Goal: Task Accomplishment & Management: Manage account settings

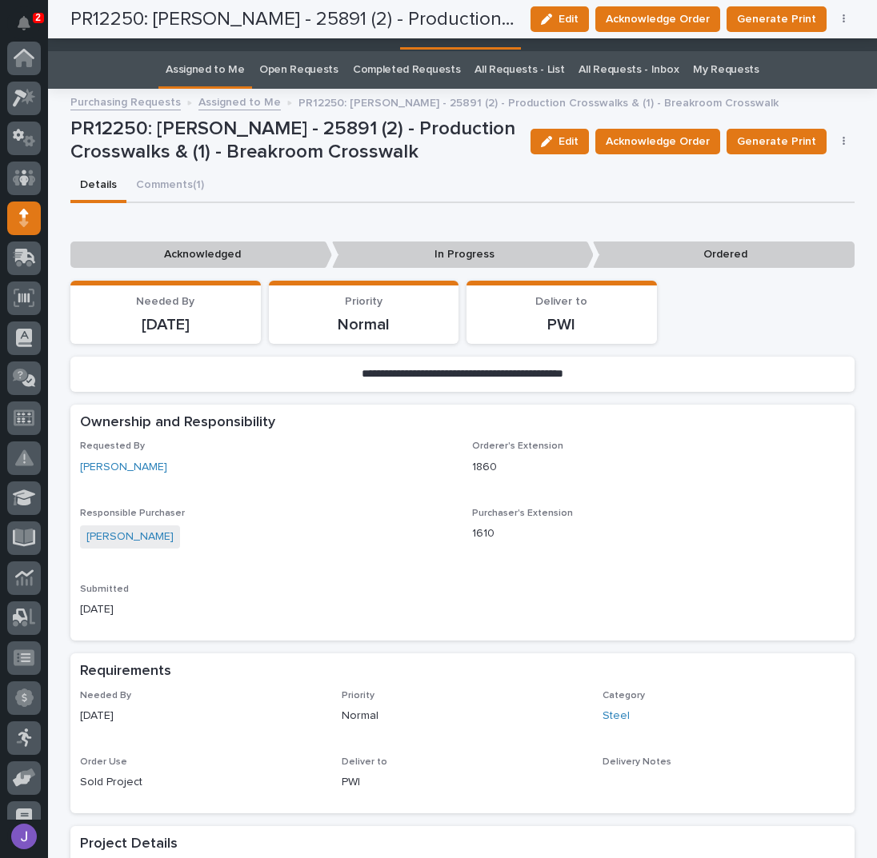
scroll to position [160, 0]
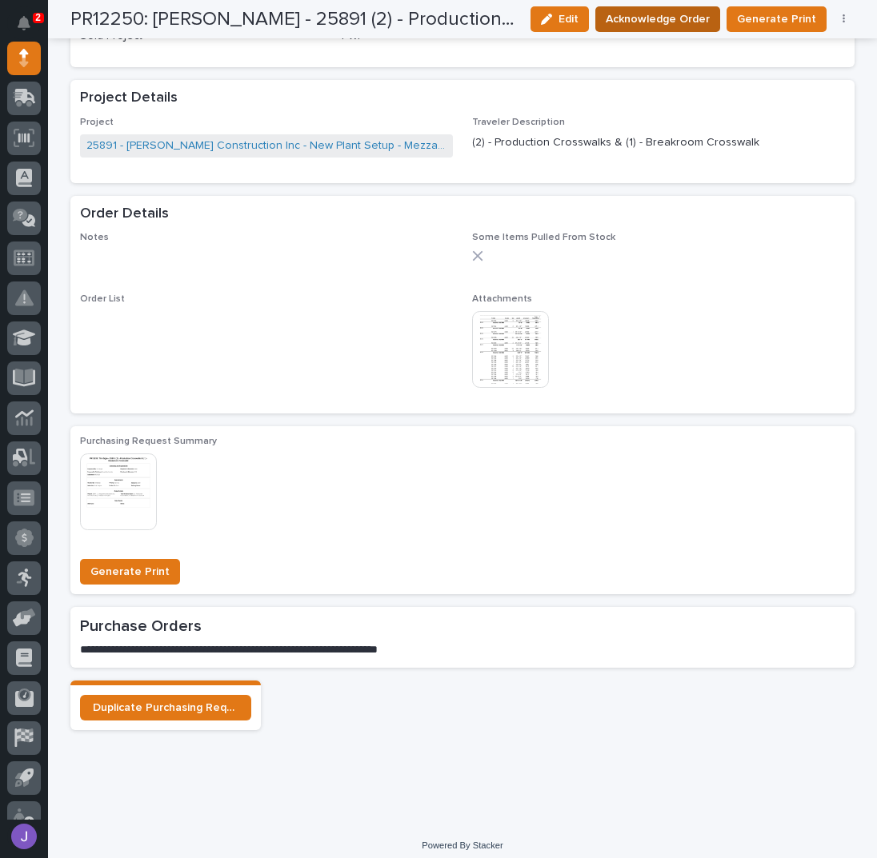
click at [657, 20] on span "Acknowledge Order" at bounding box center [657, 19] width 104 height 19
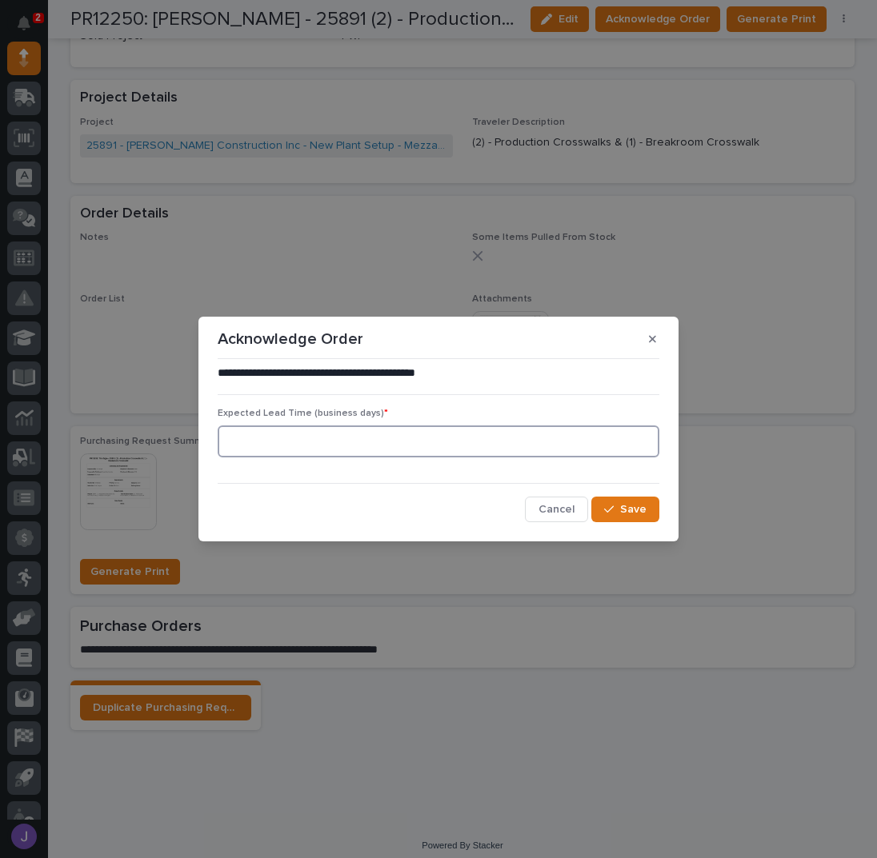
click at [412, 438] on input at bounding box center [439, 442] width 442 height 32
type input "0"
click at [605, 503] on button "Save" at bounding box center [625, 510] width 68 height 26
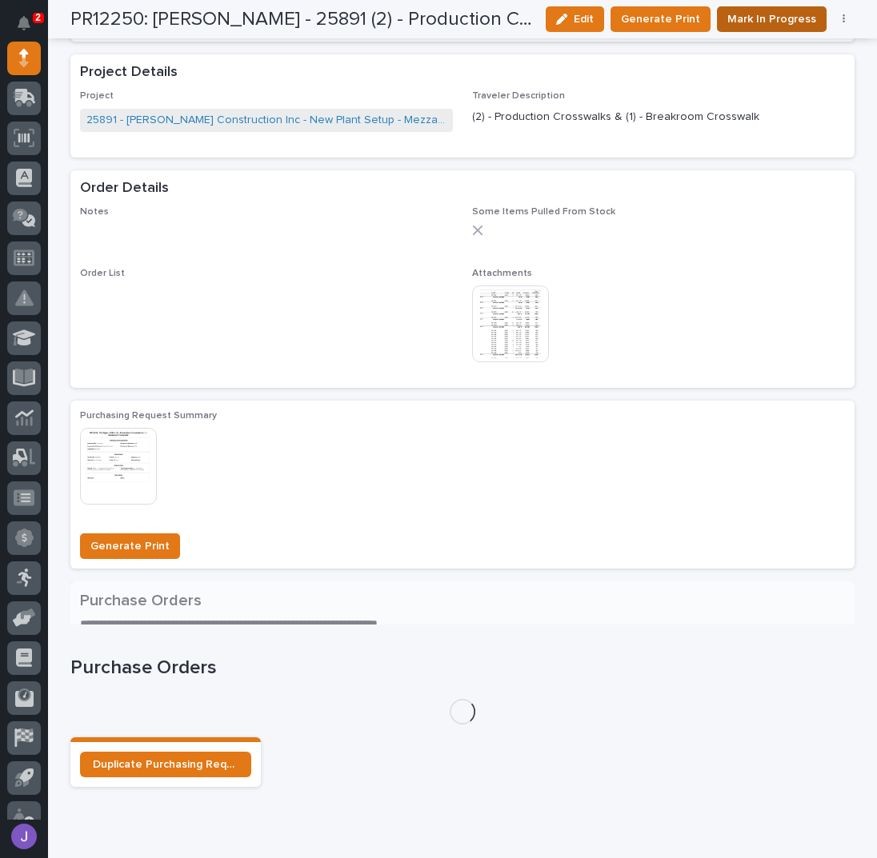
click at [760, 23] on span "Mark In Progress" at bounding box center [771, 19] width 89 height 19
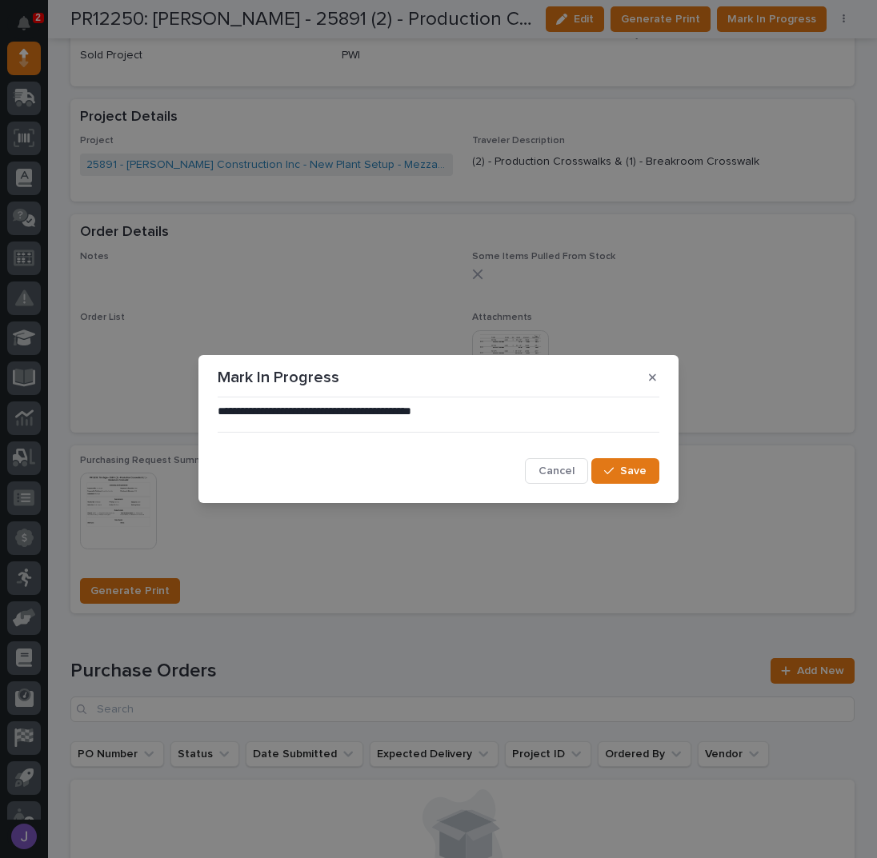
scroll to position [892, 0]
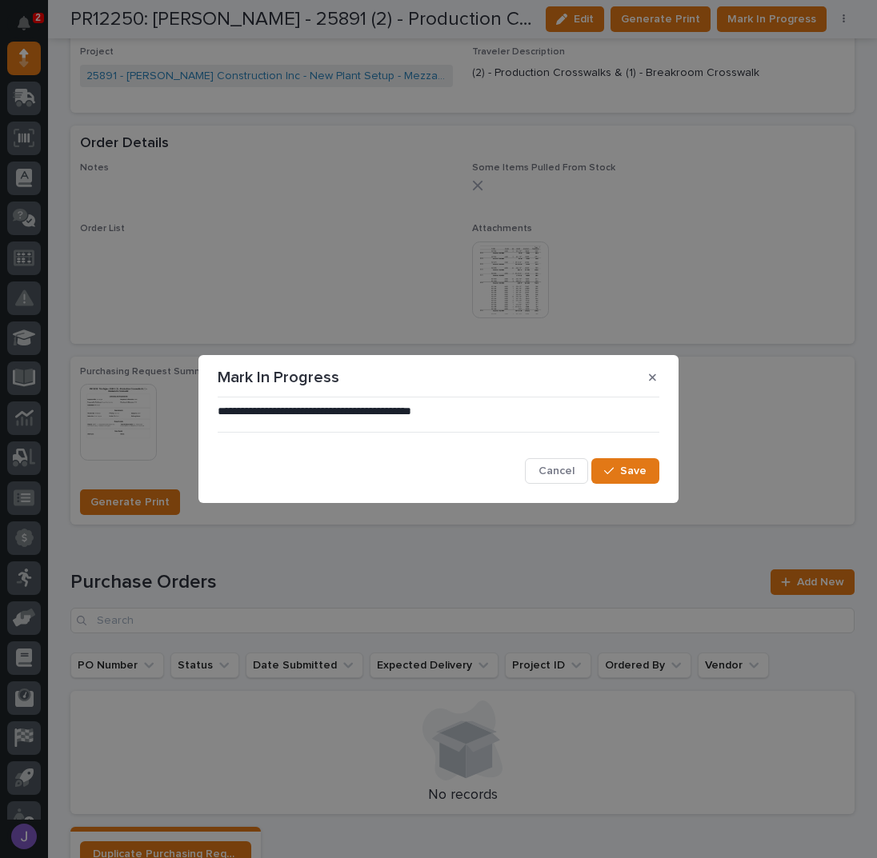
click at [615, 457] on div "**********" at bounding box center [439, 444] width 442 height 81
click at [620, 461] on button "Save" at bounding box center [625, 471] width 68 height 26
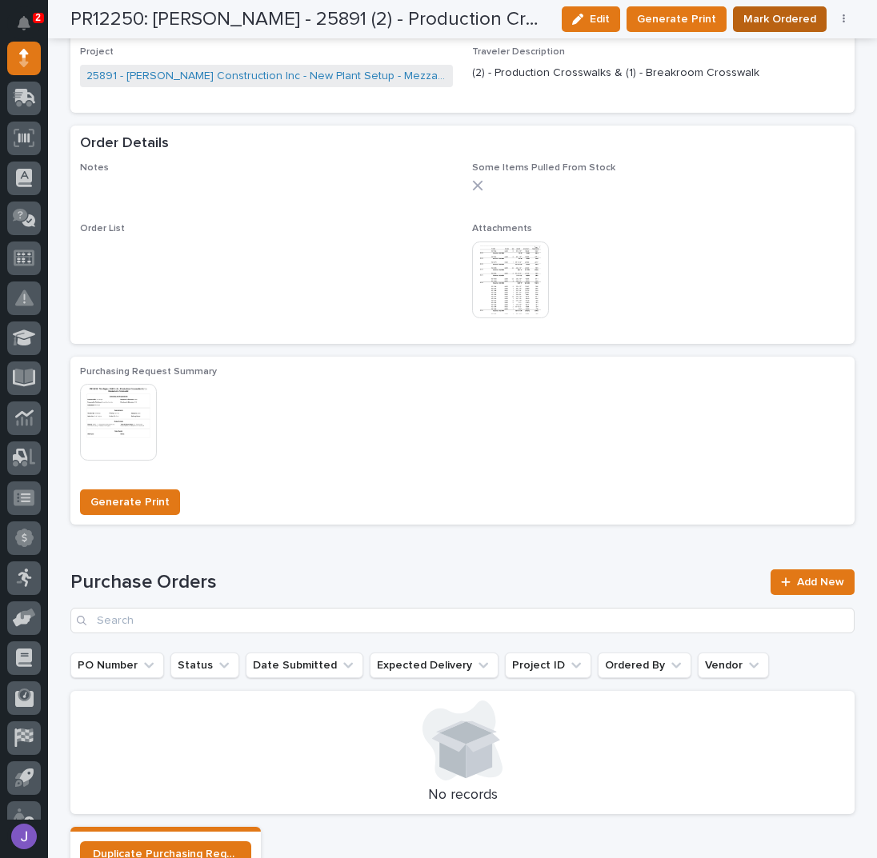
click at [783, 20] on span "Mark Ordered" at bounding box center [779, 19] width 73 height 19
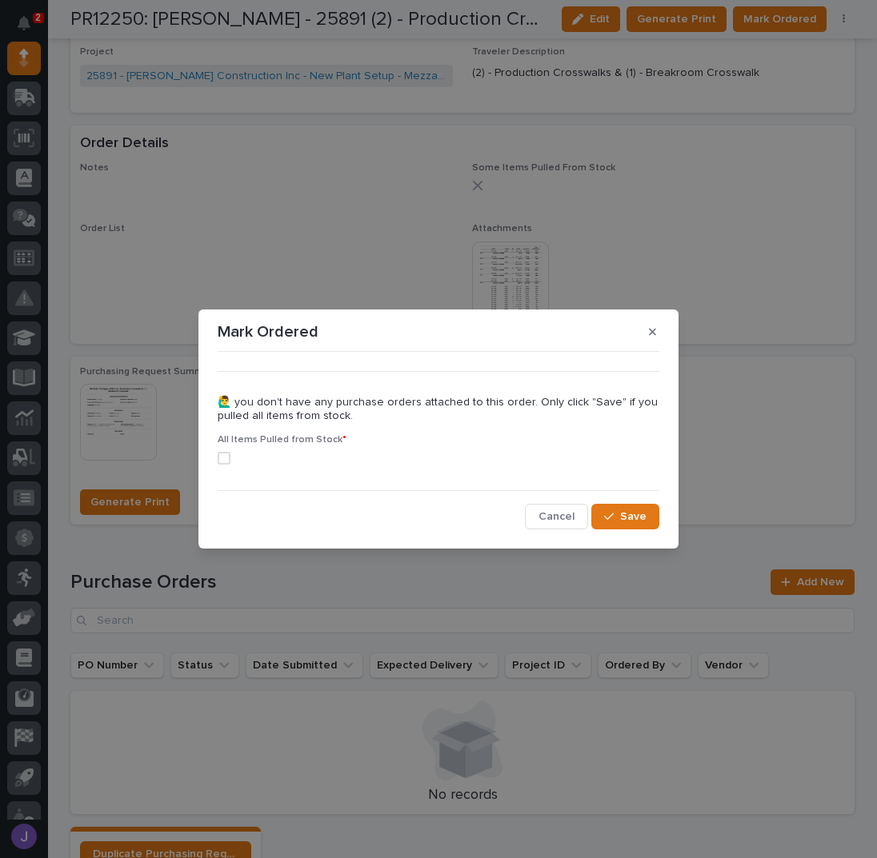
click at [230, 461] on span at bounding box center [224, 458] width 13 height 13
click at [632, 521] on span "Save" at bounding box center [633, 516] width 26 height 14
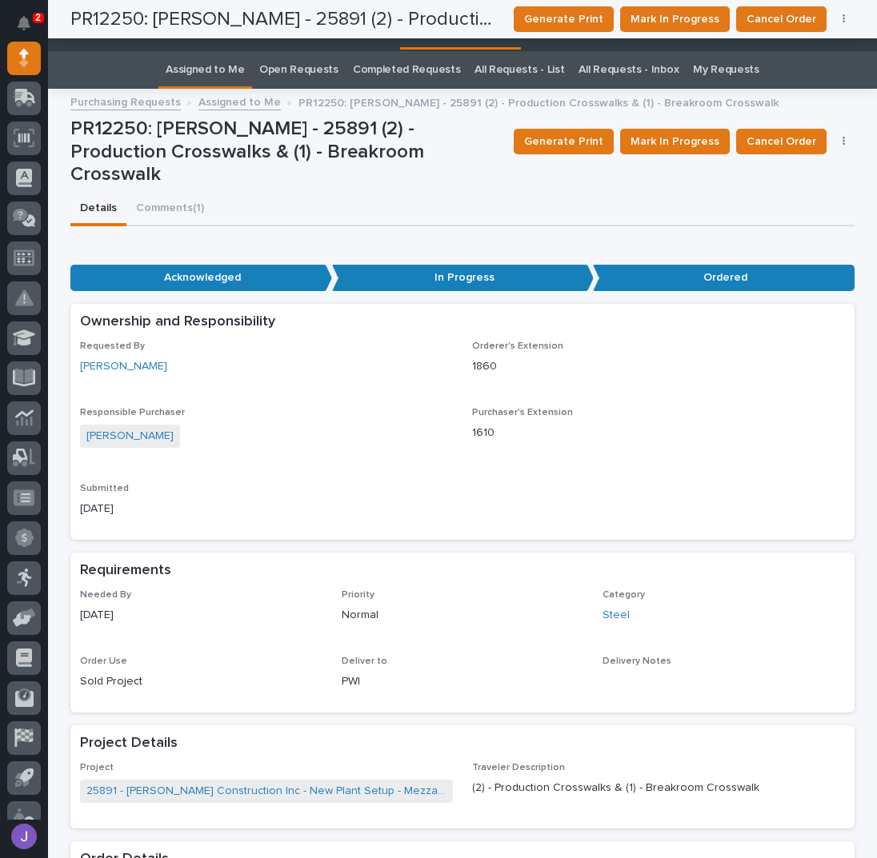
scroll to position [0, 0]
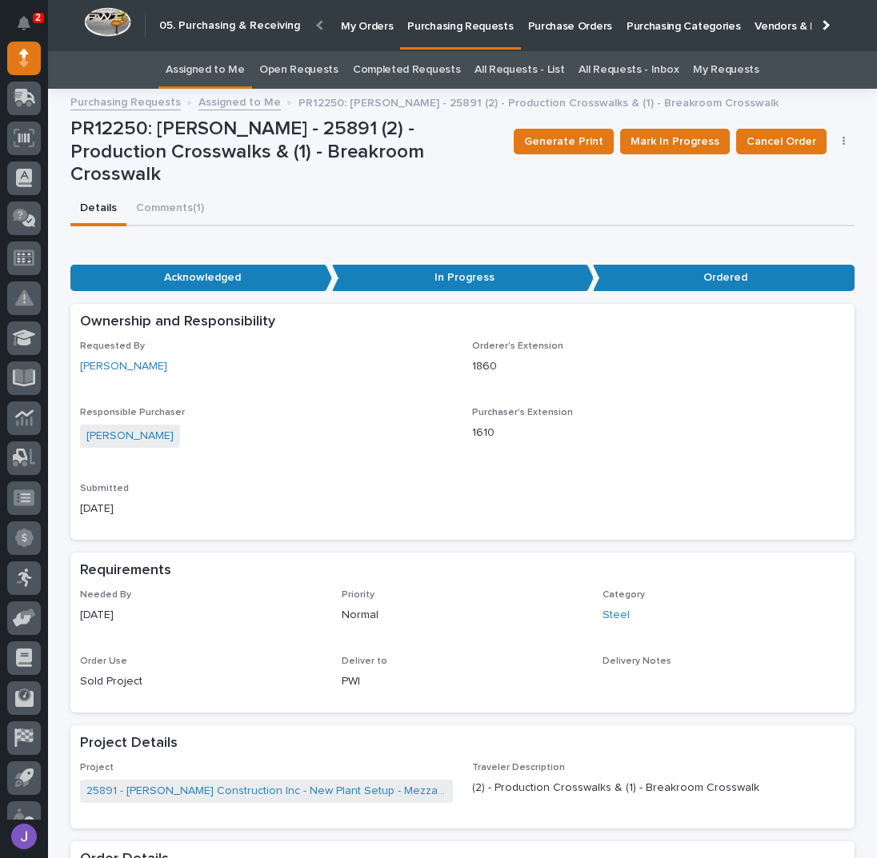
click at [208, 57] on link "Assigned to Me" at bounding box center [205, 70] width 79 height 38
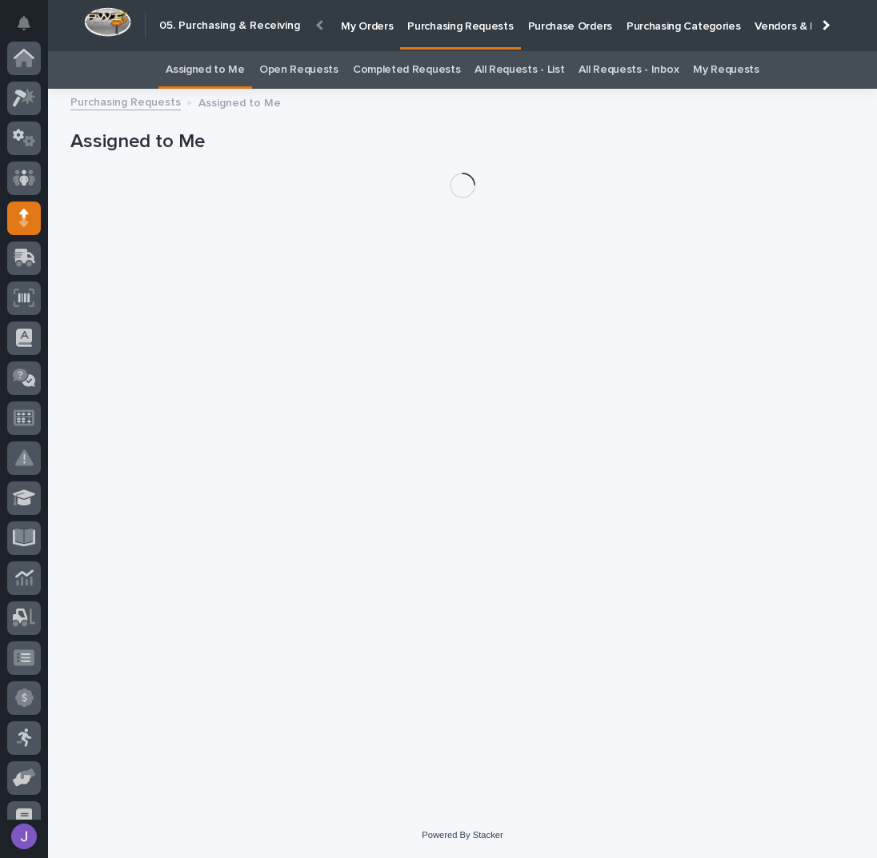
scroll to position [160, 0]
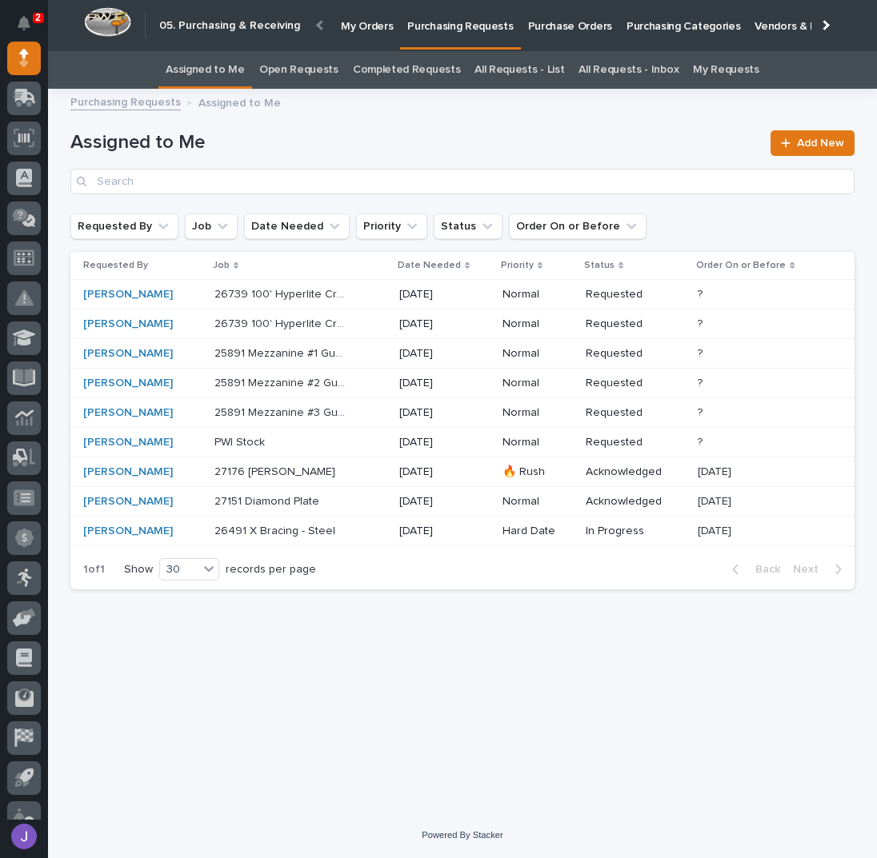
click at [366, 356] on div "25891 Mezzanine #1 Guardrail 25891 Mezzanine #1 Guardrail" at bounding box center [300, 354] width 172 height 26
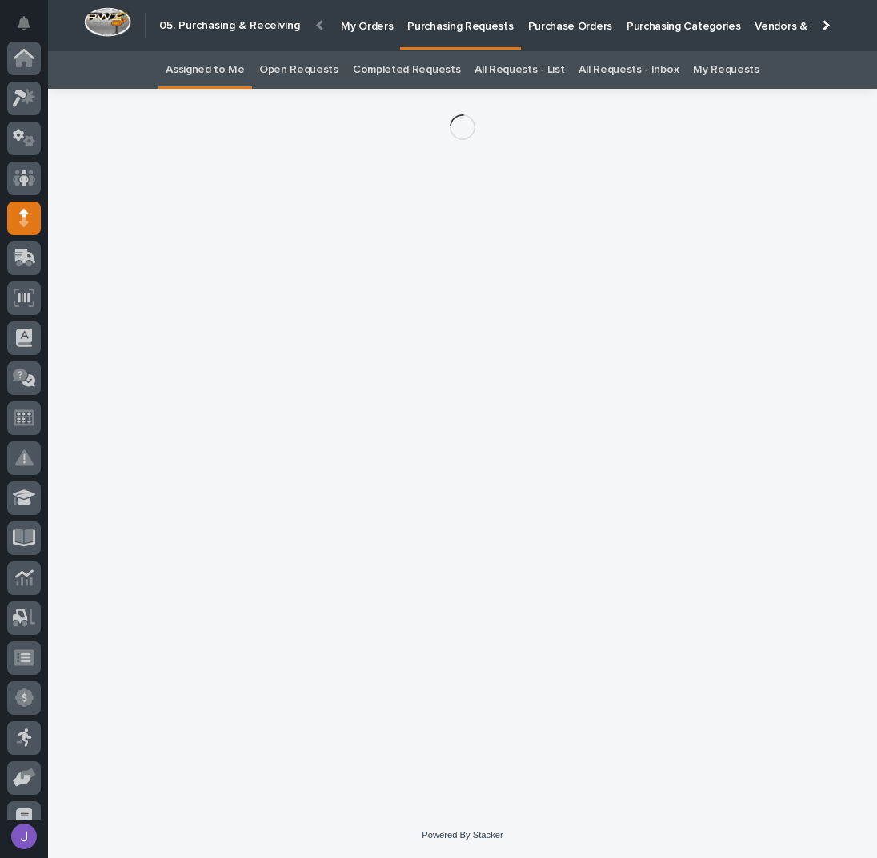
scroll to position [160, 0]
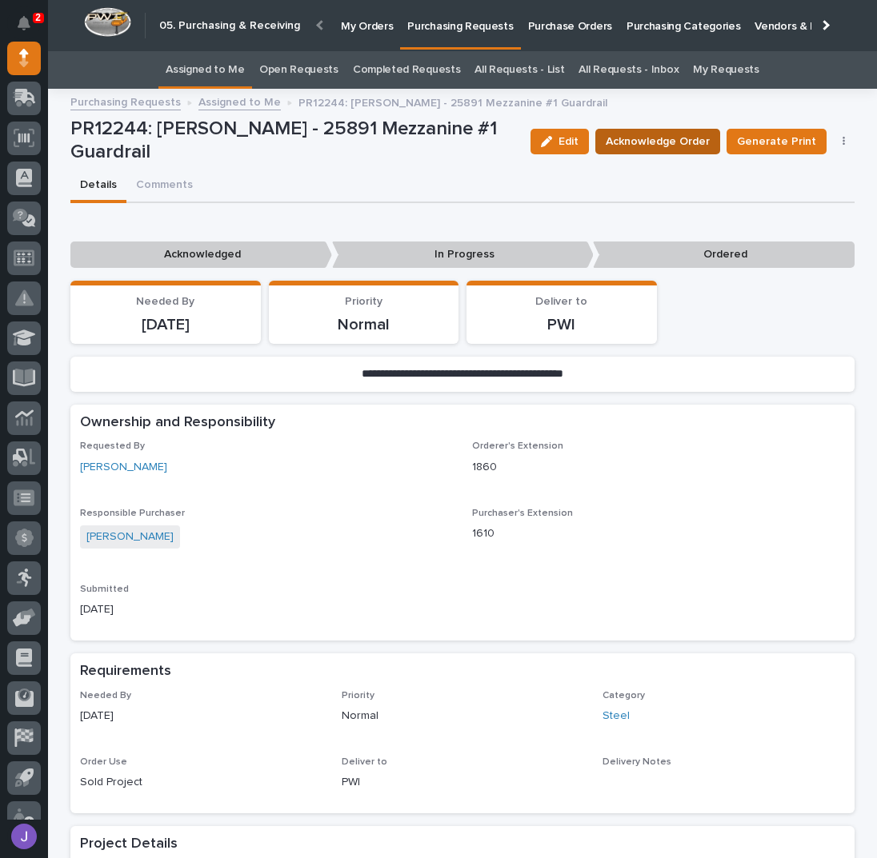
click at [631, 134] on span "Acknowledge Order" at bounding box center [657, 141] width 104 height 19
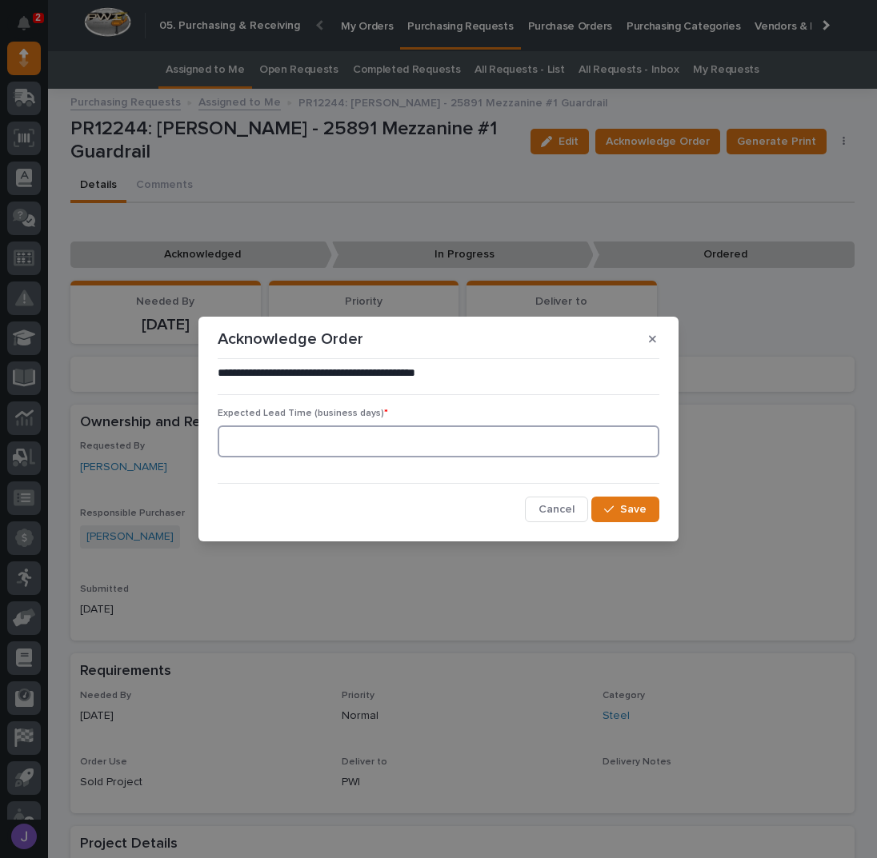
click at [306, 436] on input at bounding box center [439, 442] width 442 height 32
type input "0"
click at [616, 500] on button "Save" at bounding box center [625, 510] width 68 height 26
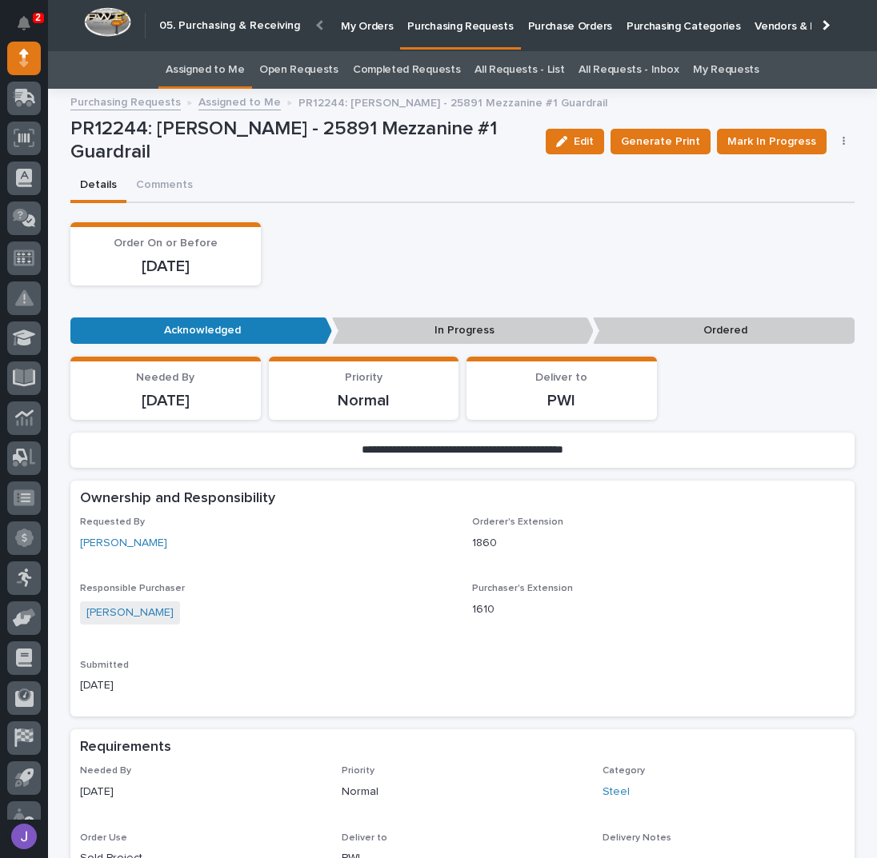
click at [440, 222] on div "Order On or Before [DATE]" at bounding box center [462, 253] width 784 height 63
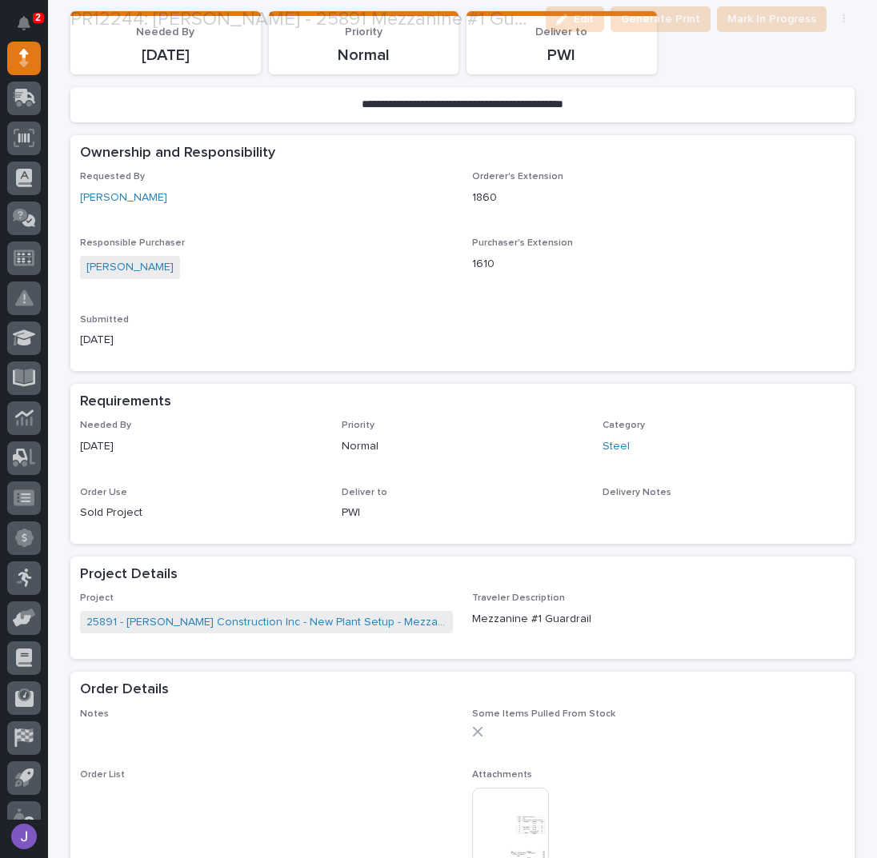
scroll to position [640, 0]
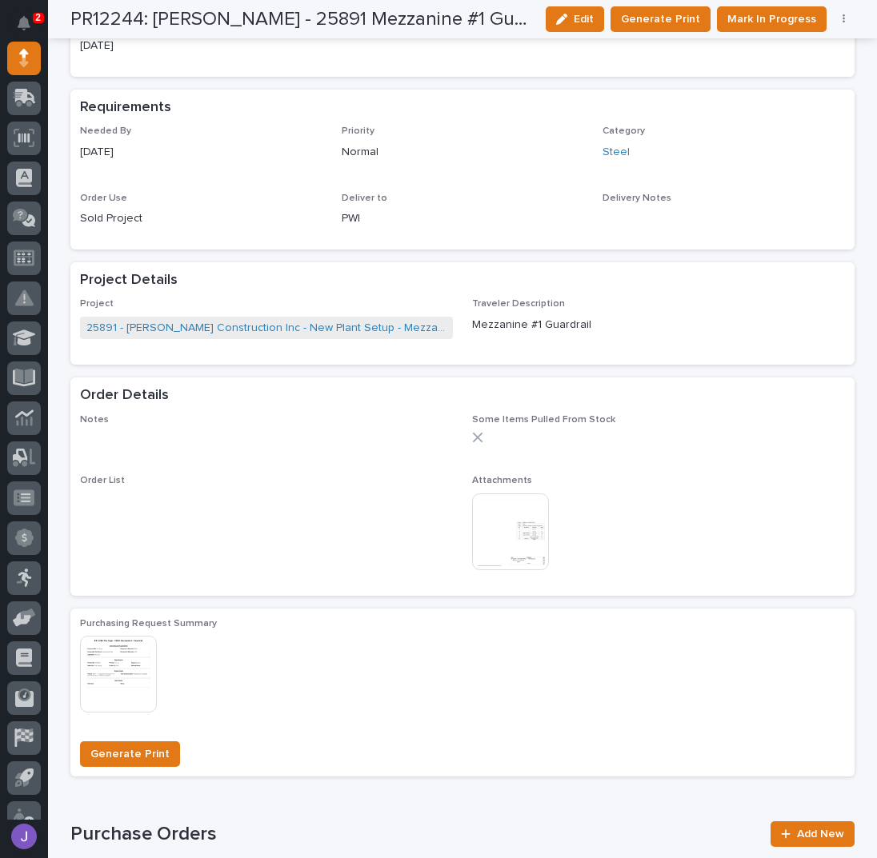
click at [511, 542] on img at bounding box center [510, 531] width 77 height 77
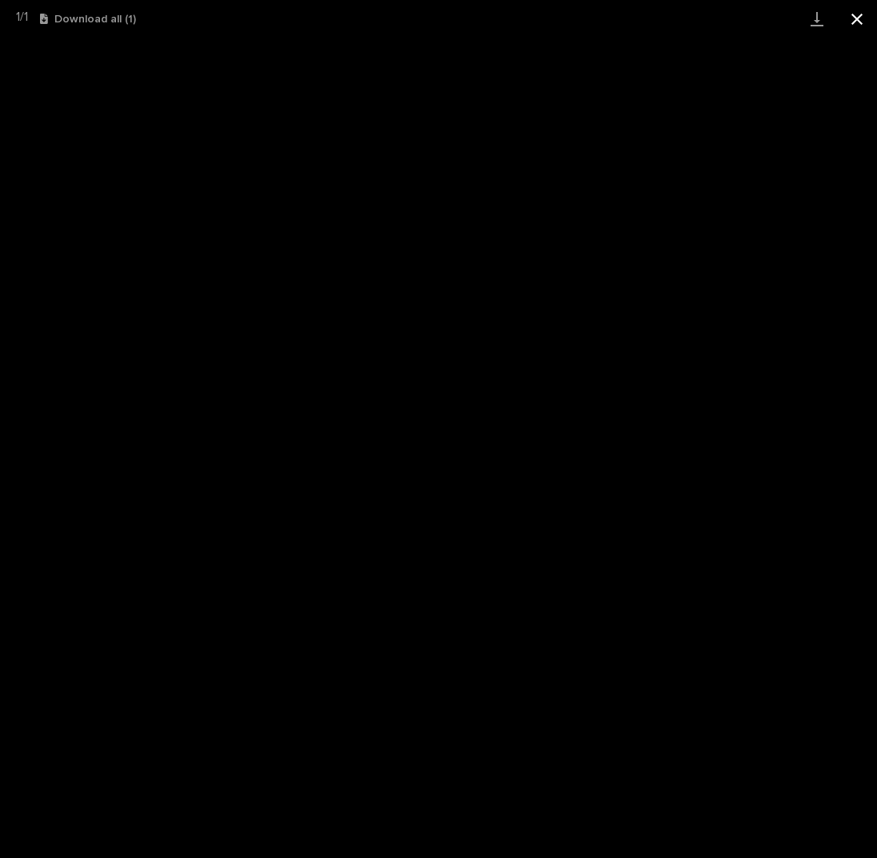
click at [853, 23] on button "Close gallery" at bounding box center [857, 19] width 40 height 38
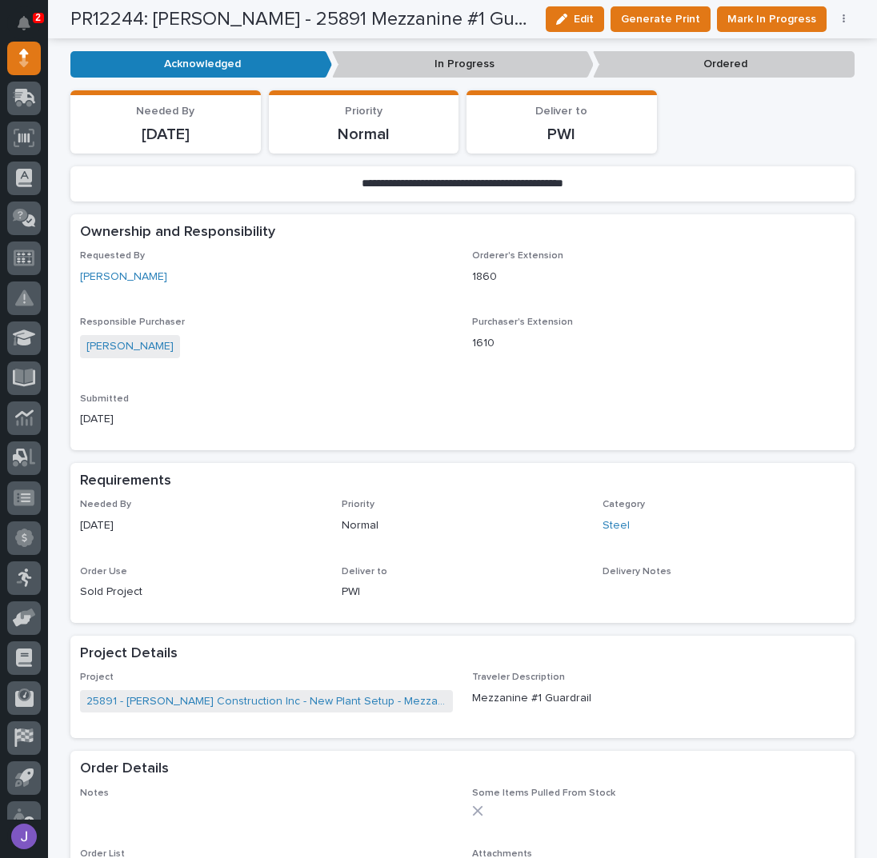
scroll to position [0, 0]
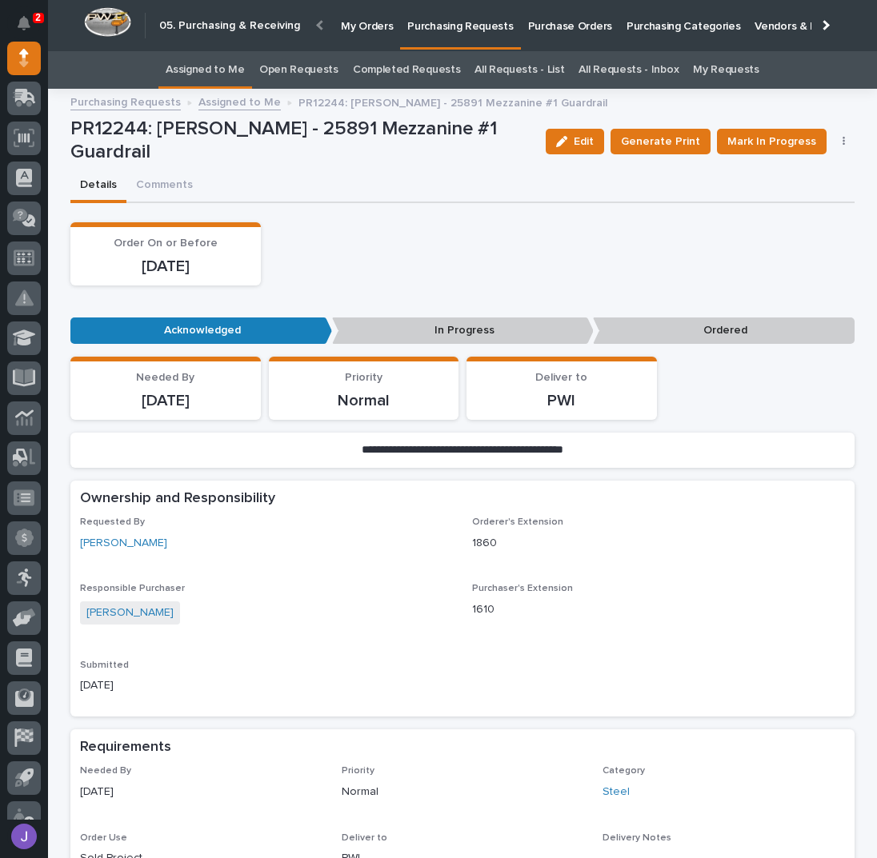
click at [228, 76] on link "Assigned to Me" at bounding box center [205, 70] width 79 height 38
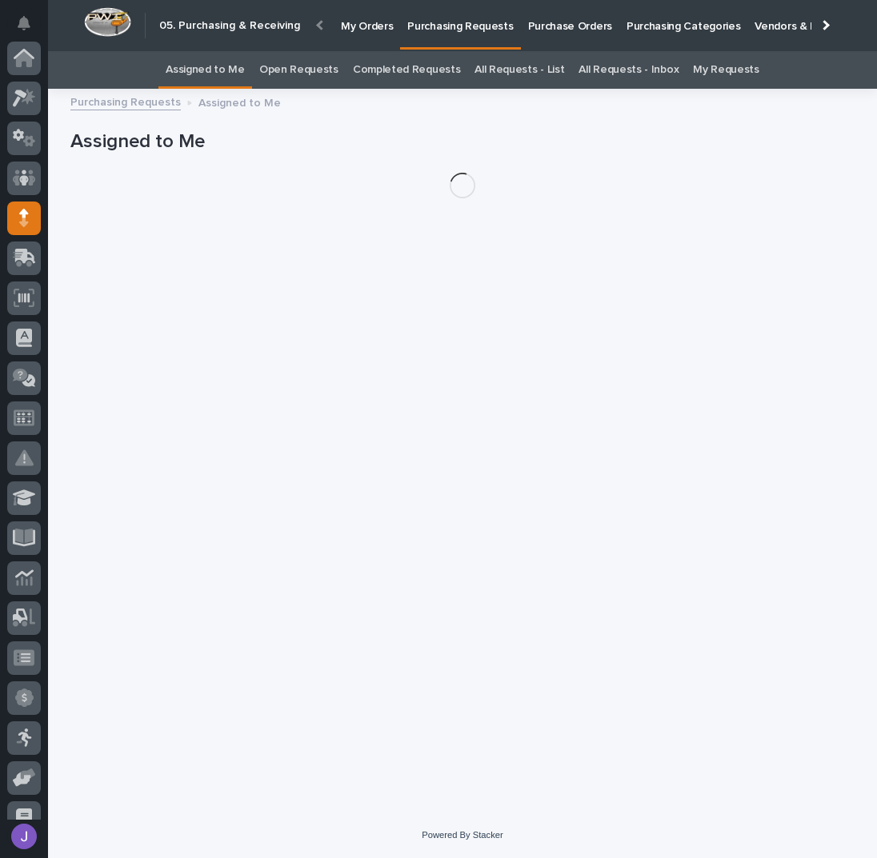
scroll to position [160, 0]
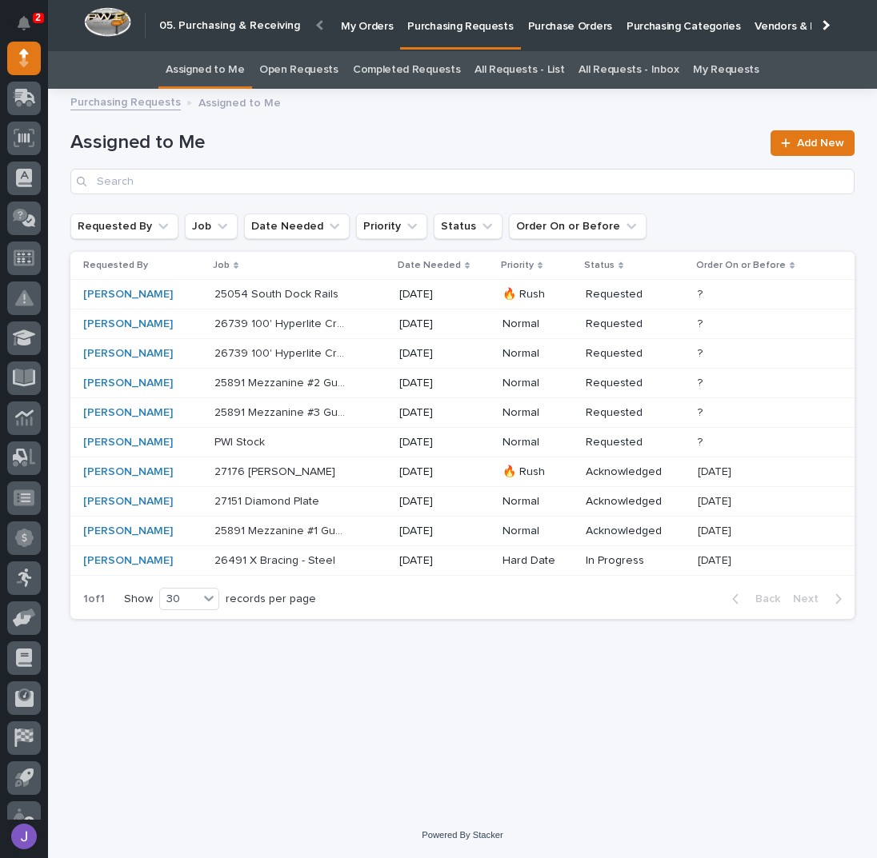
click at [368, 378] on div "25891 Mezzanine #2 Guardrail 25891 Mezzanine #2 Guardrail" at bounding box center [300, 383] width 172 height 26
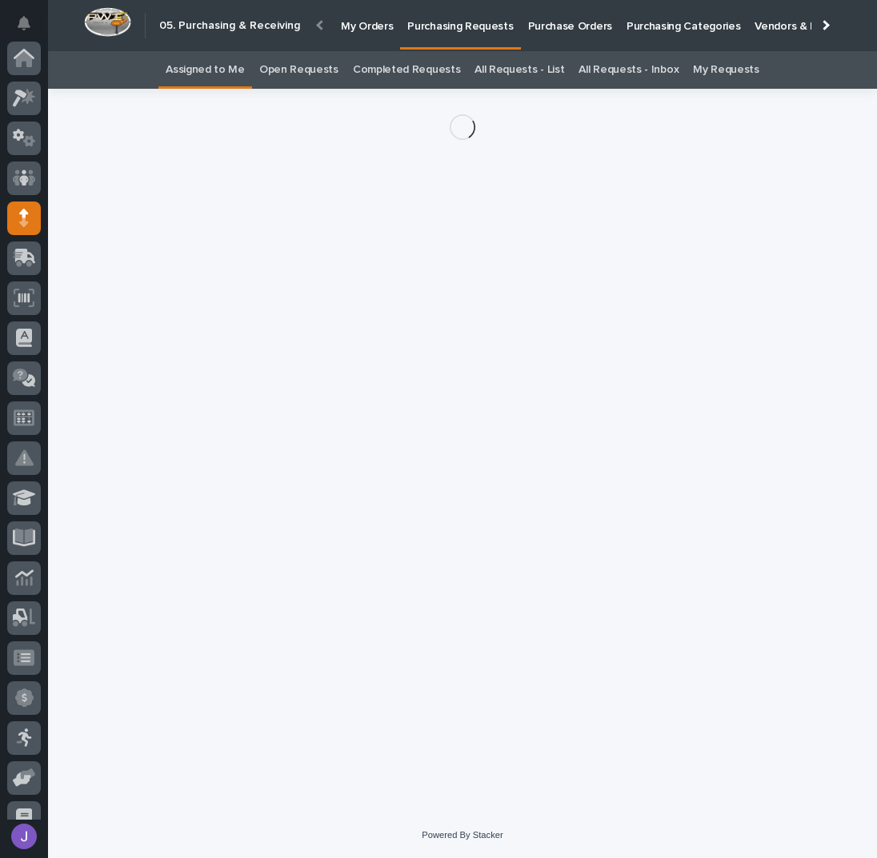
scroll to position [160, 0]
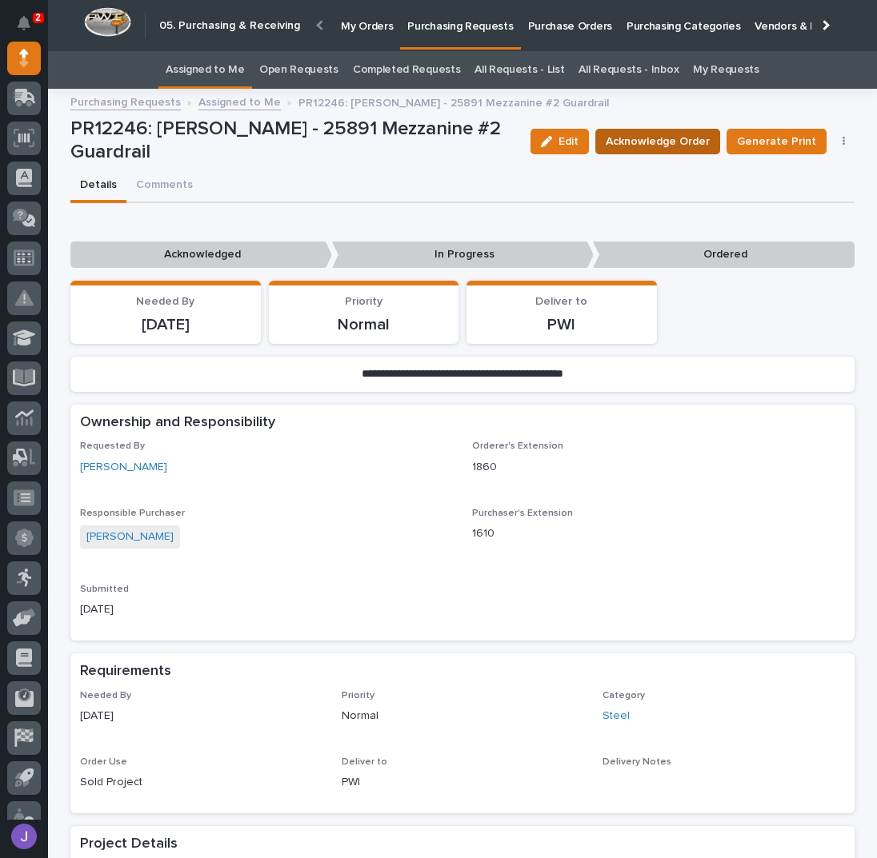
click at [708, 141] on span "Acknowledge Order" at bounding box center [657, 141] width 104 height 19
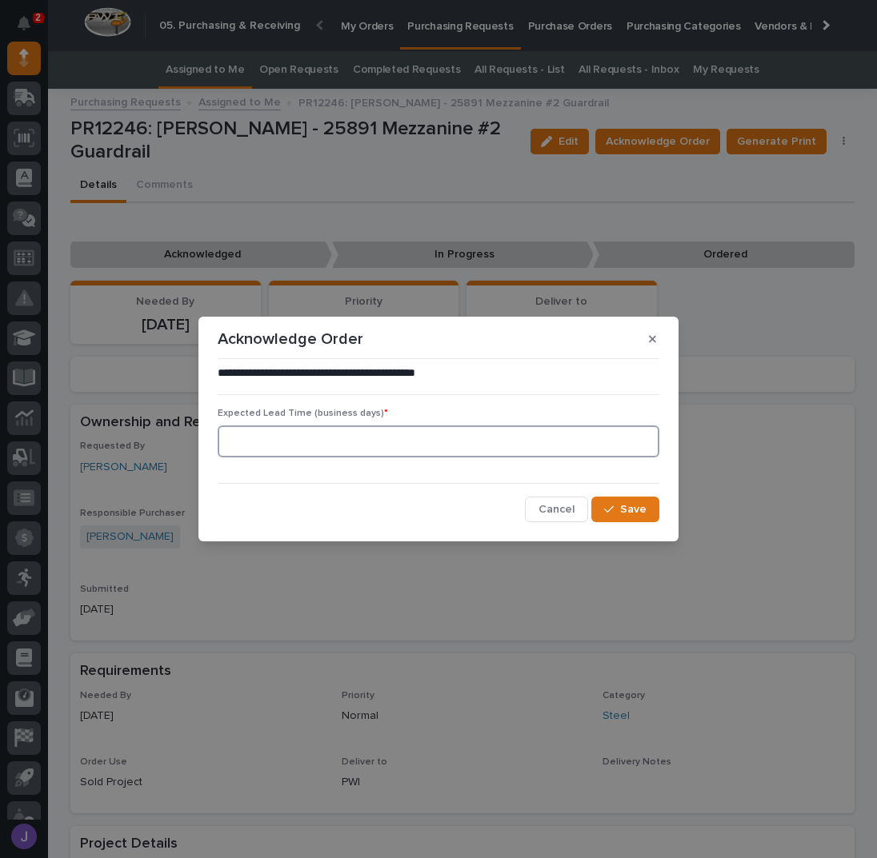
click at [485, 434] on input at bounding box center [439, 442] width 442 height 32
type input "0"
click at [638, 513] on span "Save" at bounding box center [633, 509] width 26 height 14
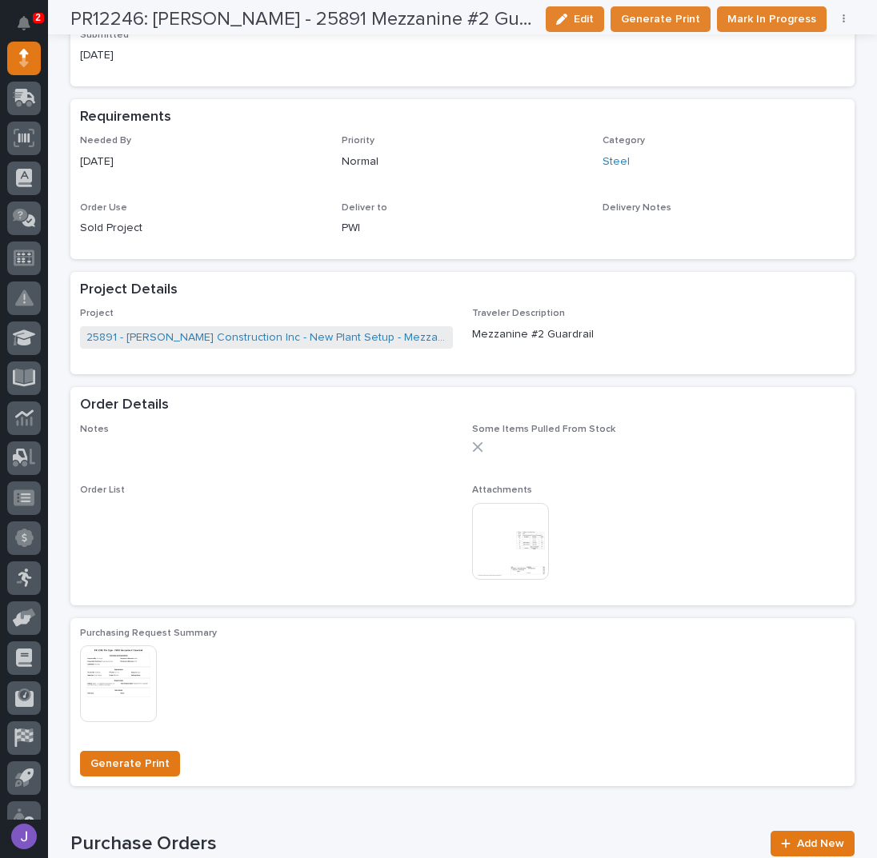
scroll to position [640, 0]
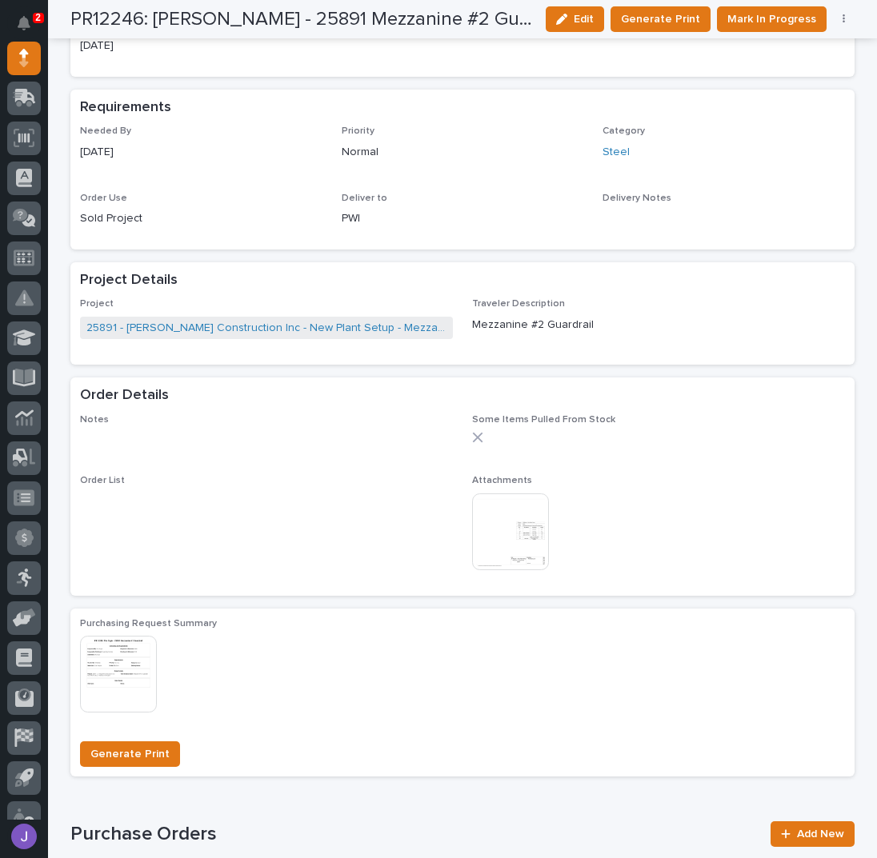
click at [503, 533] on img at bounding box center [510, 531] width 77 height 77
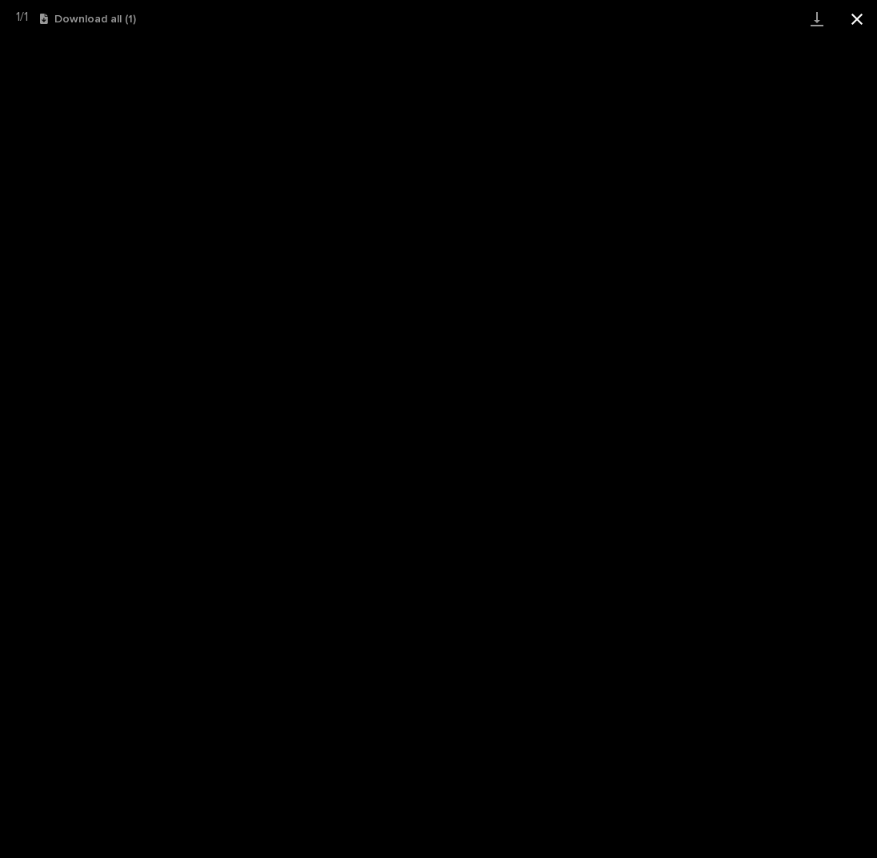
click at [856, 22] on button "Close gallery" at bounding box center [857, 19] width 40 height 38
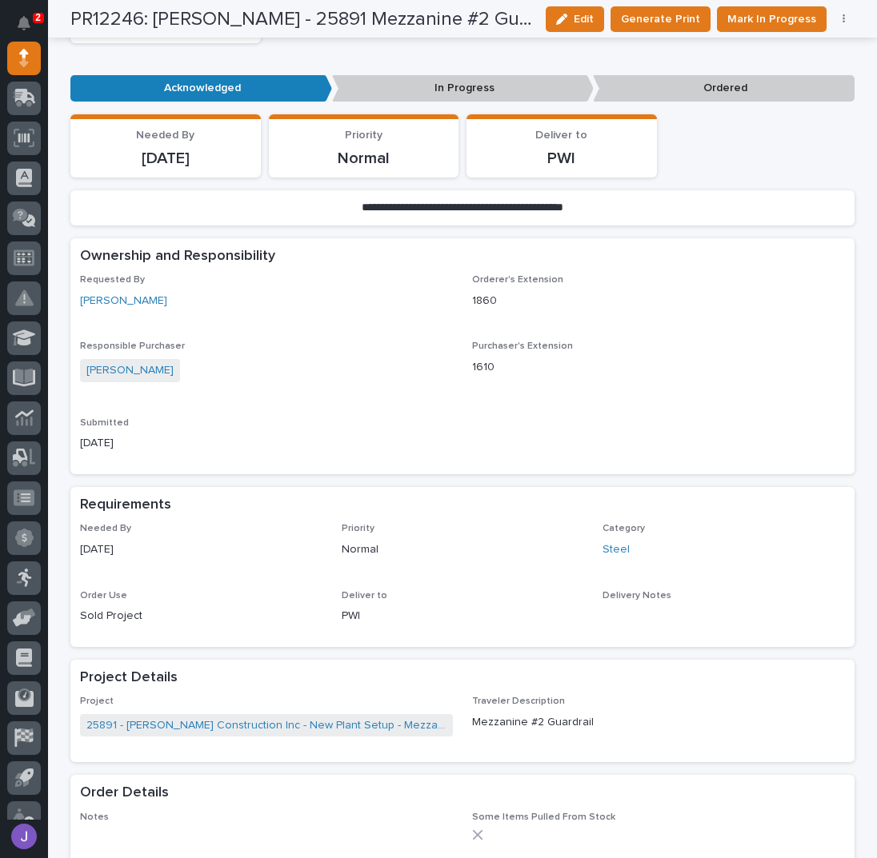
scroll to position [0, 0]
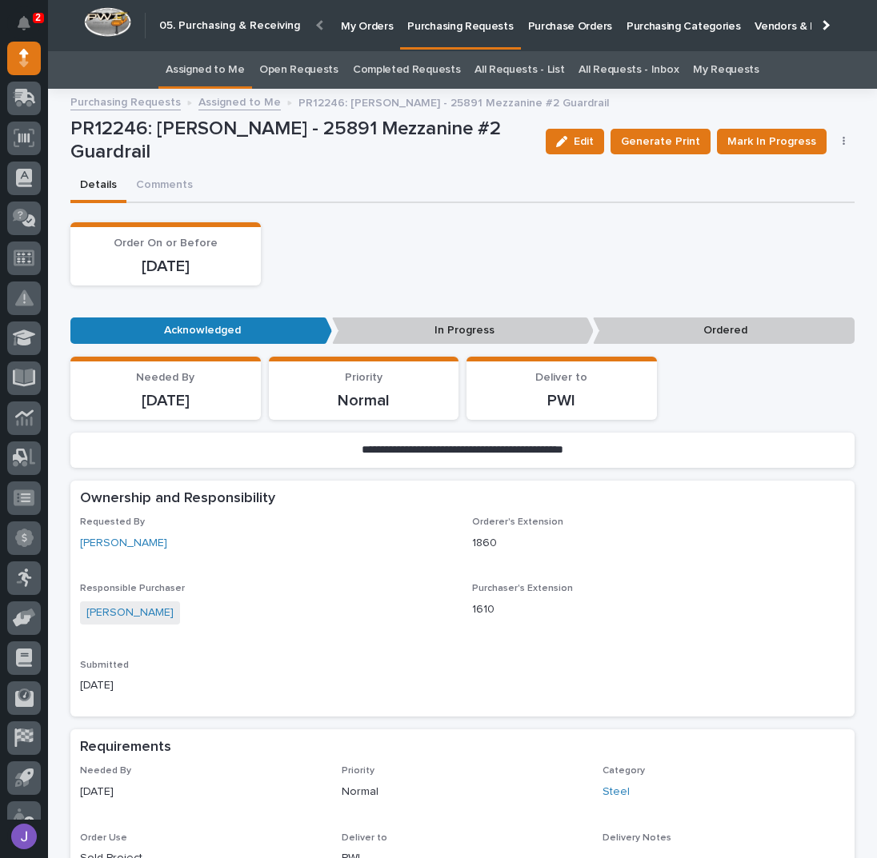
click at [200, 46] on div "05. Purchasing & Receiving" at bounding box center [190, 25] width 220 height 53
click at [193, 63] on link "Assigned to Me" at bounding box center [205, 70] width 79 height 38
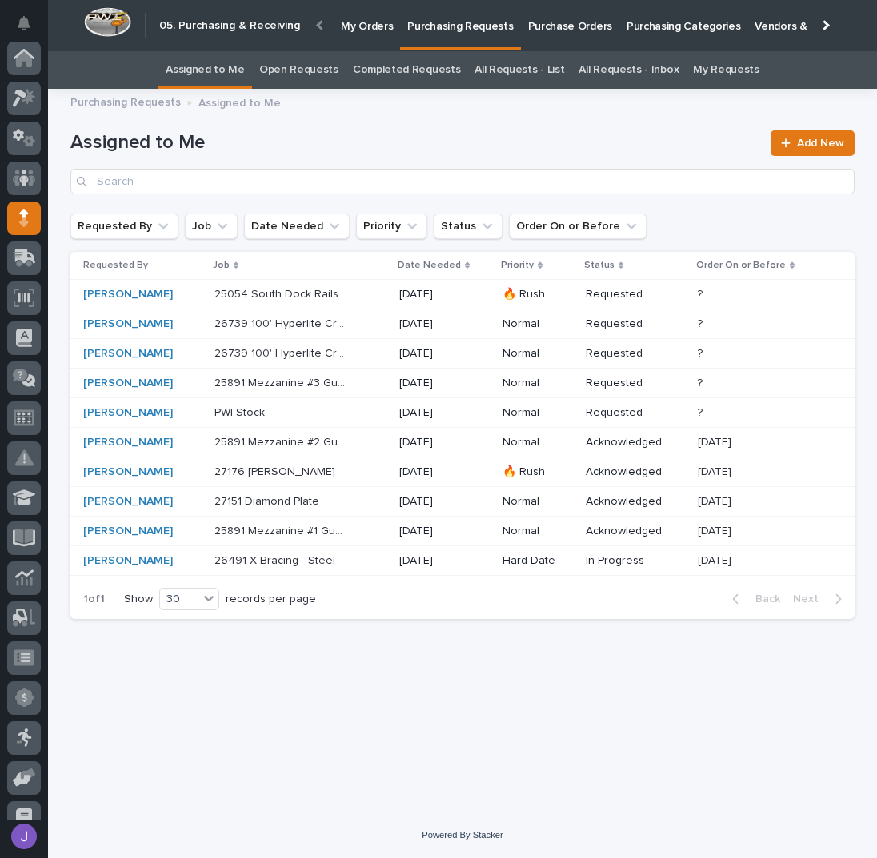
scroll to position [160, 0]
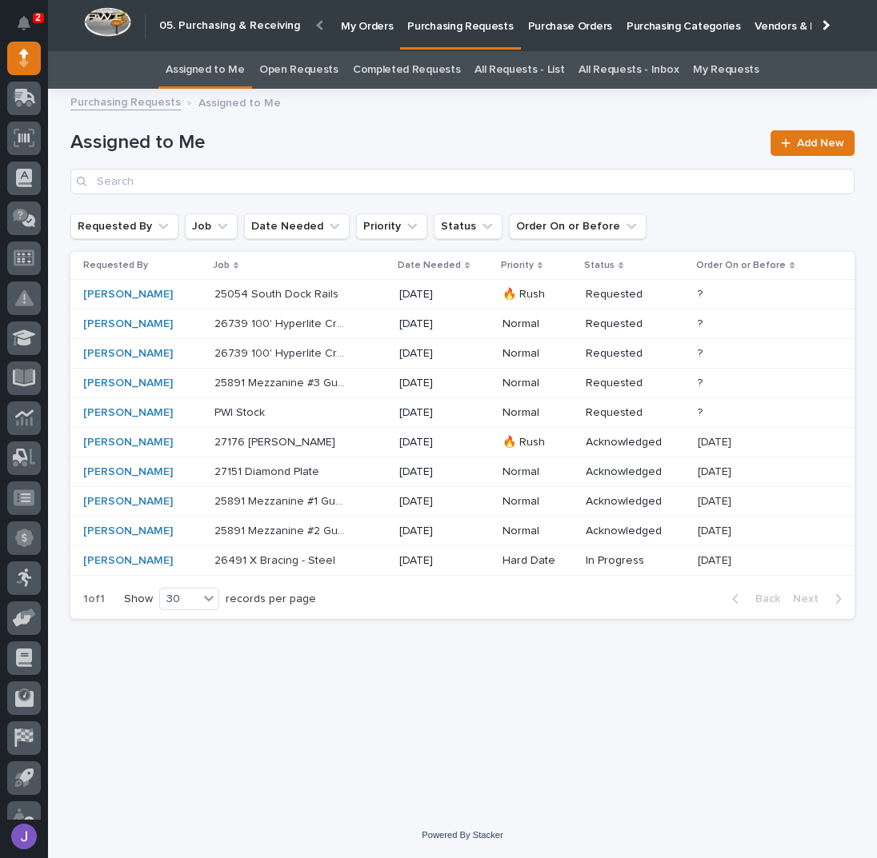
click at [354, 384] on div "25891 Mezzanine #3 Guardrail 25891 Mezzanine #3 Guardrail" at bounding box center [300, 383] width 172 height 26
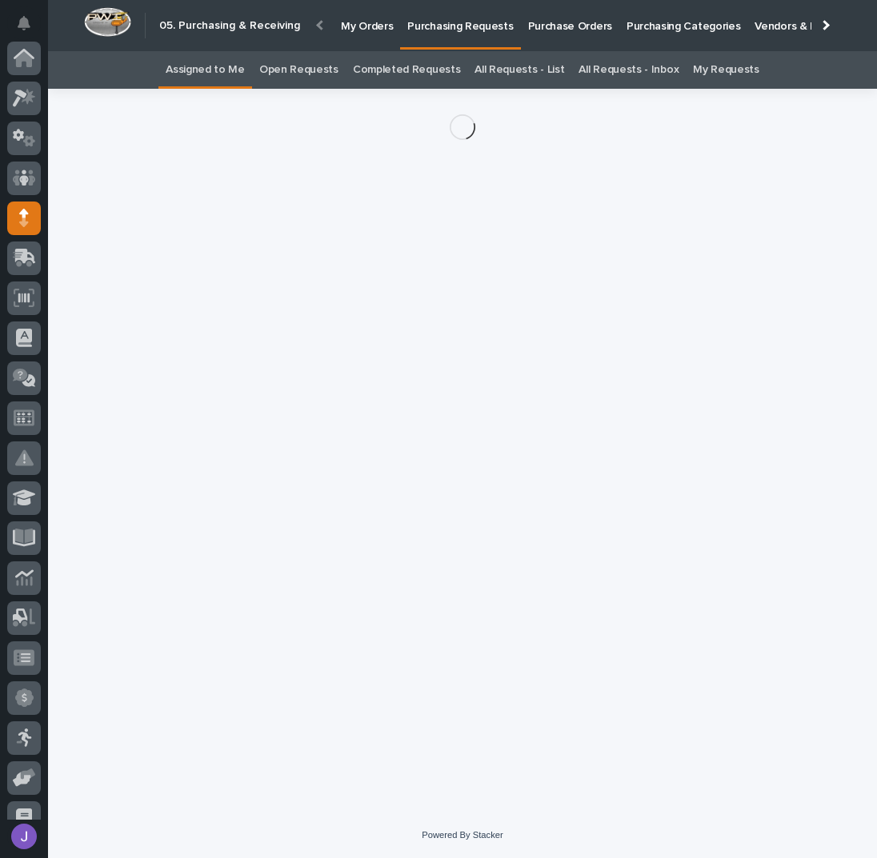
scroll to position [160, 0]
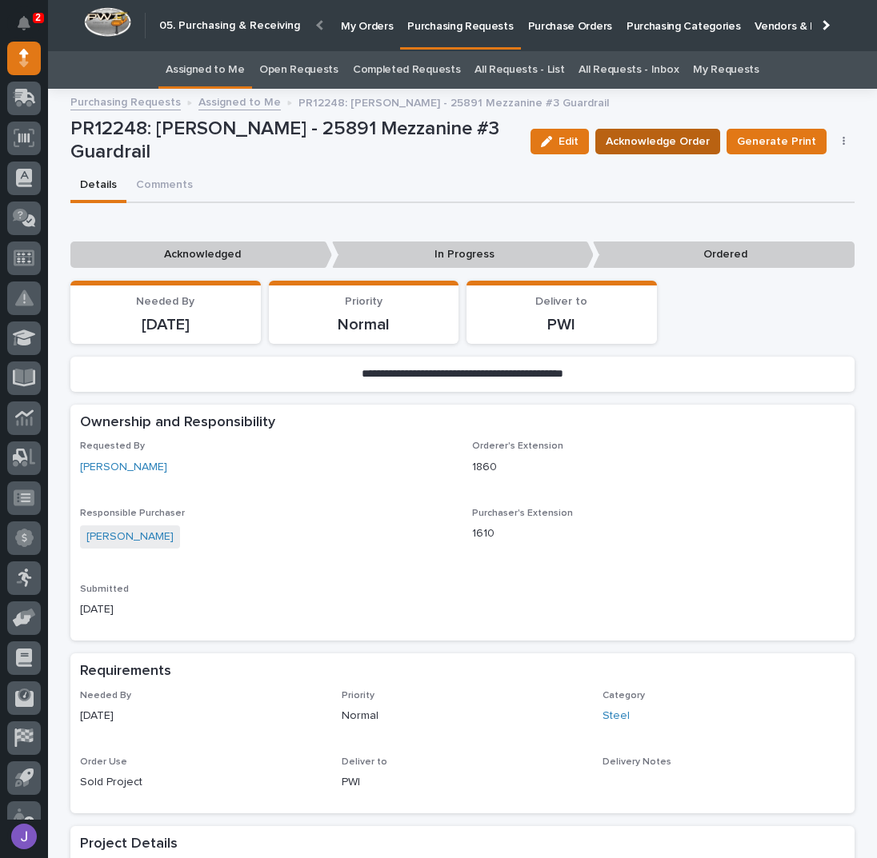
click at [681, 137] on span "Acknowledge Order" at bounding box center [657, 141] width 104 height 19
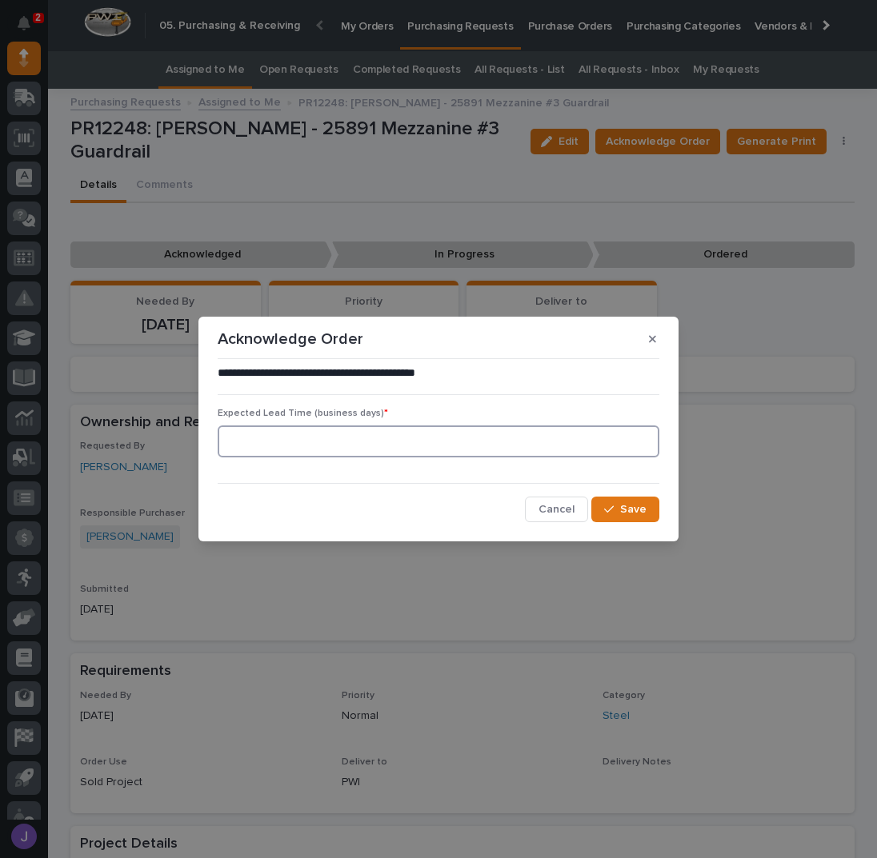
click at [425, 454] on div at bounding box center [439, 442] width 442 height 32
type input "0"
click at [643, 500] on button "Save" at bounding box center [625, 510] width 68 height 26
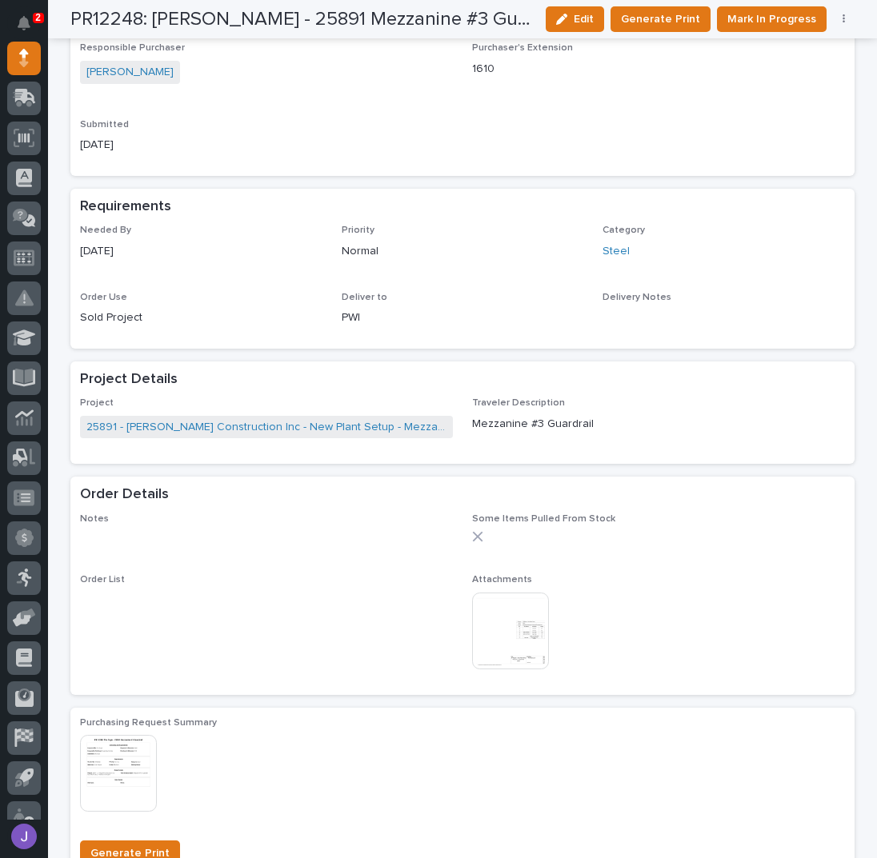
scroll to position [640, 0]
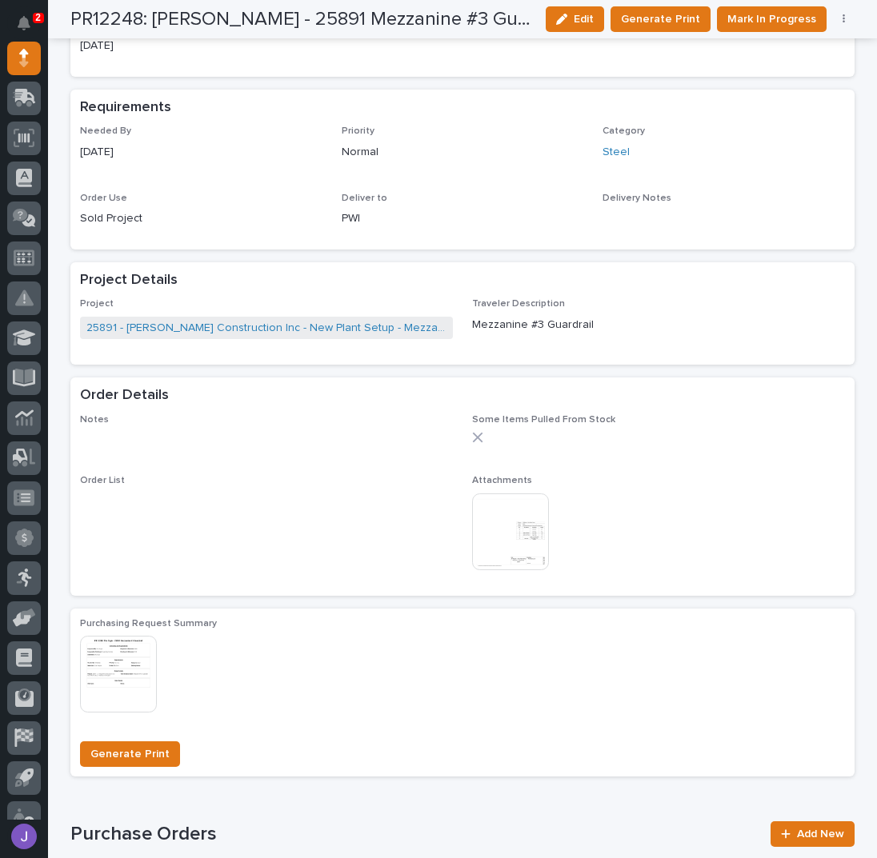
click at [489, 524] on img at bounding box center [510, 531] width 77 height 77
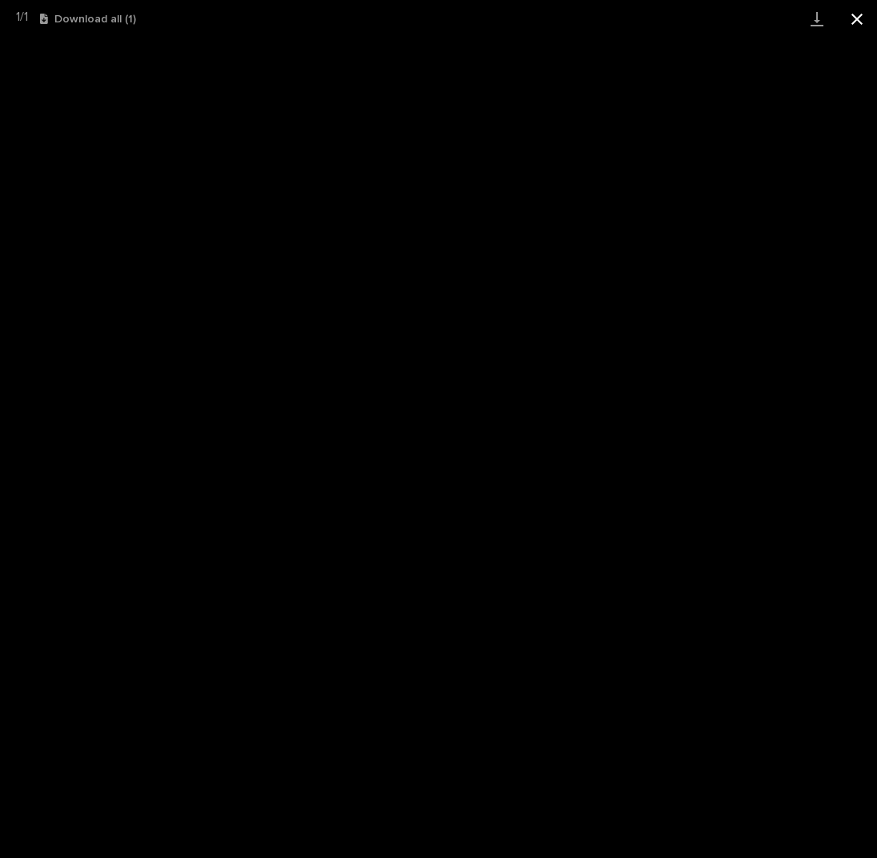
click at [856, 18] on button "Close gallery" at bounding box center [857, 19] width 40 height 38
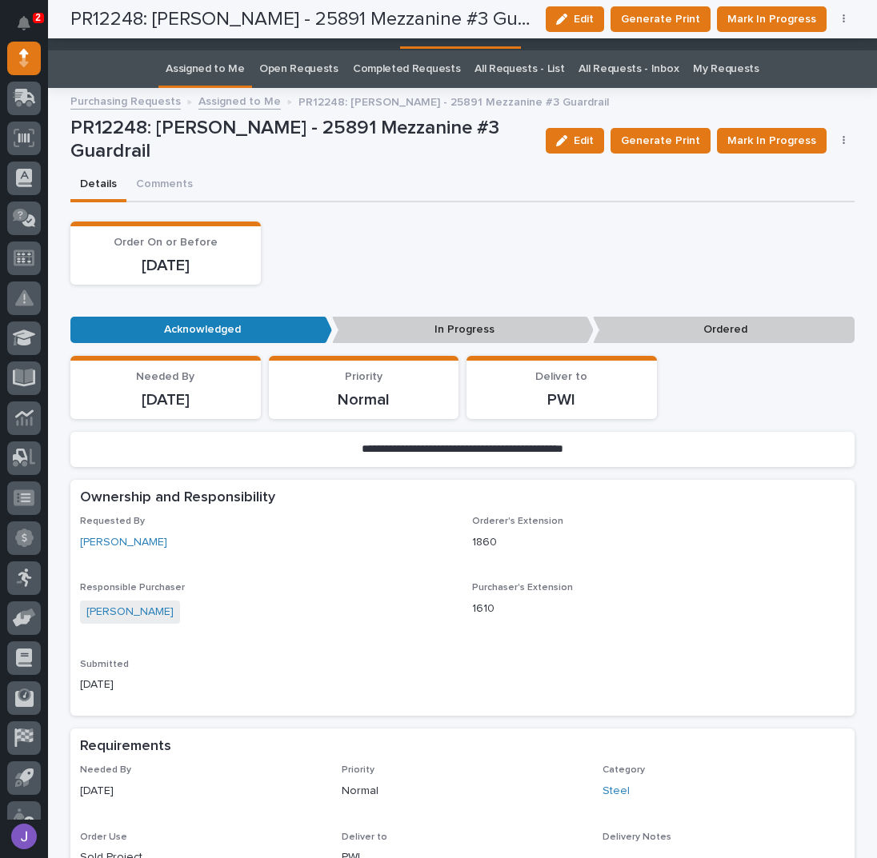
scroll to position [0, 0]
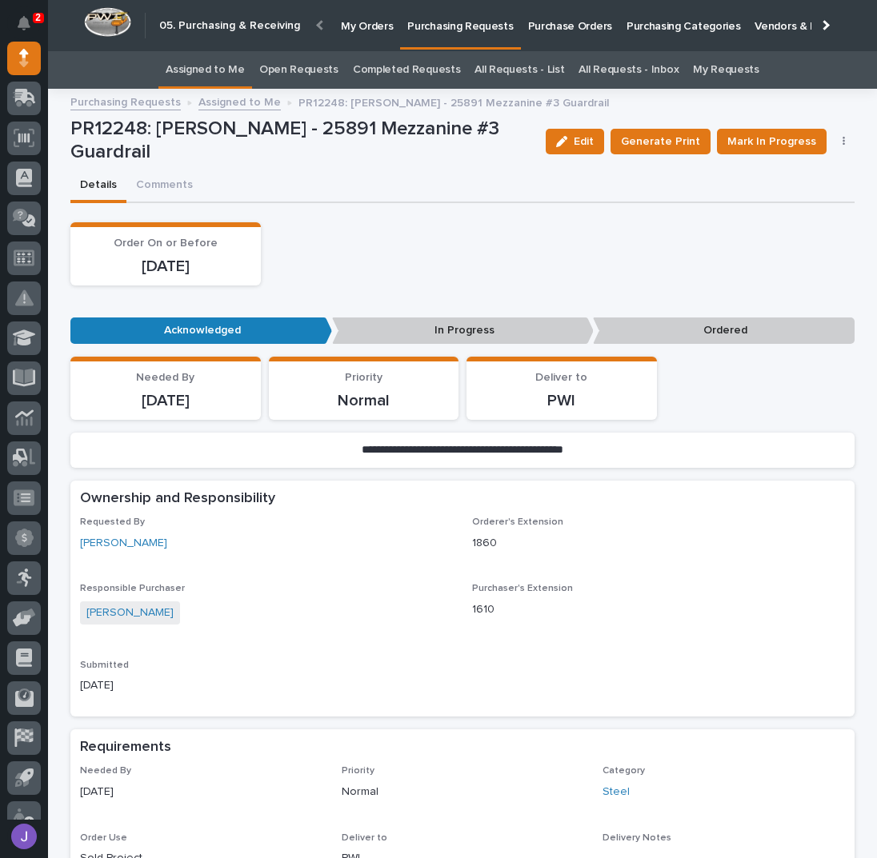
click at [238, 74] on link "Assigned to Me" at bounding box center [205, 70] width 79 height 38
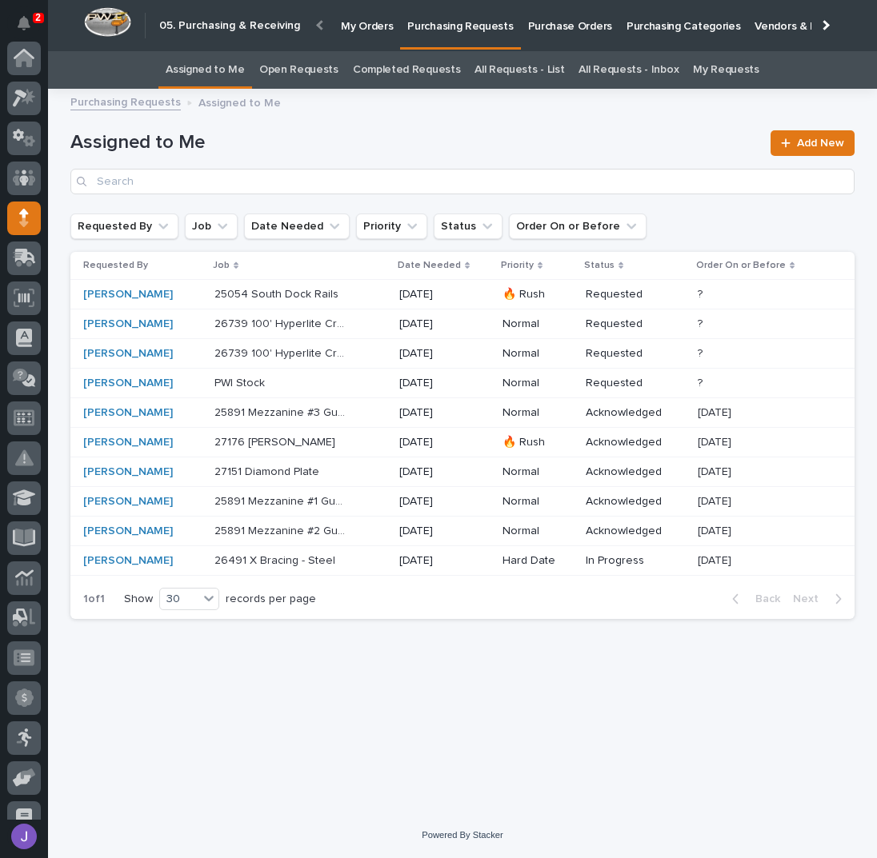
scroll to position [160, 0]
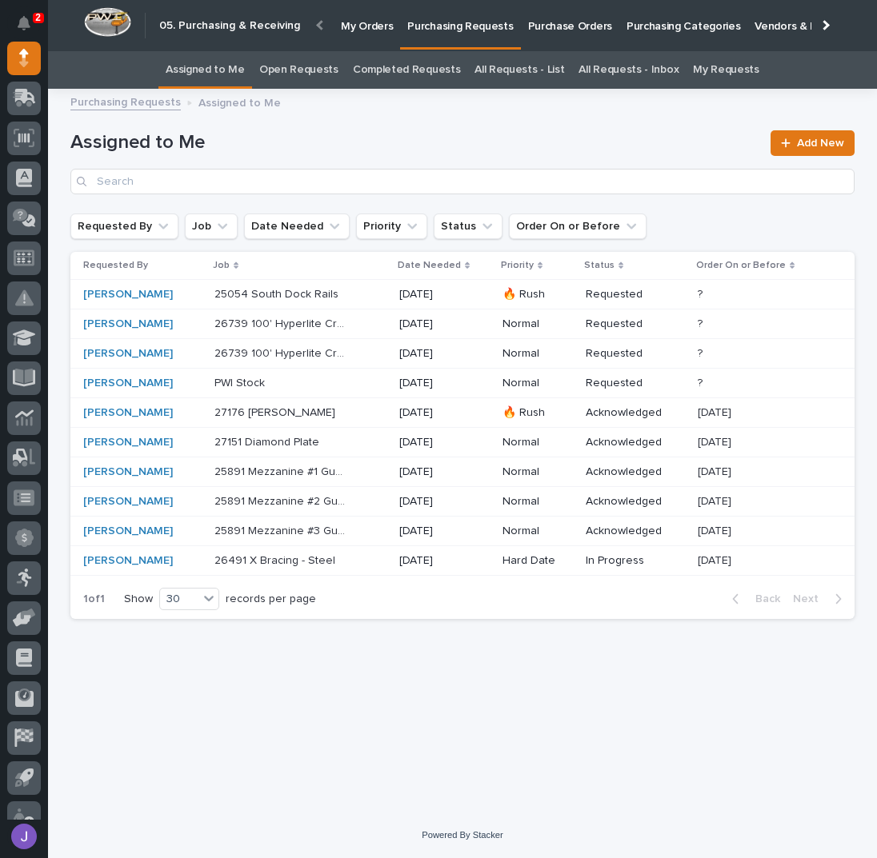
click at [366, 291] on div "25054 South Dock Rails 25054 South Dock Rails" at bounding box center [300, 295] width 172 height 26
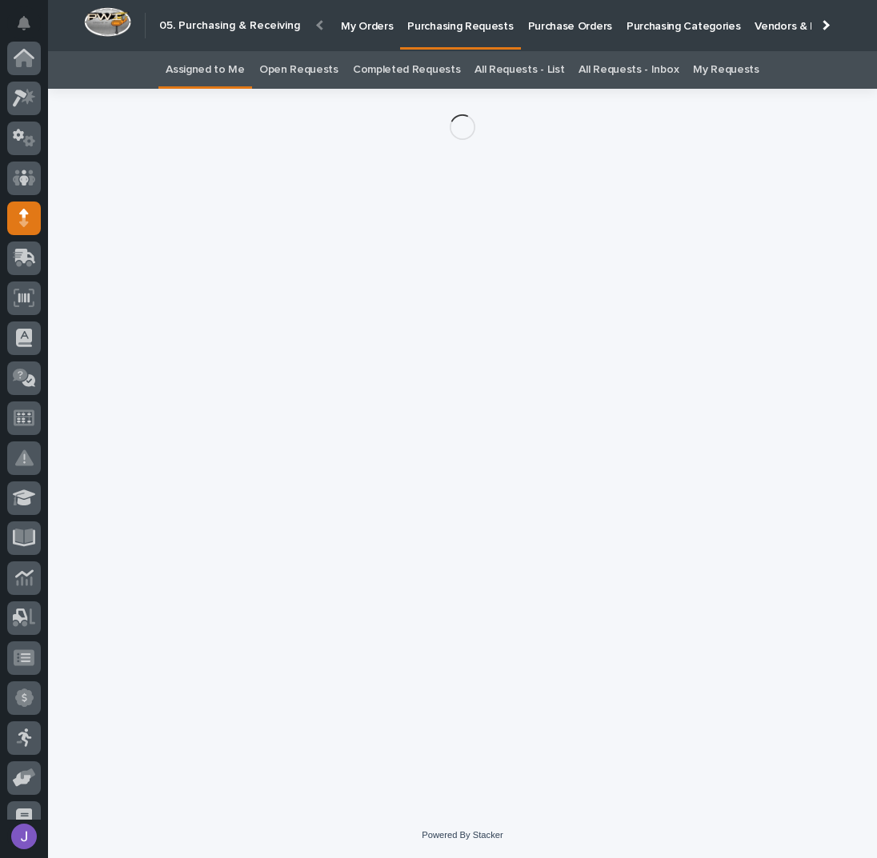
scroll to position [160, 0]
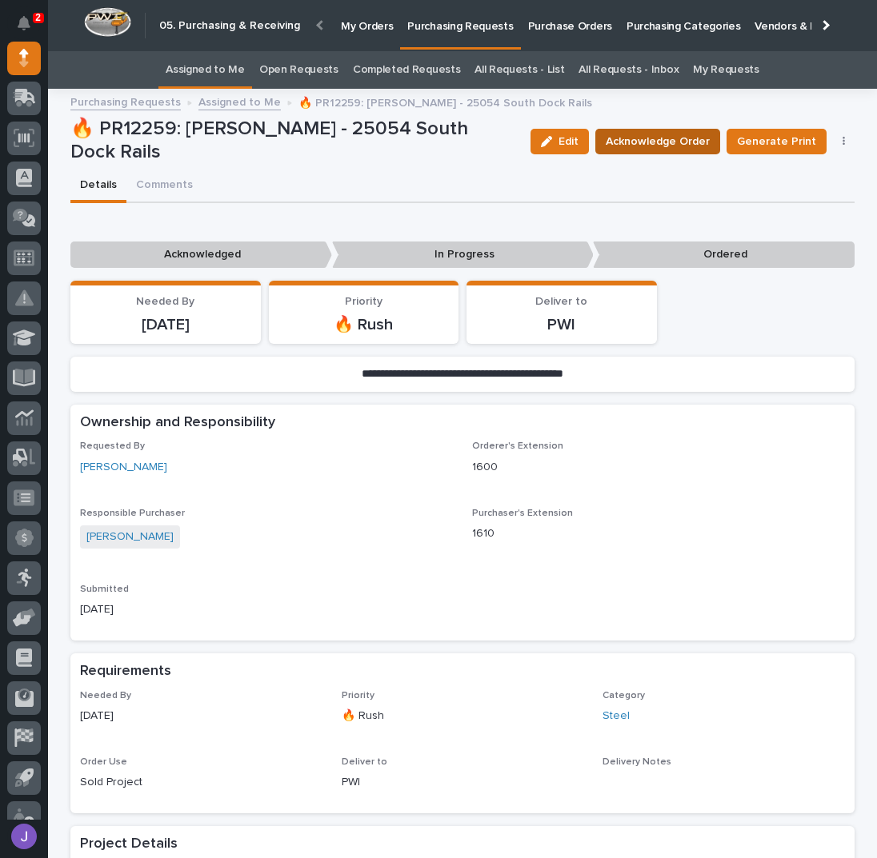
click at [656, 139] on span "Acknowledge Order" at bounding box center [657, 141] width 104 height 19
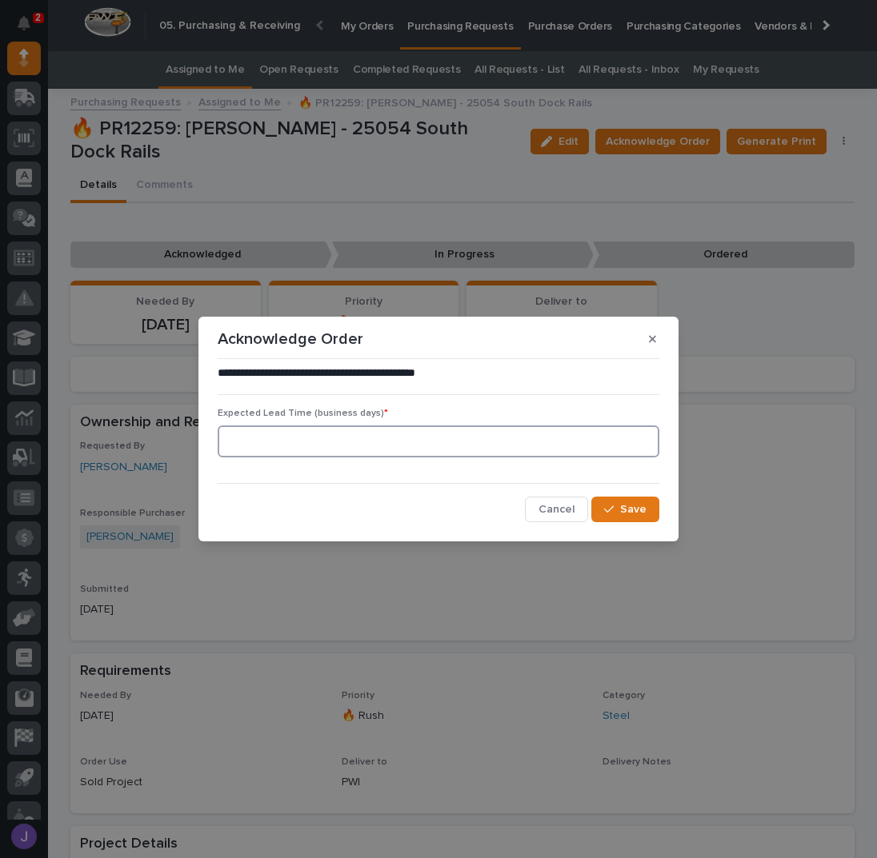
click at [402, 428] on input at bounding box center [439, 442] width 442 height 32
click at [402, 434] on input at bounding box center [439, 442] width 442 height 32
type input "0"
click at [630, 509] on span "Save" at bounding box center [633, 509] width 26 height 14
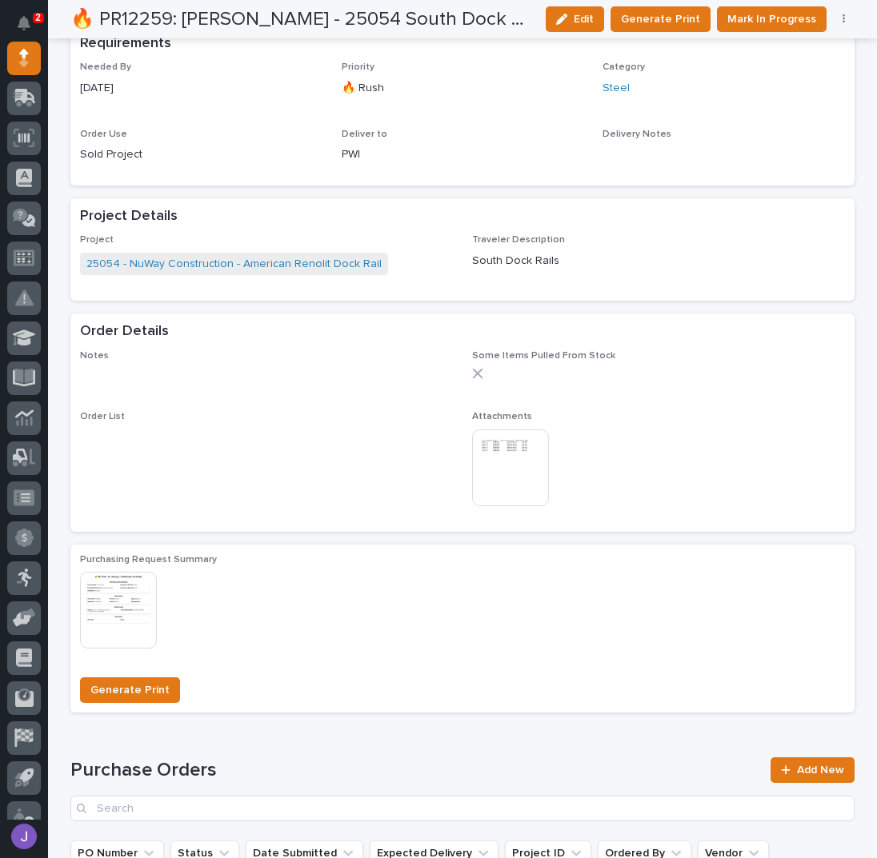
scroll to position [734, 0]
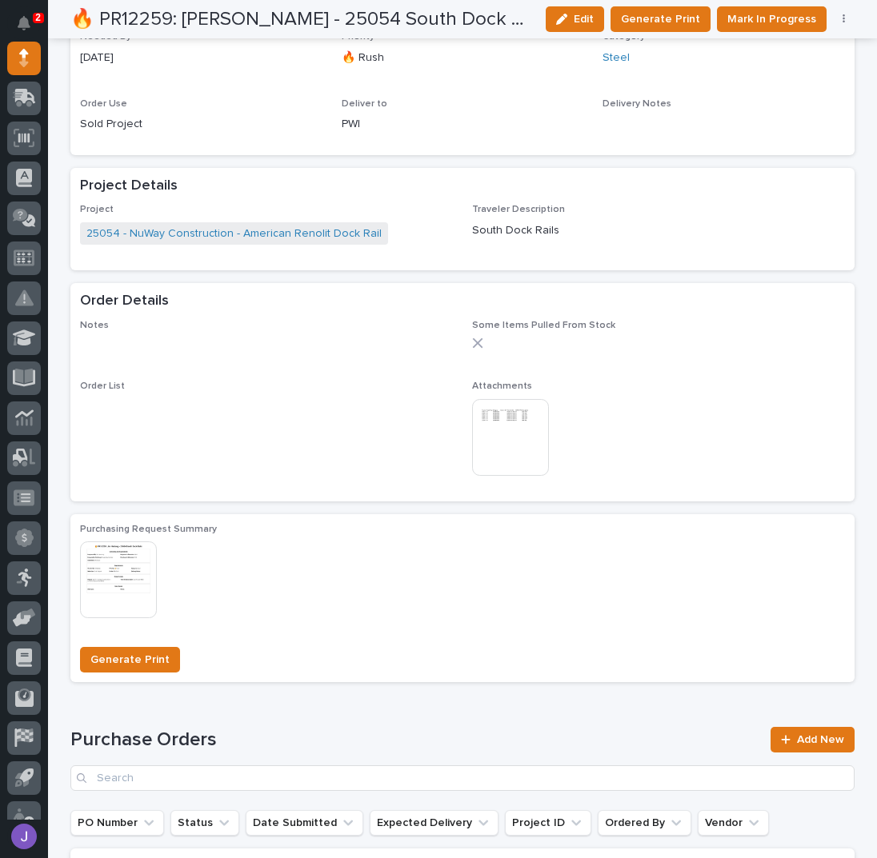
click at [521, 429] on img at bounding box center [510, 437] width 77 height 77
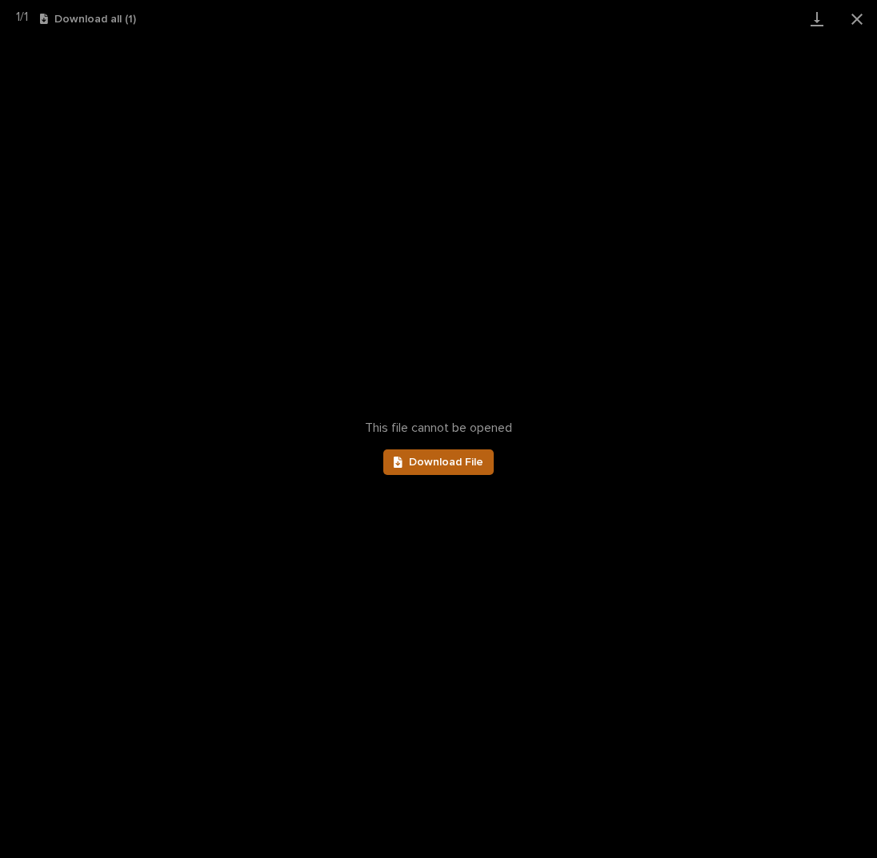
click at [465, 470] on link "Download File" at bounding box center [438, 463] width 110 height 26
click at [861, 10] on button "Close gallery" at bounding box center [857, 19] width 40 height 38
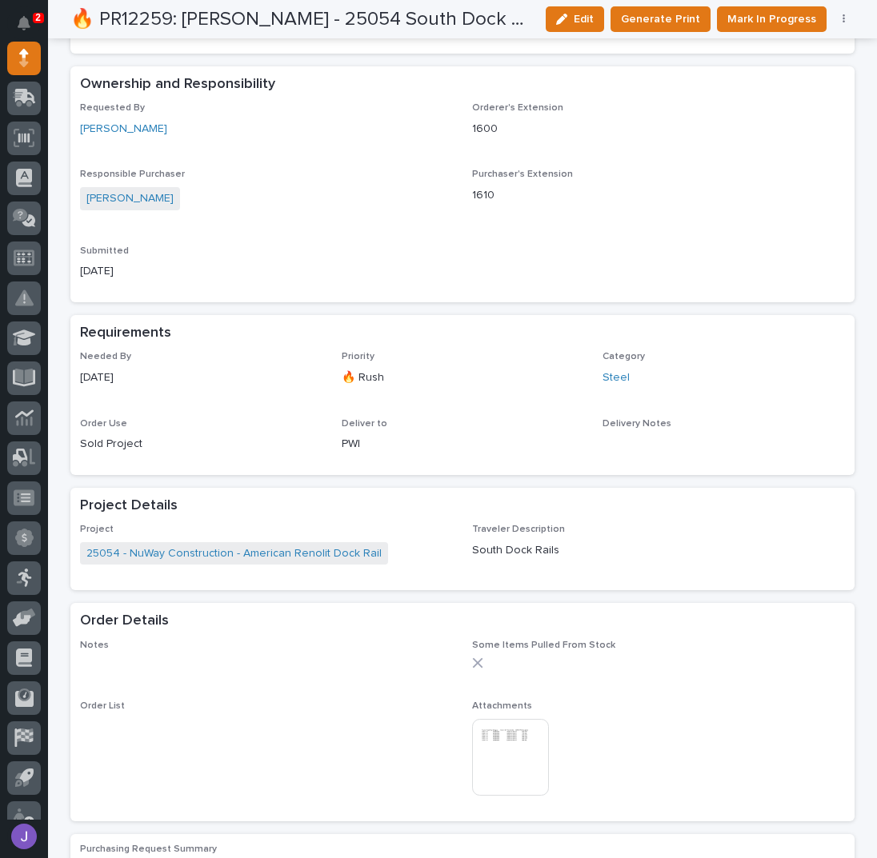
scroll to position [0, 0]
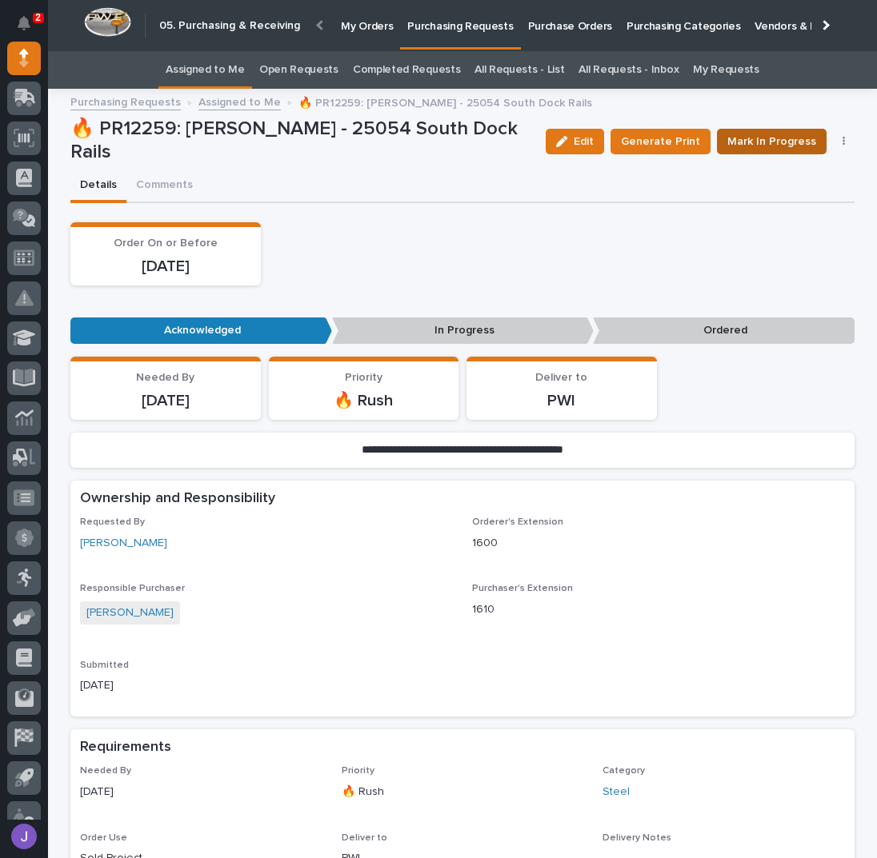
click at [729, 142] on span "Mark In Progress" at bounding box center [771, 141] width 89 height 19
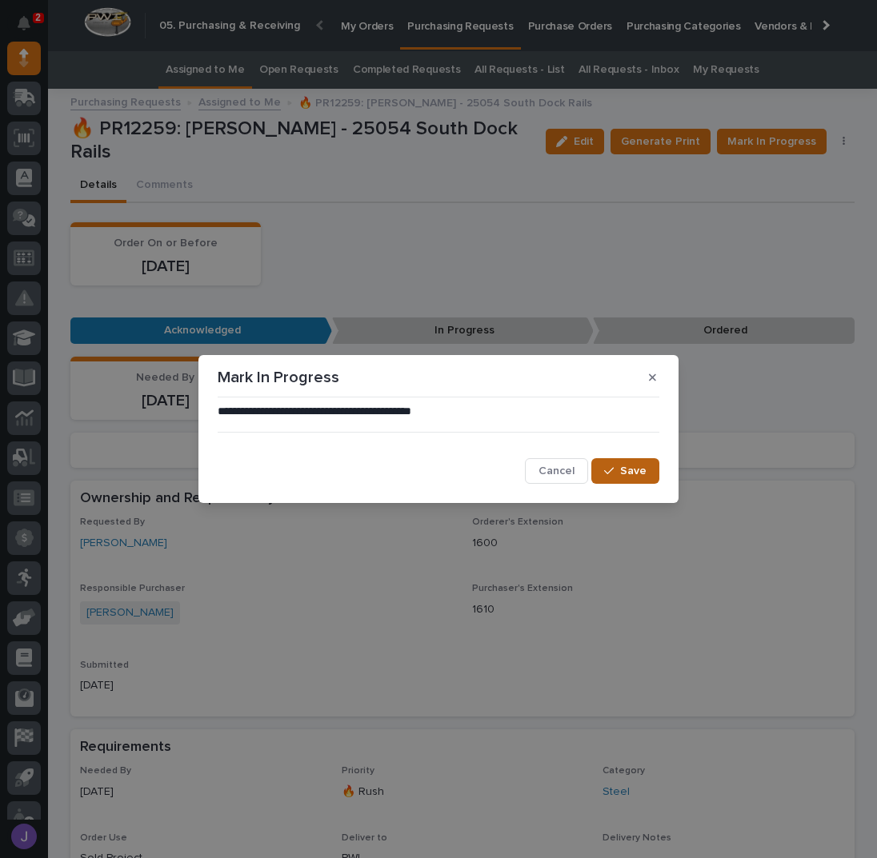
click at [625, 469] on span "Save" at bounding box center [633, 471] width 26 height 14
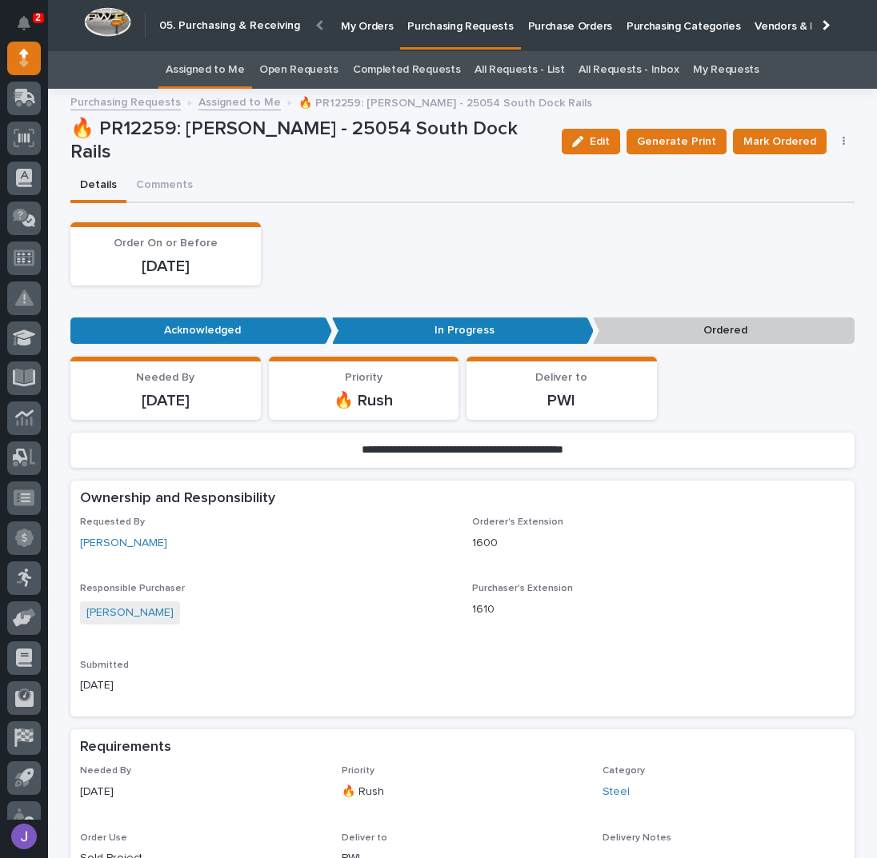
click at [195, 64] on link "Assigned to Me" at bounding box center [205, 70] width 79 height 38
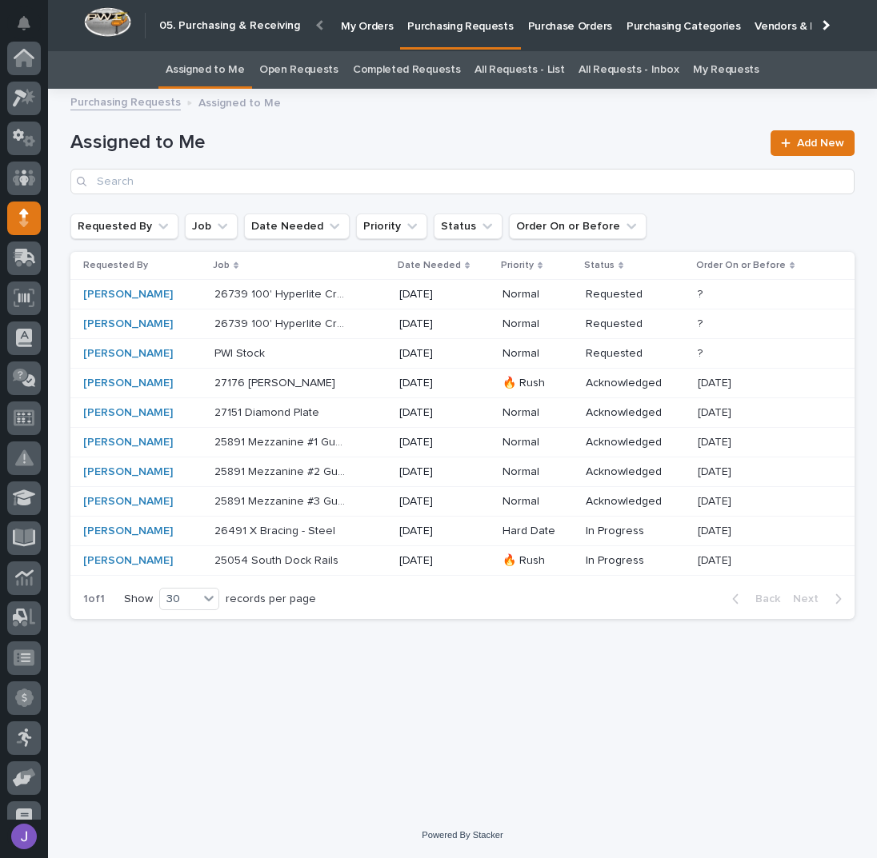
scroll to position [160, 0]
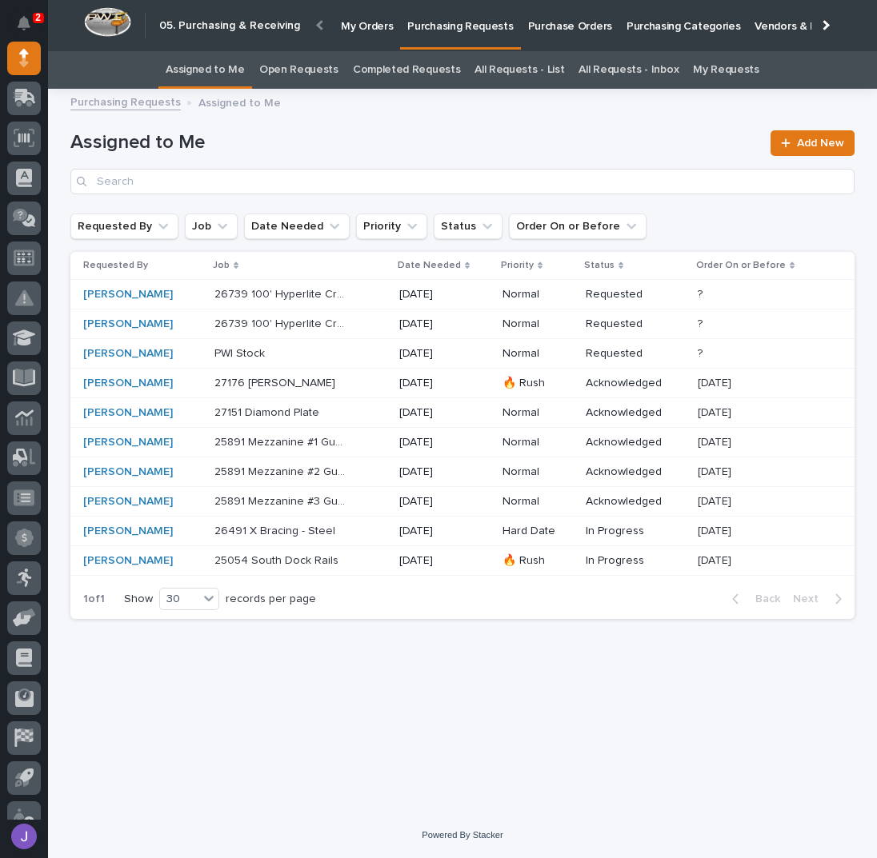
click at [333, 347] on p at bounding box center [281, 354] width 134 height 14
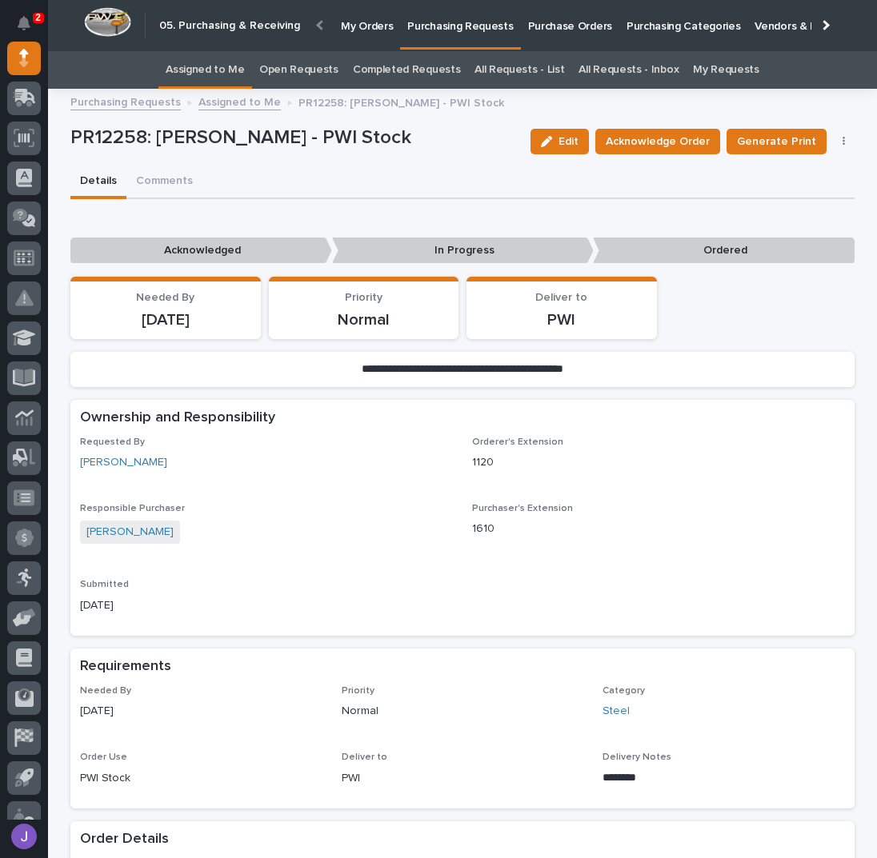
click at [559, 3] on p "Purchase Orders" at bounding box center [570, 17] width 84 height 34
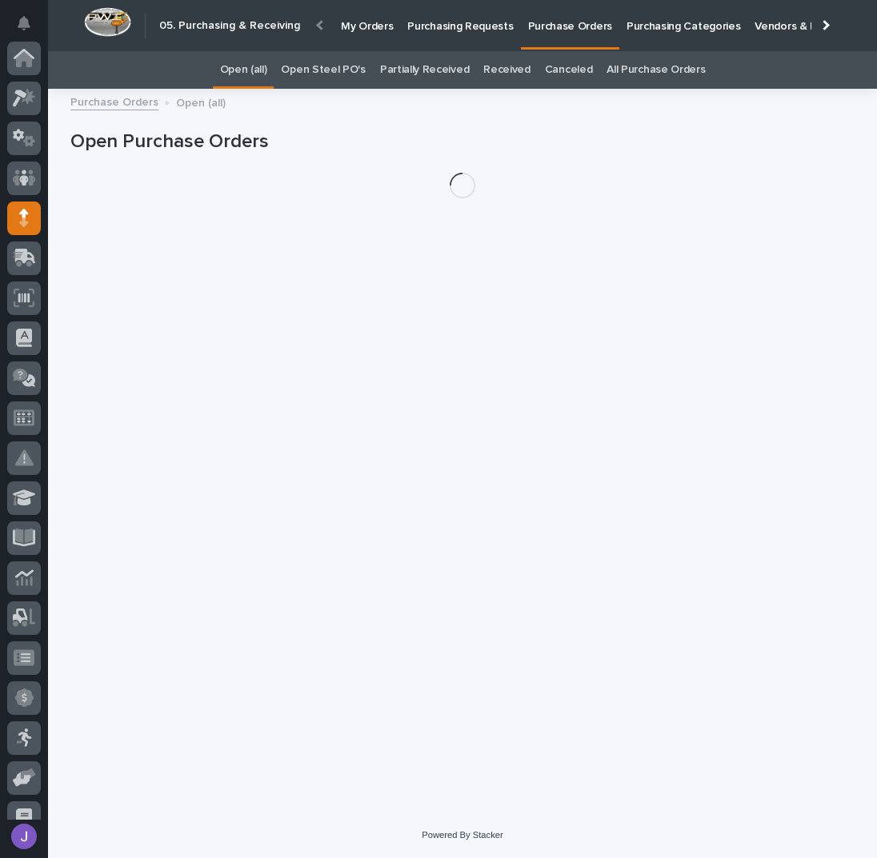
scroll to position [160, 0]
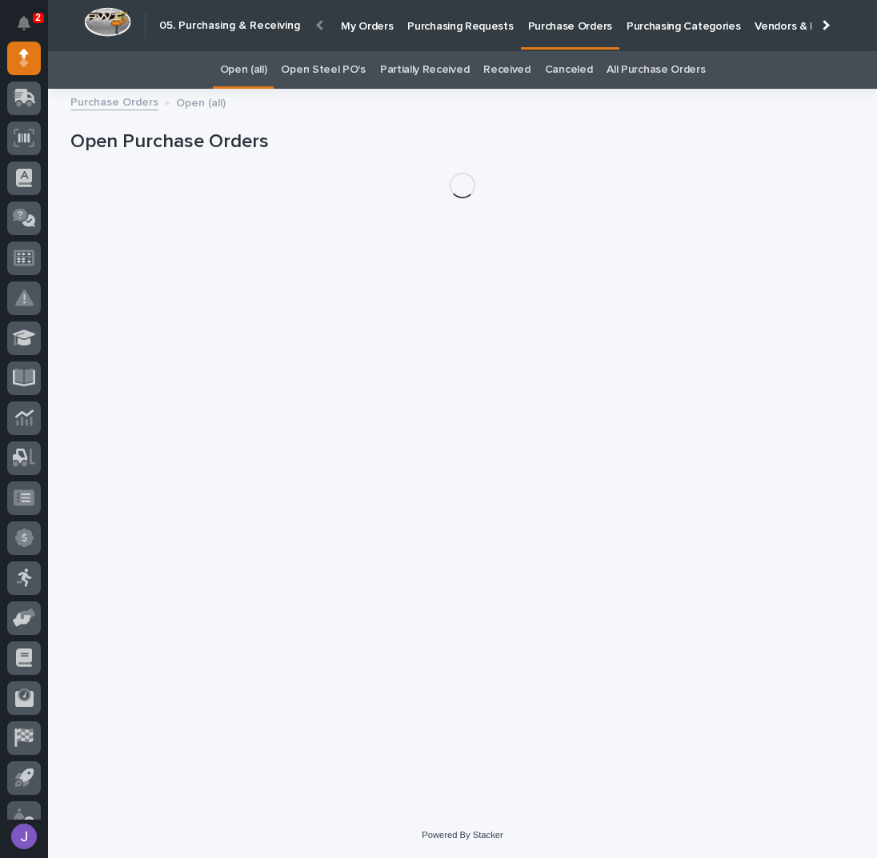
click at [325, 66] on link "Open Steel PO's" at bounding box center [323, 70] width 84 height 38
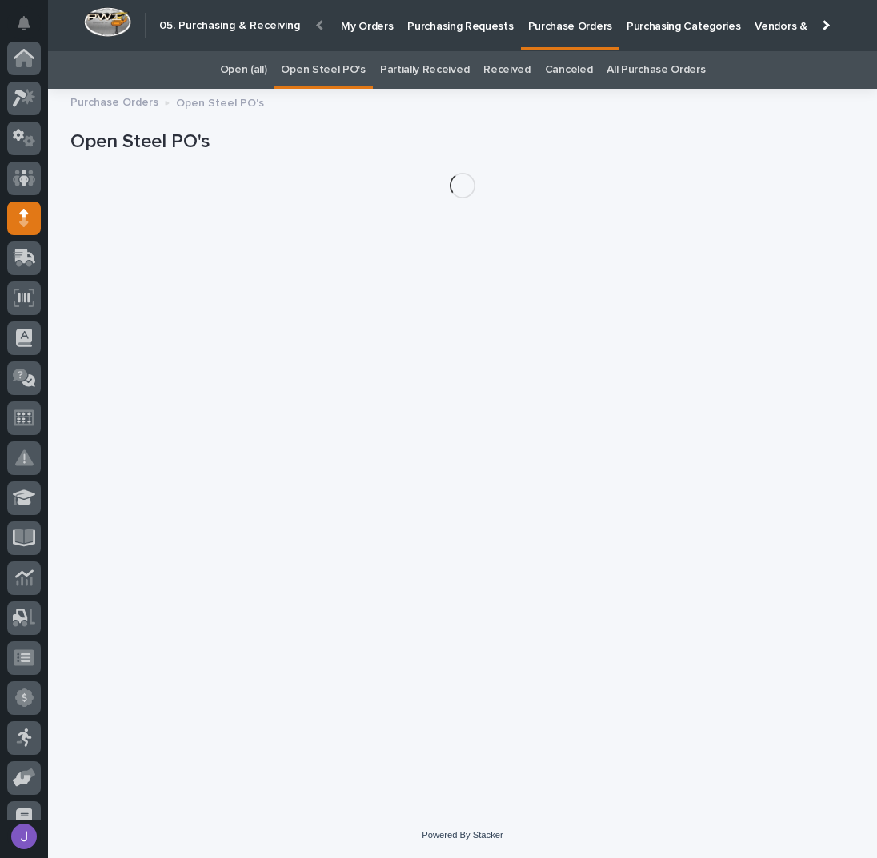
scroll to position [160, 0]
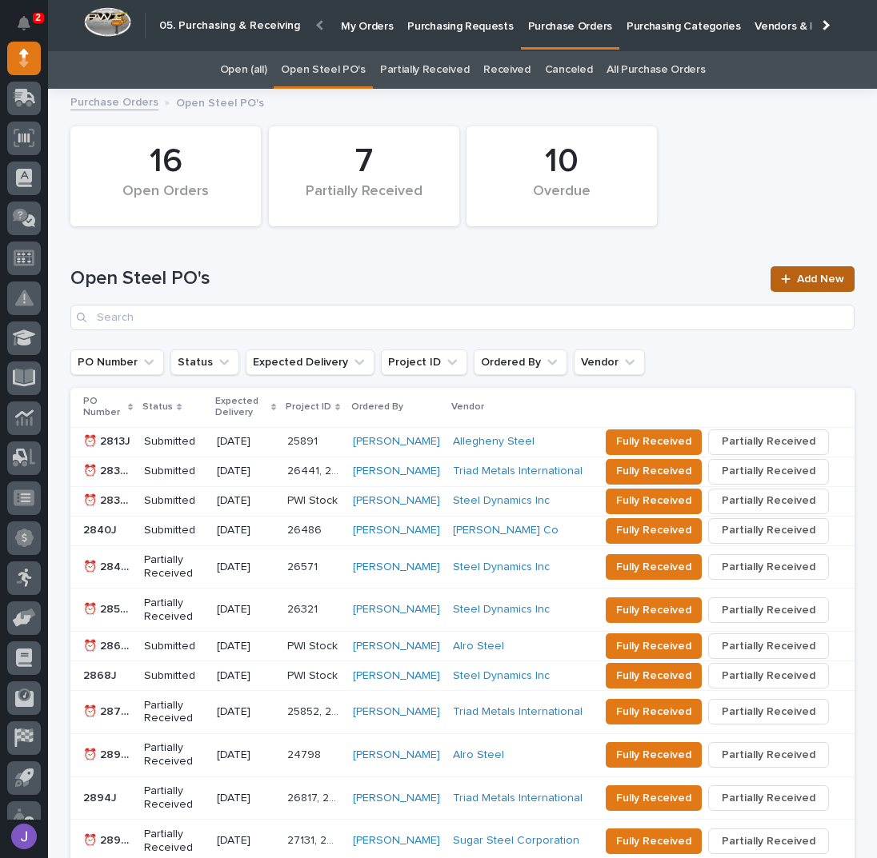
click at [809, 276] on span "Add New" at bounding box center [820, 279] width 47 height 11
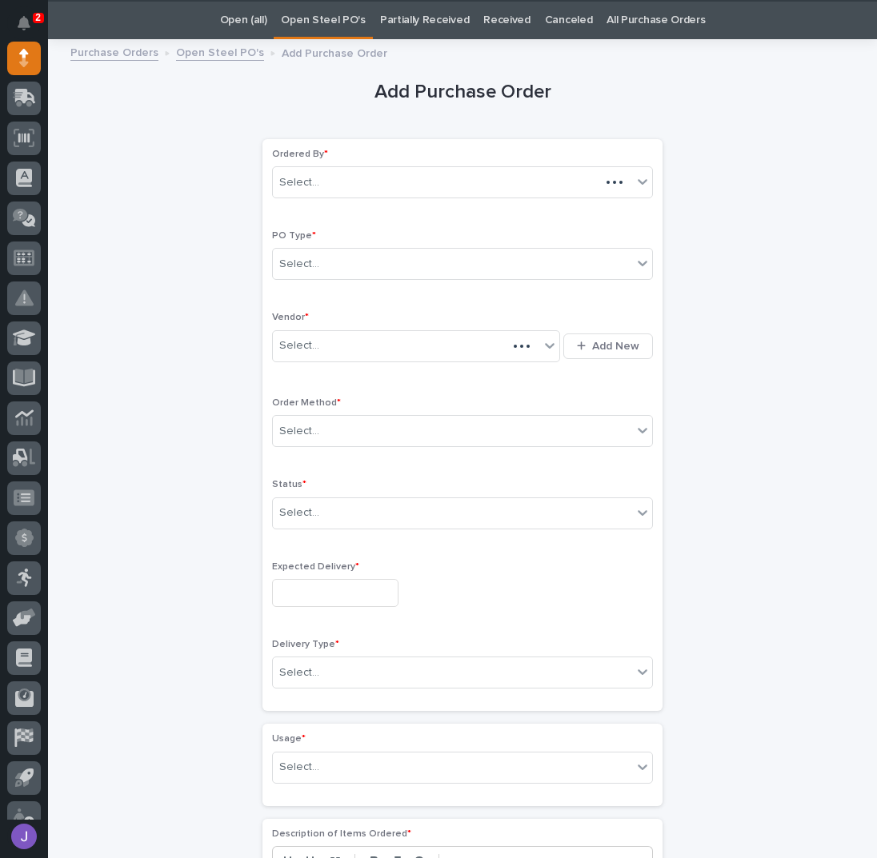
scroll to position [50, 0]
click at [321, 261] on div "Select..." at bounding box center [452, 263] width 359 height 26
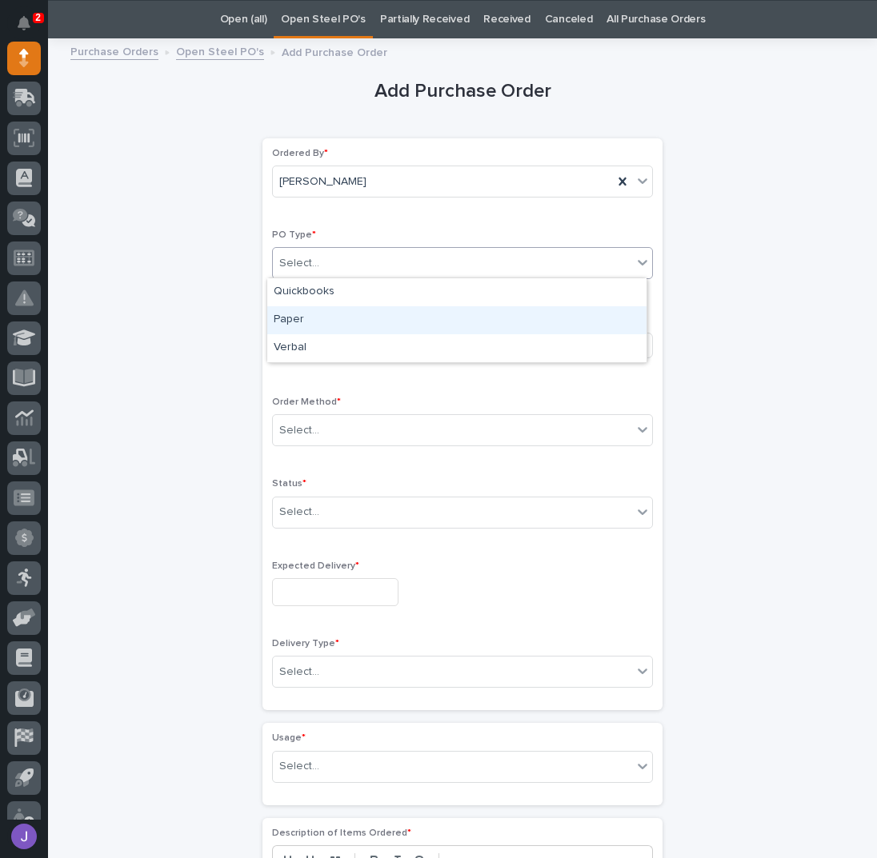
click at [325, 318] on div "Paper" at bounding box center [456, 320] width 379 height 28
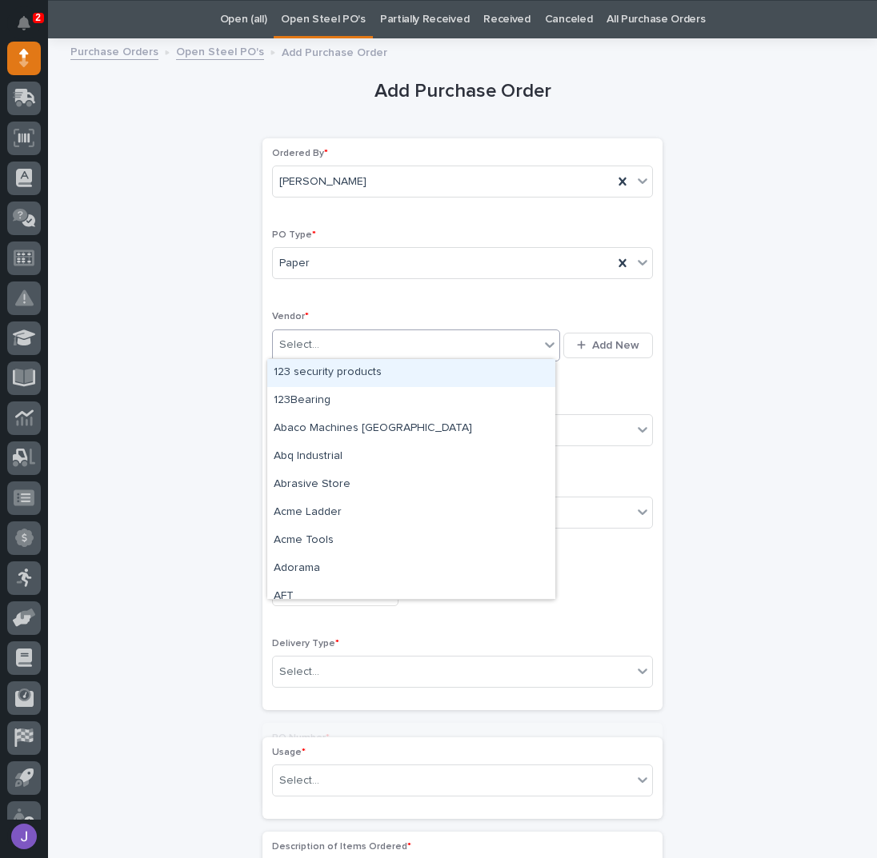
click at [323, 344] on div "Select..." at bounding box center [406, 345] width 266 height 26
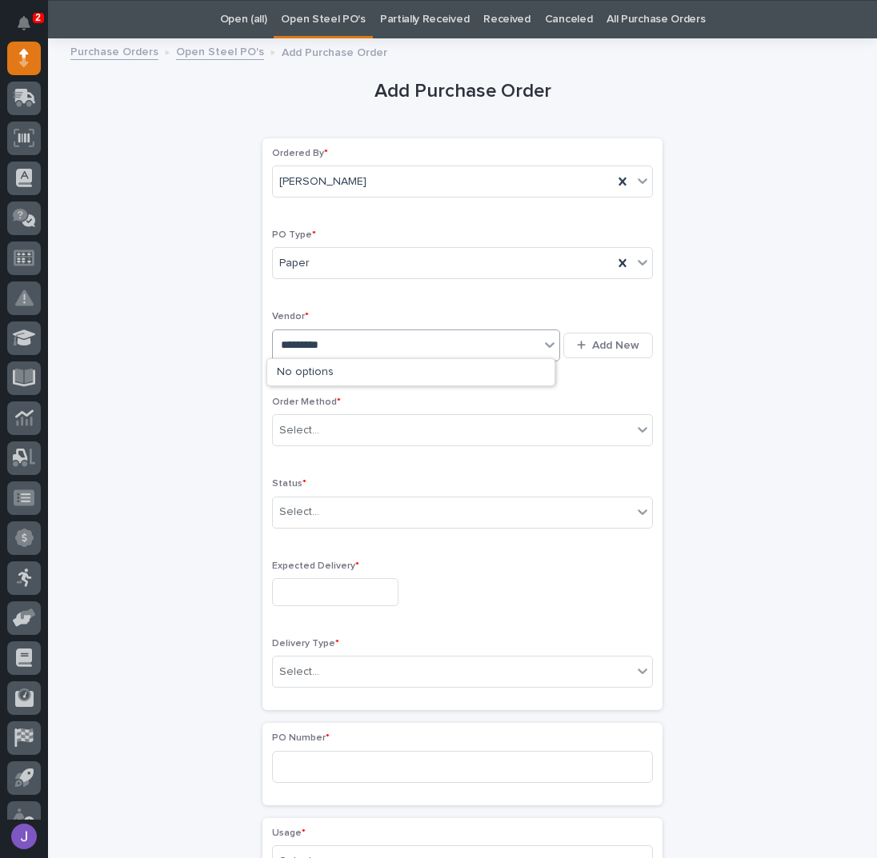
type input "**********"
click at [311, 365] on div "Metals Inc" at bounding box center [411, 373] width 288 height 28
click at [315, 428] on div "Select..." at bounding box center [452, 431] width 359 height 26
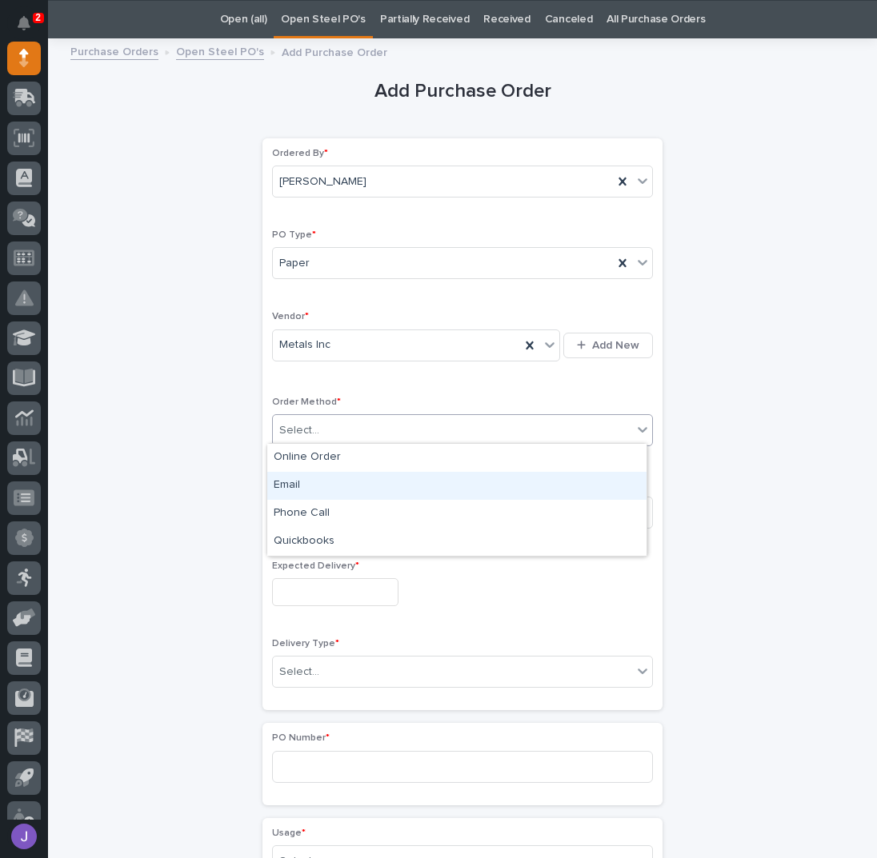
drag, startPoint x: 312, startPoint y: 469, endPoint x: 302, endPoint y: 481, distance: 15.3
click at [304, 477] on div "Email" at bounding box center [456, 486] width 379 height 28
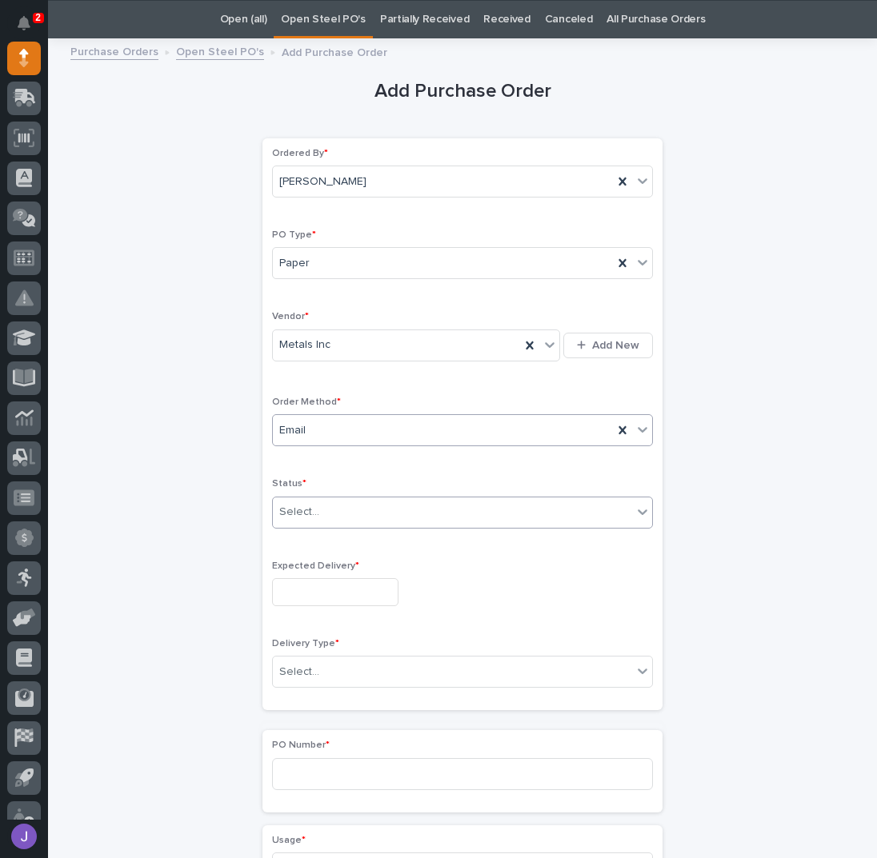
click at [314, 511] on div "Select..." at bounding box center [452, 512] width 359 height 26
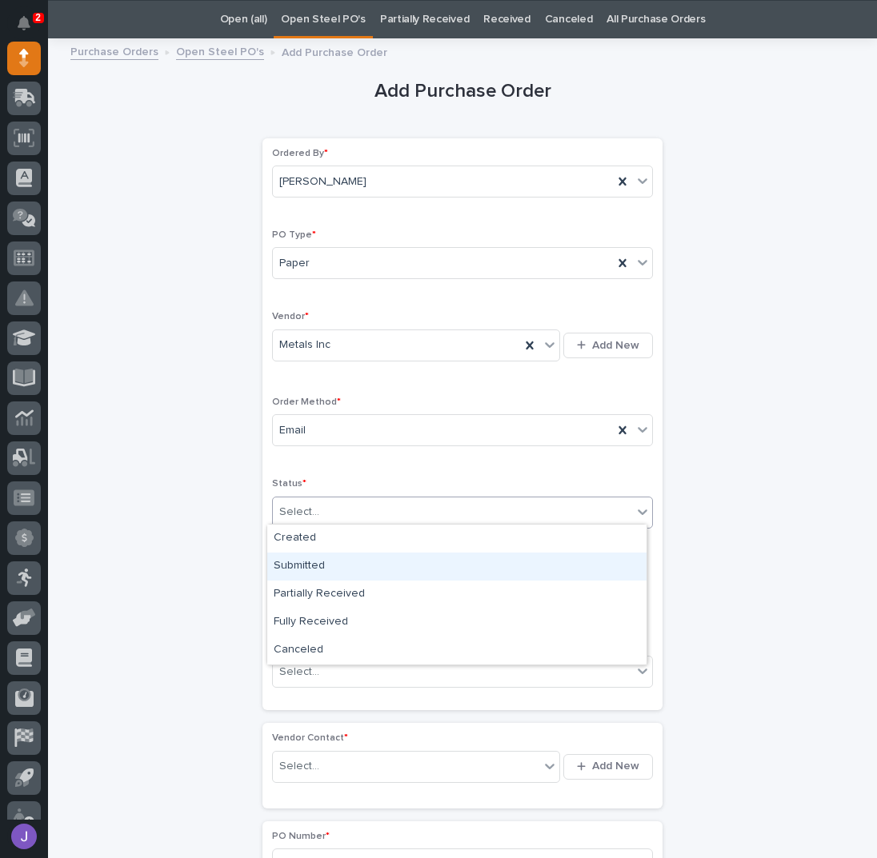
click at [291, 562] on div "Submitted" at bounding box center [456, 567] width 379 height 28
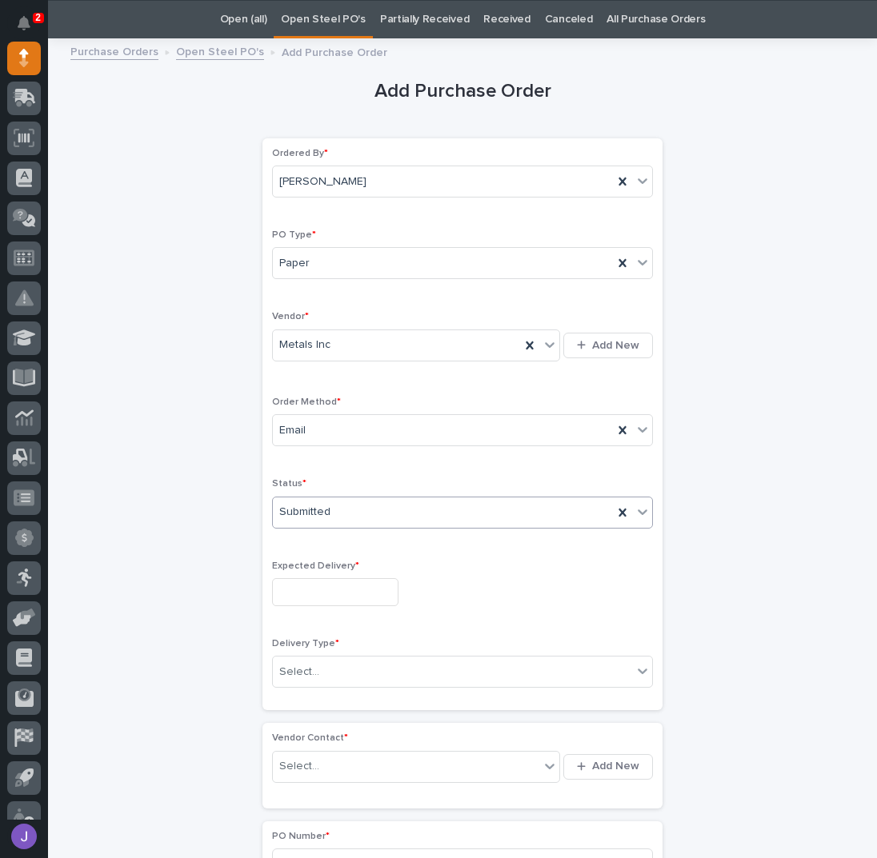
click at [298, 578] on input "text" at bounding box center [335, 592] width 126 height 28
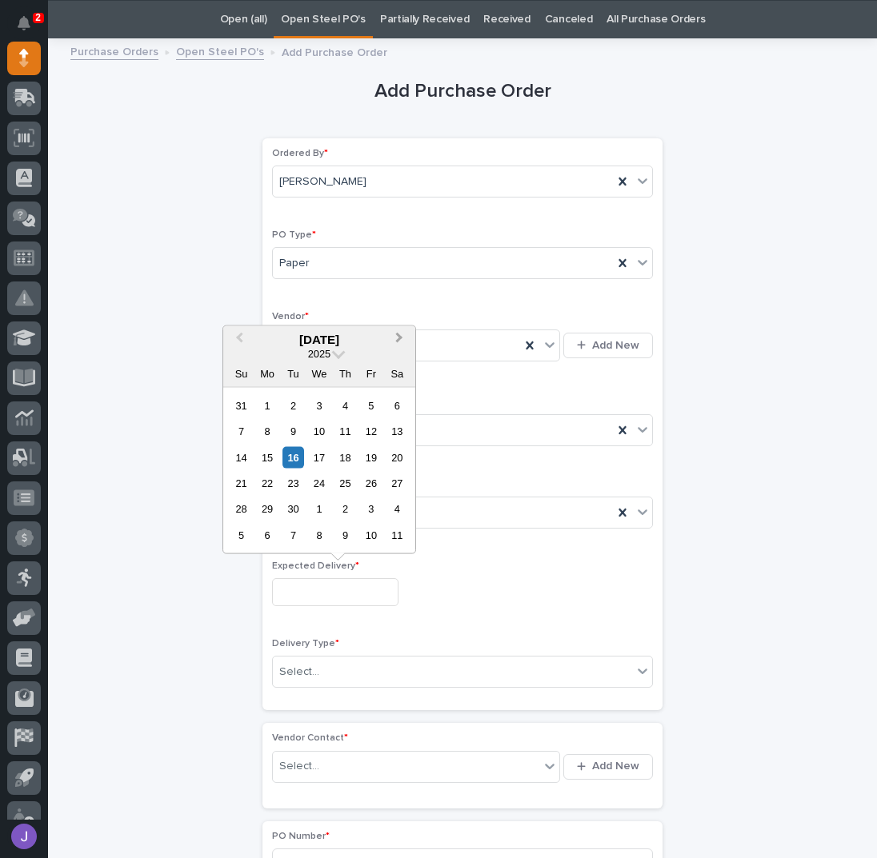
click at [403, 338] on button "Next Month" at bounding box center [401, 340] width 26 height 26
click at [269, 458] on div "13" at bounding box center [267, 457] width 22 height 22
type input "**********"
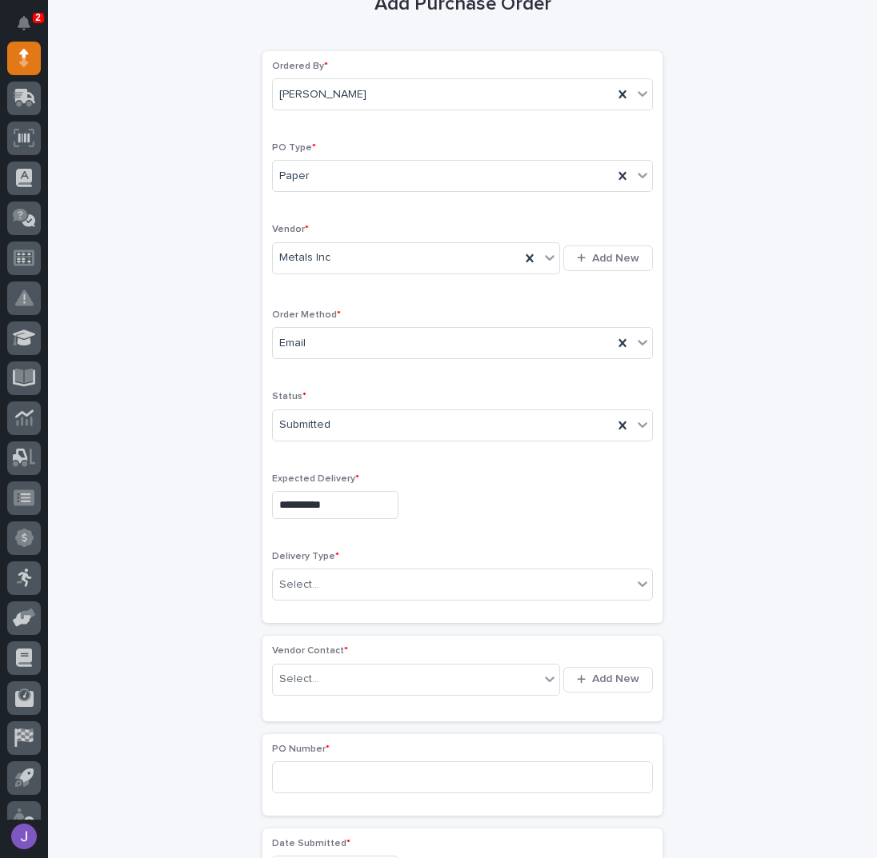
scroll to position [157, 0]
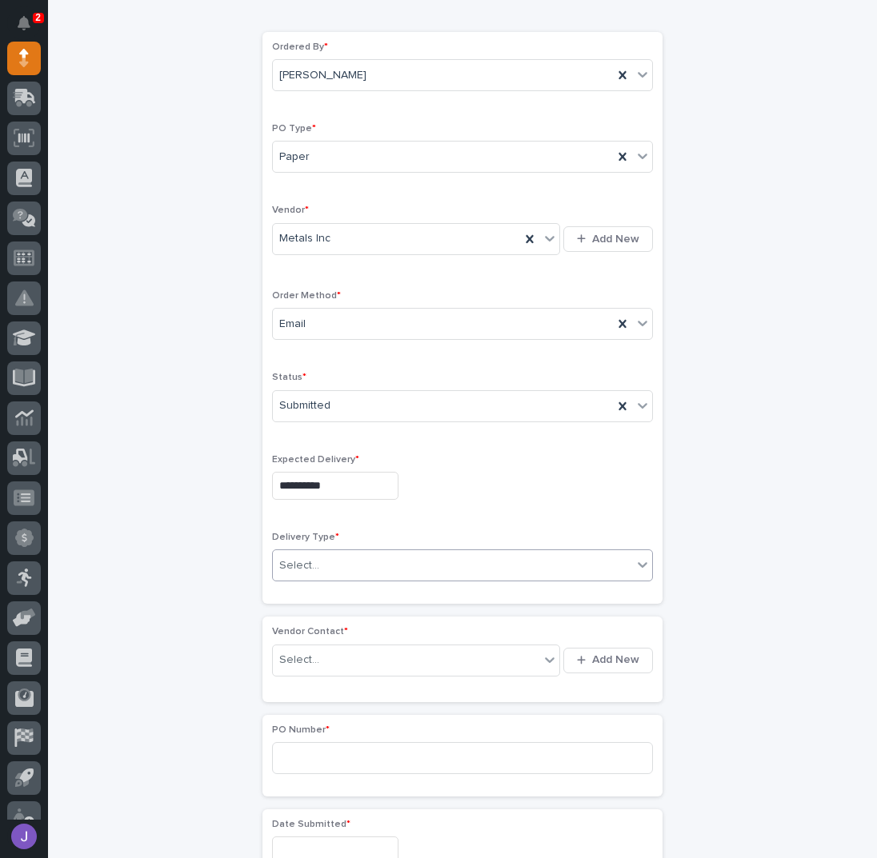
click at [301, 560] on div "Select..." at bounding box center [299, 565] width 40 height 17
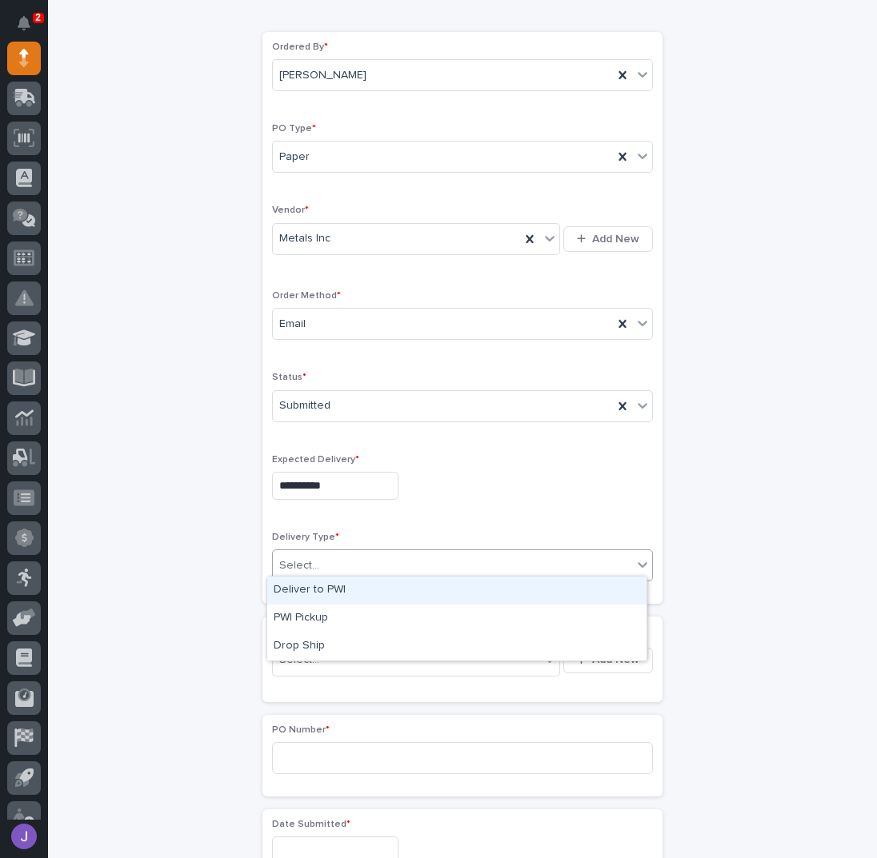
click at [302, 592] on div "Deliver to PWI" at bounding box center [456, 591] width 379 height 28
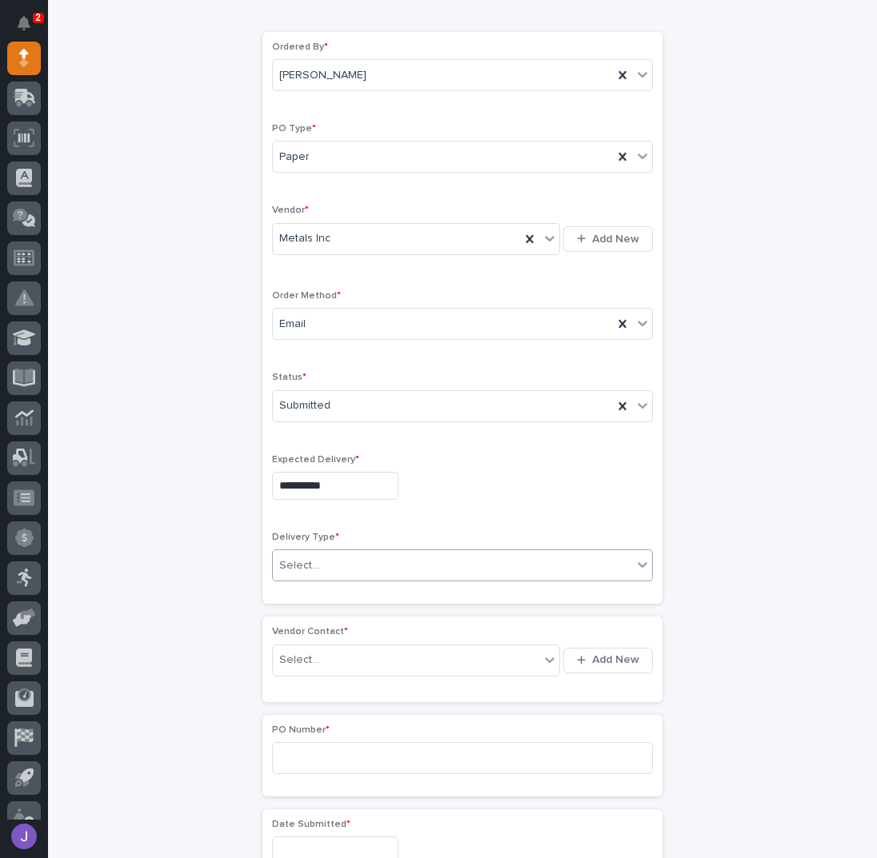
click at [180, 597] on div "**********" at bounding box center [462, 786] width 784 height 1688
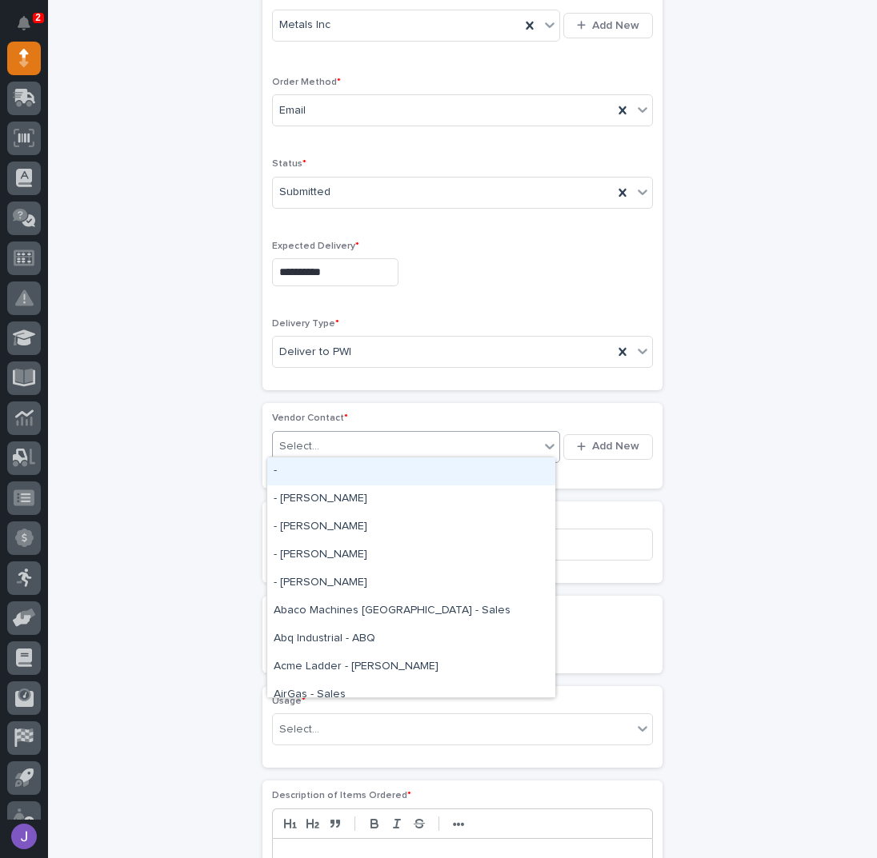
click at [331, 438] on div "Select..." at bounding box center [406, 447] width 266 height 26
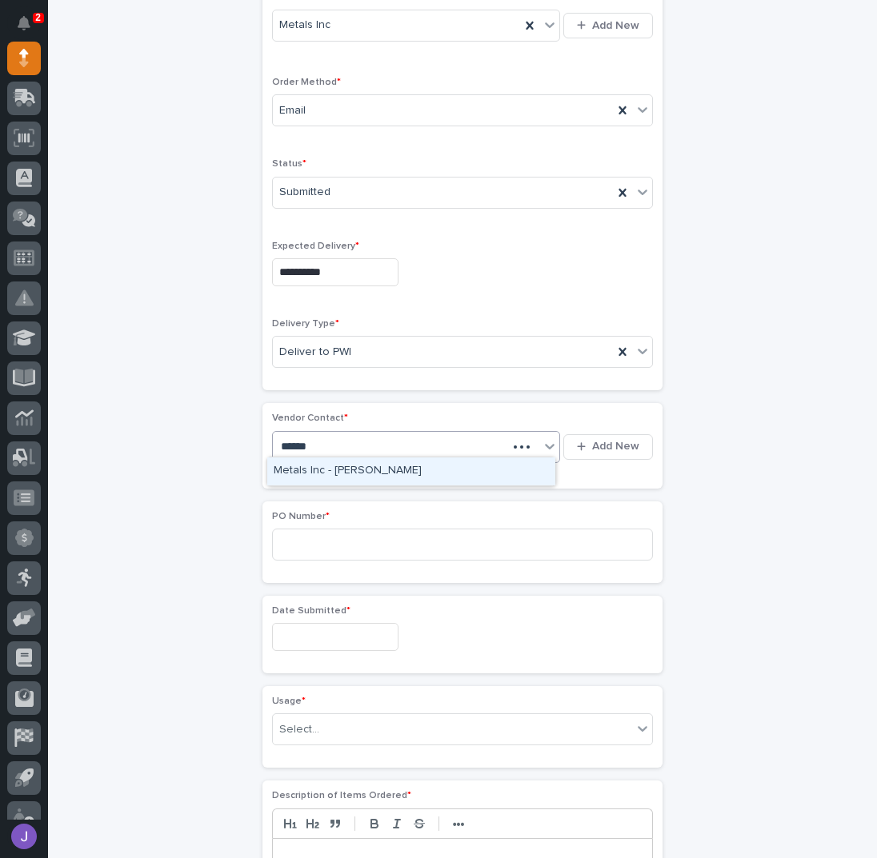
type input "*******"
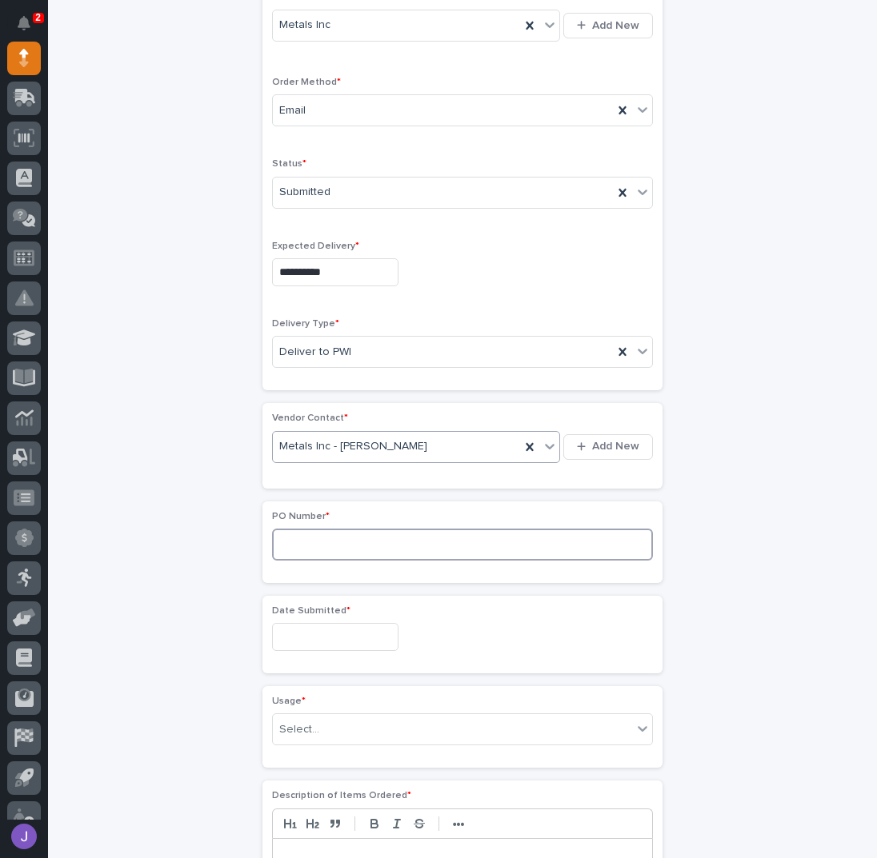
click at [334, 535] on input at bounding box center [462, 545] width 381 height 32
type input "2905J"
click at [329, 629] on input "text" at bounding box center [335, 637] width 126 height 28
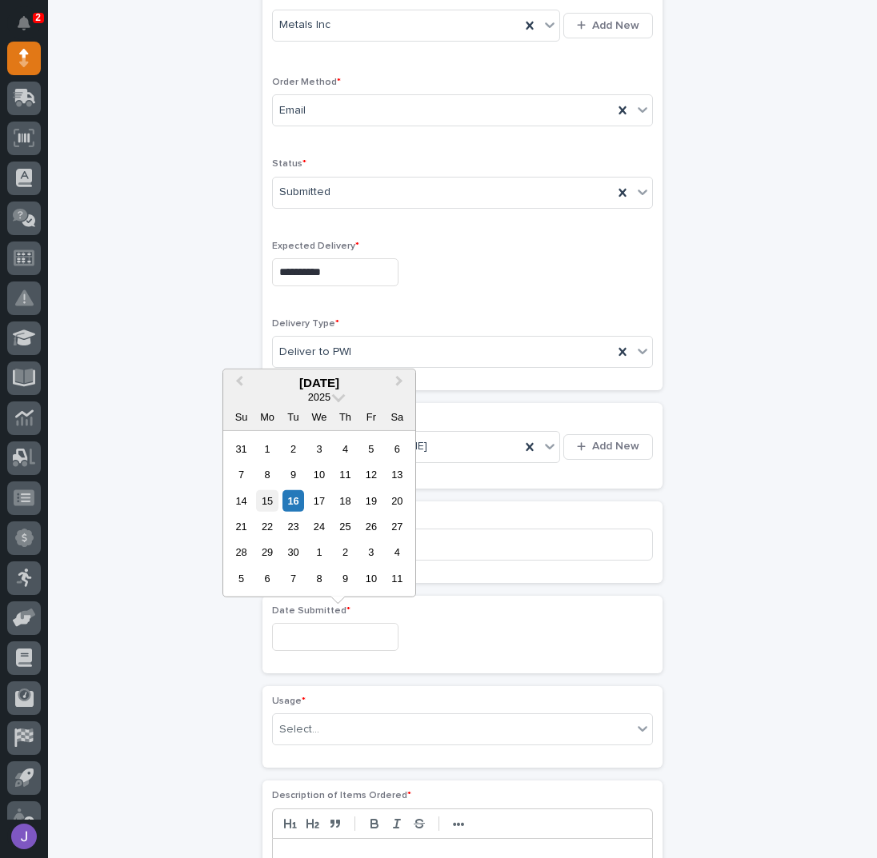
click at [272, 503] on div "15" at bounding box center [267, 500] width 22 height 22
type input "**********"
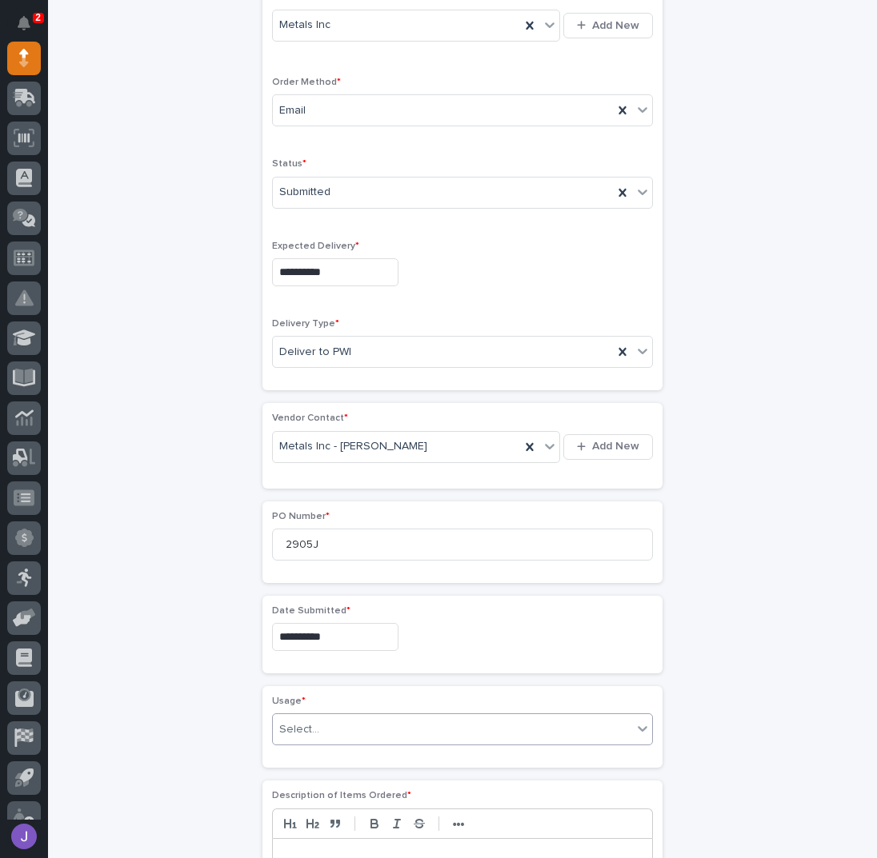
click at [288, 729] on div "Select..." at bounding box center [299, 729] width 40 height 17
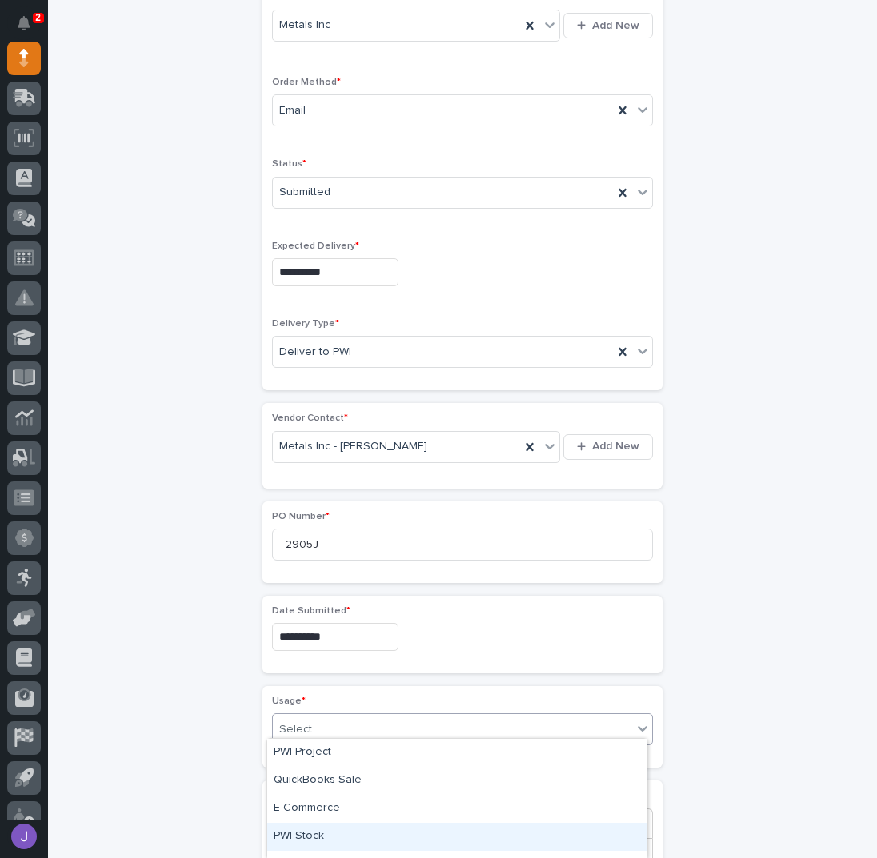
click at [302, 829] on div "PWI Stock" at bounding box center [456, 837] width 379 height 28
click at [107, 721] on div "**********" at bounding box center [462, 572] width 784 height 1688
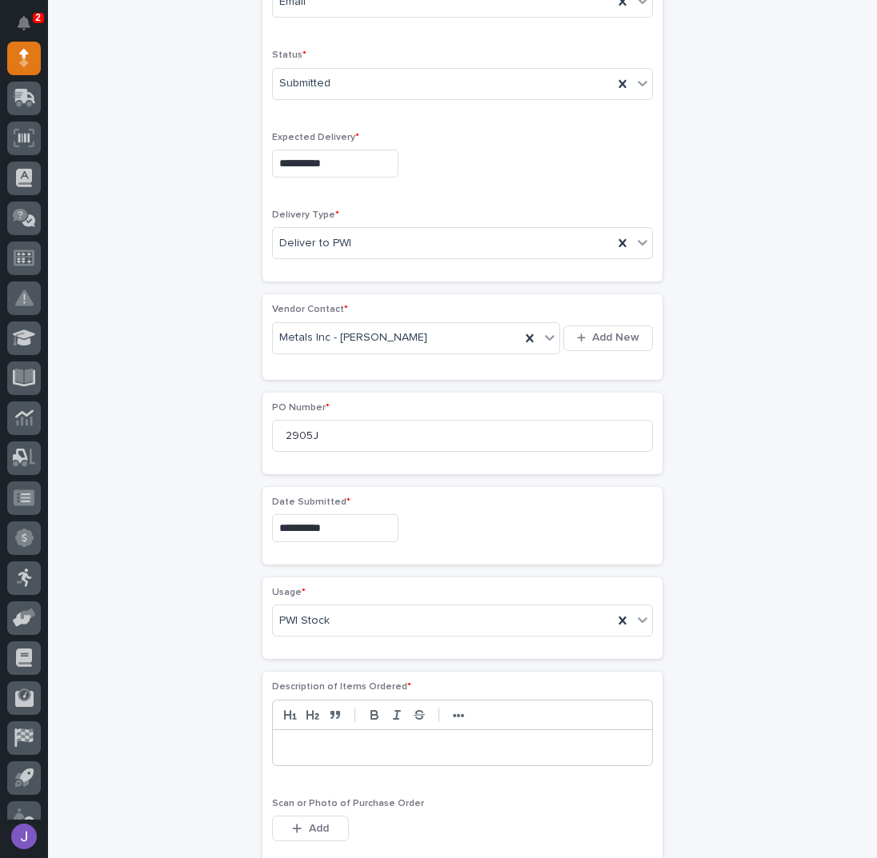
scroll to position [690, 0]
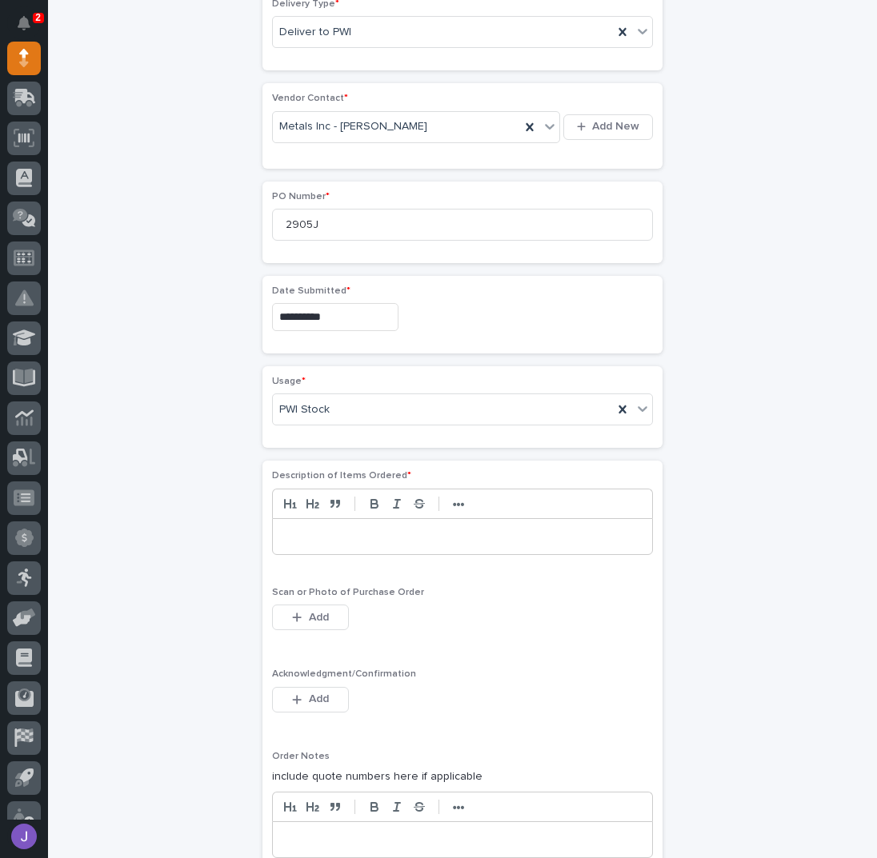
click at [302, 529] on p at bounding box center [462, 537] width 355 height 16
click at [305, 686] on button "Add" at bounding box center [310, 699] width 77 height 26
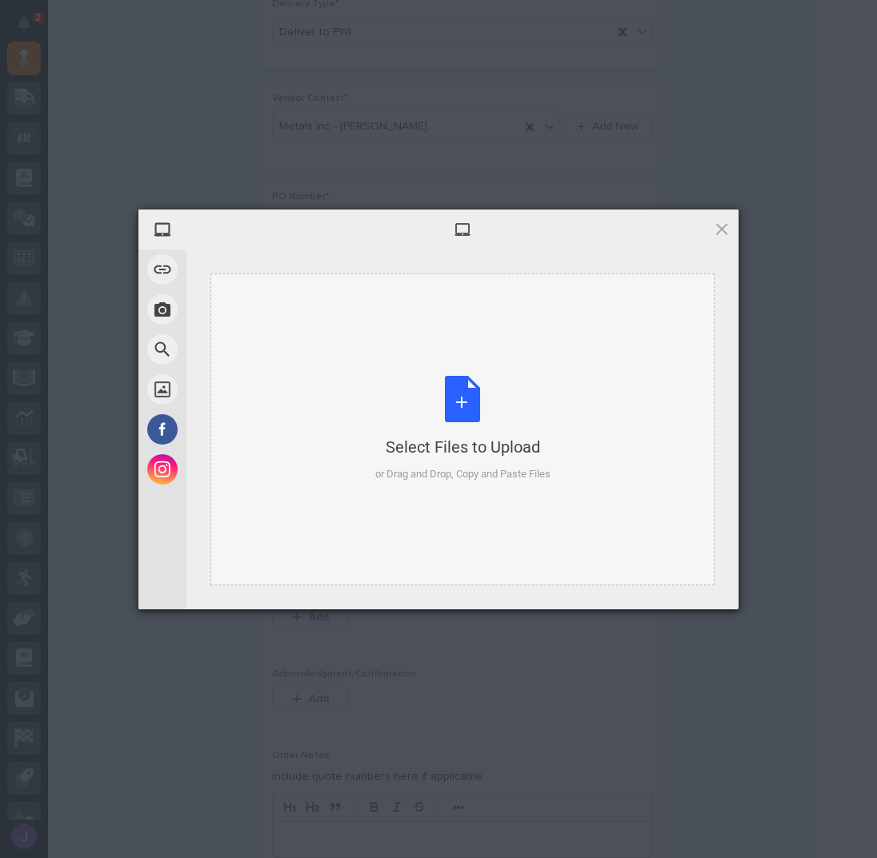
click at [437, 426] on div "Select Files to Upload or Drag and Drop, Copy and Paste Files" at bounding box center [462, 429] width 175 height 106
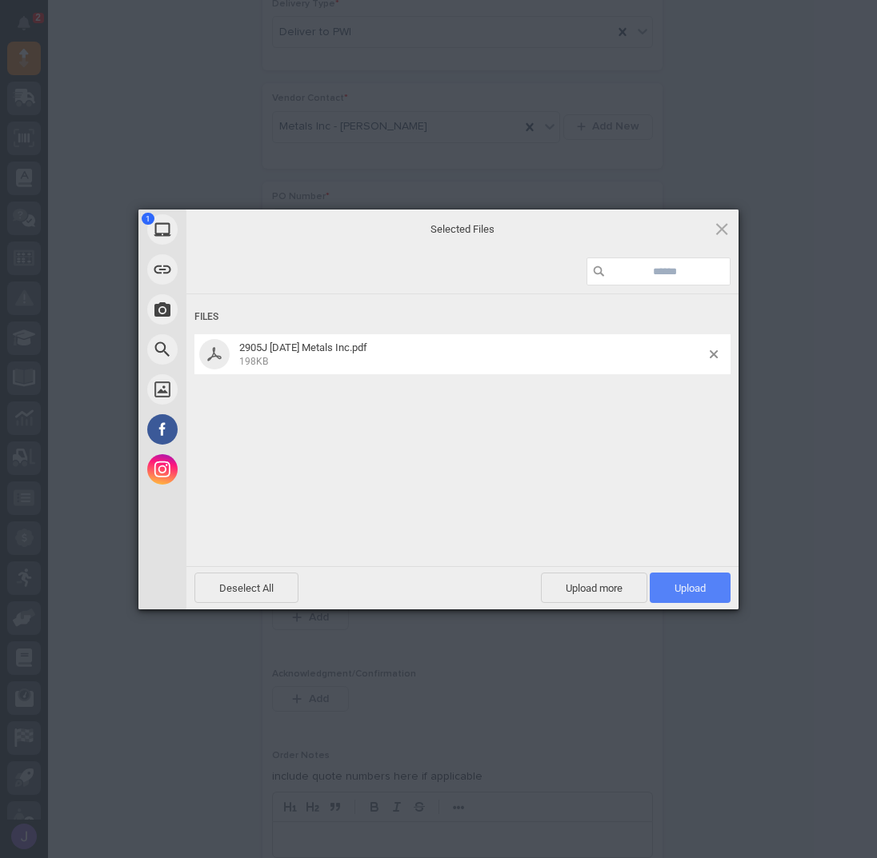
click at [682, 588] on span "Upload 1" at bounding box center [689, 588] width 31 height 12
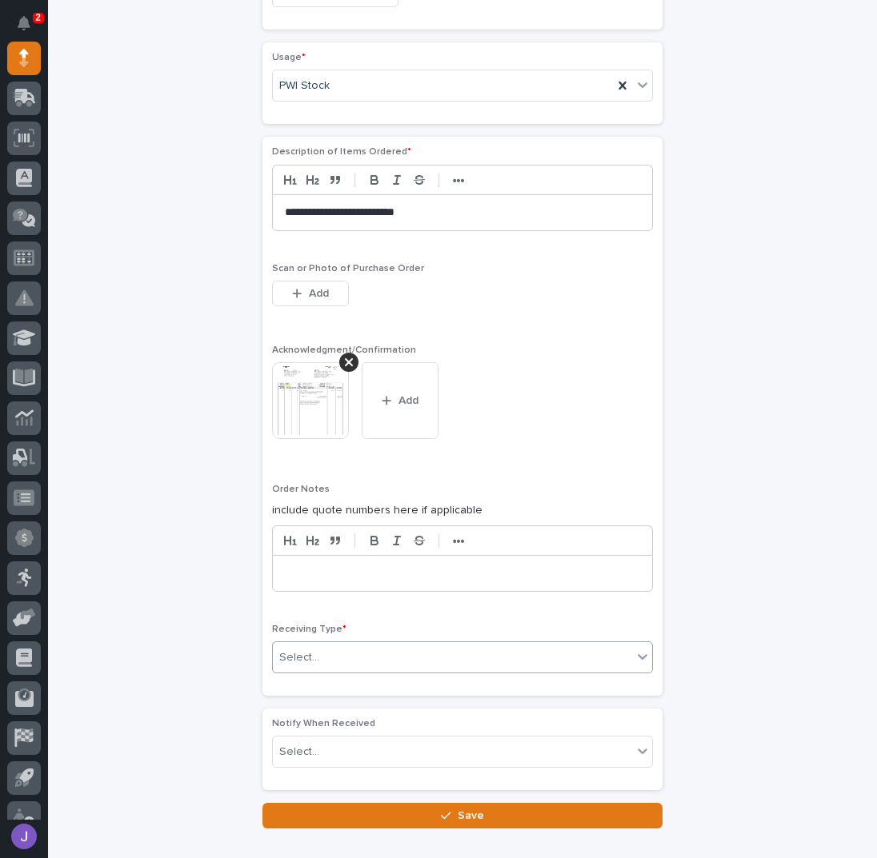
scroll to position [1039, 0]
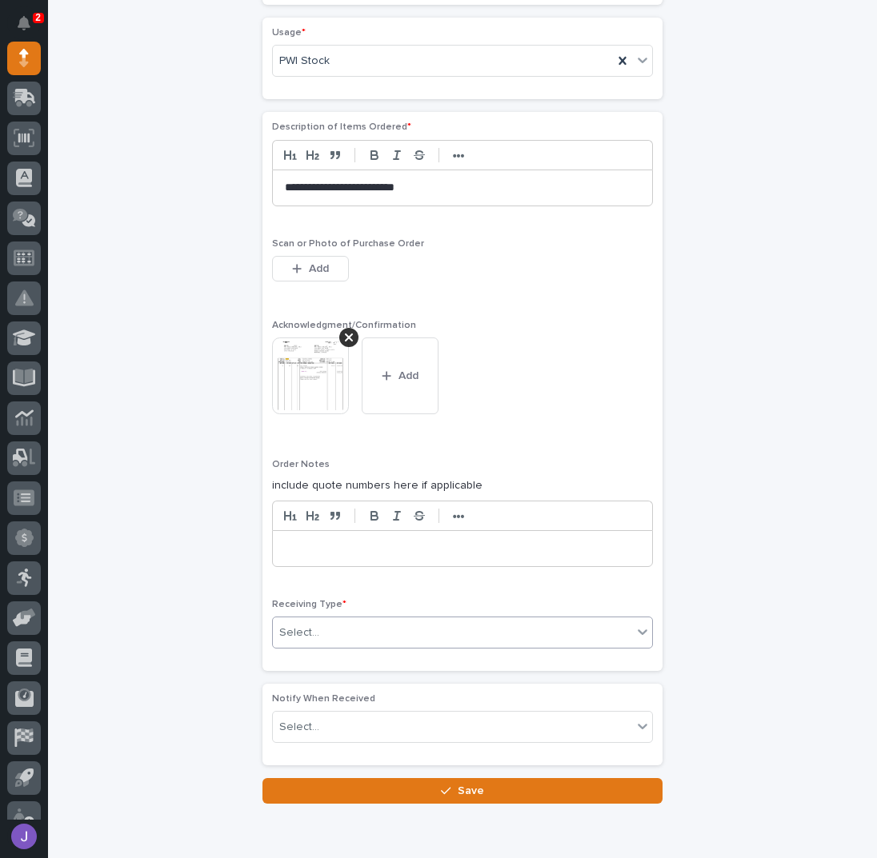
click at [337, 621] on div "Select..." at bounding box center [452, 633] width 359 height 26
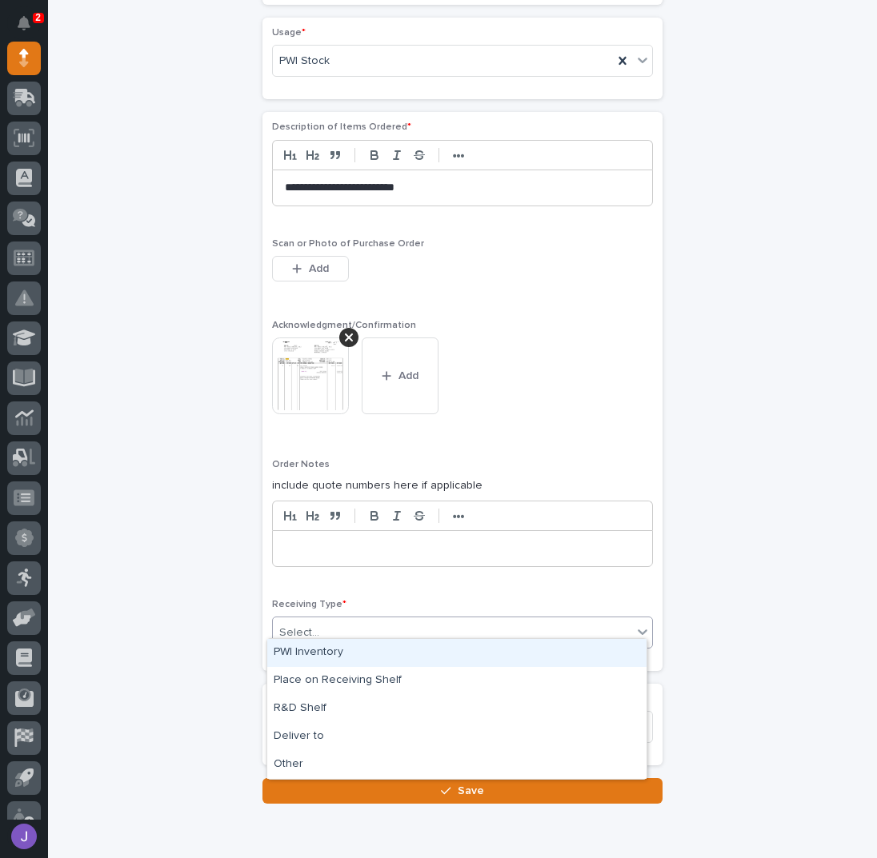
click at [327, 652] on div "PWI Inventory" at bounding box center [456, 653] width 379 height 28
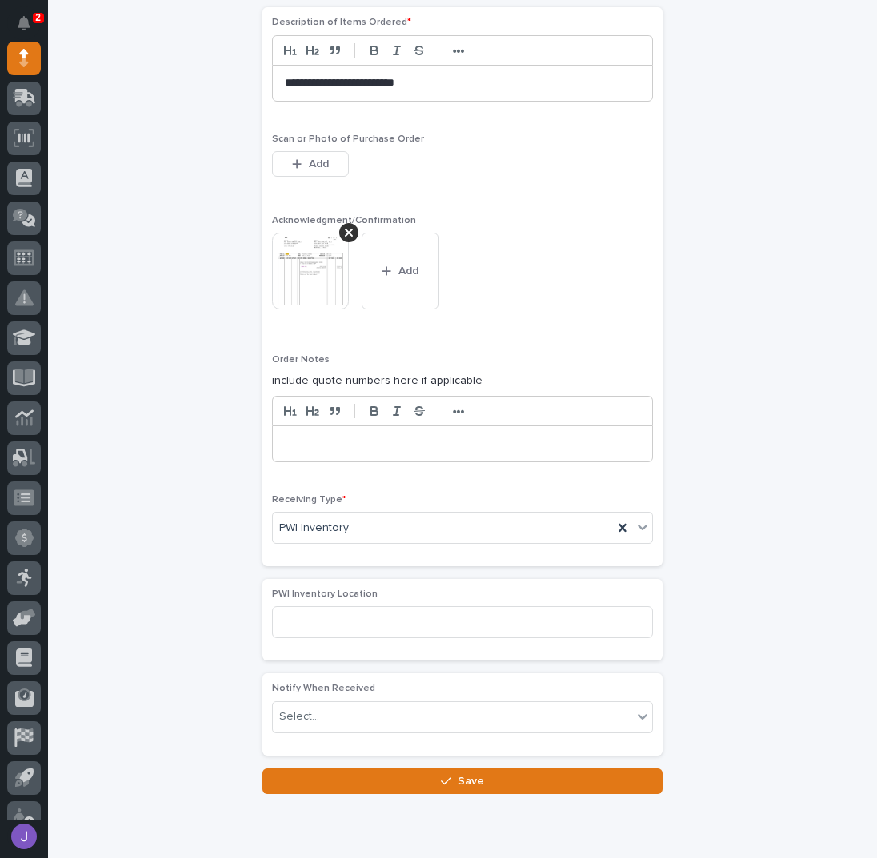
scroll to position [1194, 0]
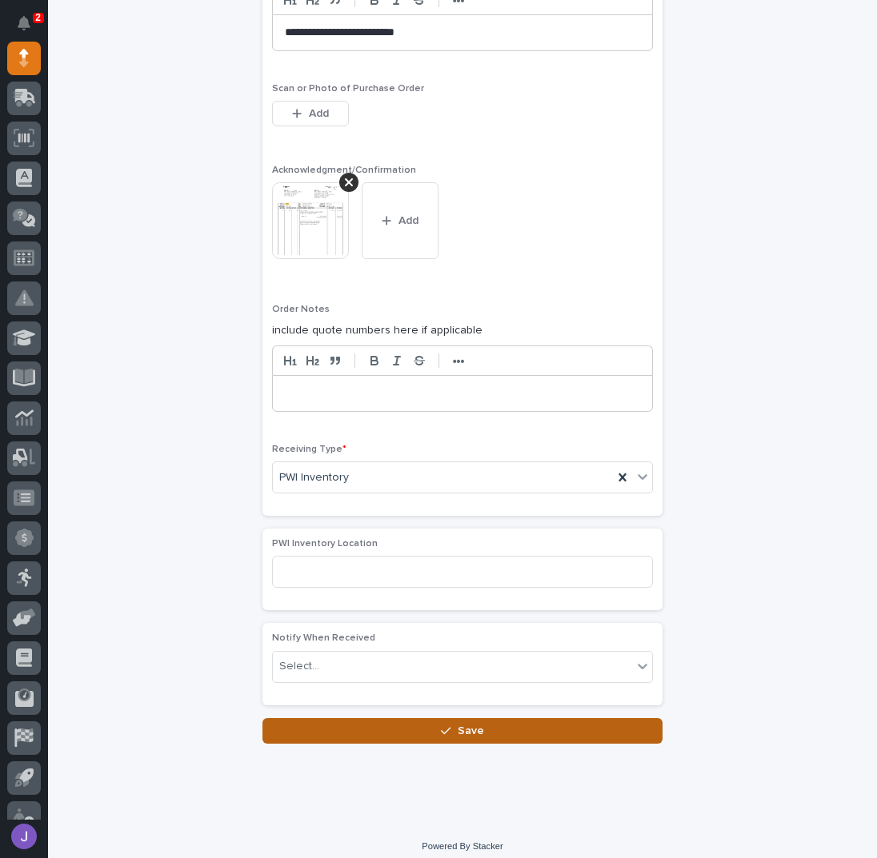
click at [354, 727] on button "Save" at bounding box center [462, 731] width 400 height 26
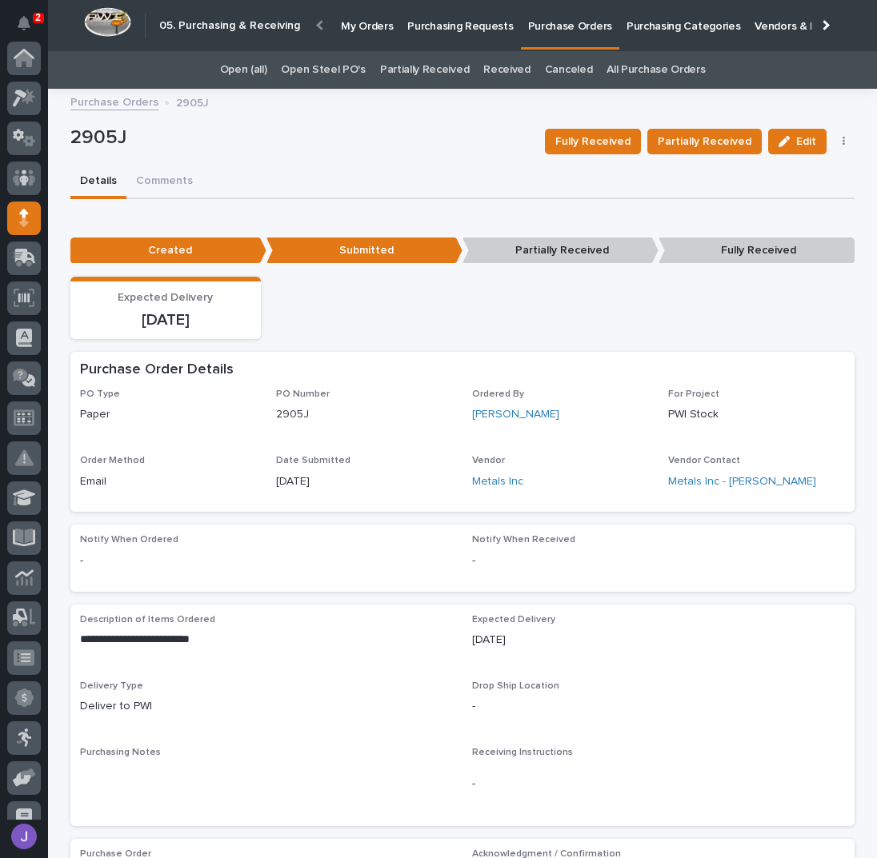
scroll to position [160, 0]
click at [404, 163] on div "2905J Fully Received Partially Received Edit Edit Linked Requests Mark Canceled" at bounding box center [462, 142] width 784 height 48
click at [465, 29] on p "Purchasing Requests" at bounding box center [460, 17] width 106 height 34
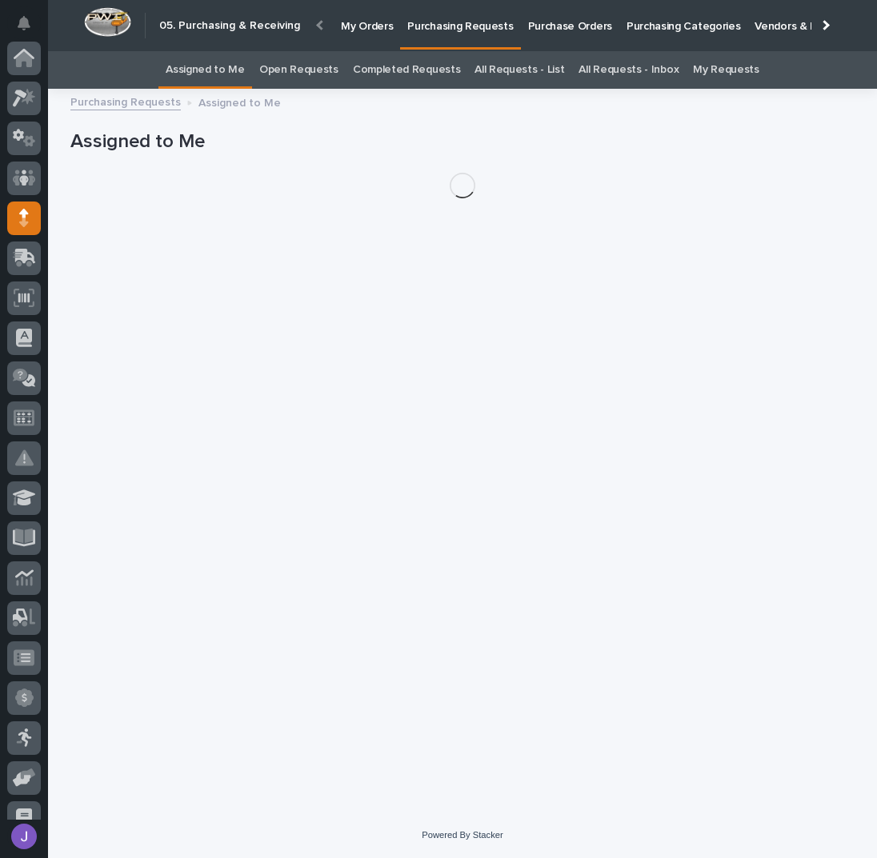
scroll to position [160, 0]
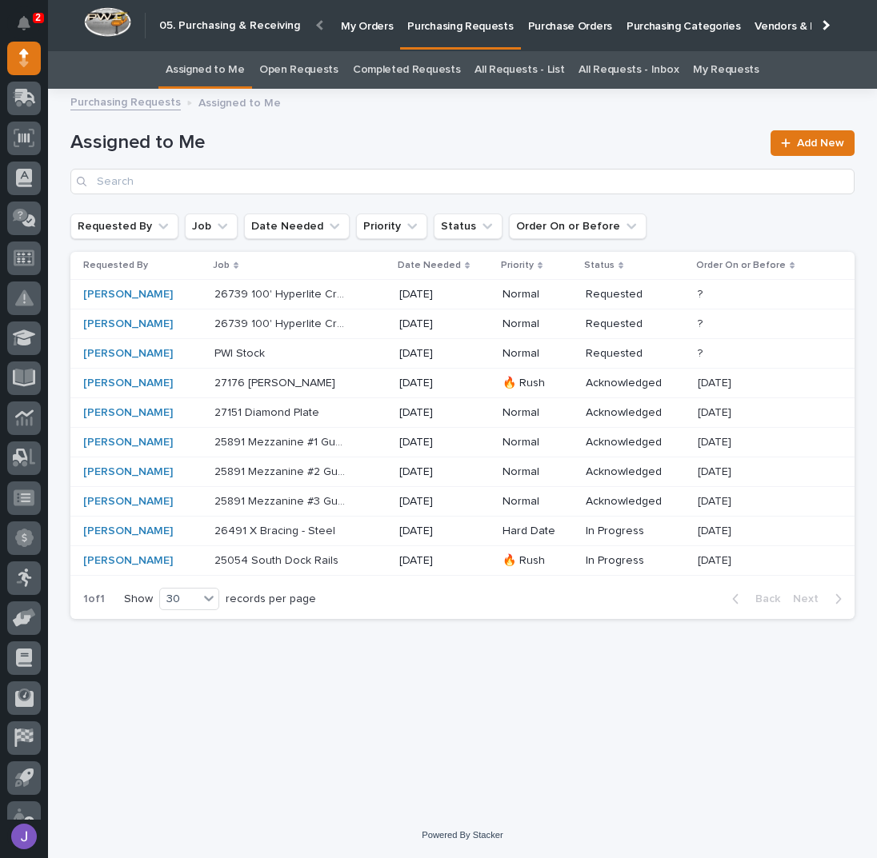
click at [426, 648] on div "Loading... Saving… Loading... Saving… Assigned to Me Add New Requested By Job D…" at bounding box center [462, 435] width 800 height 674
click at [322, 364] on div "PWI Stock PWI Stock" at bounding box center [300, 354] width 172 height 26
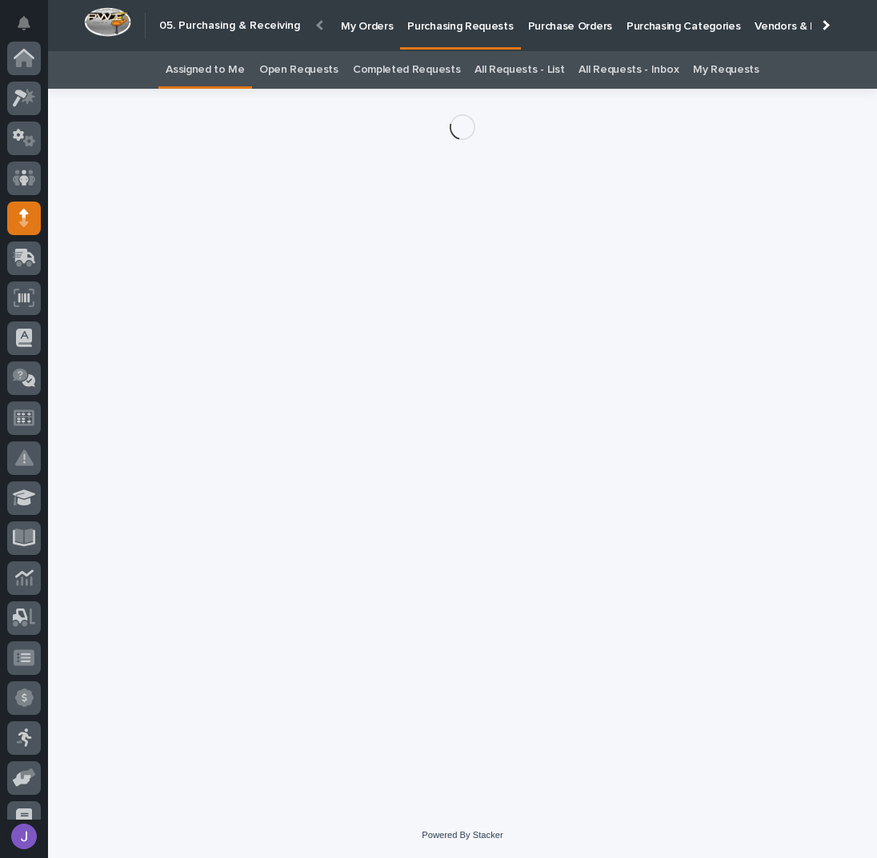
scroll to position [160, 0]
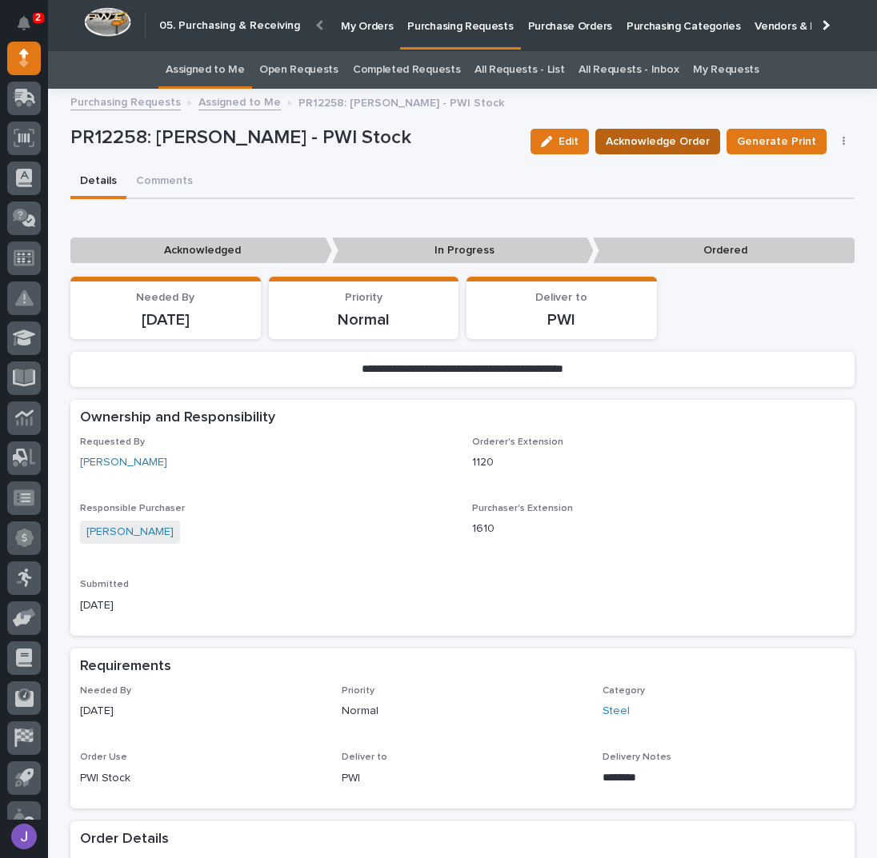
click at [633, 146] on span "Acknowledge Order" at bounding box center [657, 141] width 104 height 19
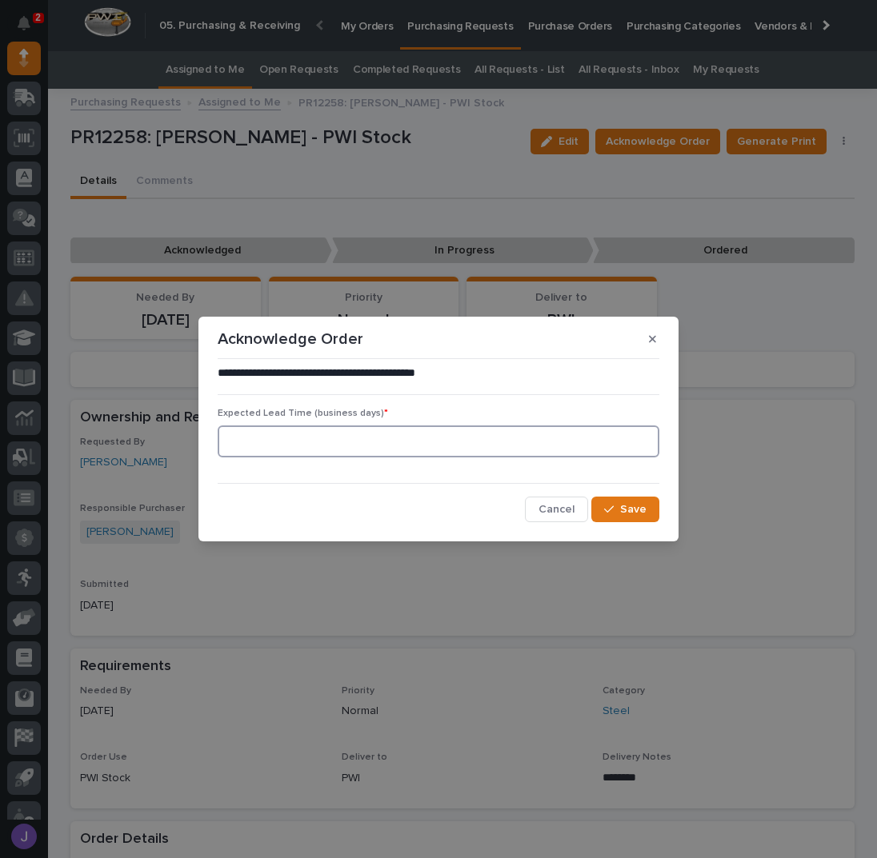
click at [368, 435] on input at bounding box center [439, 442] width 442 height 32
type input "0"
click at [653, 521] on button "Save" at bounding box center [625, 510] width 68 height 26
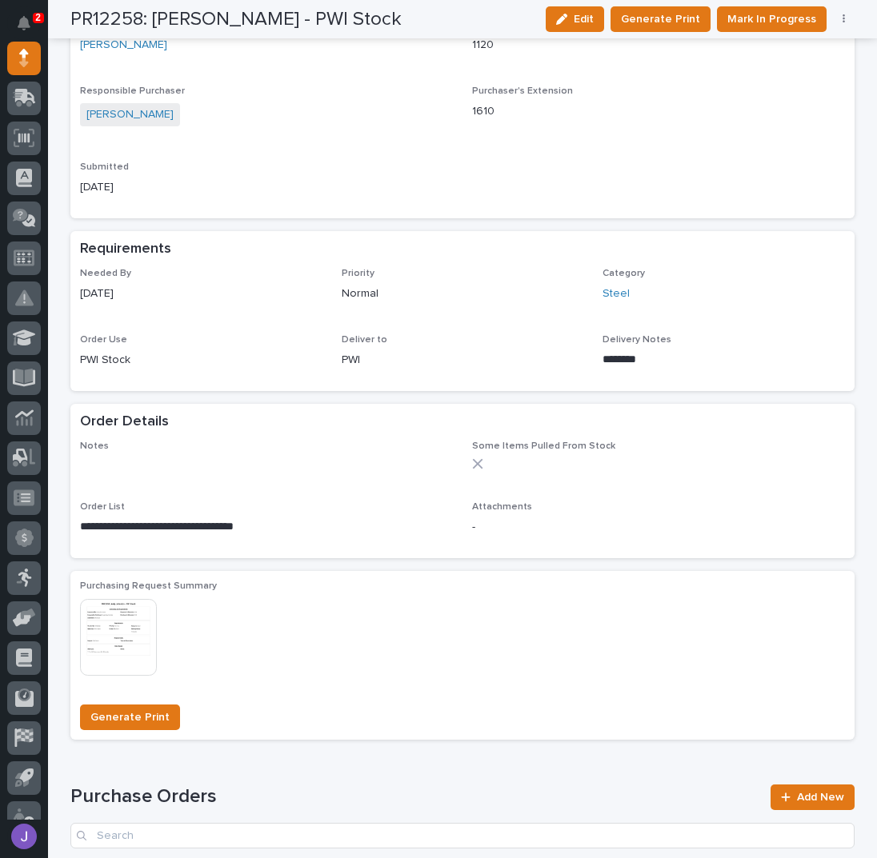
scroll to position [0, 0]
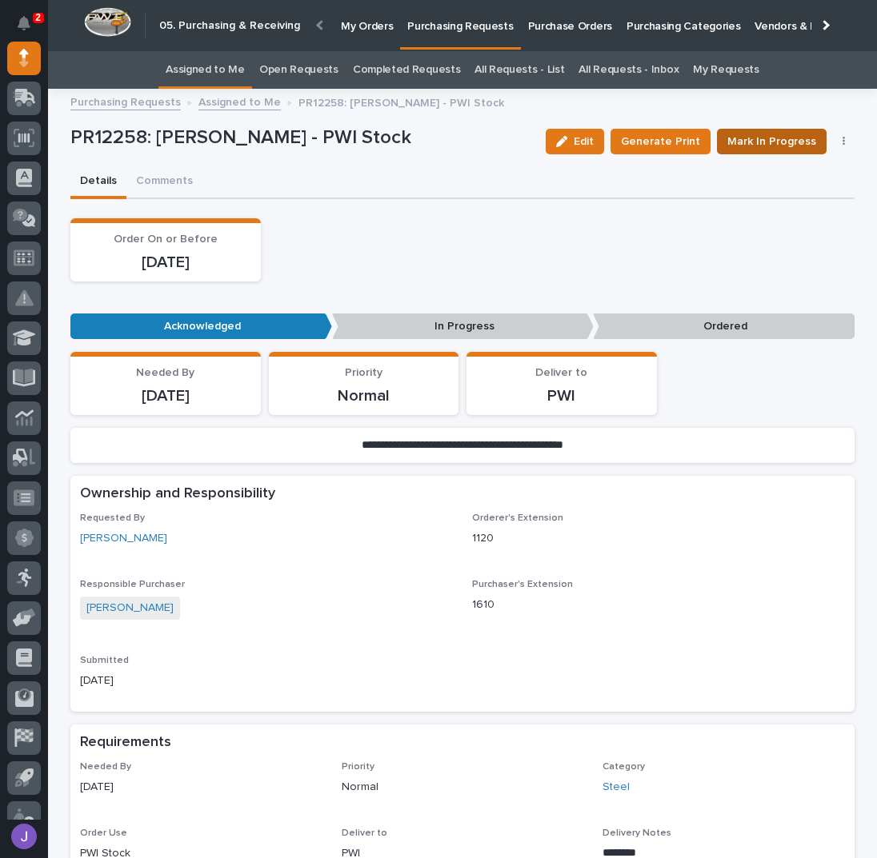
click at [771, 148] on span "Mark In Progress" at bounding box center [771, 141] width 89 height 19
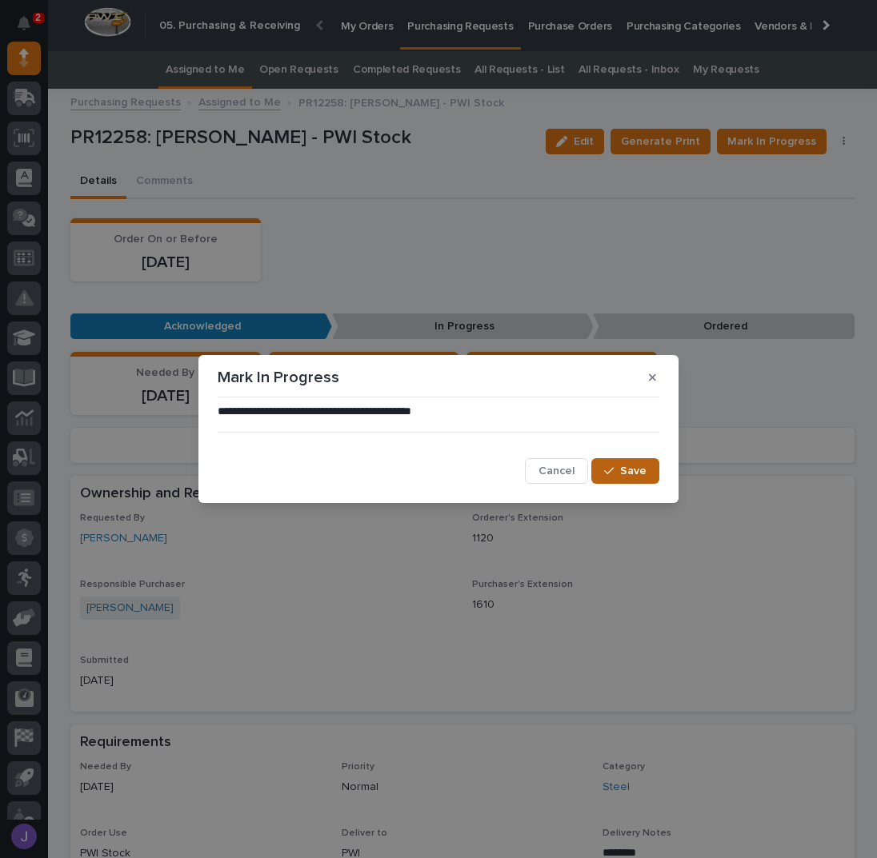
click at [641, 473] on span "Save" at bounding box center [633, 471] width 26 height 14
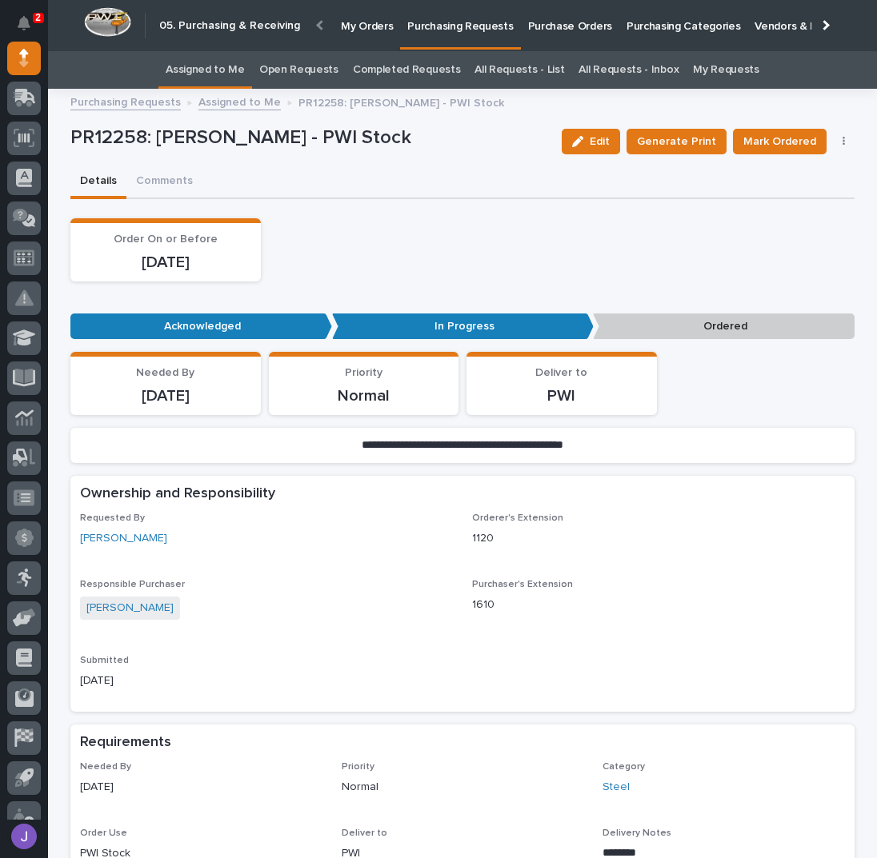
click at [235, 60] on link "Assigned to Me" at bounding box center [205, 70] width 79 height 38
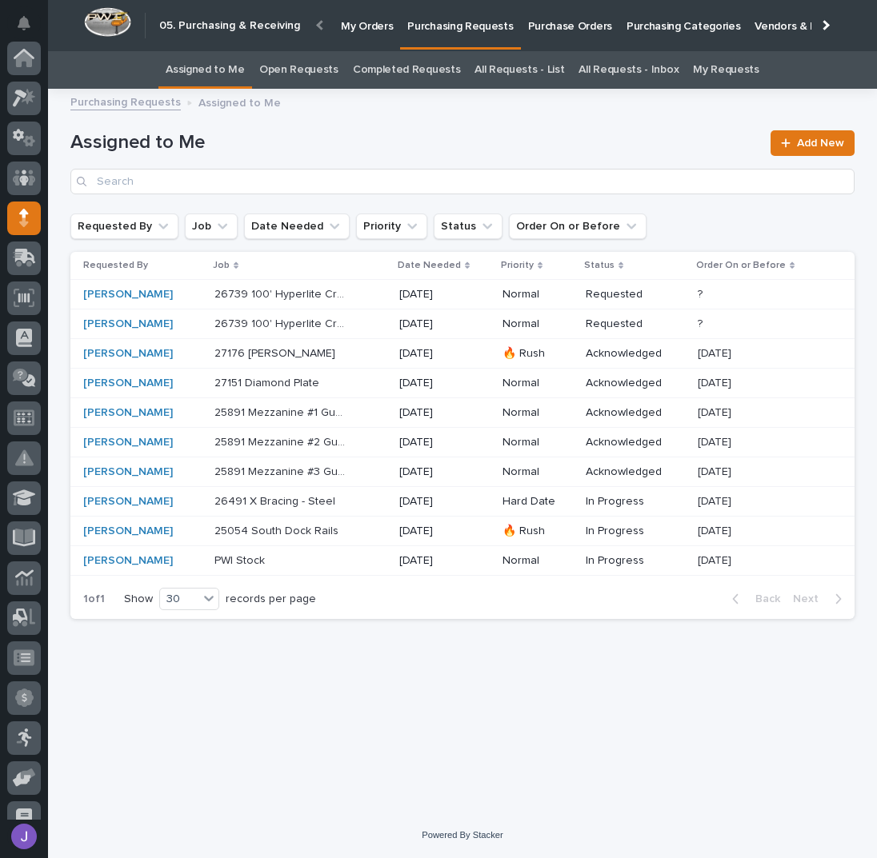
scroll to position [160, 0]
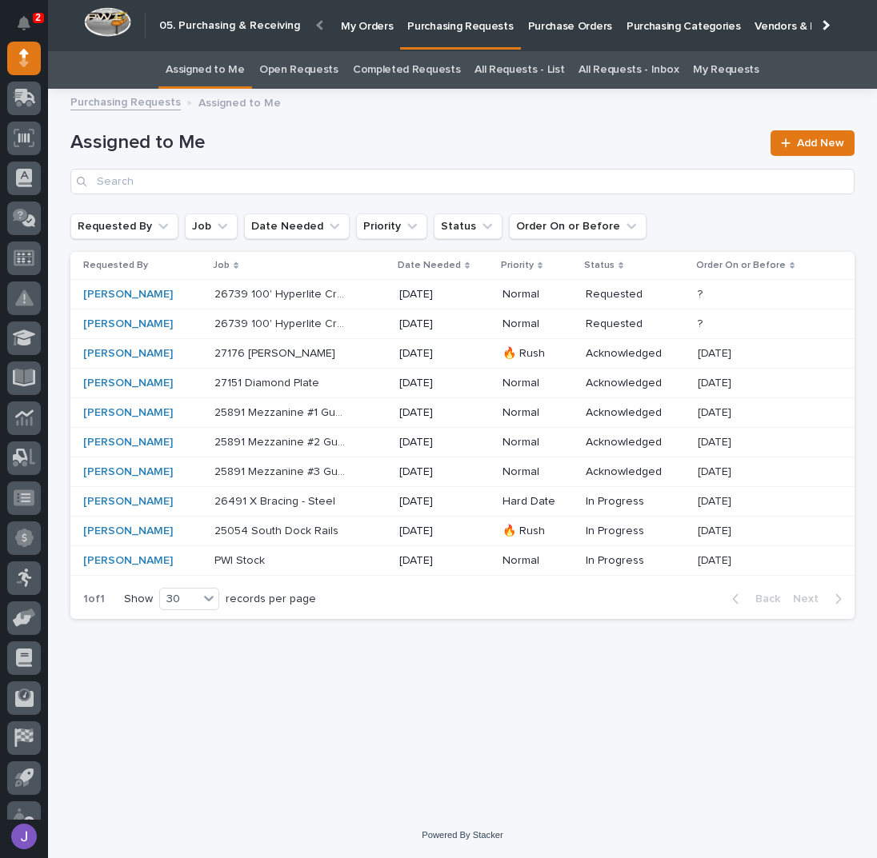
click at [366, 298] on div "26739 100' Hyperlite Crane 26739 100' Hyperlite Crane" at bounding box center [300, 295] width 172 height 26
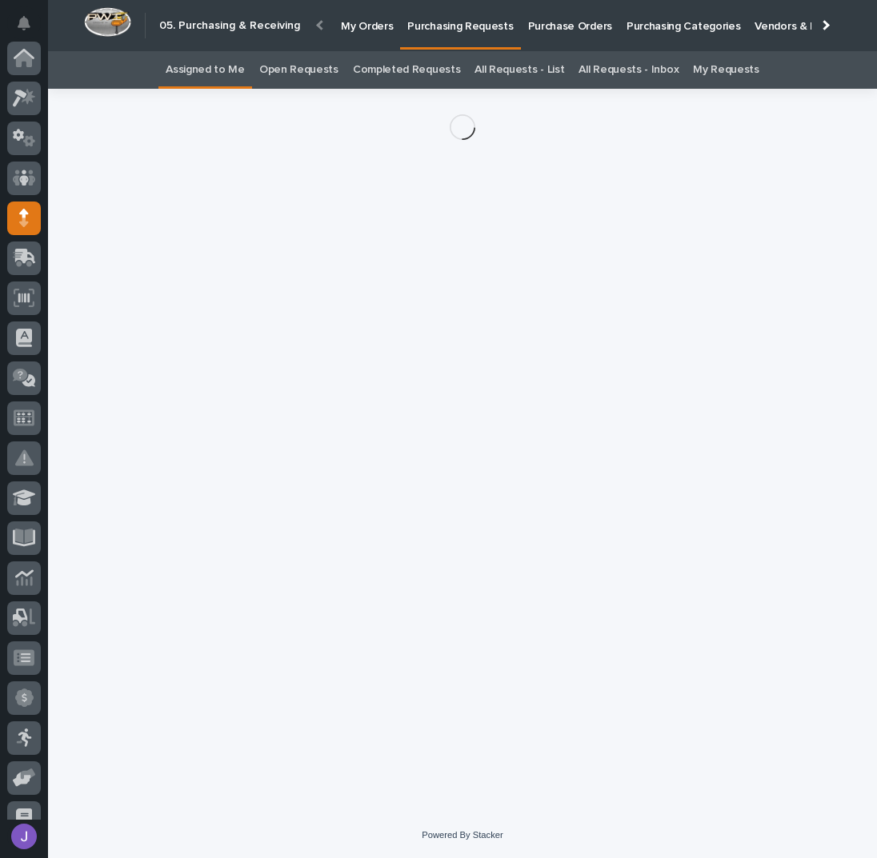
scroll to position [160, 0]
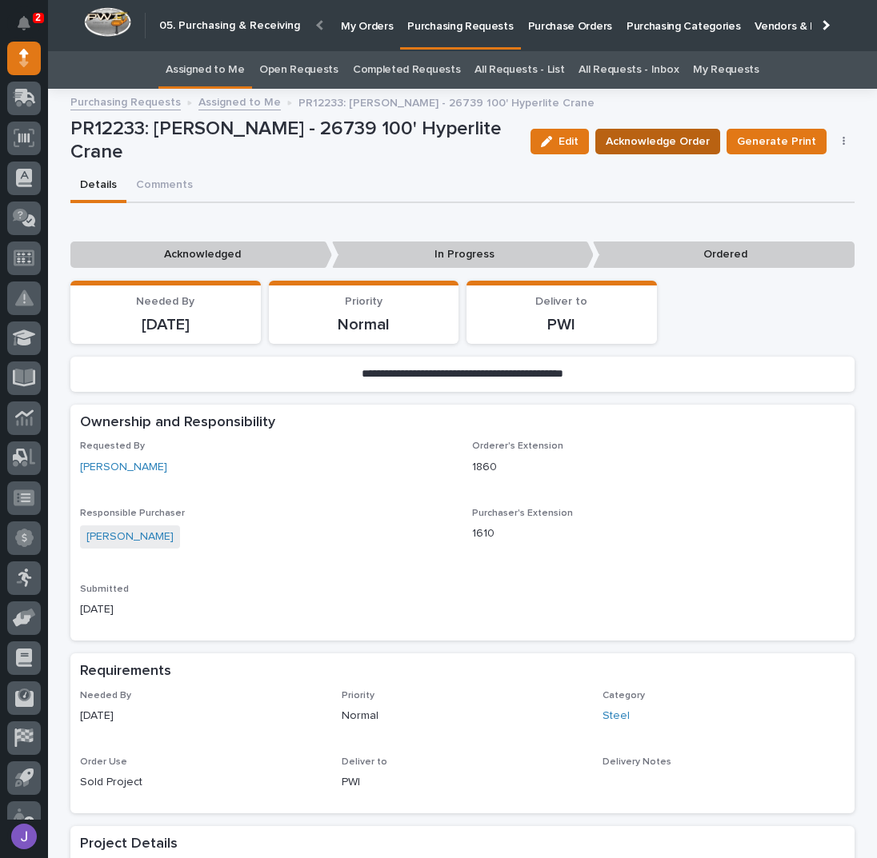
click at [643, 139] on span "Acknowledge Order" at bounding box center [657, 141] width 104 height 19
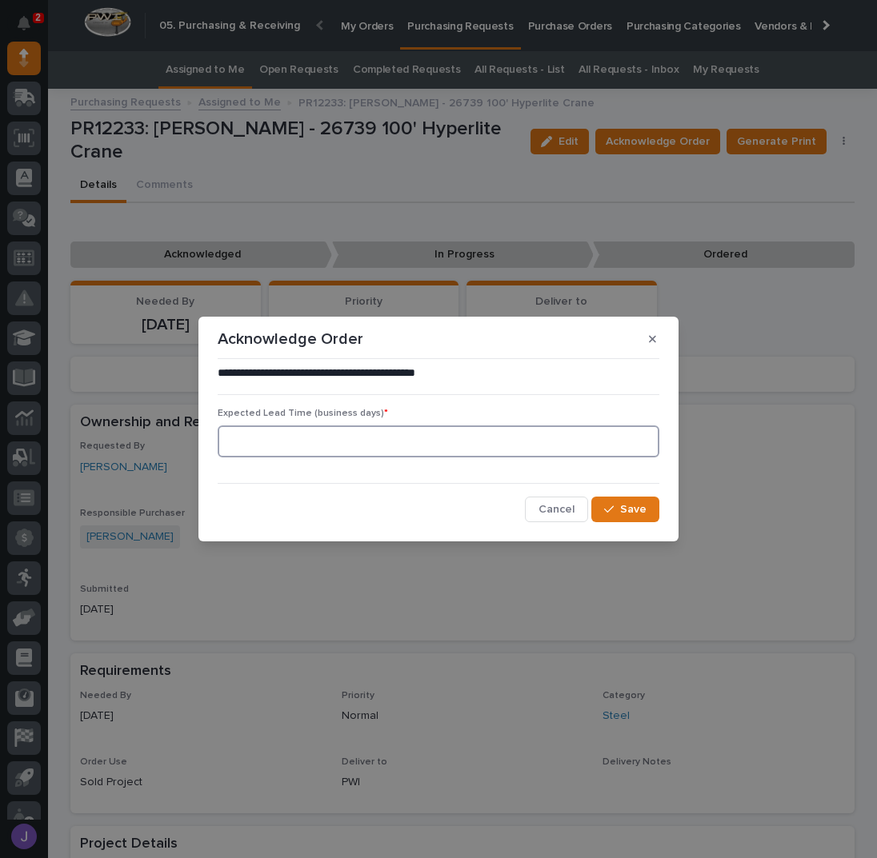
click at [383, 442] on input at bounding box center [439, 442] width 442 height 32
type input "0"
click at [617, 503] on button "Save" at bounding box center [625, 510] width 68 height 26
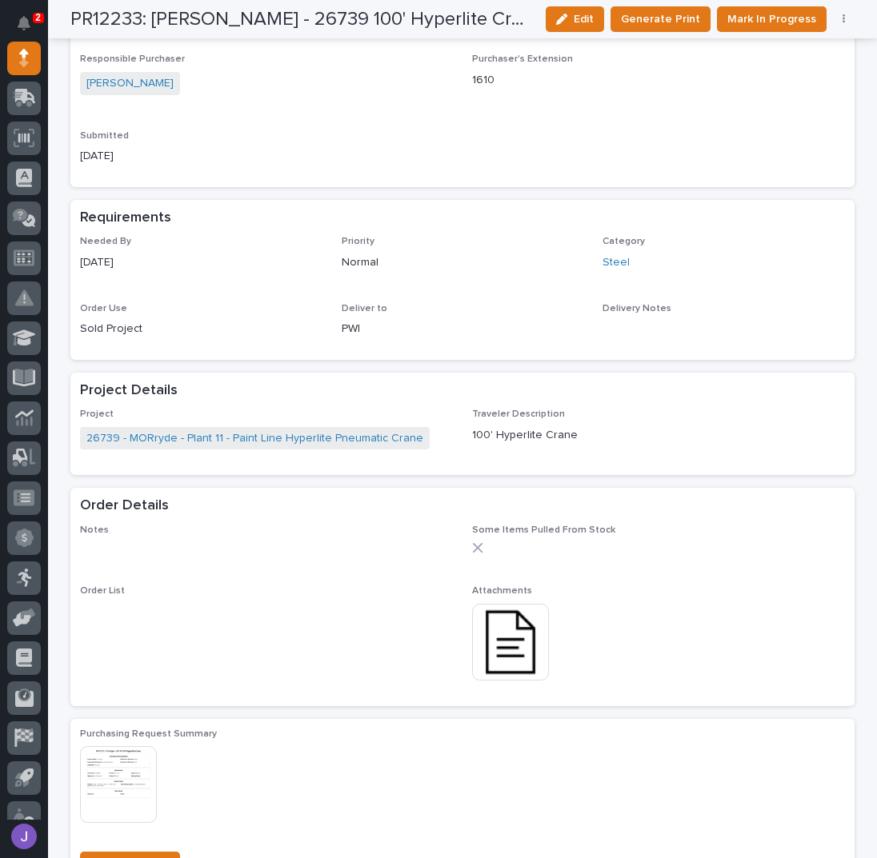
scroll to position [533, 0]
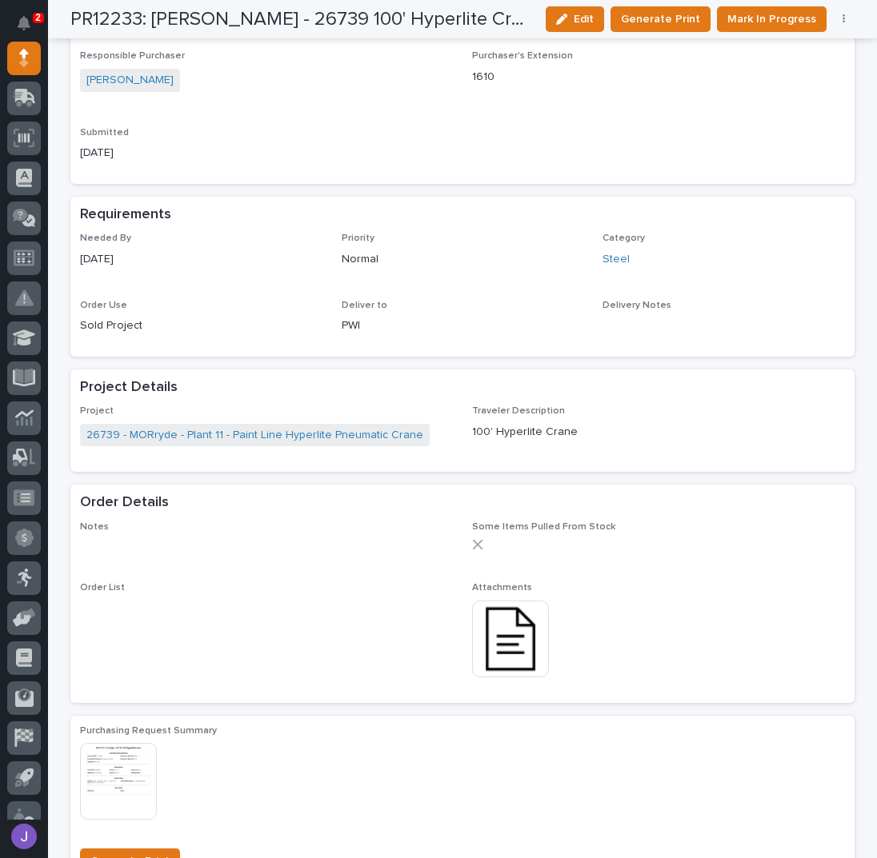
click at [512, 634] on img at bounding box center [510, 639] width 77 height 77
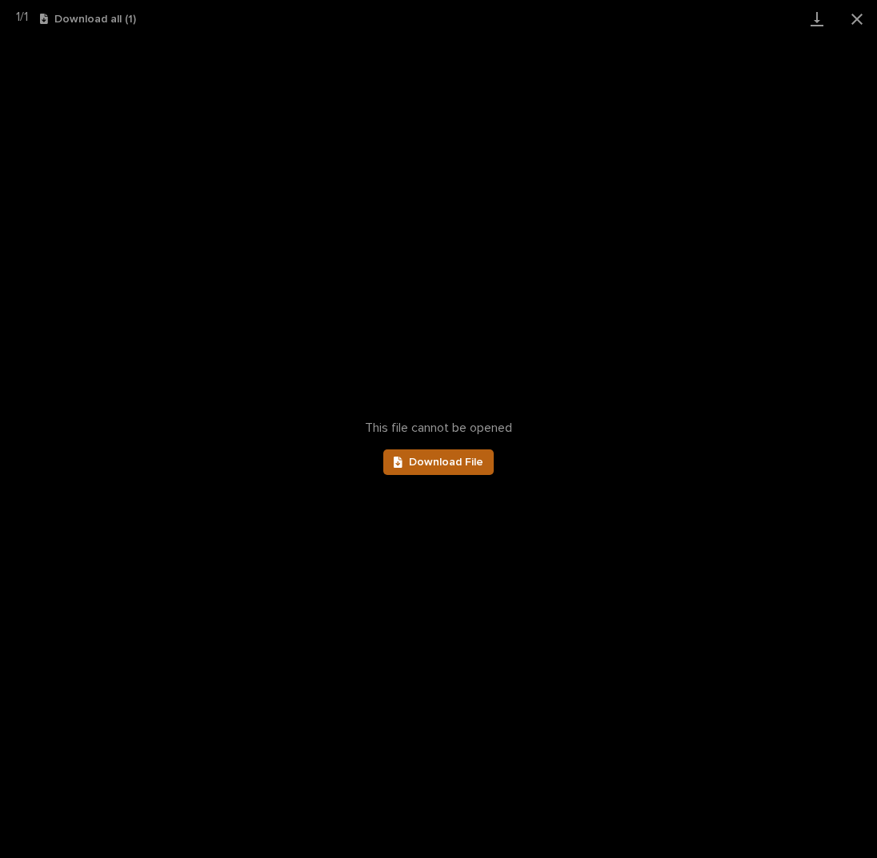
click at [461, 469] on link "Download File" at bounding box center [438, 463] width 110 height 26
click at [856, 20] on button "Close gallery" at bounding box center [857, 19] width 40 height 38
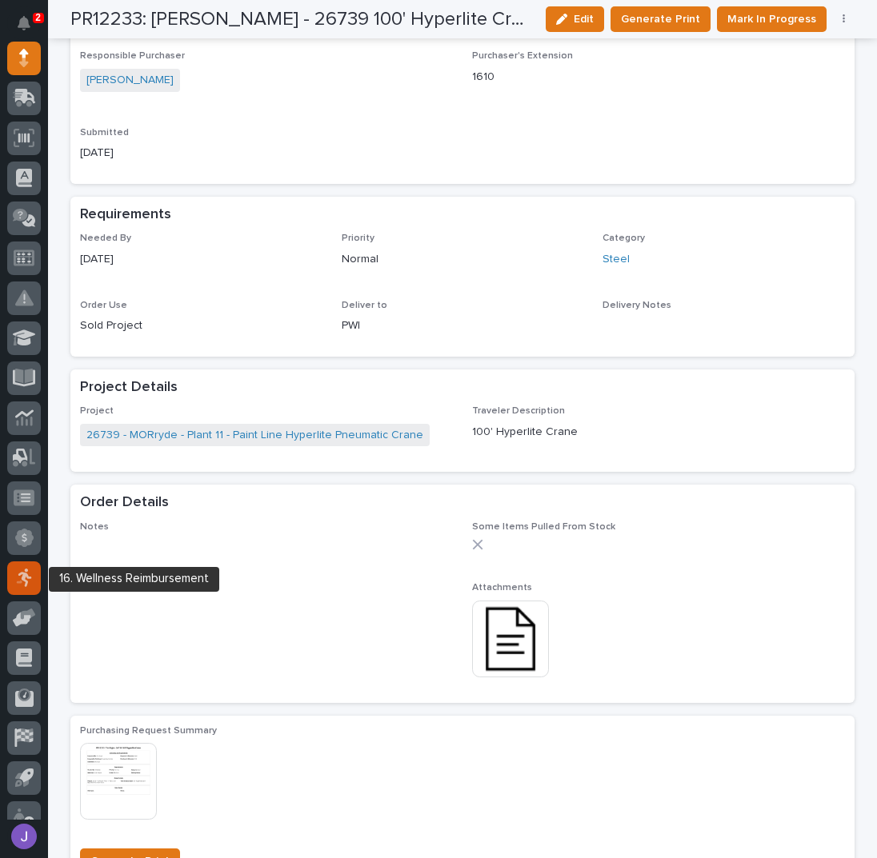
click at [29, 577] on icon at bounding box center [25, 578] width 14 height 18
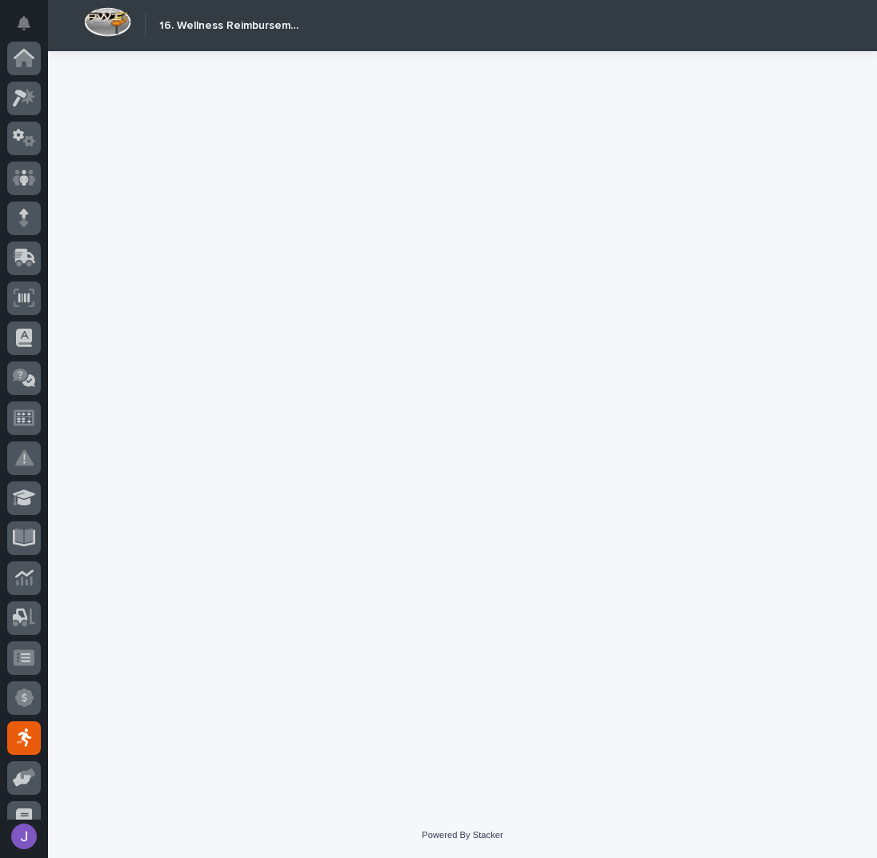
scroll to position [222, 0]
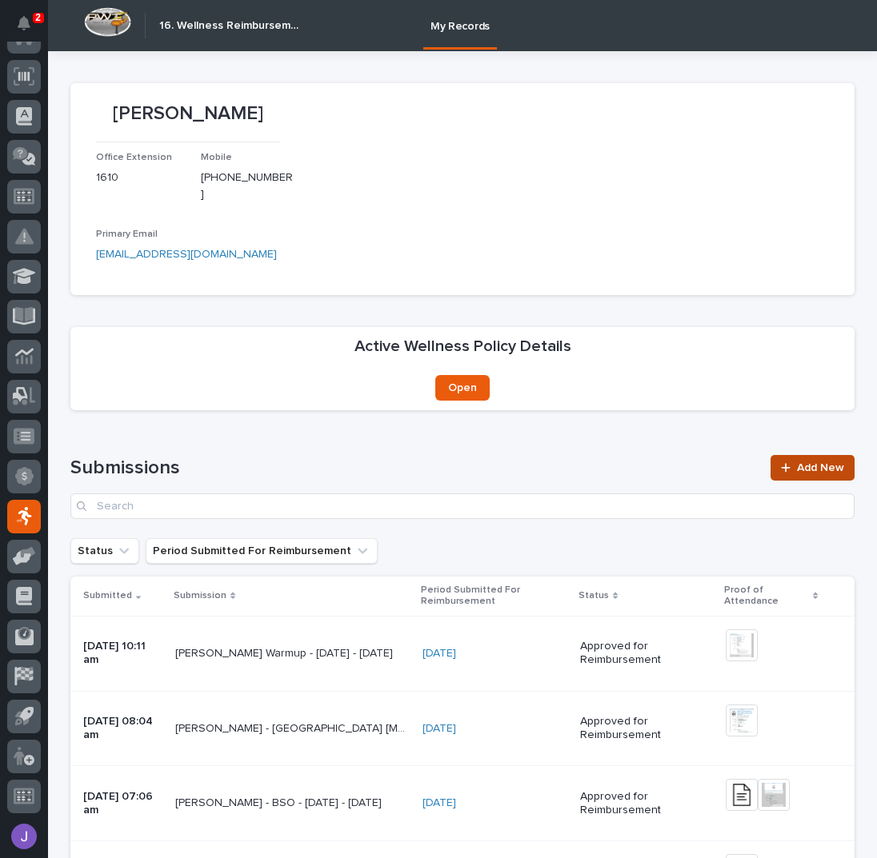
click at [810, 462] on span "Add New" at bounding box center [820, 467] width 47 height 11
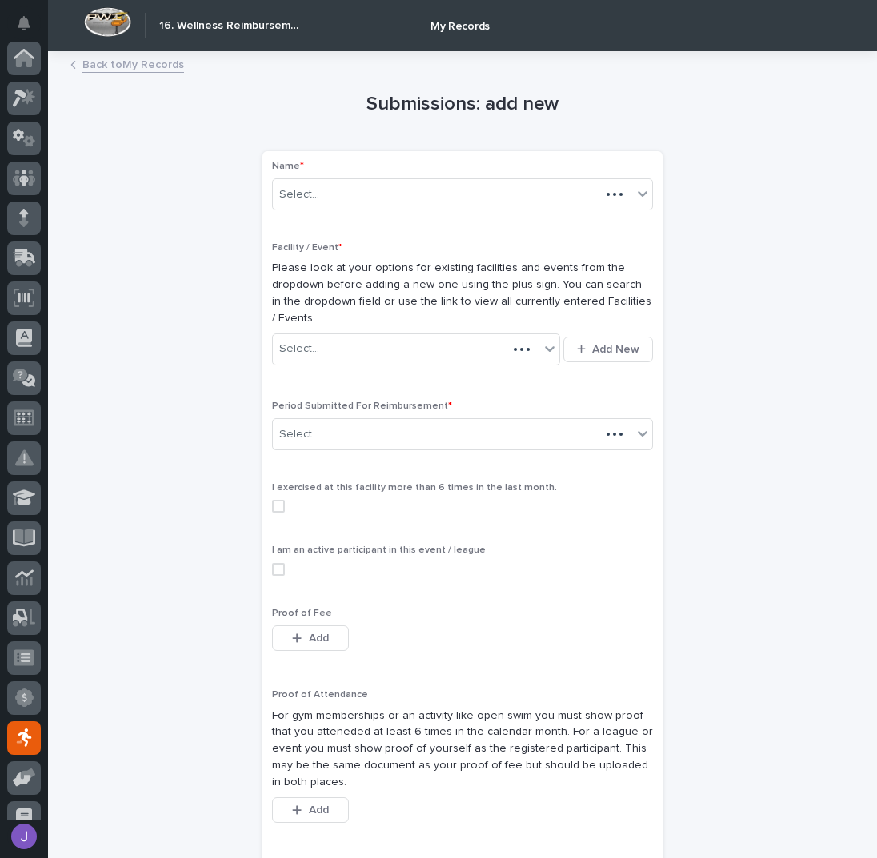
scroll to position [222, 0]
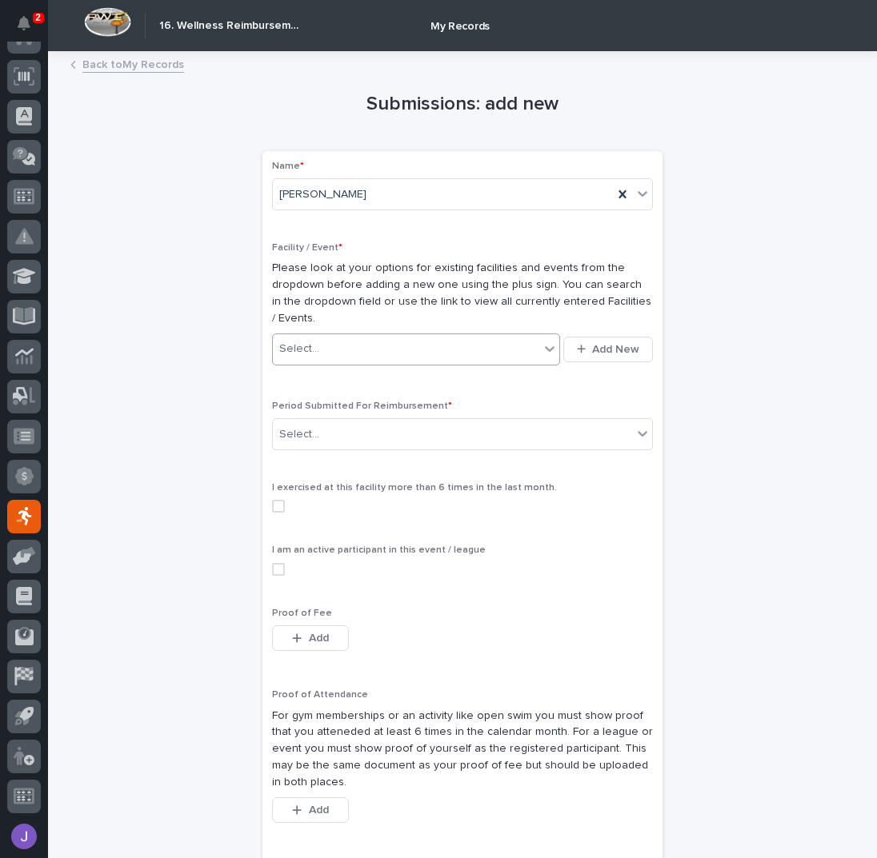
click at [378, 346] on div "Select..." at bounding box center [406, 349] width 266 height 26
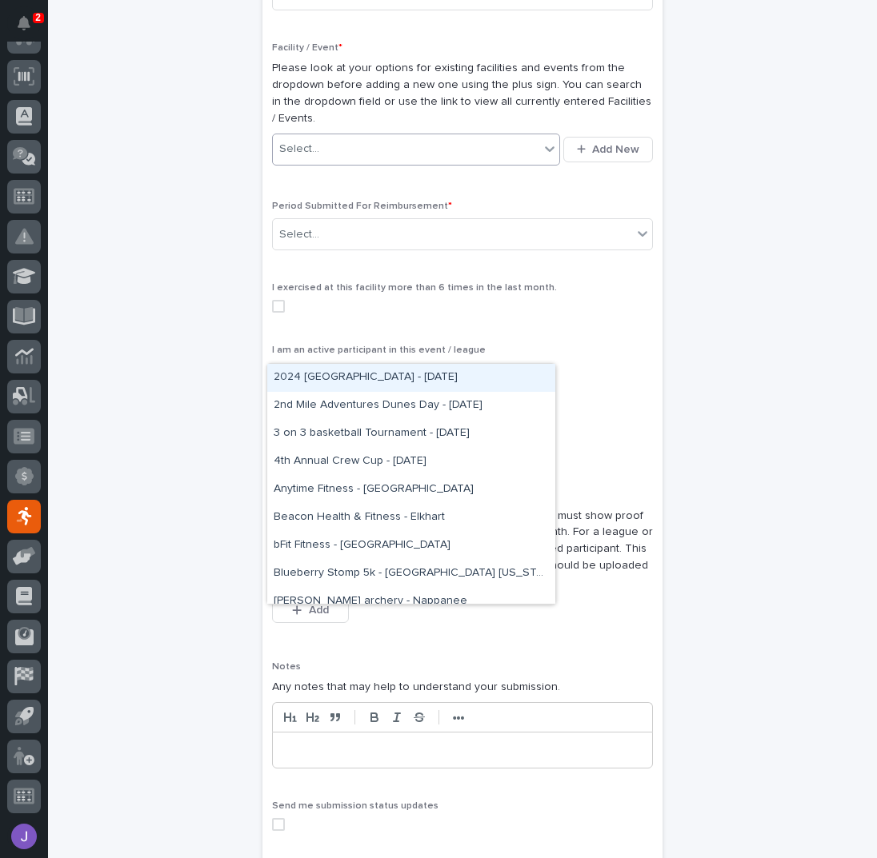
scroll to position [0, 0]
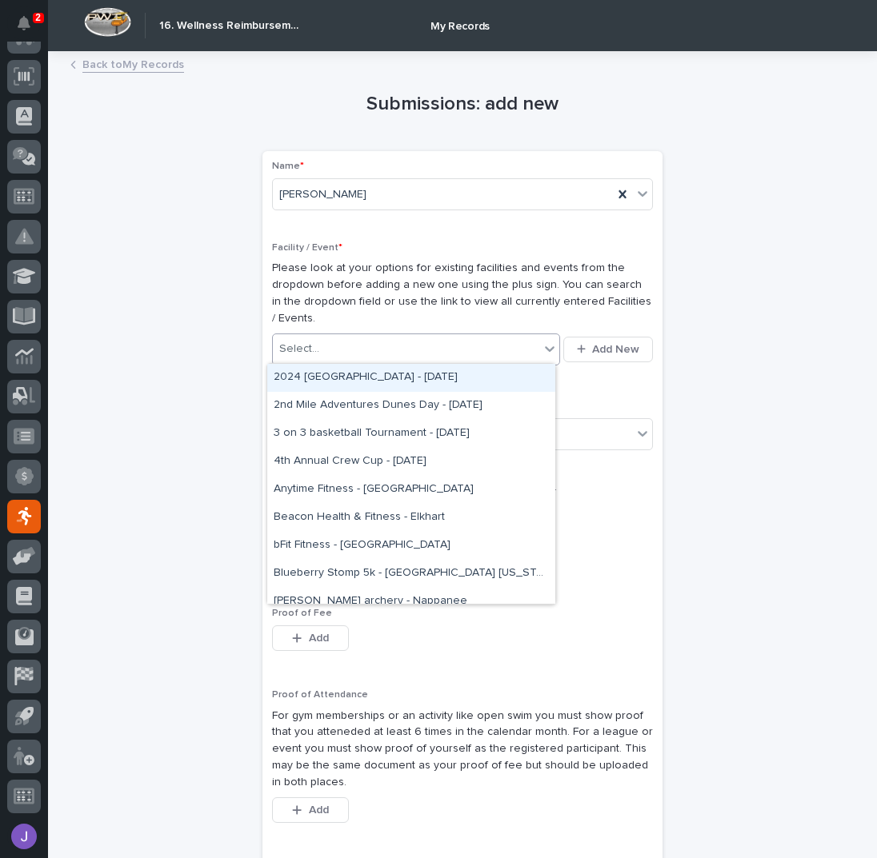
click at [708, 393] on div "Submissions: add new Loading... Saving… Loading... Saving… Loading... Saving… N…" at bounding box center [462, 608] width 784 height 1094
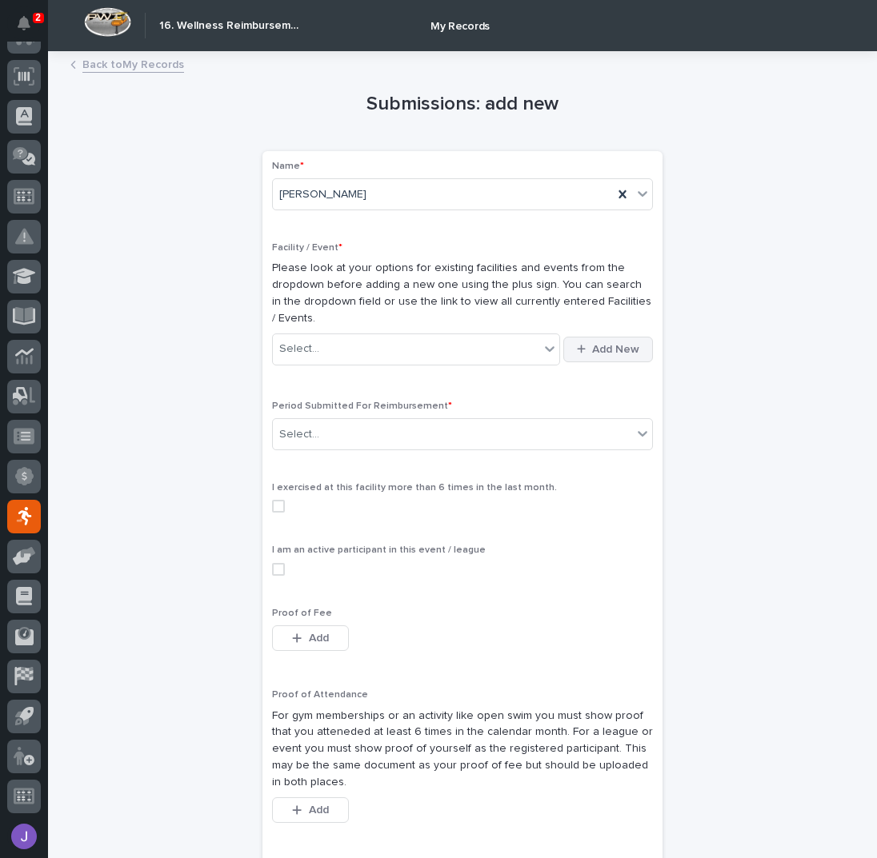
click at [601, 346] on span "Add New" at bounding box center [615, 349] width 47 height 11
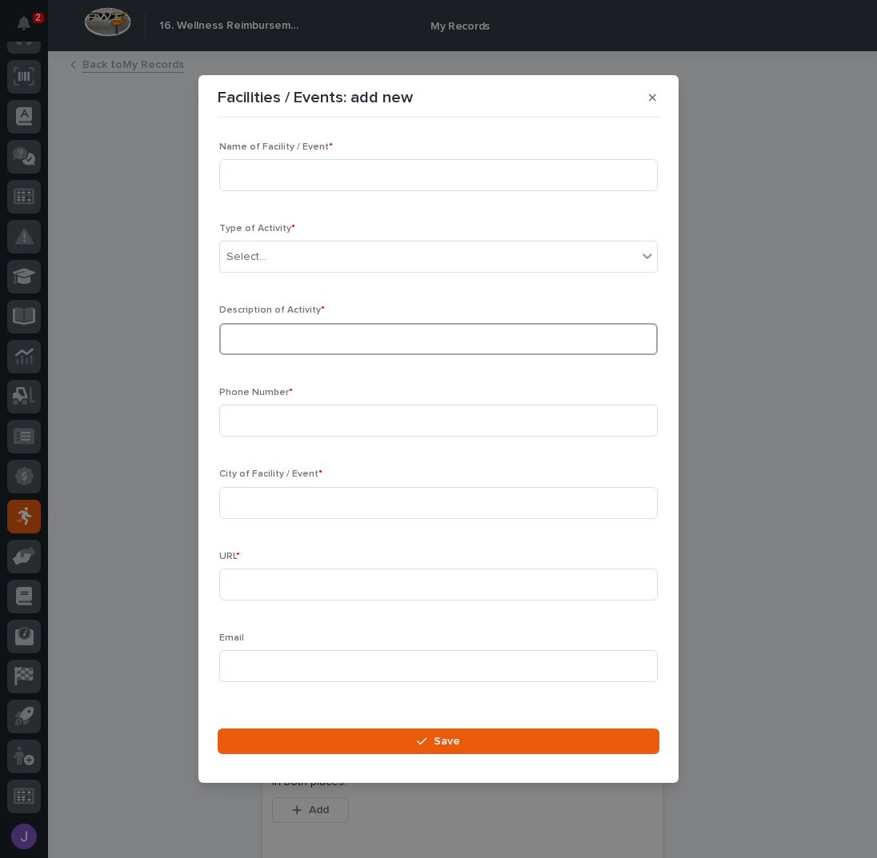
click at [298, 337] on input at bounding box center [438, 339] width 438 height 32
type input "DG Tournament"
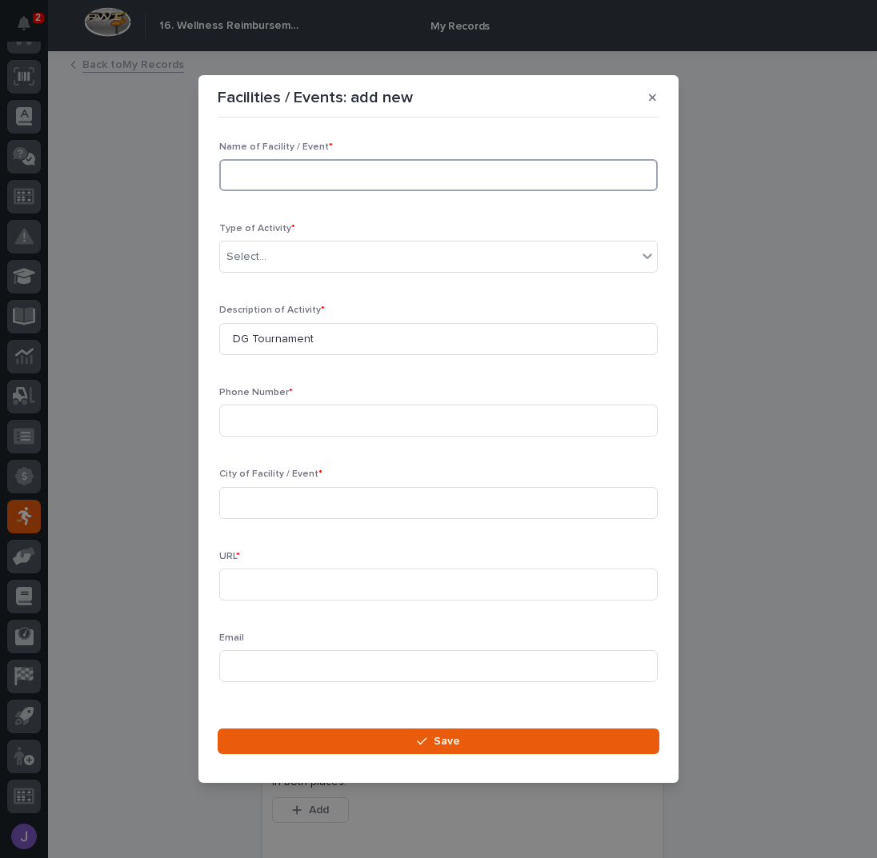
click at [268, 164] on input at bounding box center [438, 175] width 438 height 32
click at [278, 177] on input at bounding box center [438, 175] width 438 height 32
paste input "2025 NADGT: C-Tier @ [PERSON_NAME] Presented by Discmania"
type input "2025 NADGT: C-Tier @ [PERSON_NAME] Presented by Discmania"
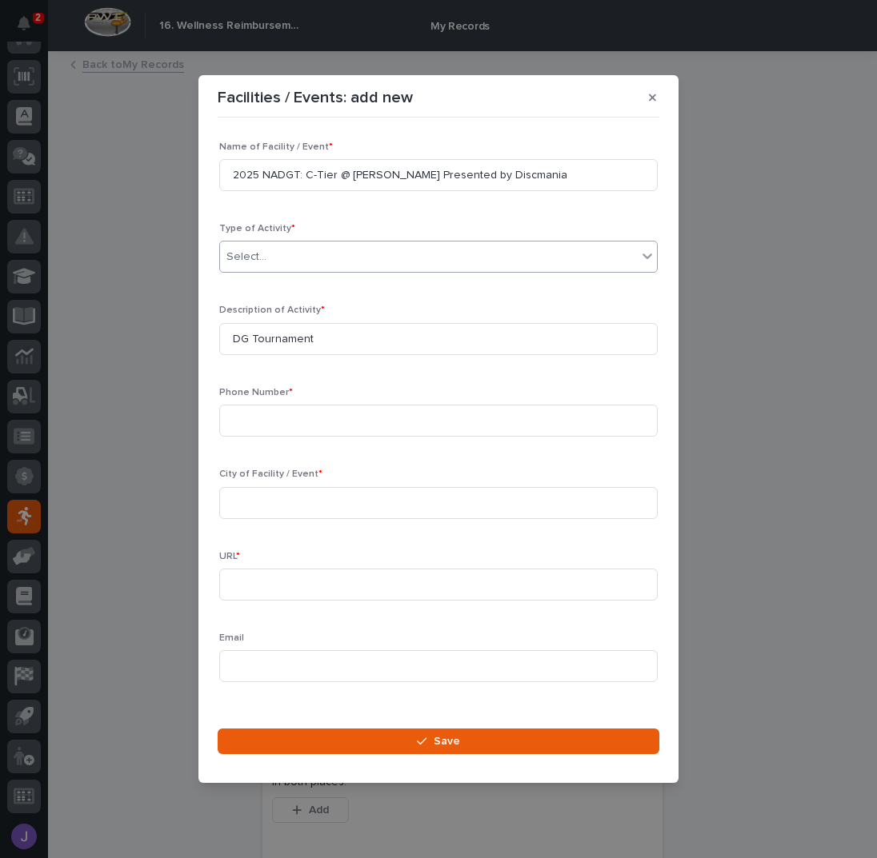
click at [299, 256] on div "Select..." at bounding box center [428, 257] width 417 height 26
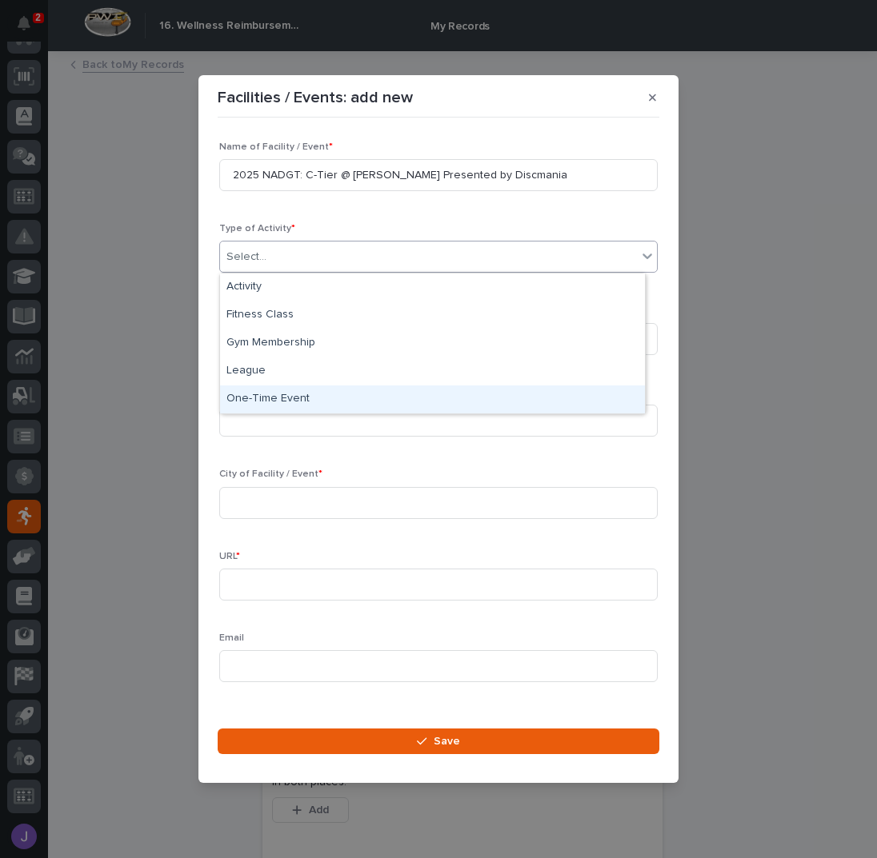
click at [263, 401] on div "One-Time Event" at bounding box center [432, 400] width 425 height 28
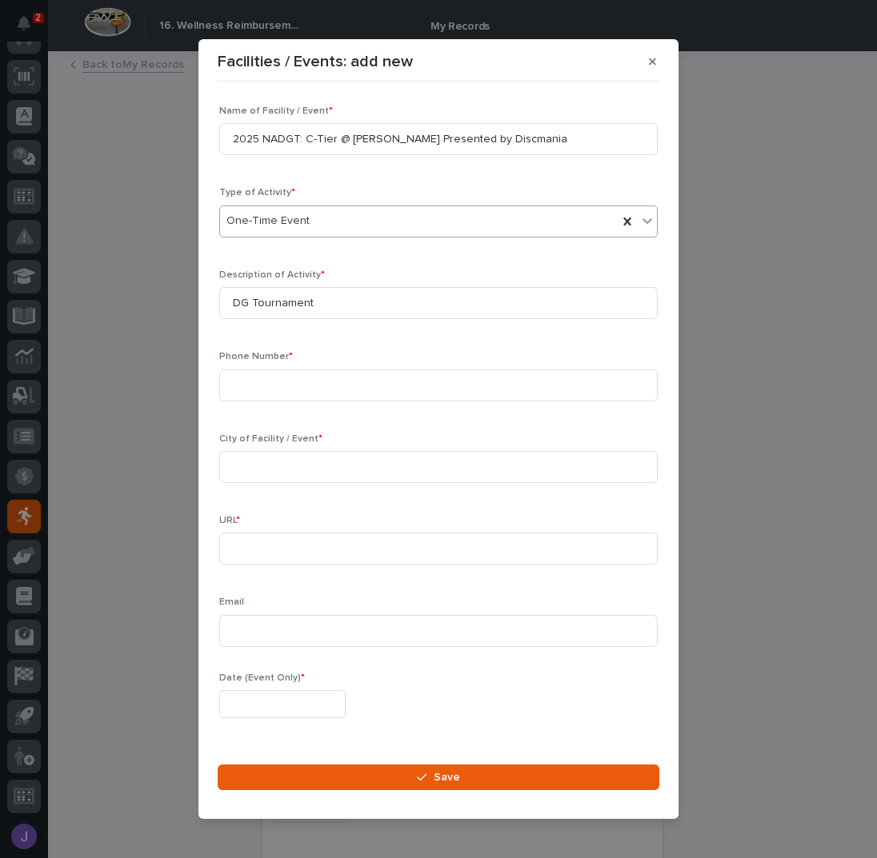
click at [328, 223] on div "One-Time Event" at bounding box center [419, 221] width 398 height 26
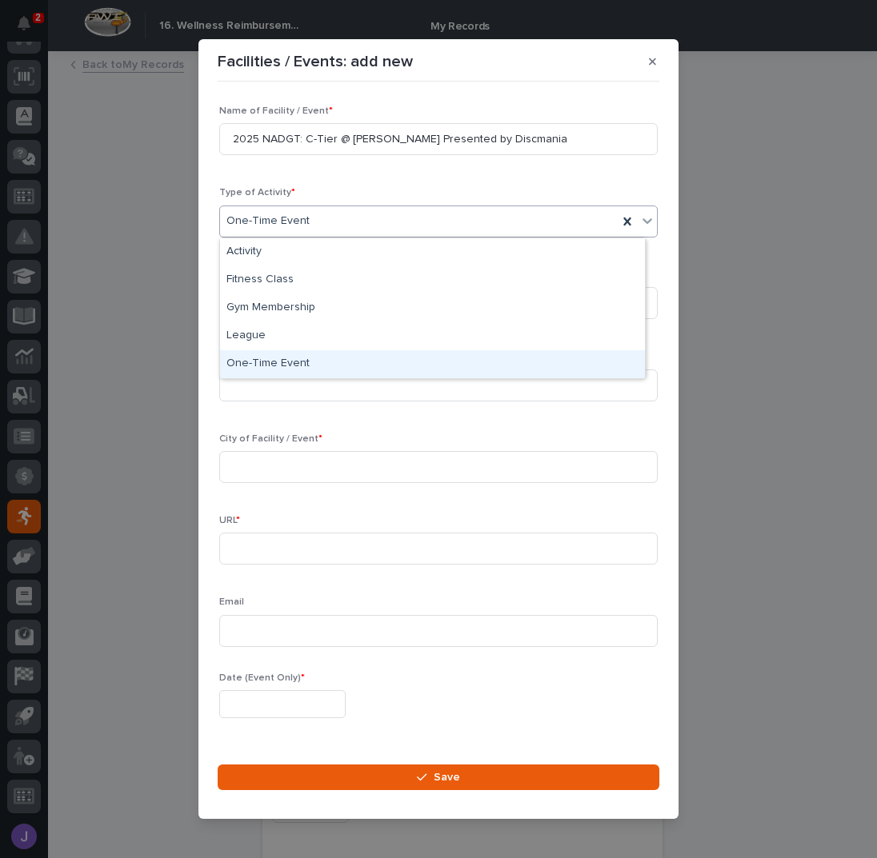
click at [296, 360] on div "One-Time Event" at bounding box center [432, 364] width 425 height 28
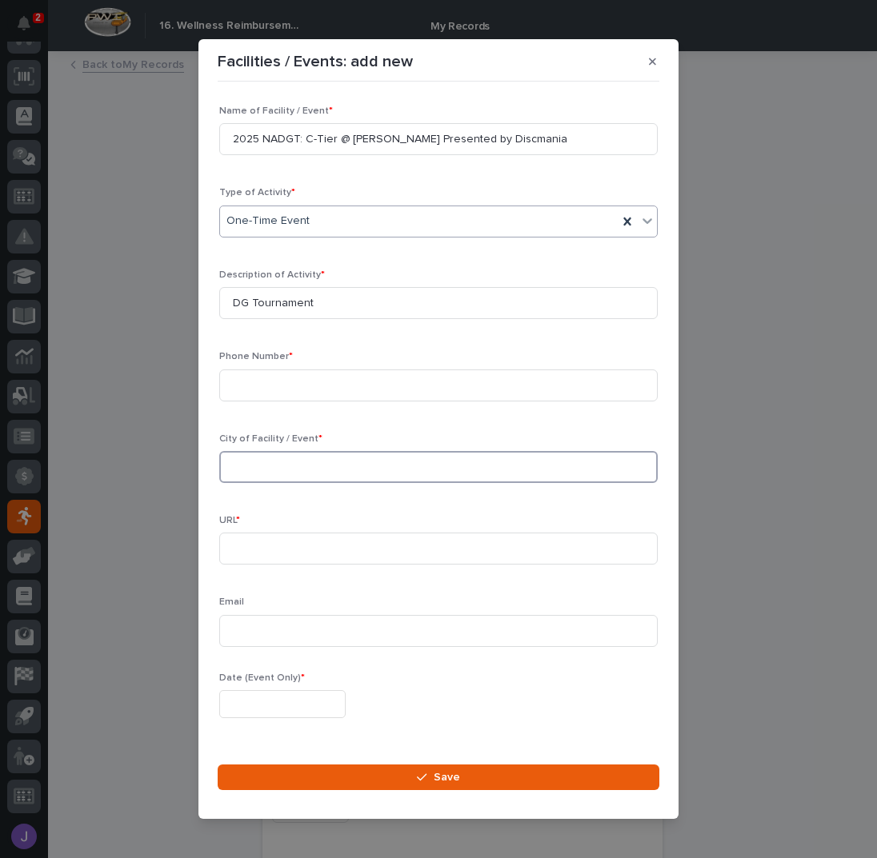
click at [244, 470] on input at bounding box center [438, 467] width 438 height 32
type input "Mishawaka, [GEOGRAPHIC_DATA]"
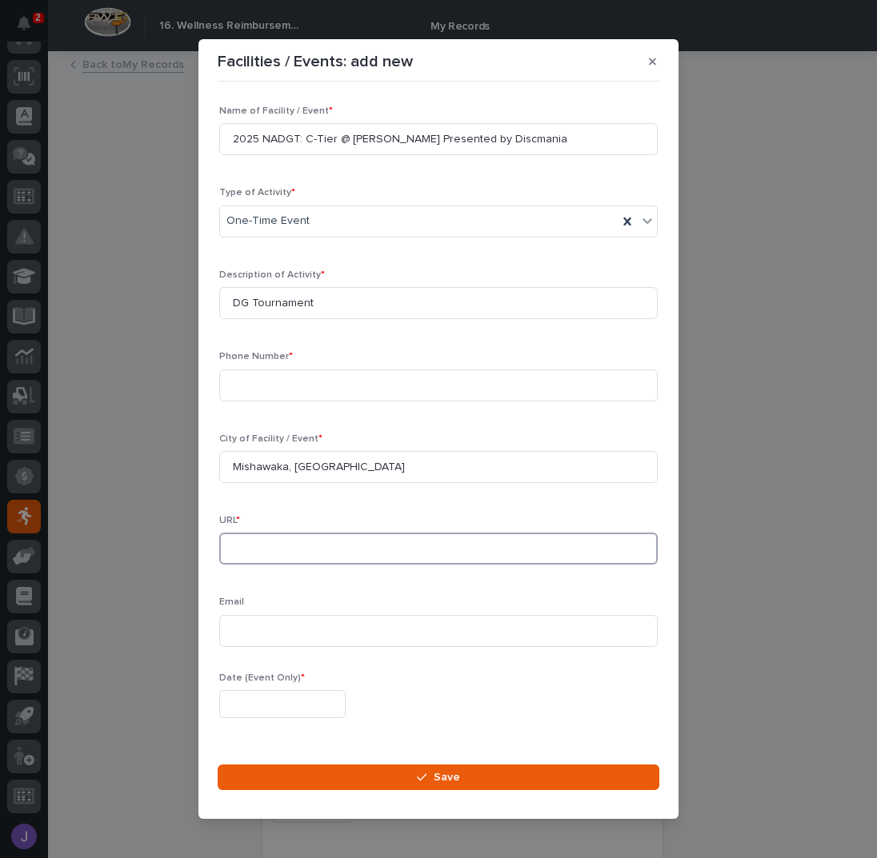
paste input "[DOMAIN_NAME]"
type input "[DOMAIN_NAME]"
drag, startPoint x: 338, startPoint y: 550, endPoint x: 156, endPoint y: 528, distance: 182.9
click at [160, 531] on div "Facilities / Events: add new Loading... Saving… Loading... Saving… Loading... S…" at bounding box center [438, 429] width 877 height 858
paste input "[DOMAIN_NAME]"
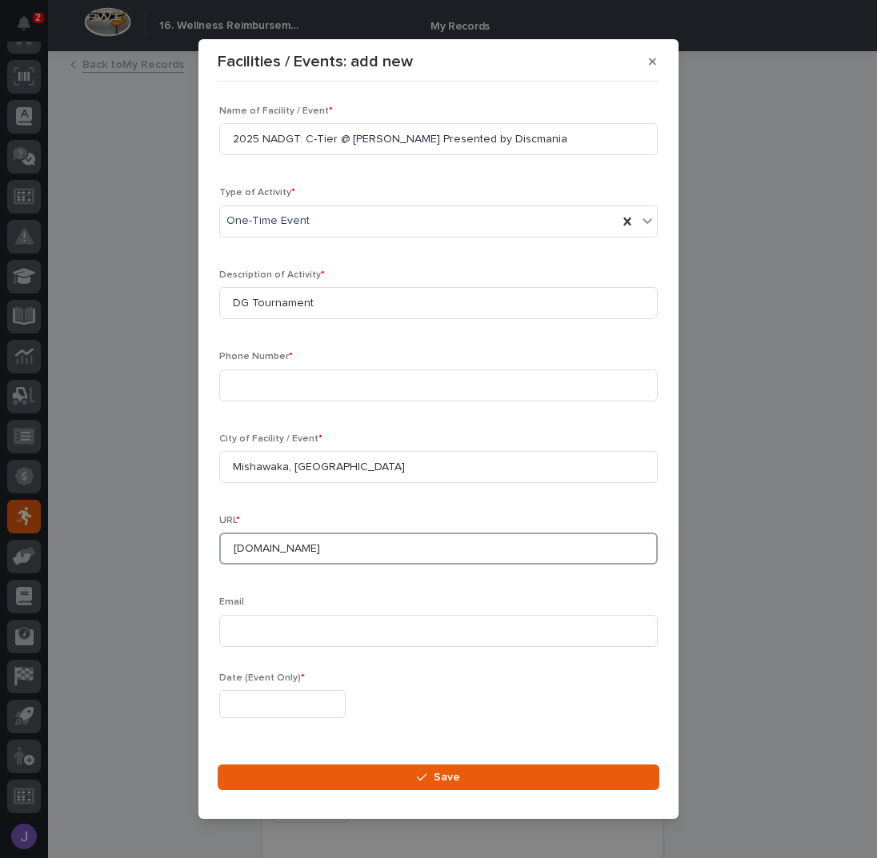
type input "[DOMAIN_NAME]"
click at [258, 708] on input "text" at bounding box center [282, 704] width 126 height 28
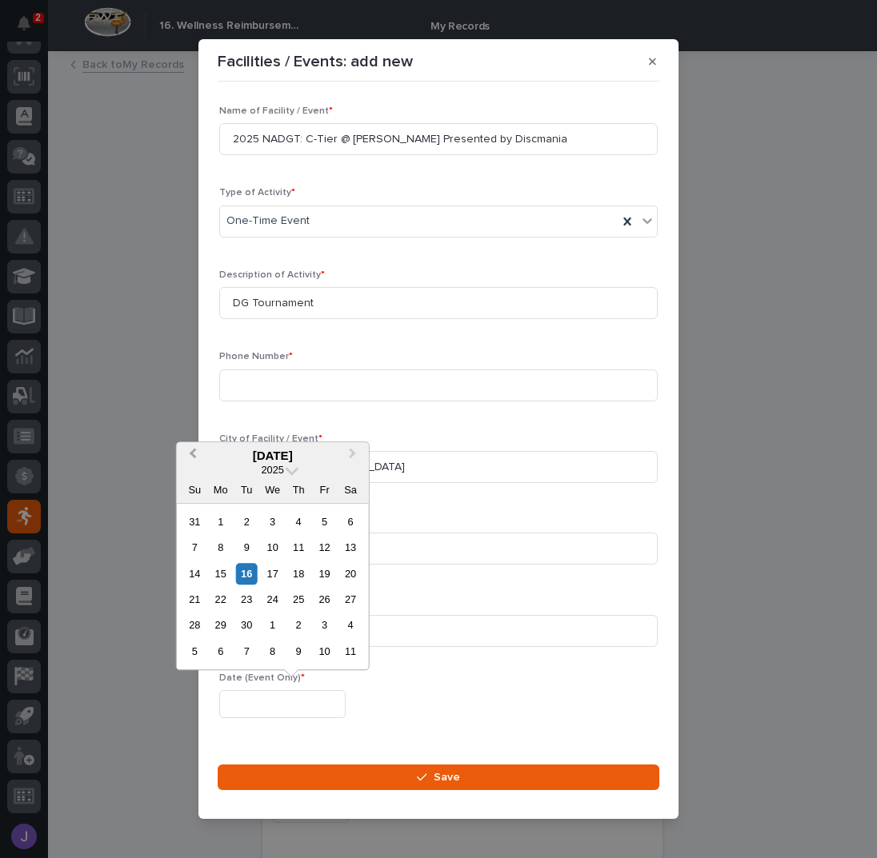
click at [193, 455] on span "Previous Month" at bounding box center [193, 456] width 0 height 22
click at [352, 604] on div "23" at bounding box center [350, 600] width 22 height 22
type input "**********"
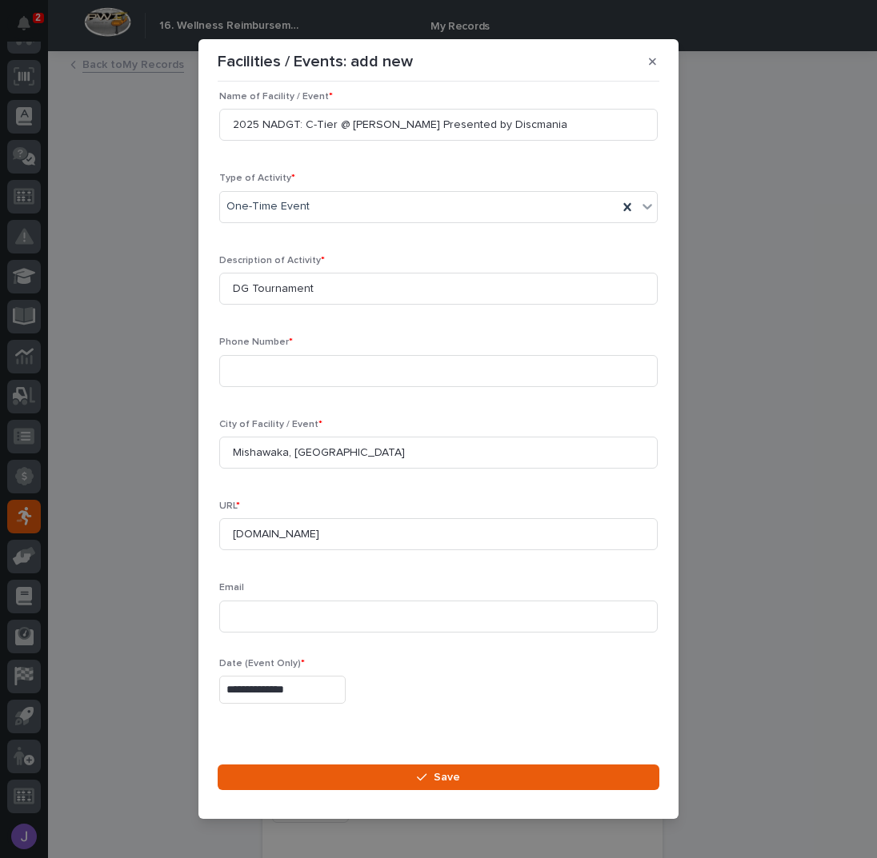
scroll to position [22, 0]
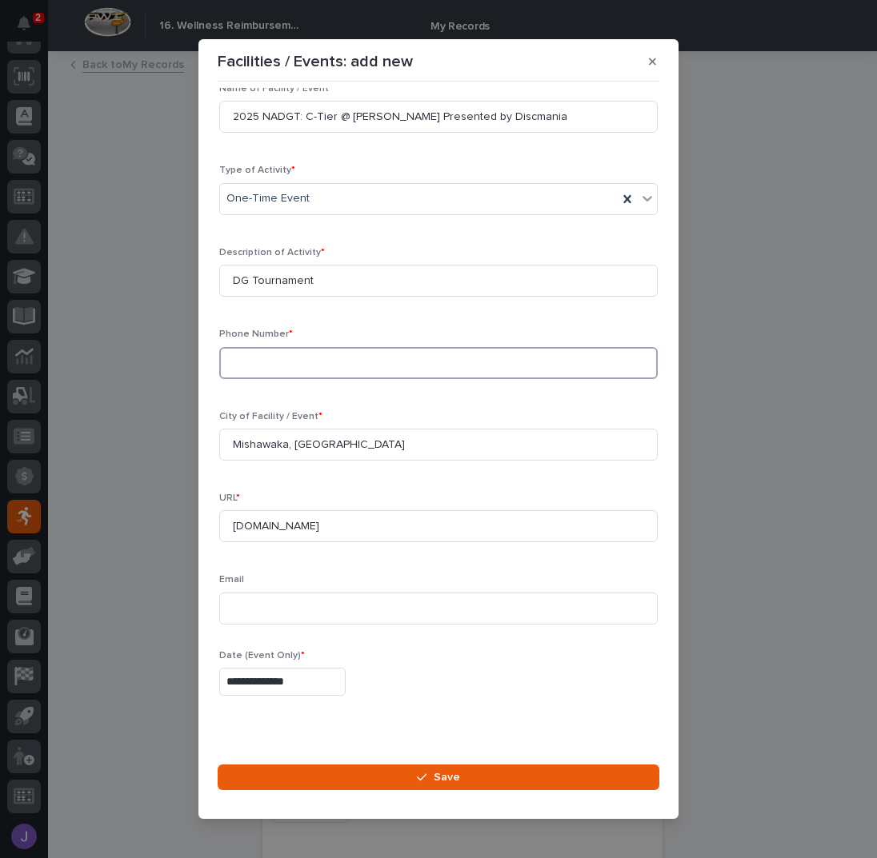
click at [270, 368] on input at bounding box center [438, 363] width 438 height 32
click at [553, 426] on div "City of Facility / Event * [GEOGRAPHIC_DATA], [GEOGRAPHIC_DATA]" at bounding box center [438, 442] width 438 height 62
click at [280, 359] on input at bounding box center [438, 363] width 438 height 32
type input "5745369361"
click at [389, 565] on div "Name of Facility / Event * 2025 NADGT: C-Tier @ [PERSON_NAME] Presented by Disc…" at bounding box center [438, 360] width 438 height 554
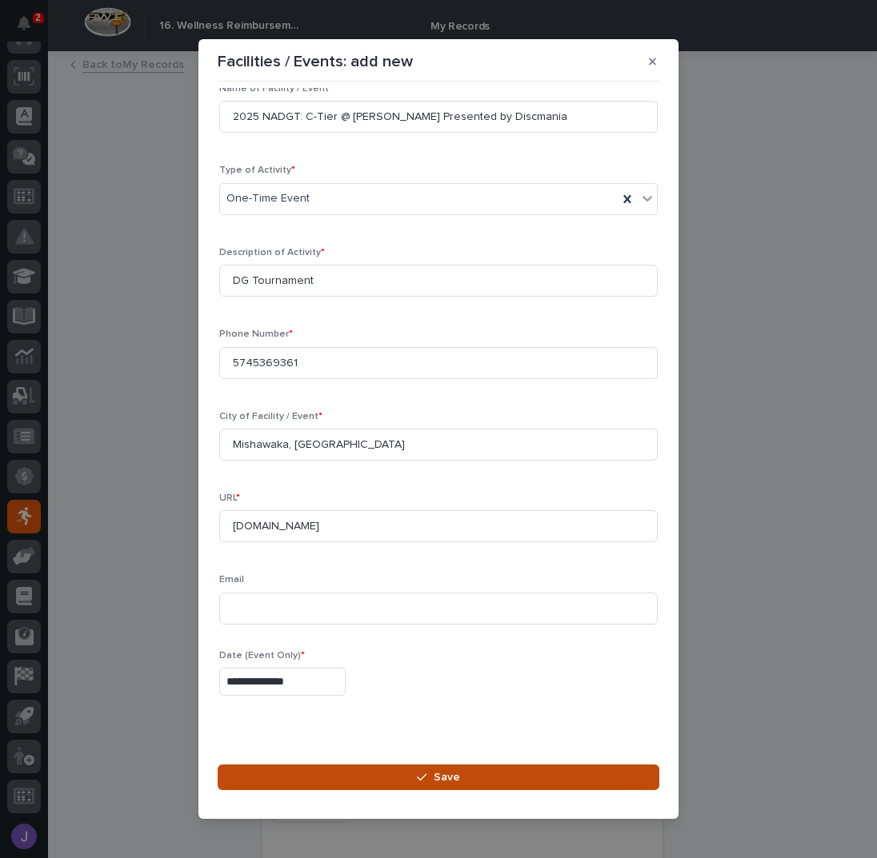
click at [386, 777] on button "Save" at bounding box center [439, 778] width 442 height 26
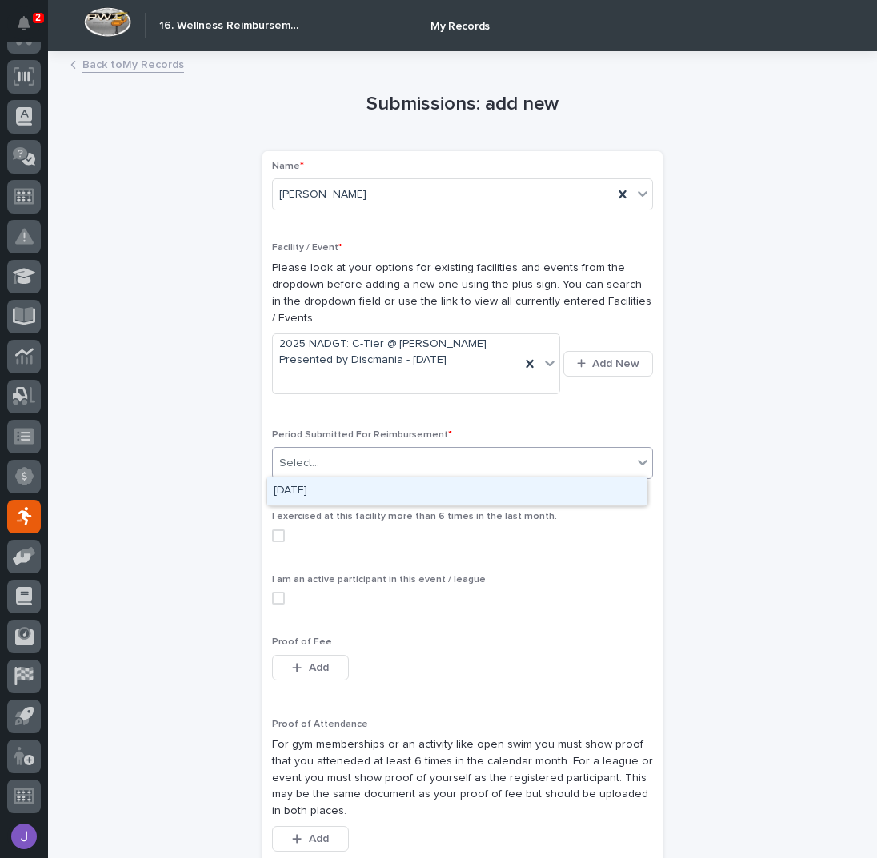
click at [353, 462] on div "Select..." at bounding box center [452, 463] width 359 height 26
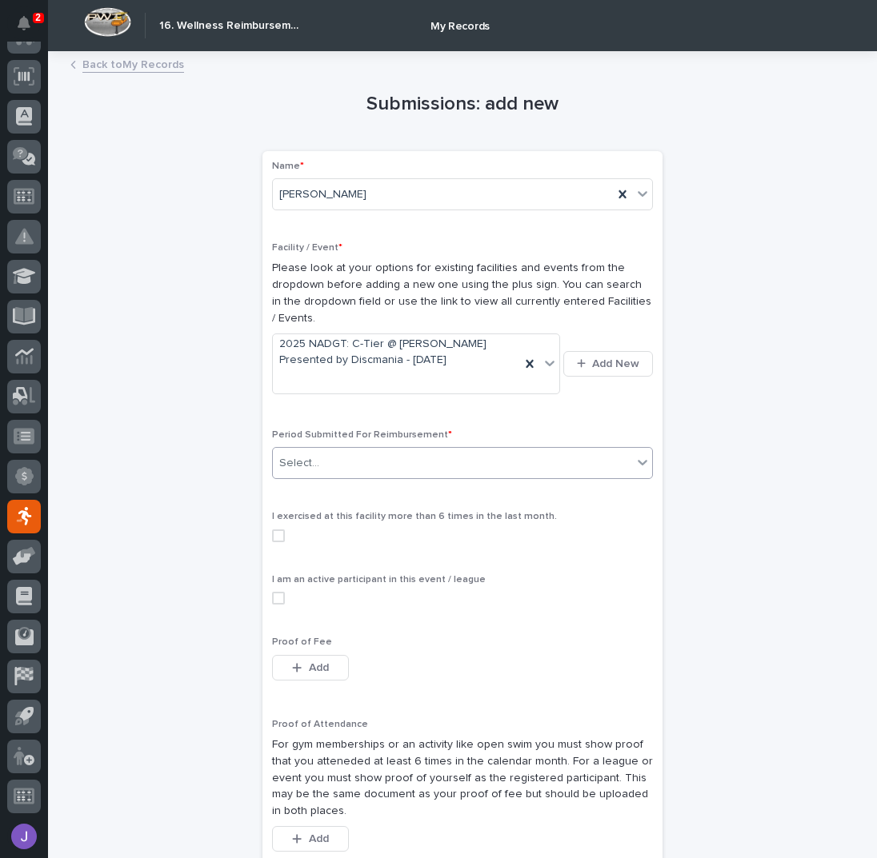
click at [278, 597] on label at bounding box center [462, 598] width 381 height 13
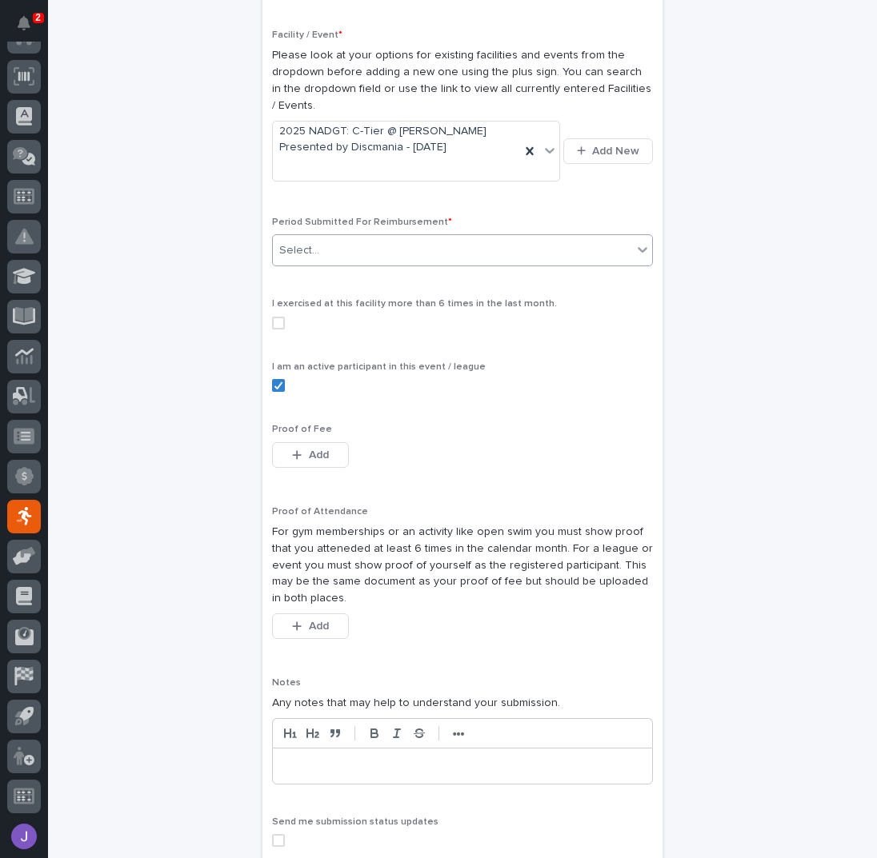
click at [336, 246] on div "Select..." at bounding box center [452, 251] width 359 height 26
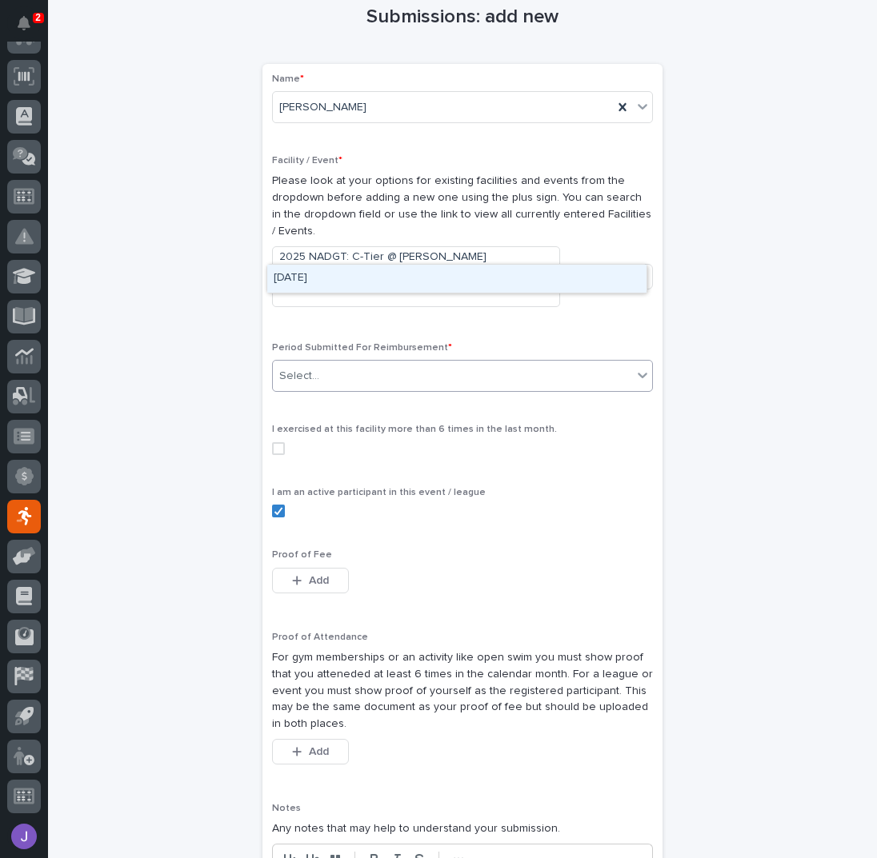
scroll to position [106, 0]
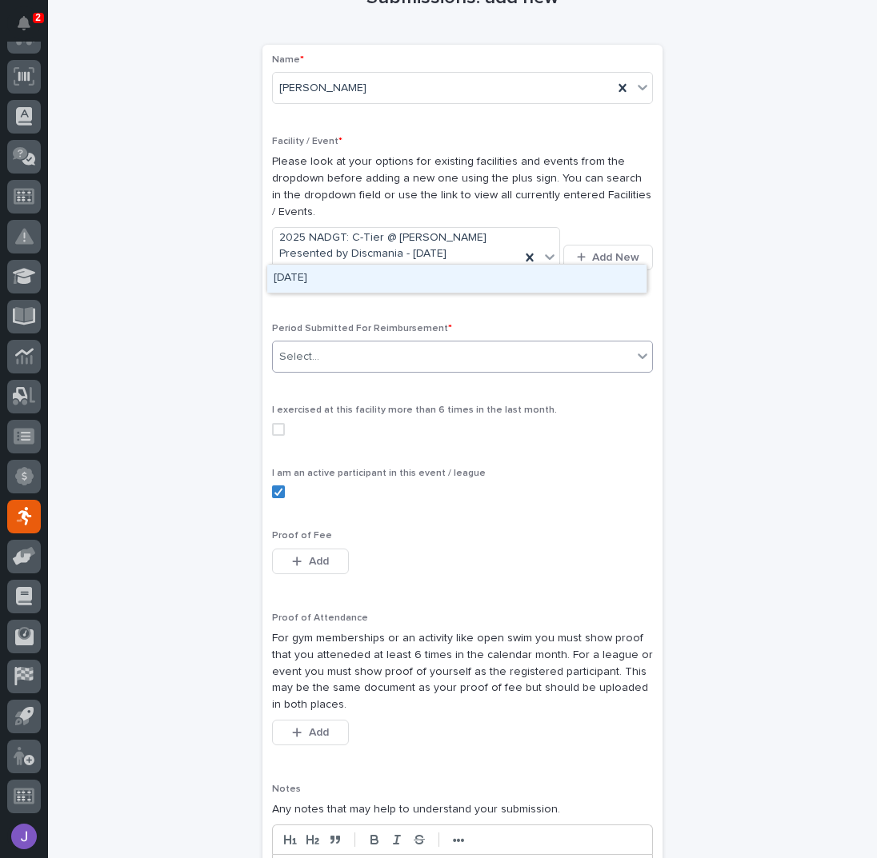
click at [122, 412] on div "Submissions: add new Loading... Saving… Loading... Saving… Loading... Saving… N…" at bounding box center [462, 515] width 784 height 1123
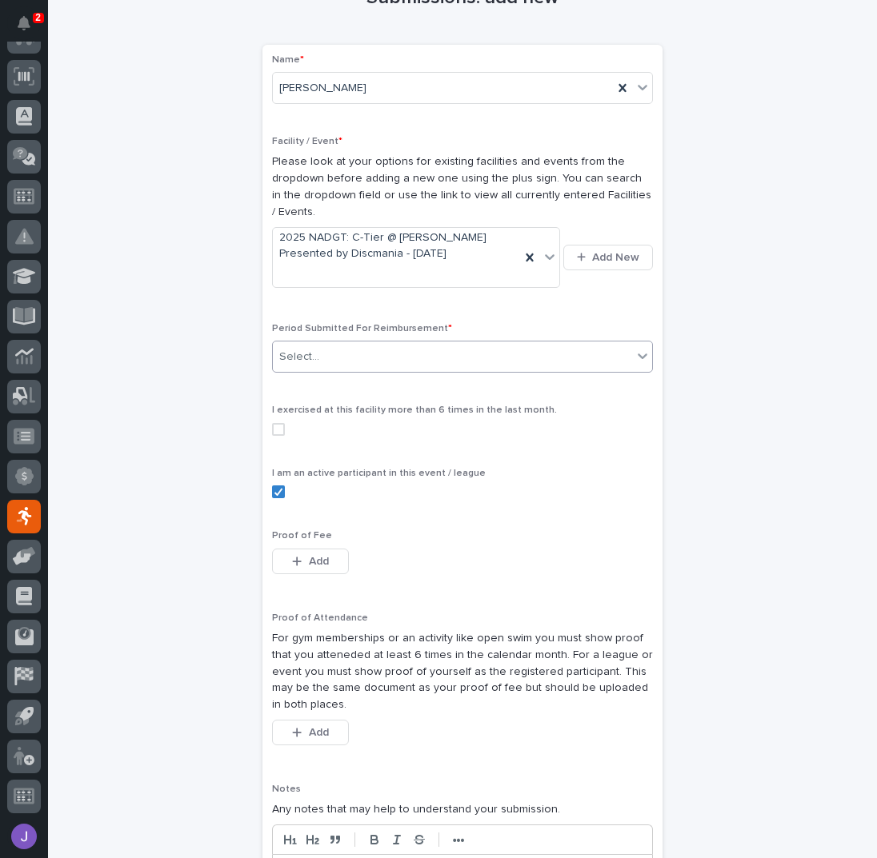
click at [319, 358] on div "Select..." at bounding box center [452, 357] width 359 height 26
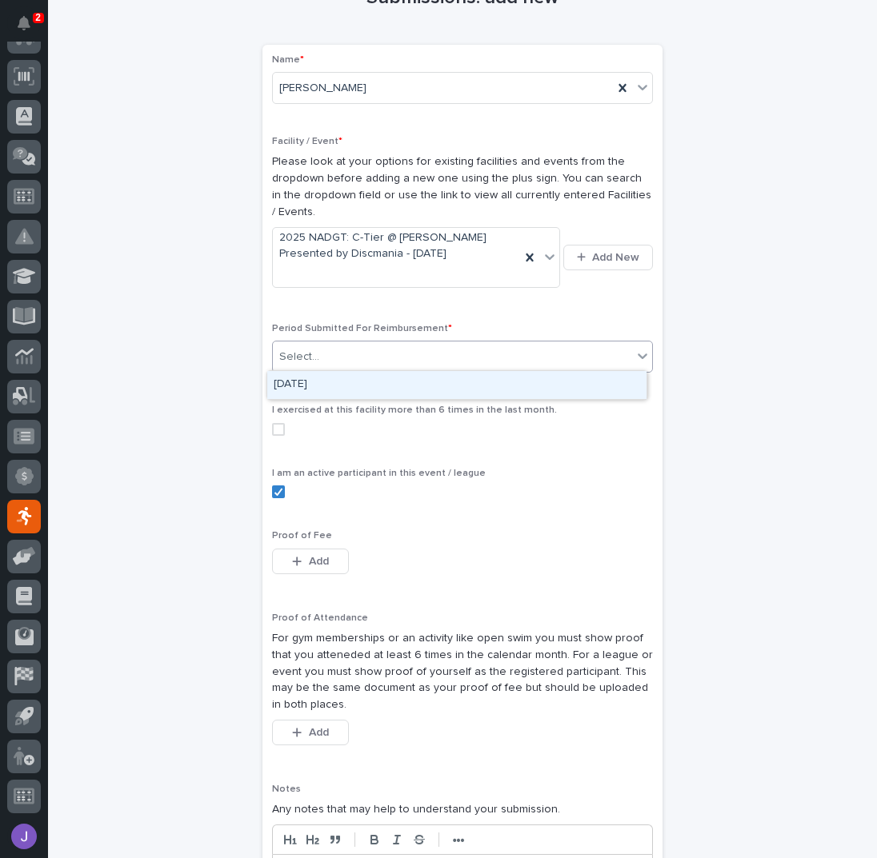
click at [322, 386] on div "[DATE]" at bounding box center [456, 385] width 379 height 28
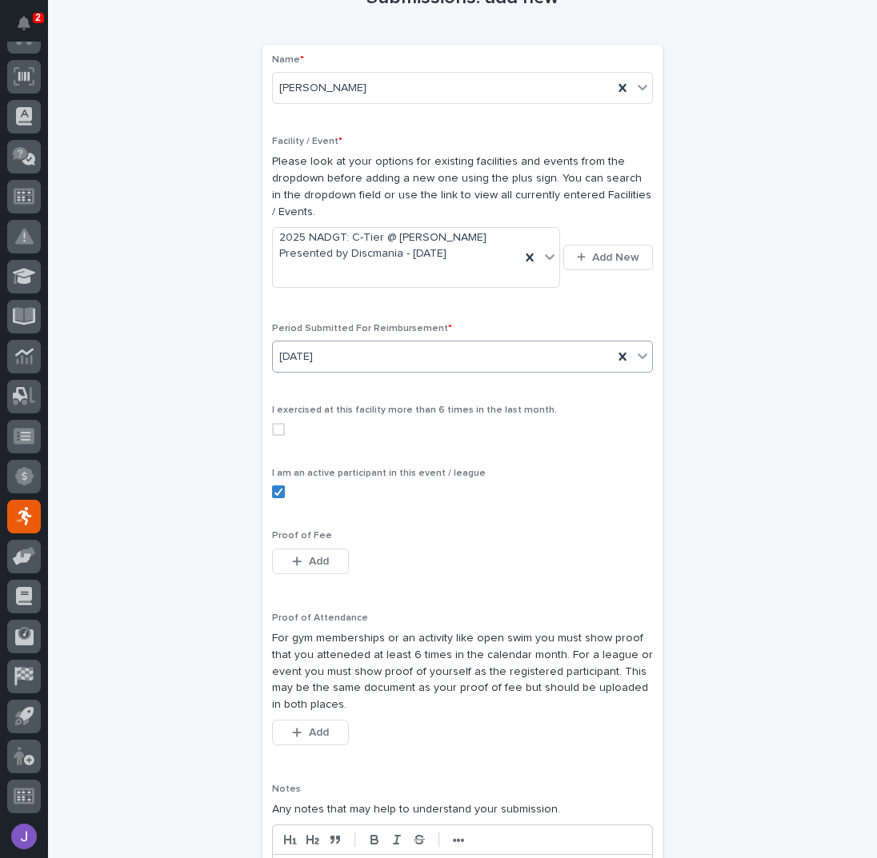
click at [196, 409] on div "Submissions: add new Loading... Saving… Loading... Saving… Loading... Saving… N…" at bounding box center [462, 515] width 784 height 1123
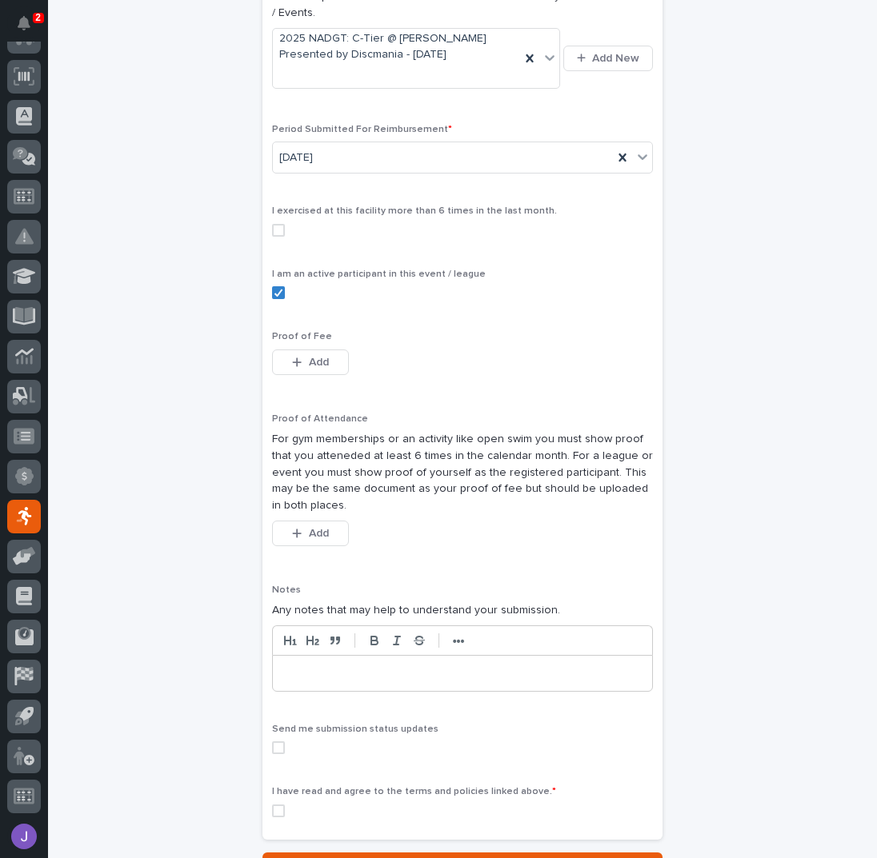
scroll to position [320, 0]
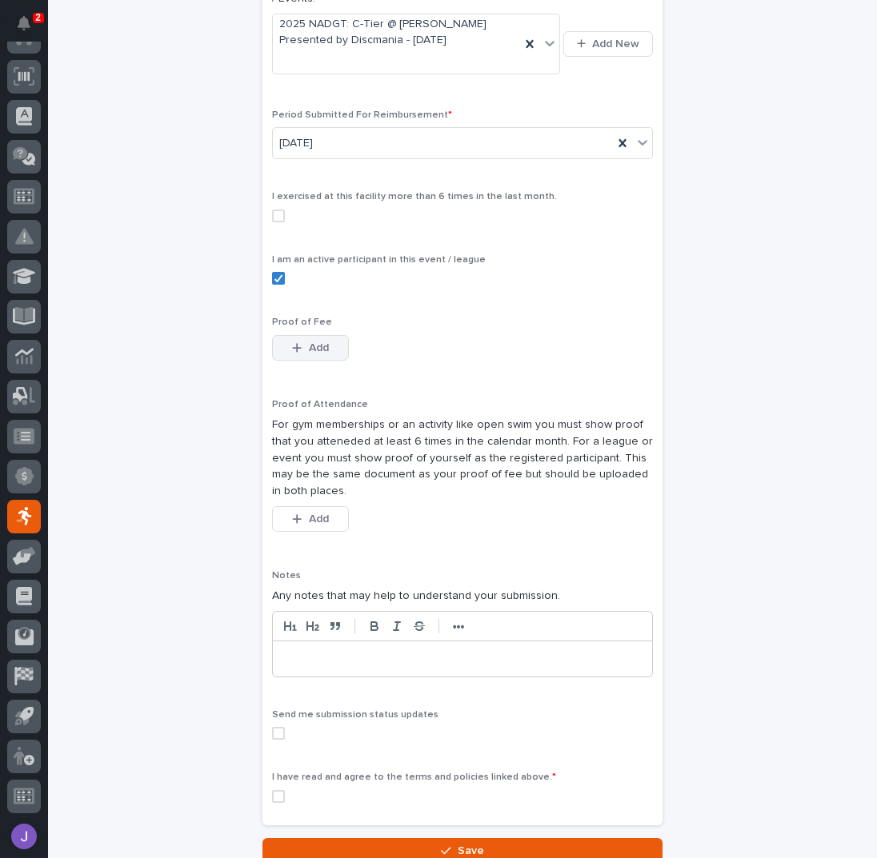
click at [319, 347] on span "Add" at bounding box center [319, 347] width 20 height 11
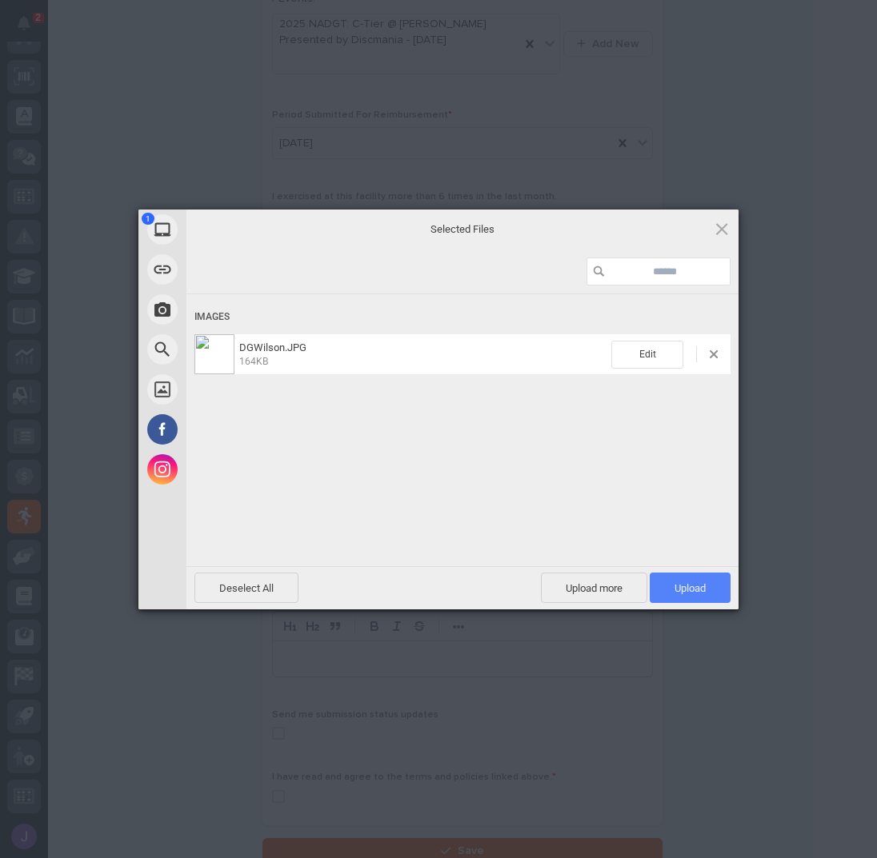
click at [708, 587] on span "Upload 1" at bounding box center [689, 588] width 81 height 30
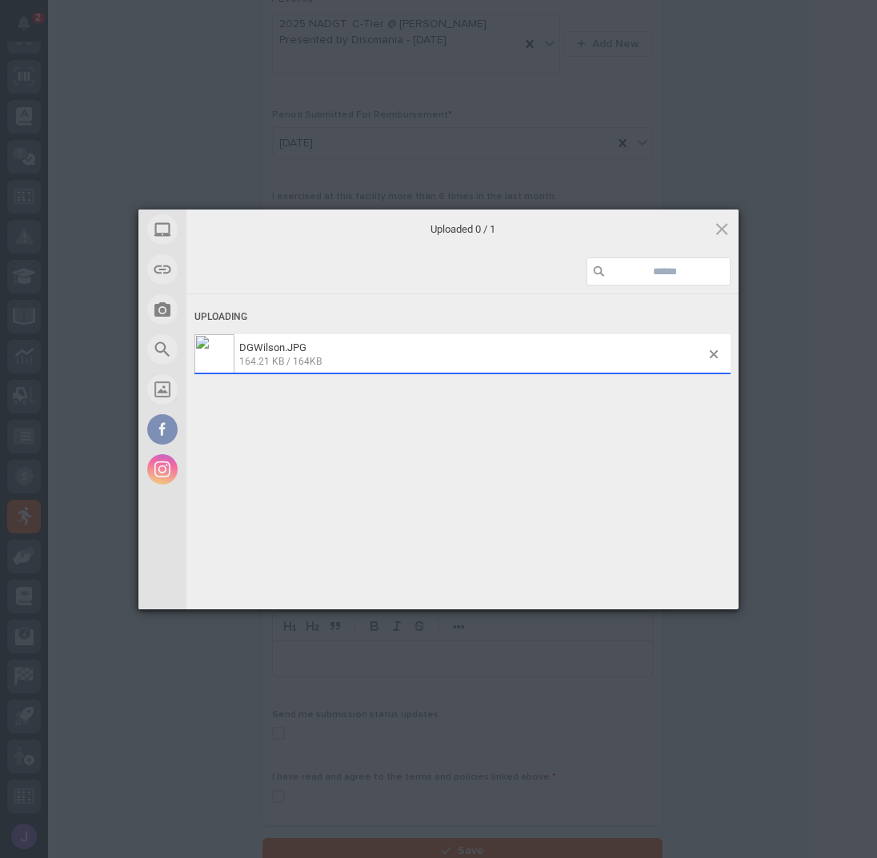
scroll to position [349, 0]
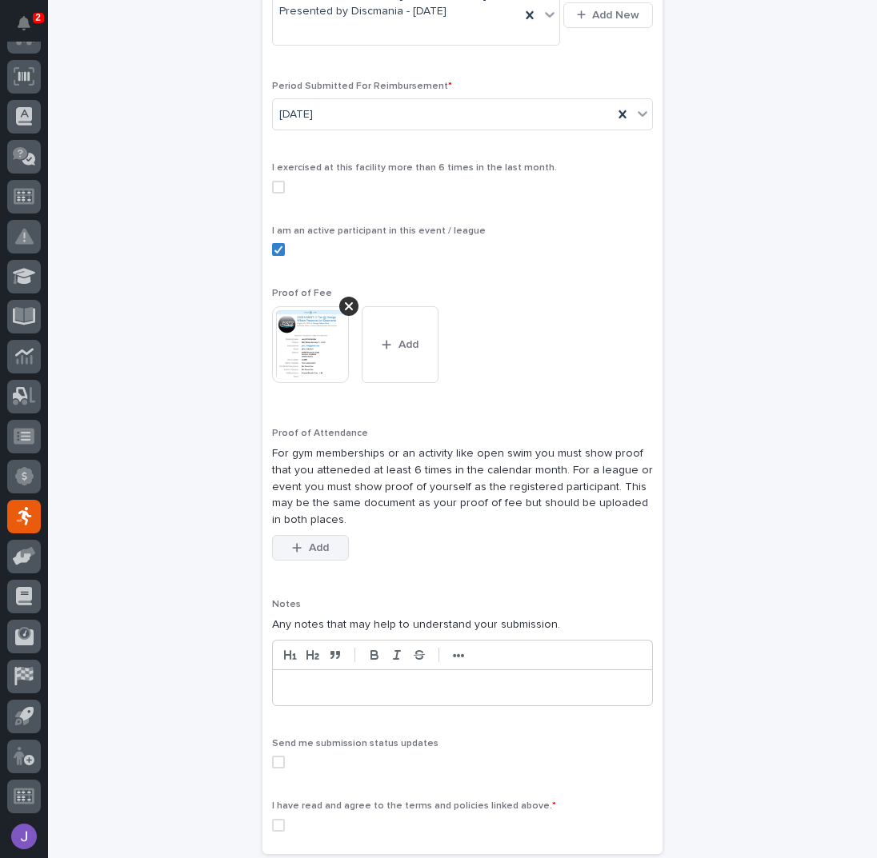
click at [298, 543] on div "button" at bounding box center [300, 547] width 16 height 11
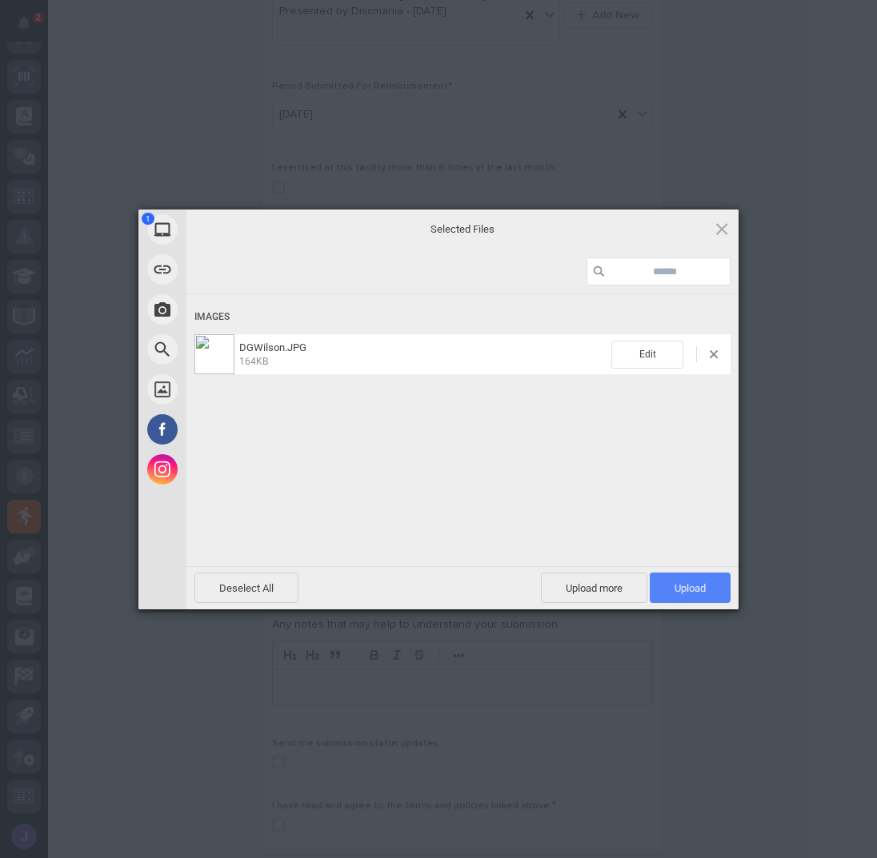
click at [708, 584] on span "Upload 1" at bounding box center [689, 588] width 81 height 30
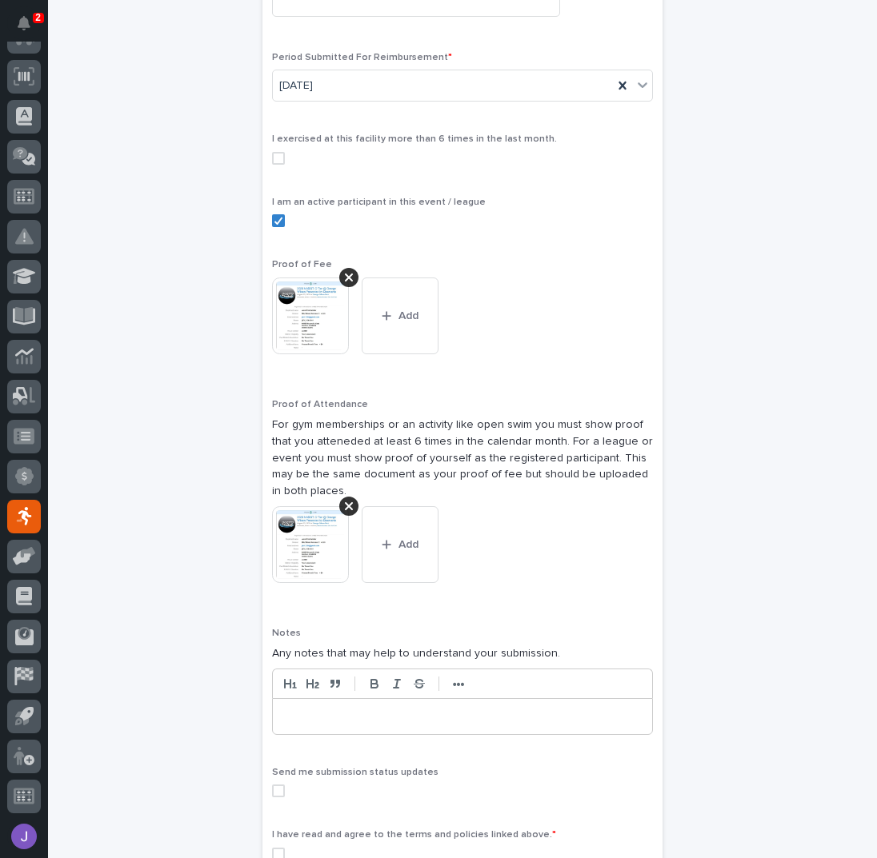
scroll to position [562, 0]
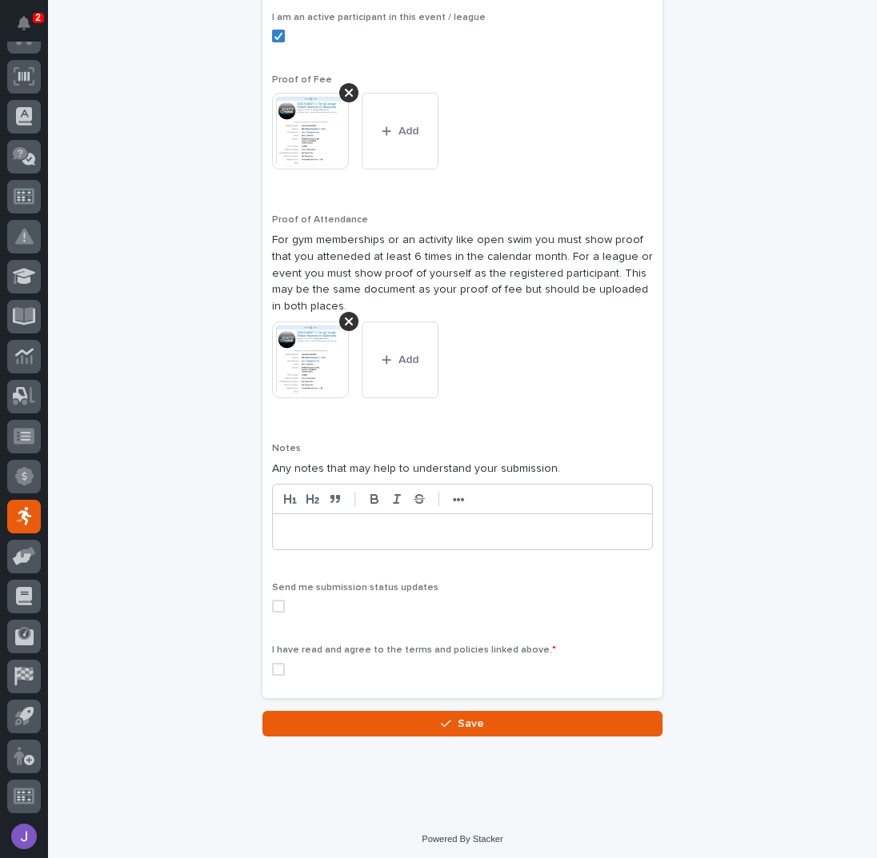
click at [272, 666] on span at bounding box center [278, 669] width 13 height 13
click at [363, 721] on button "Save" at bounding box center [462, 724] width 400 height 26
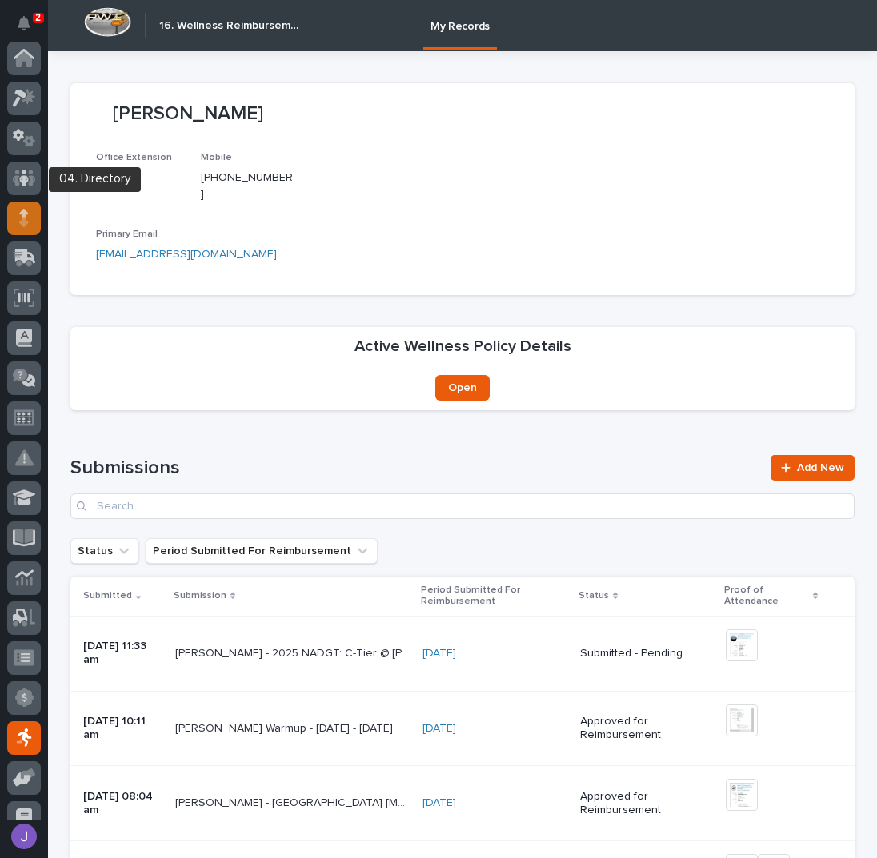
click at [25, 209] on icon at bounding box center [24, 213] width 10 height 9
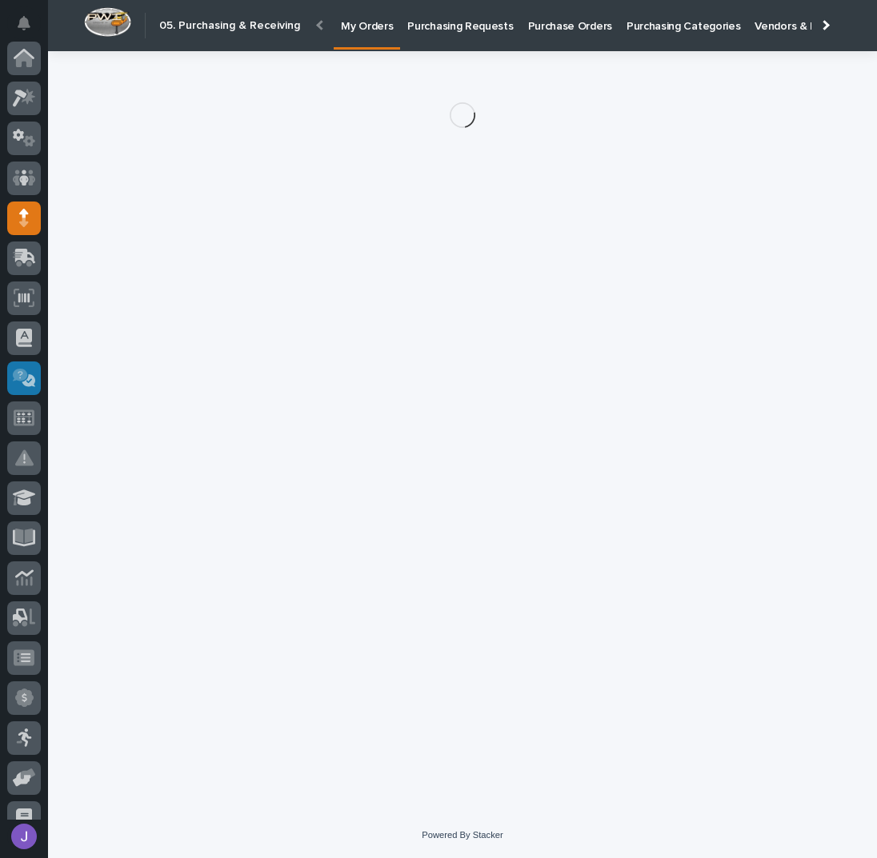
scroll to position [160, 0]
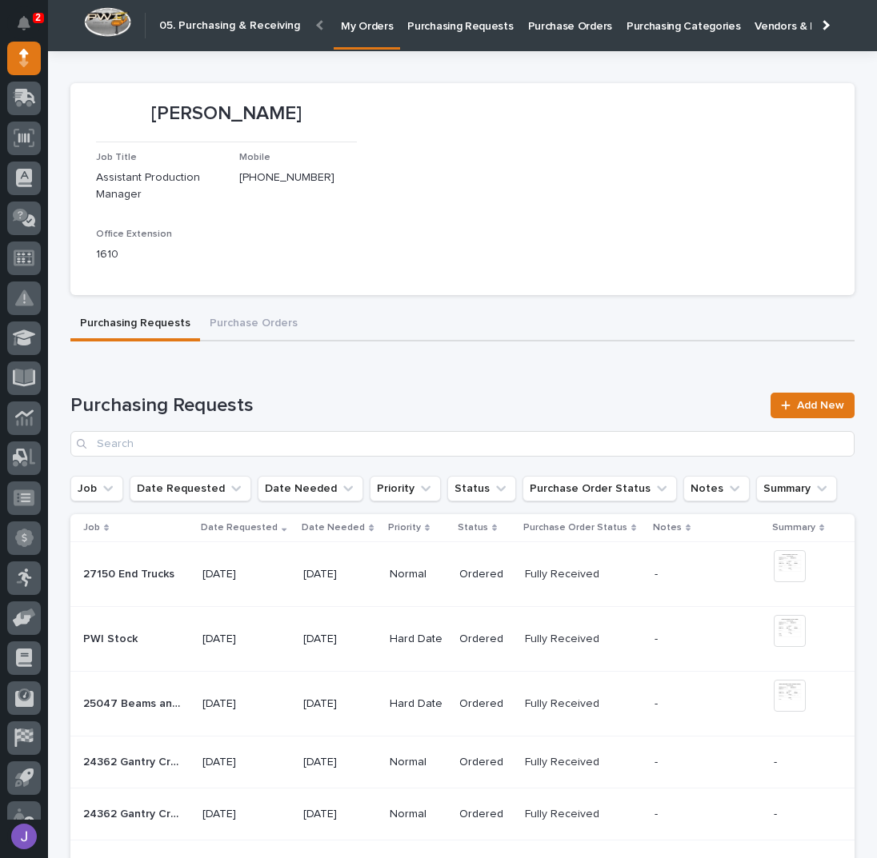
click at [416, 16] on p "Purchasing Requests" at bounding box center [460, 17] width 106 height 34
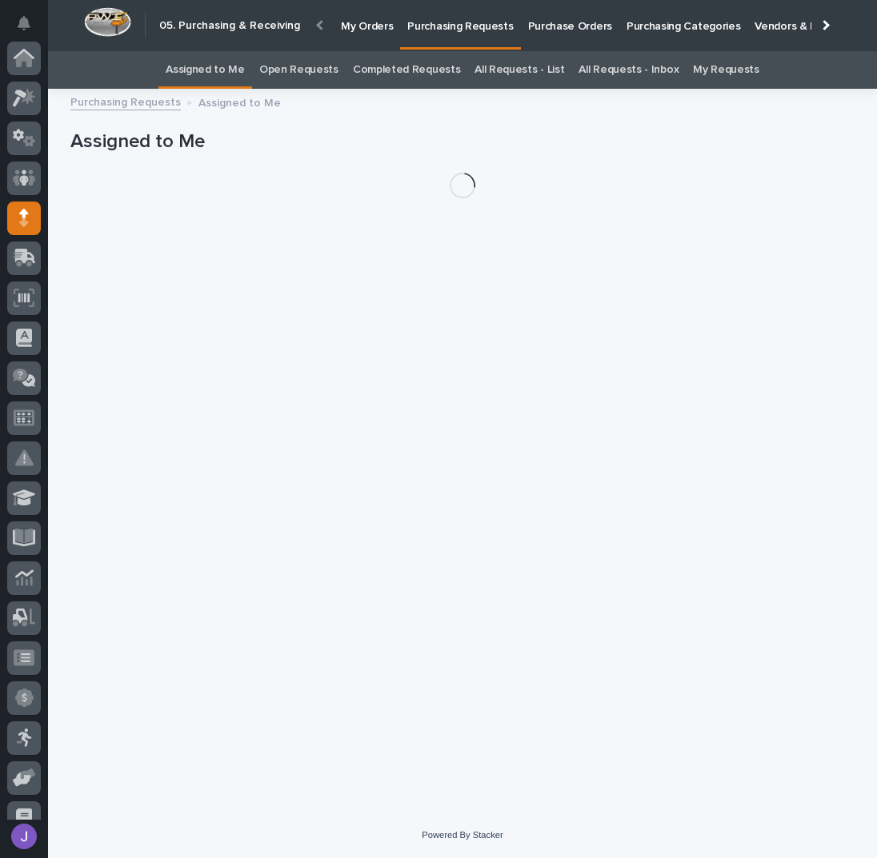
scroll to position [160, 0]
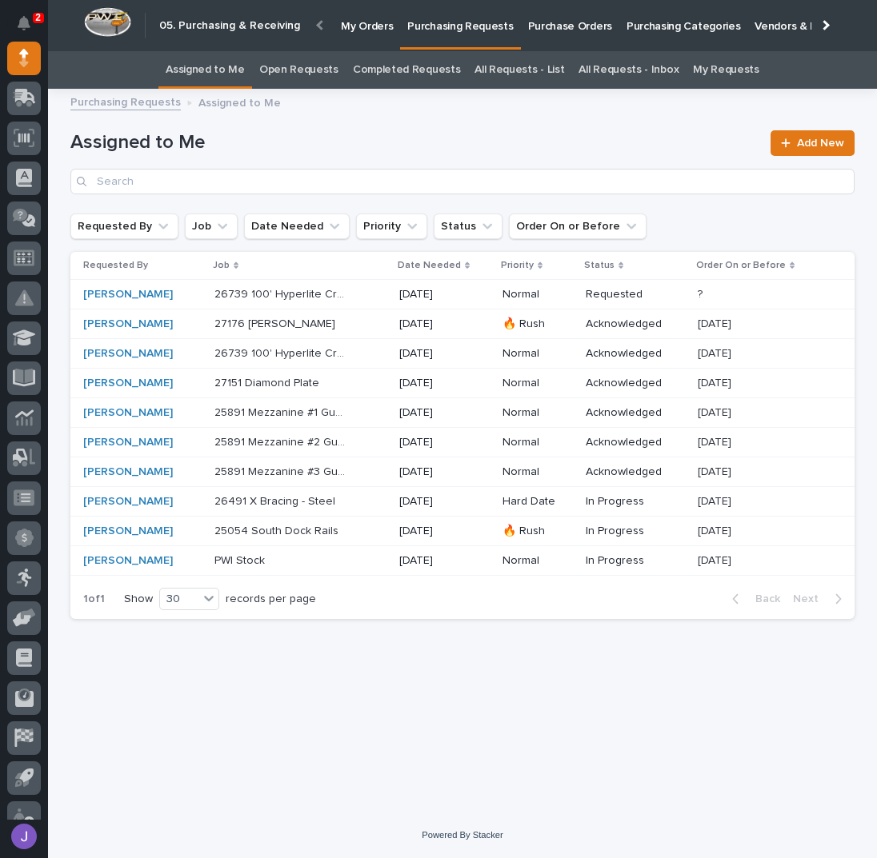
click at [421, 140] on h1 "Assigned to Me" at bounding box center [415, 142] width 690 height 23
click at [474, 640] on div "Loading... Saving… Loading... Saving… Assigned to Me Add New Requested By Job D…" at bounding box center [462, 435] width 800 height 674
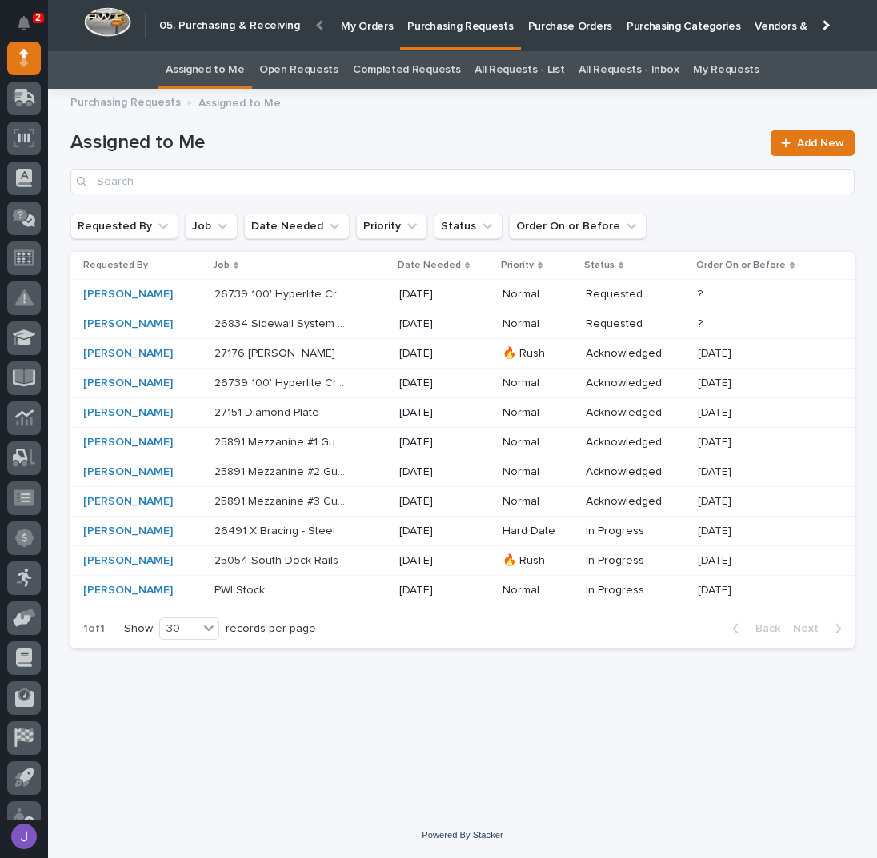
click at [342, 691] on div "Loading... Saving… Loading... Saving… Assigned to Me Add New Requested By Job D…" at bounding box center [462, 435] width 800 height 674
click at [351, 325] on p "26834 Sidewall System Modifications and P Wall Set System" at bounding box center [282, 322] width 137 height 17
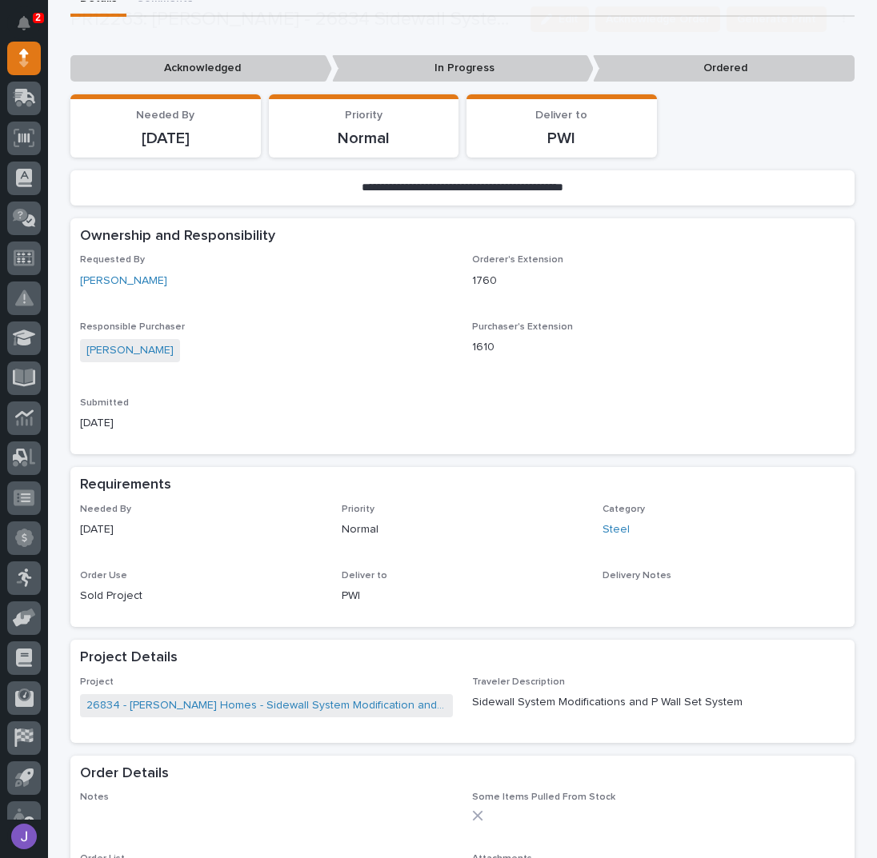
scroll to position [426, 0]
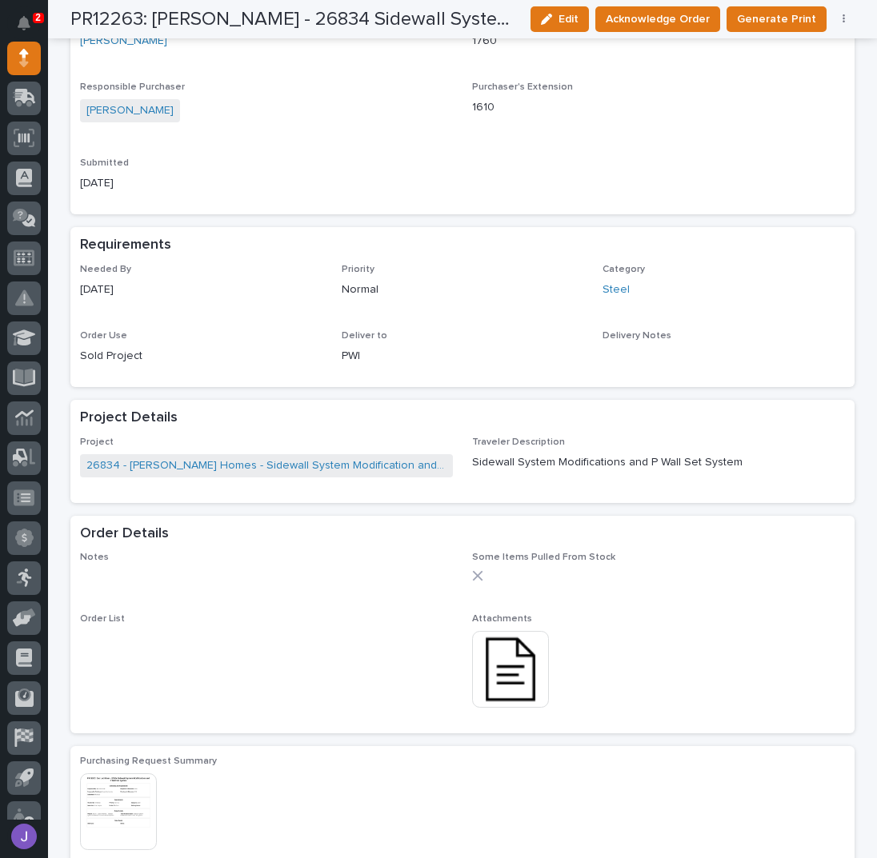
click at [505, 681] on img at bounding box center [510, 669] width 77 height 77
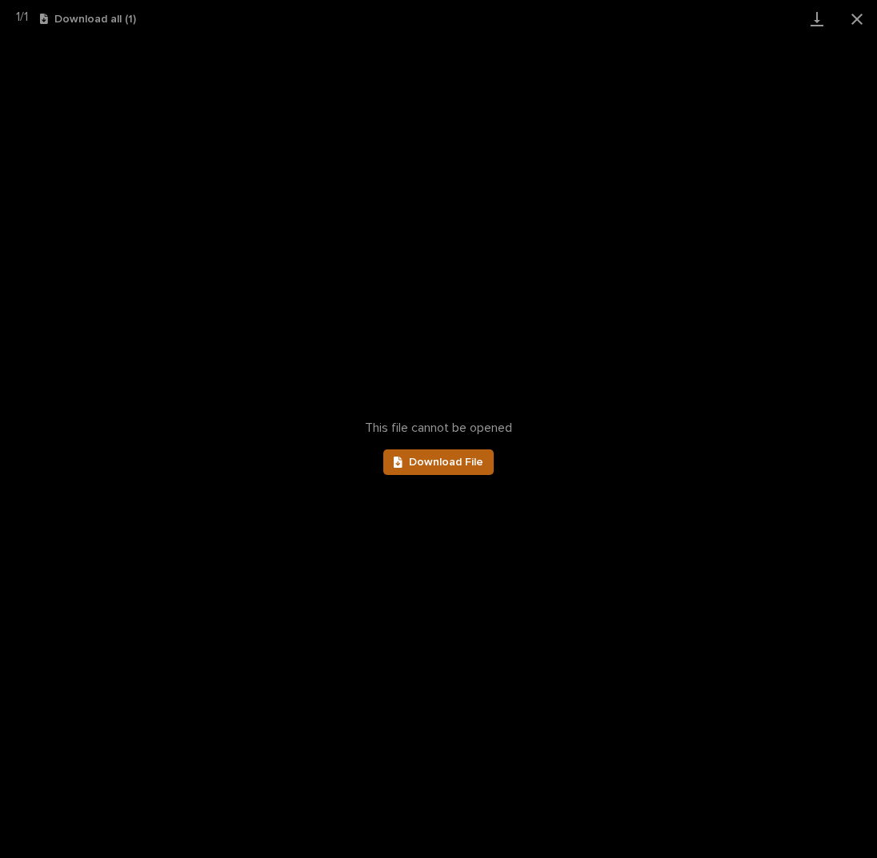
click at [457, 460] on span "Download File" at bounding box center [446, 462] width 74 height 11
click at [853, 16] on button "Close gallery" at bounding box center [857, 19] width 40 height 38
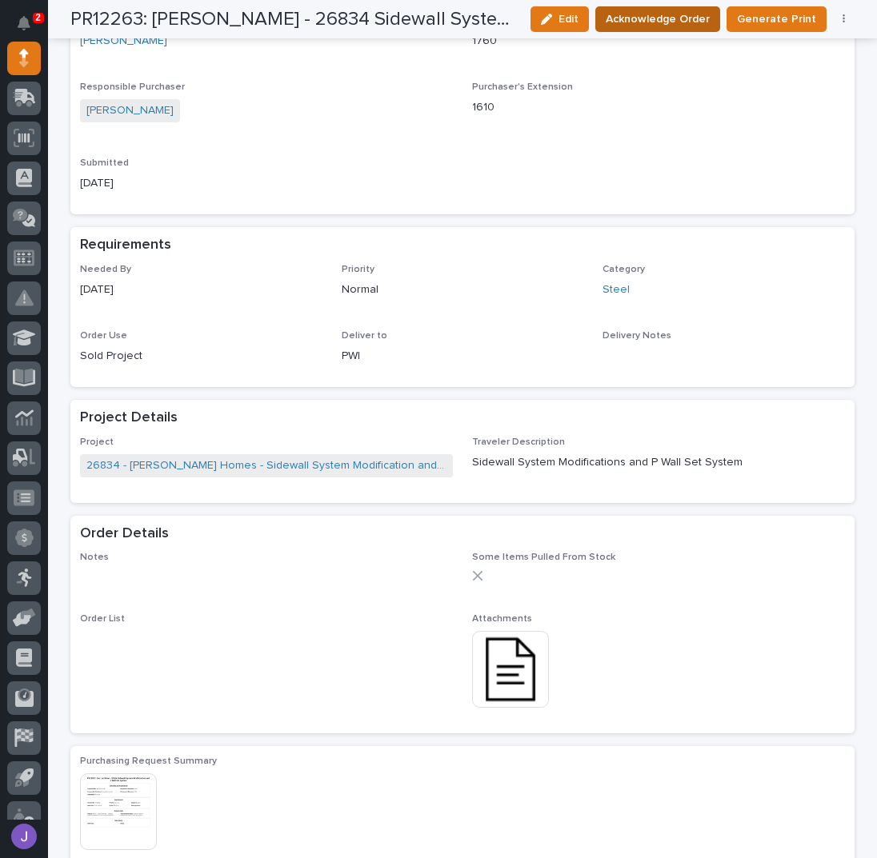
click at [660, 25] on span "Acknowledge Order" at bounding box center [657, 19] width 104 height 19
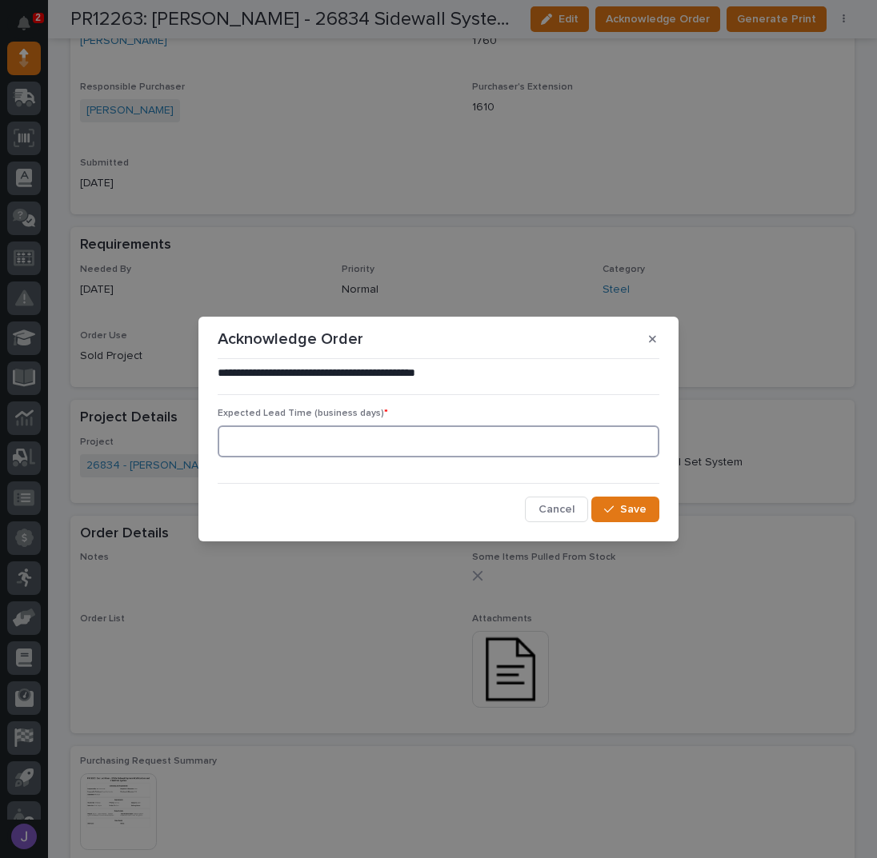
click at [352, 452] on input at bounding box center [439, 442] width 442 height 32
type input "0"
click at [634, 505] on span "Save" at bounding box center [633, 509] width 26 height 14
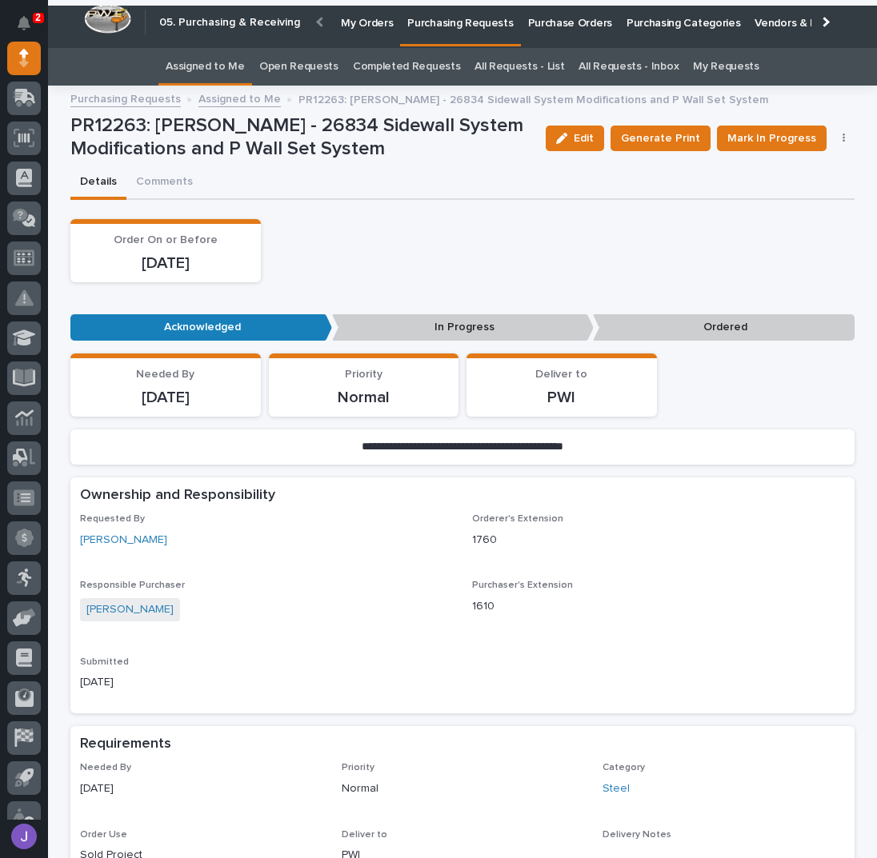
scroll to position [0, 0]
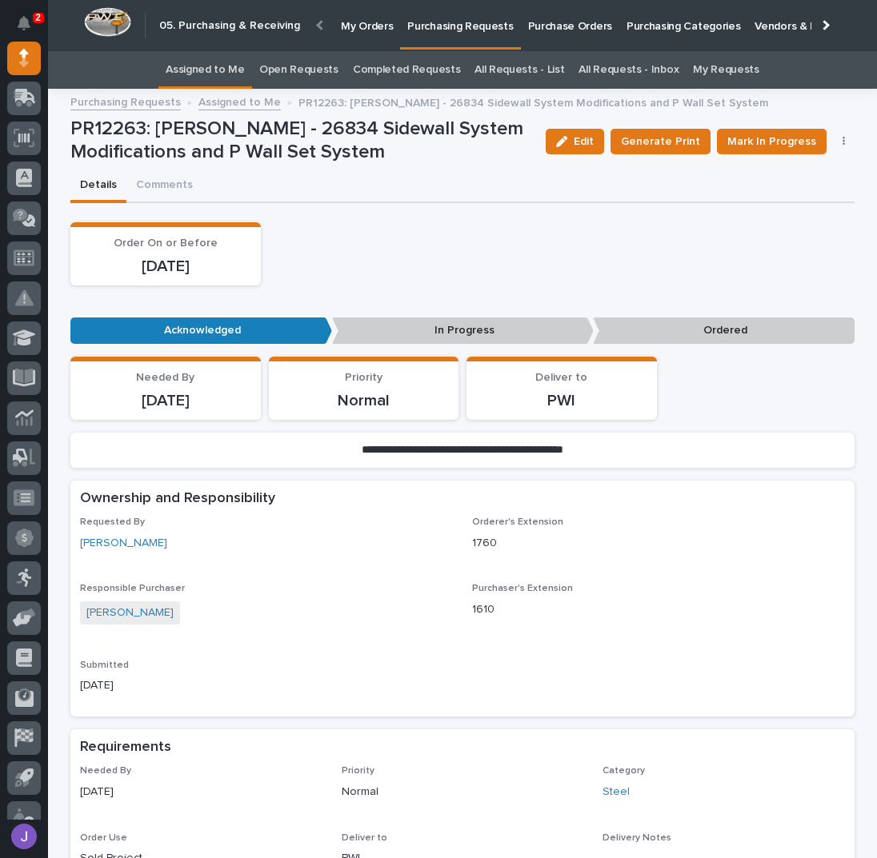
click at [234, 69] on link "Assigned to Me" at bounding box center [205, 70] width 79 height 38
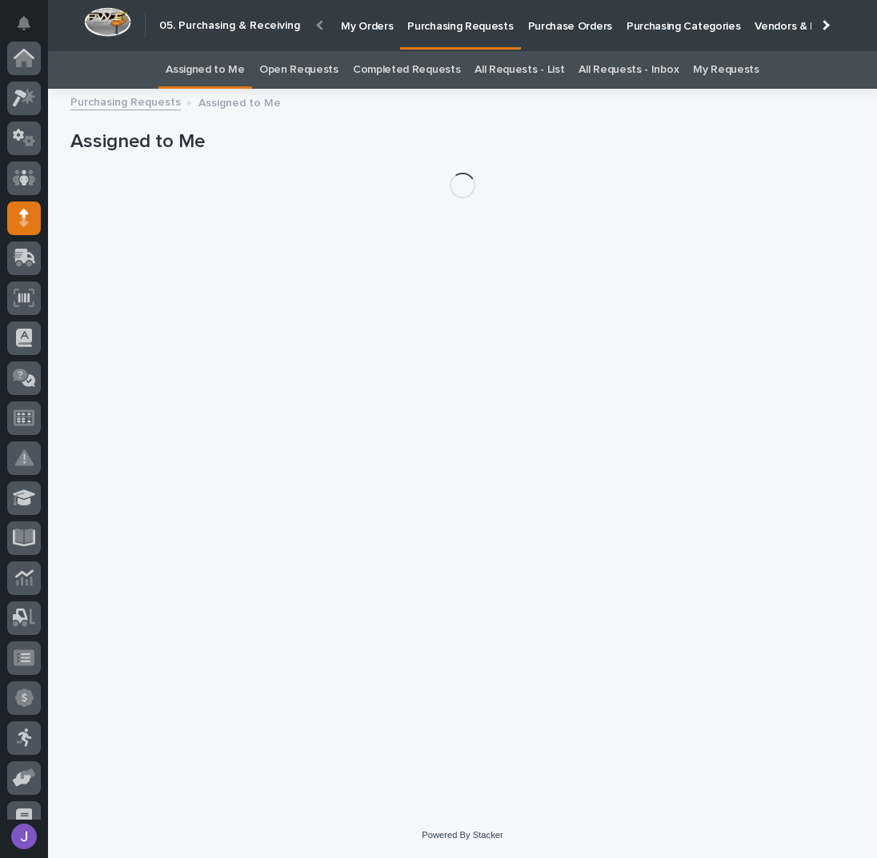
scroll to position [160, 0]
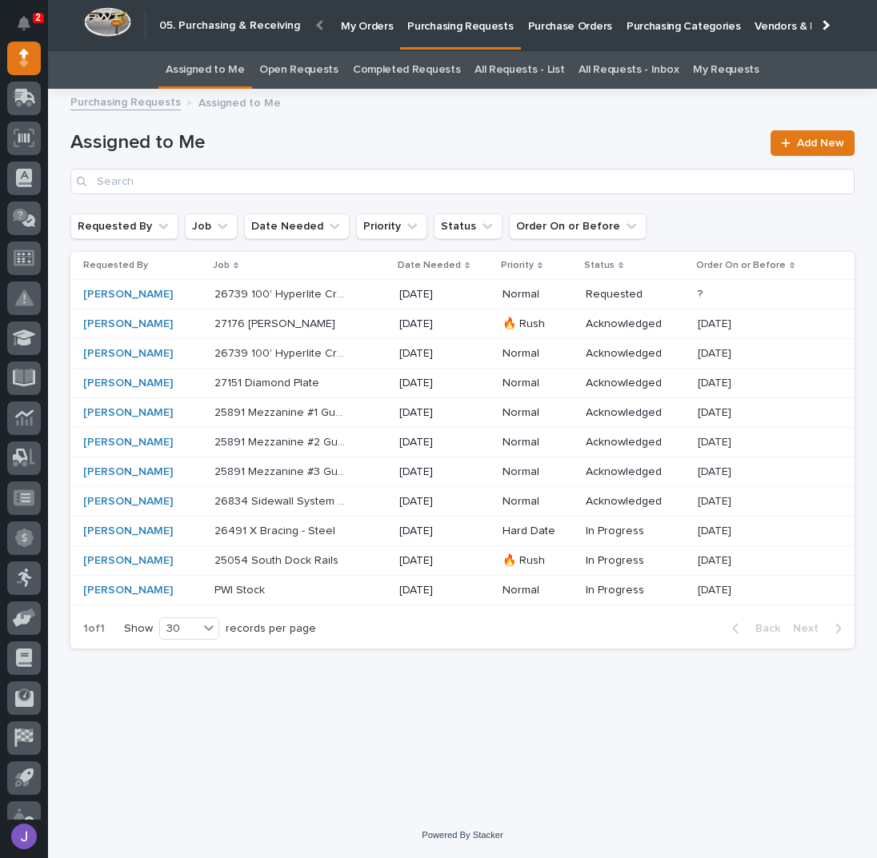
click at [341, 299] on p "26739 100' Hyperlite Crane" at bounding box center [282, 293] width 137 height 17
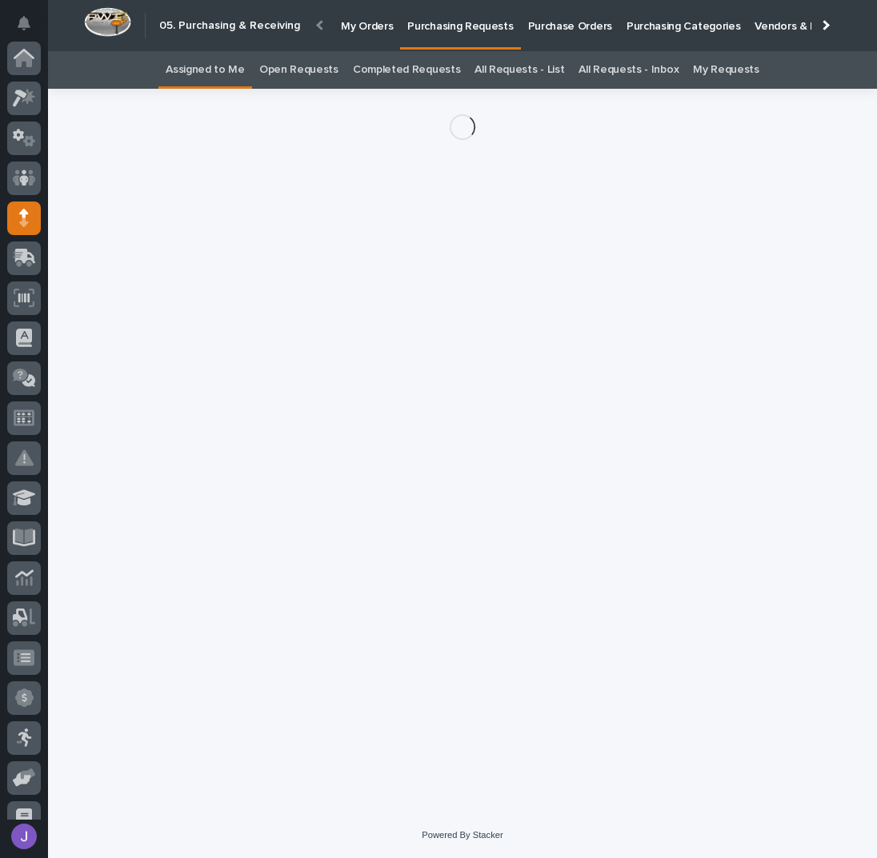
scroll to position [160, 0]
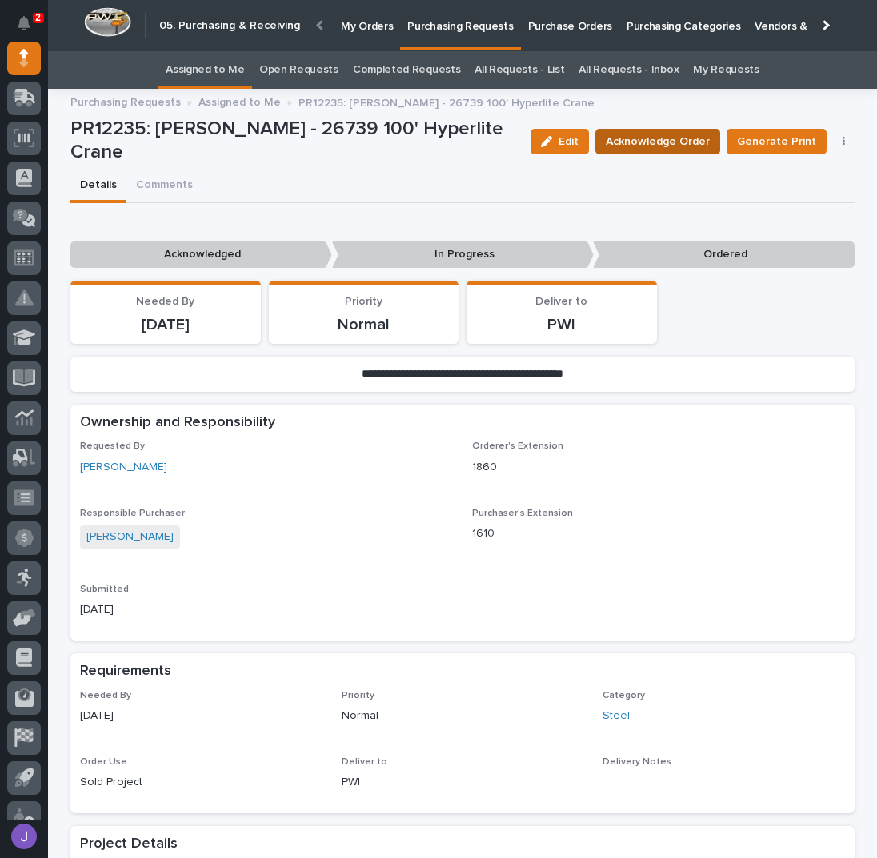
click at [630, 148] on span "Acknowledge Order" at bounding box center [657, 141] width 104 height 19
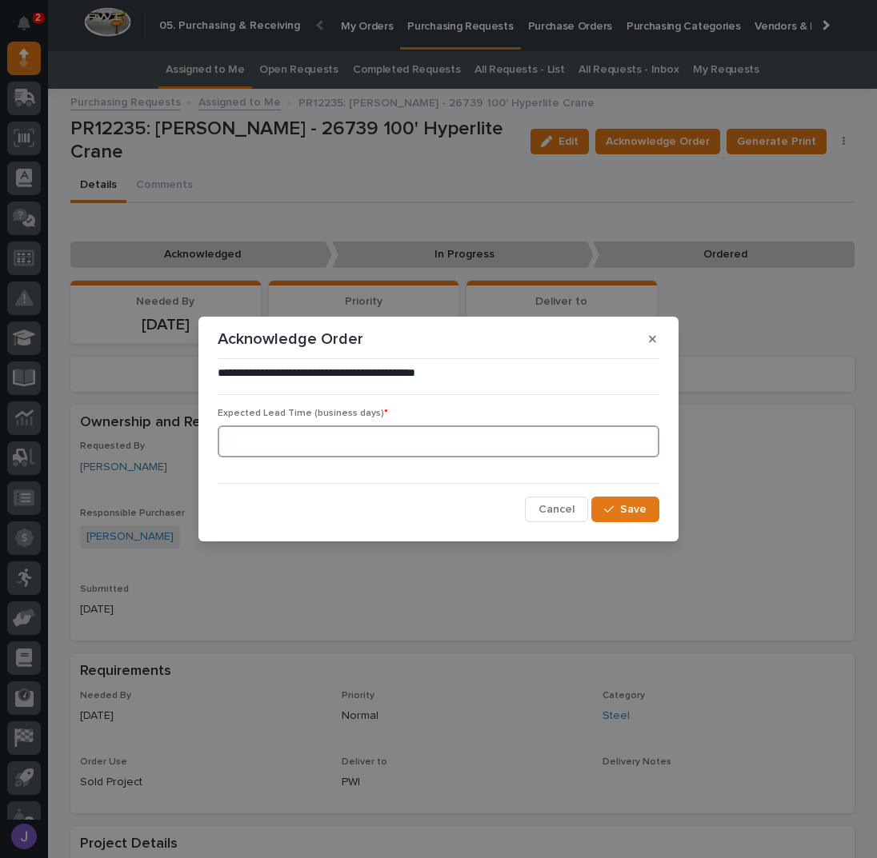
click at [267, 438] on input at bounding box center [439, 442] width 442 height 32
type input "0"
click at [609, 501] on button "Save" at bounding box center [625, 510] width 68 height 26
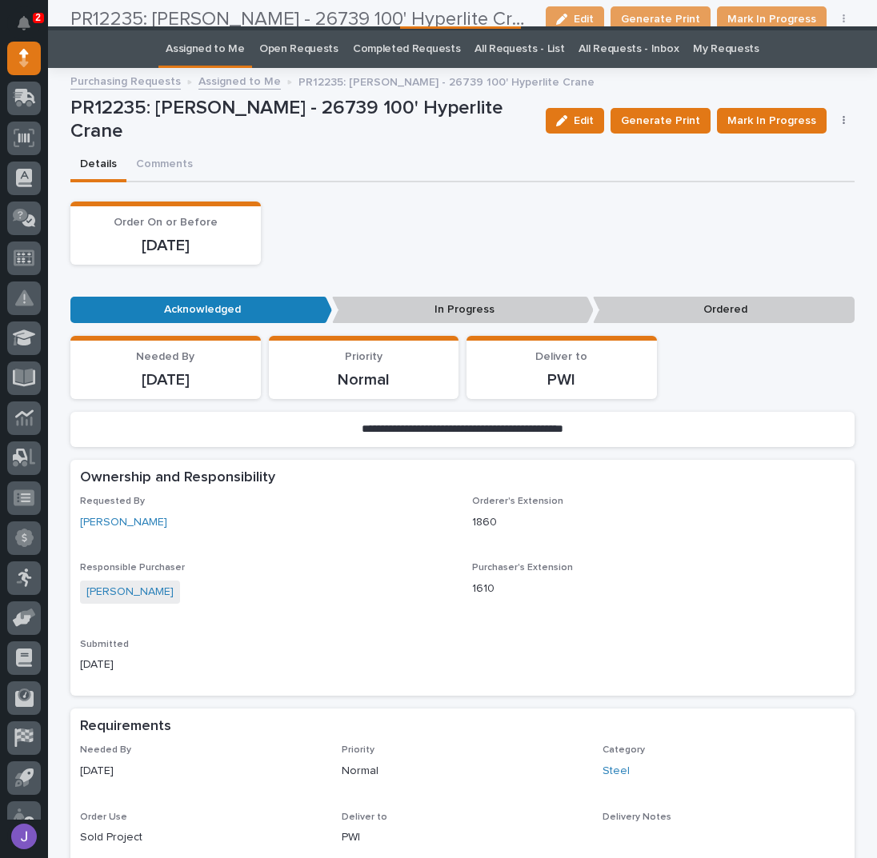
scroll to position [0, 0]
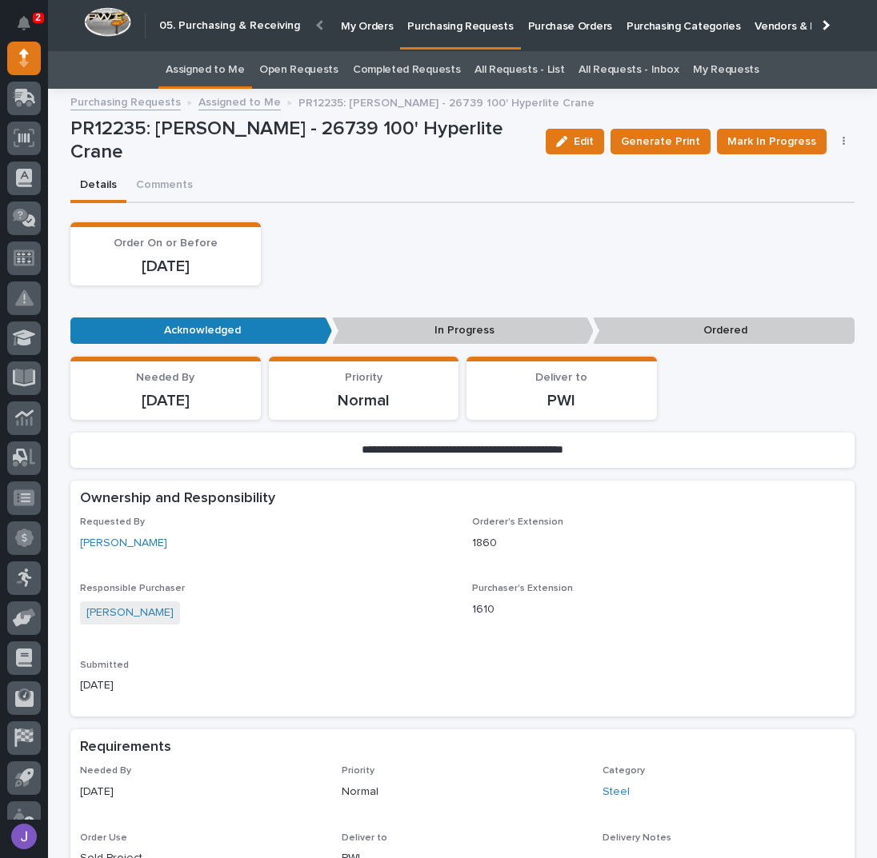
click at [212, 70] on link "Assigned to Me" at bounding box center [205, 70] width 79 height 38
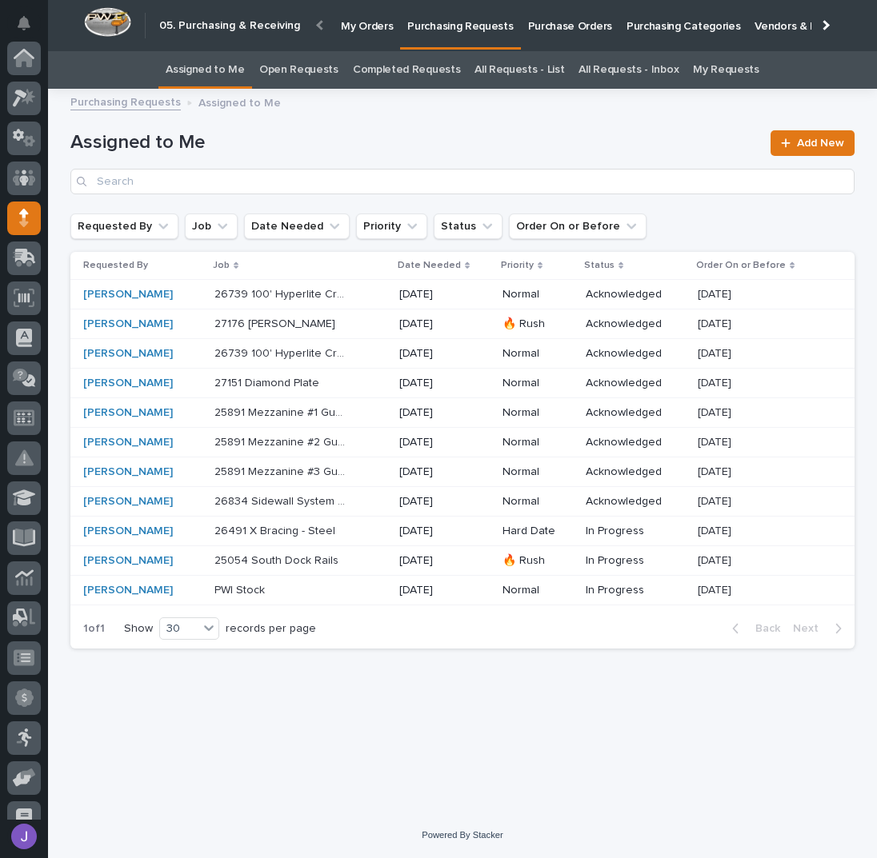
scroll to position [160, 0]
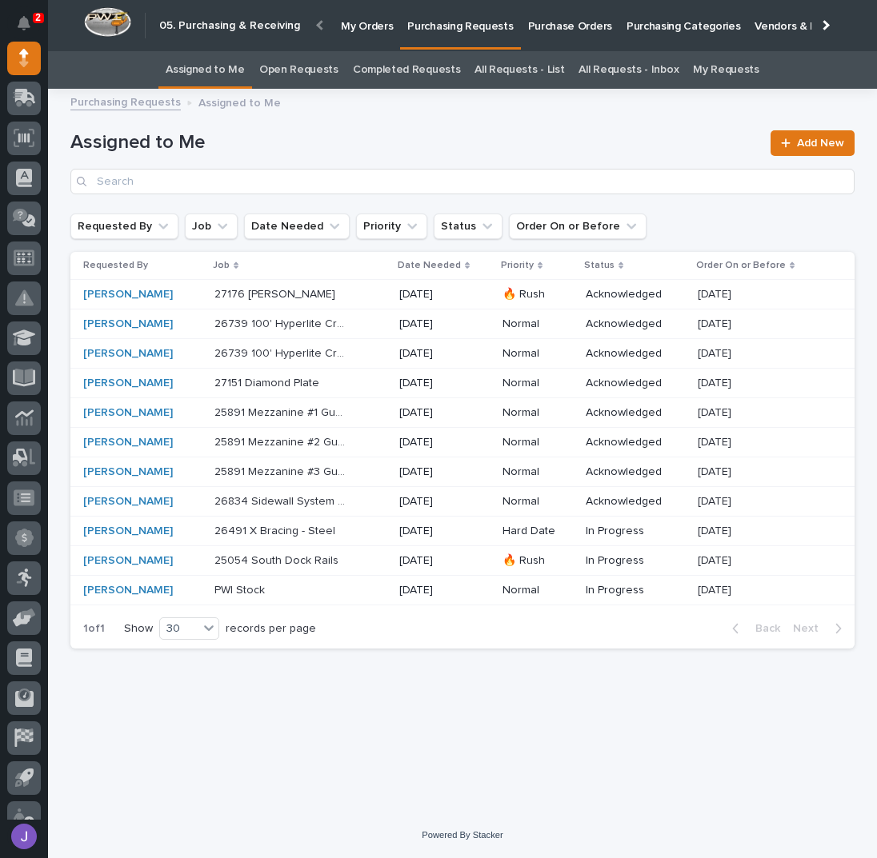
click at [333, 352] on p "26739 100' Hyperlite Crane" at bounding box center [282, 352] width 137 height 17
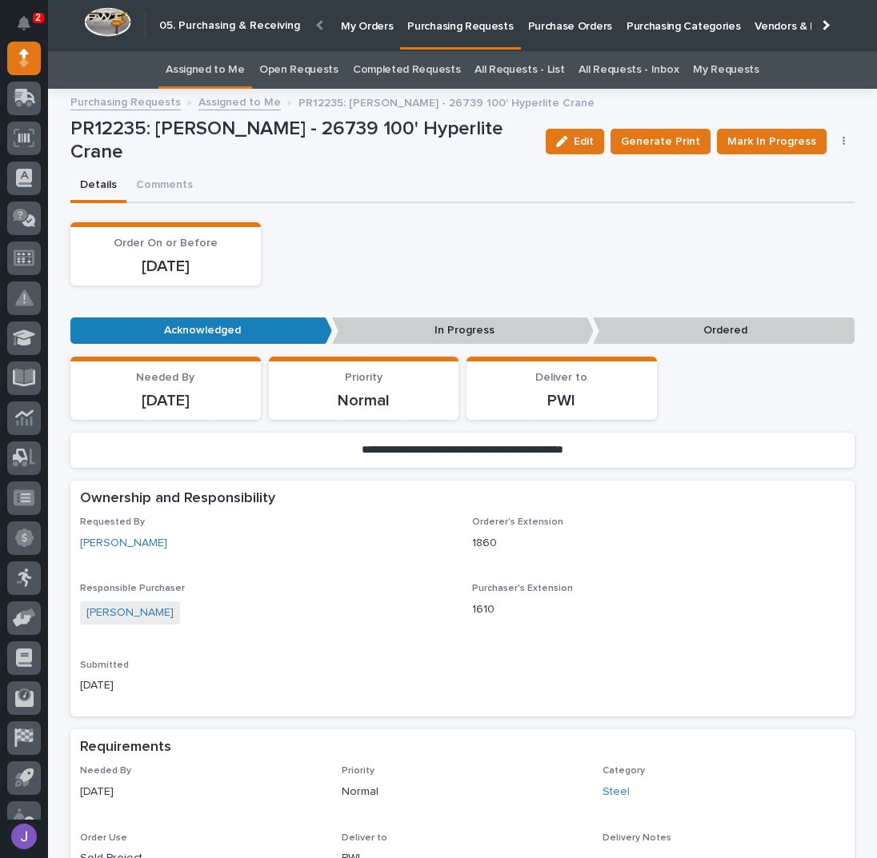
click at [206, 64] on link "Assigned to Me" at bounding box center [205, 70] width 79 height 38
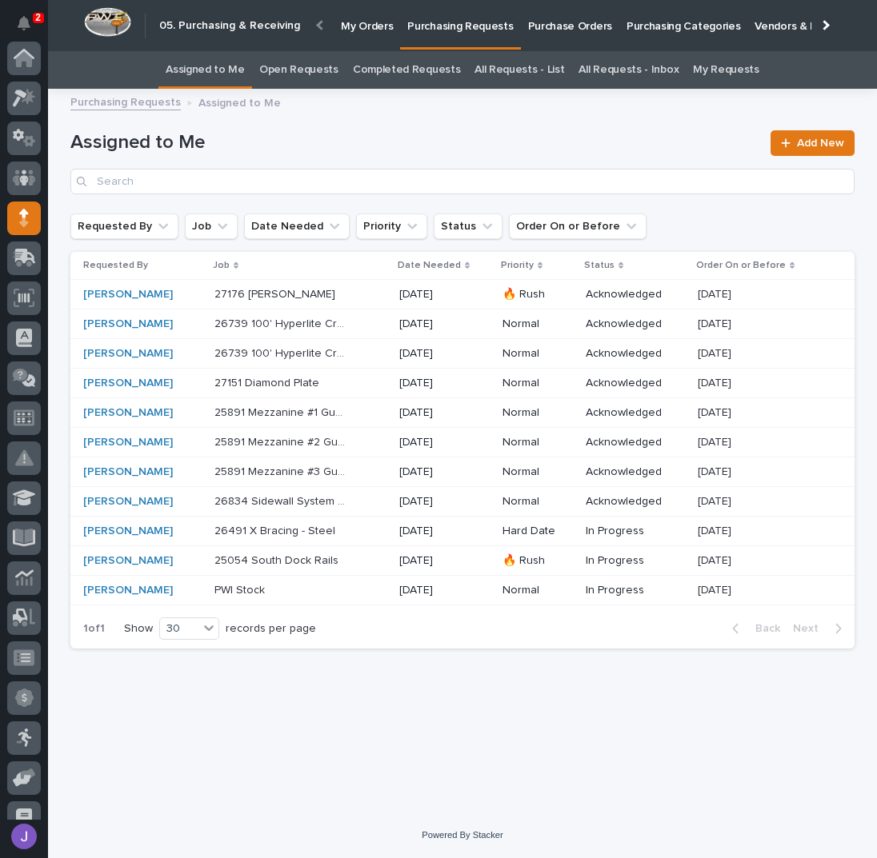
scroll to position [160, 0]
click at [325, 316] on p "26739 100' Hyperlite Crane" at bounding box center [282, 322] width 137 height 17
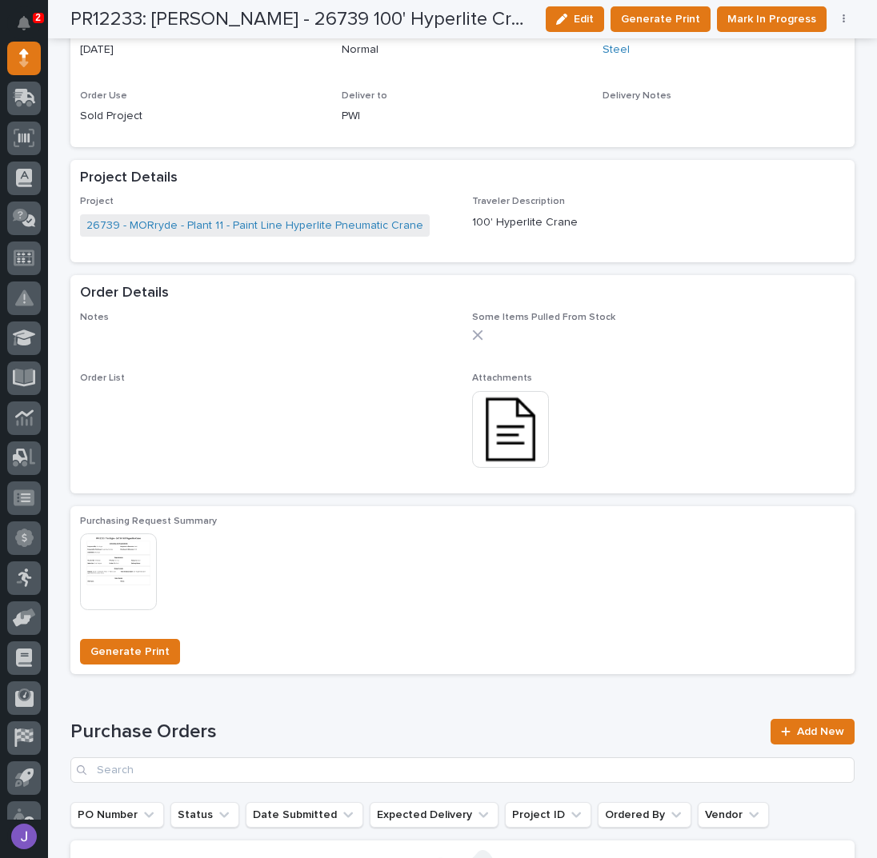
scroll to position [746, 0]
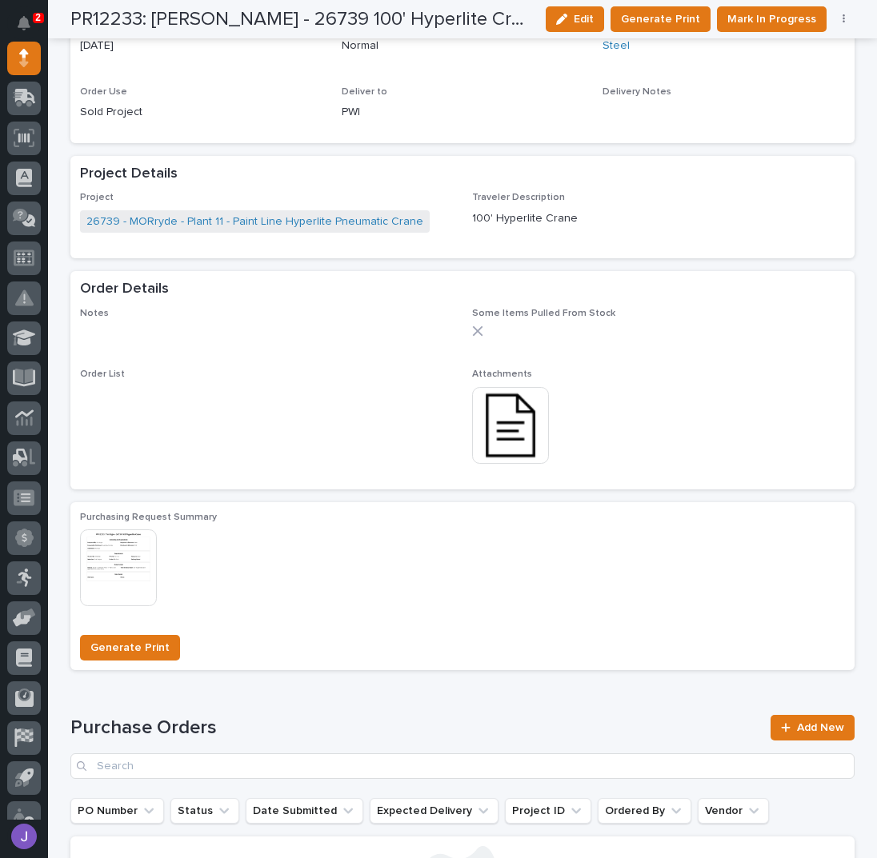
click at [491, 426] on img at bounding box center [510, 425] width 77 height 77
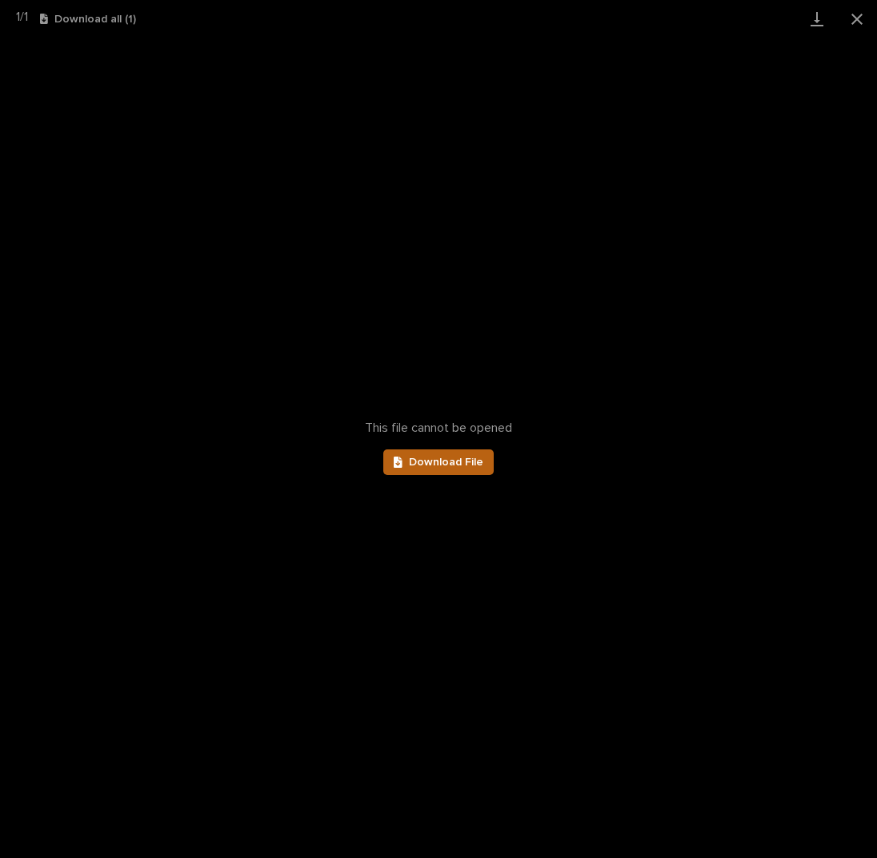
click at [447, 457] on span "Download File" at bounding box center [446, 462] width 74 height 11
click at [858, 18] on button "Close gallery" at bounding box center [857, 19] width 40 height 38
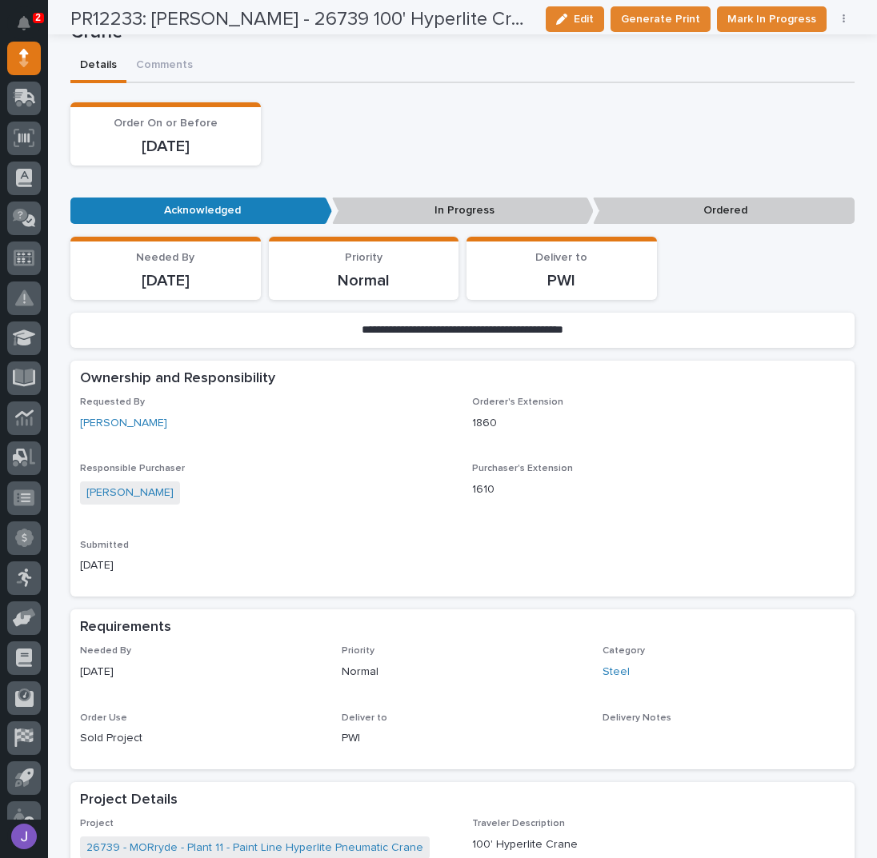
scroll to position [0, 0]
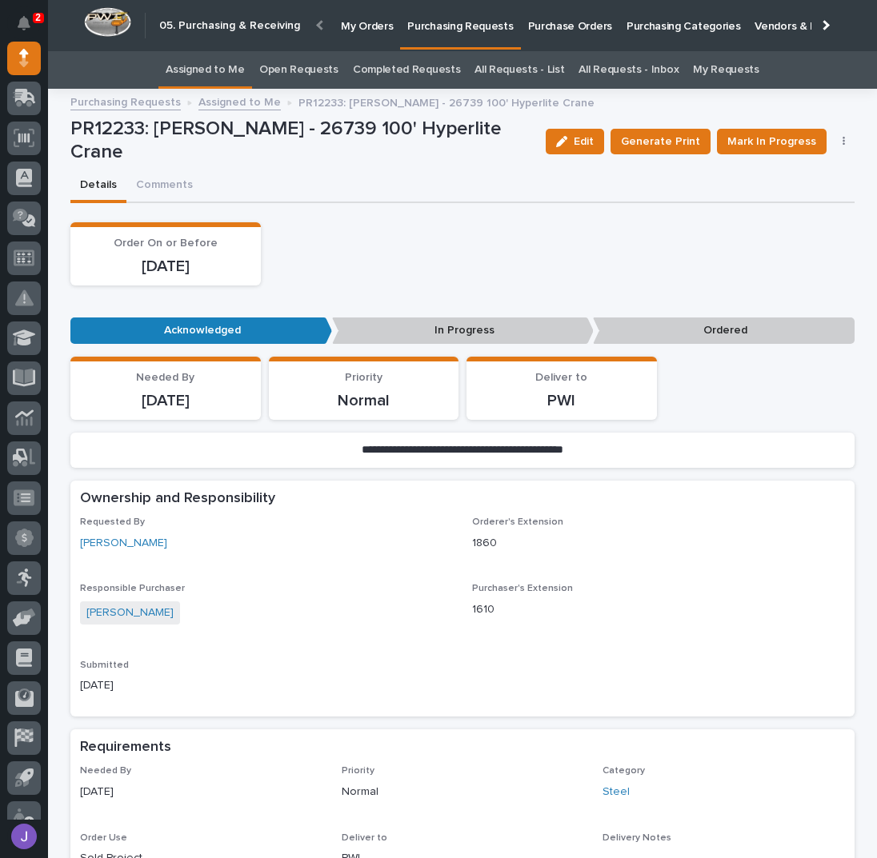
click at [234, 78] on link "Assigned to Me" at bounding box center [205, 70] width 79 height 38
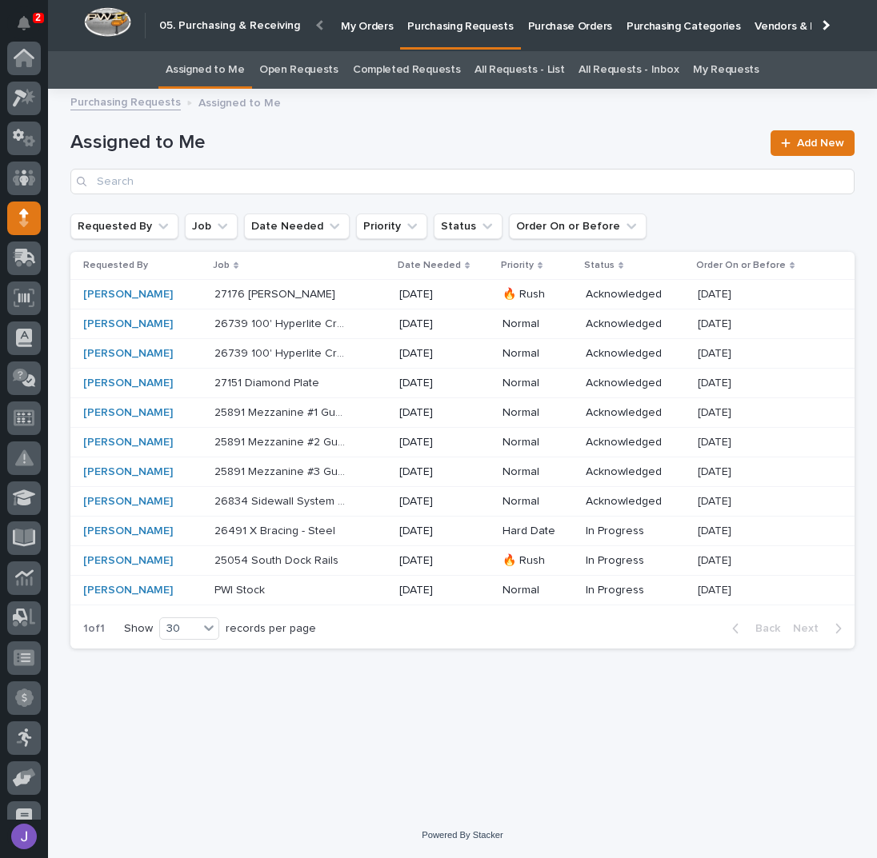
scroll to position [160, 0]
click at [311, 345] on p "26739 100' Hyperlite Crane" at bounding box center [282, 352] width 137 height 17
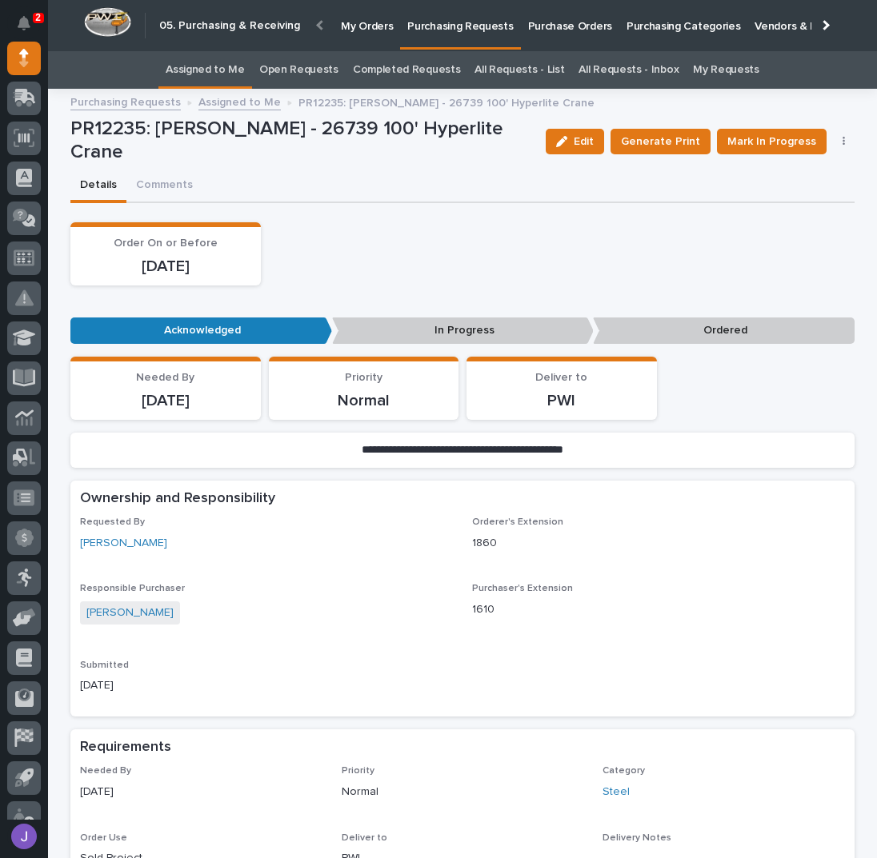
click at [218, 105] on link "Assigned to Me" at bounding box center [239, 101] width 82 height 18
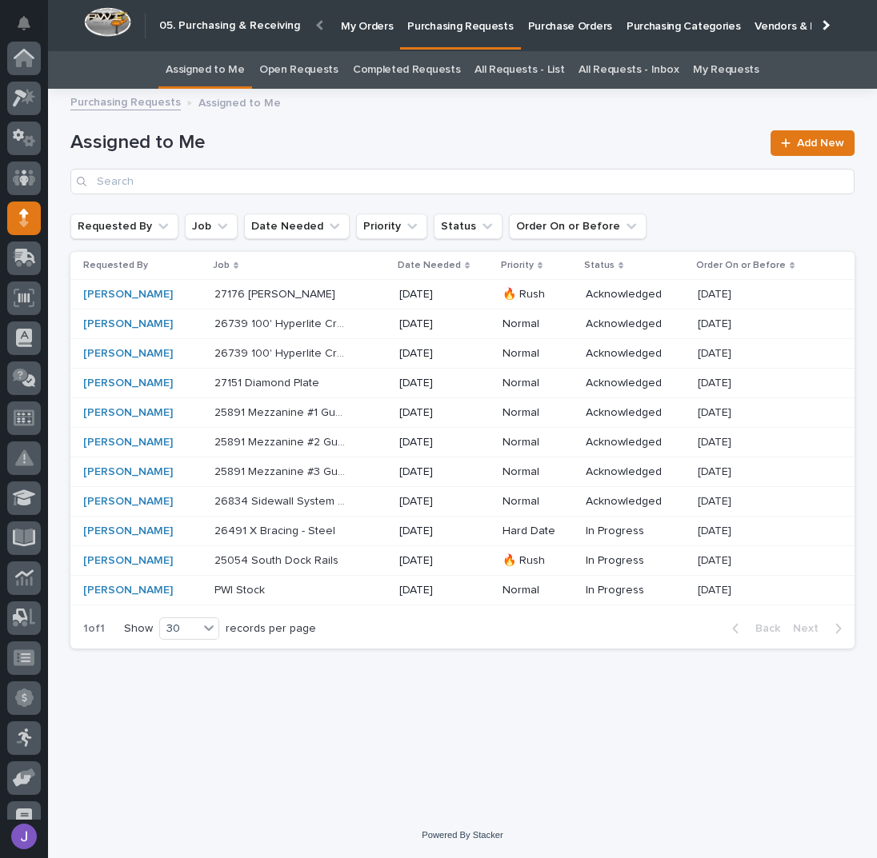
scroll to position [160, 0]
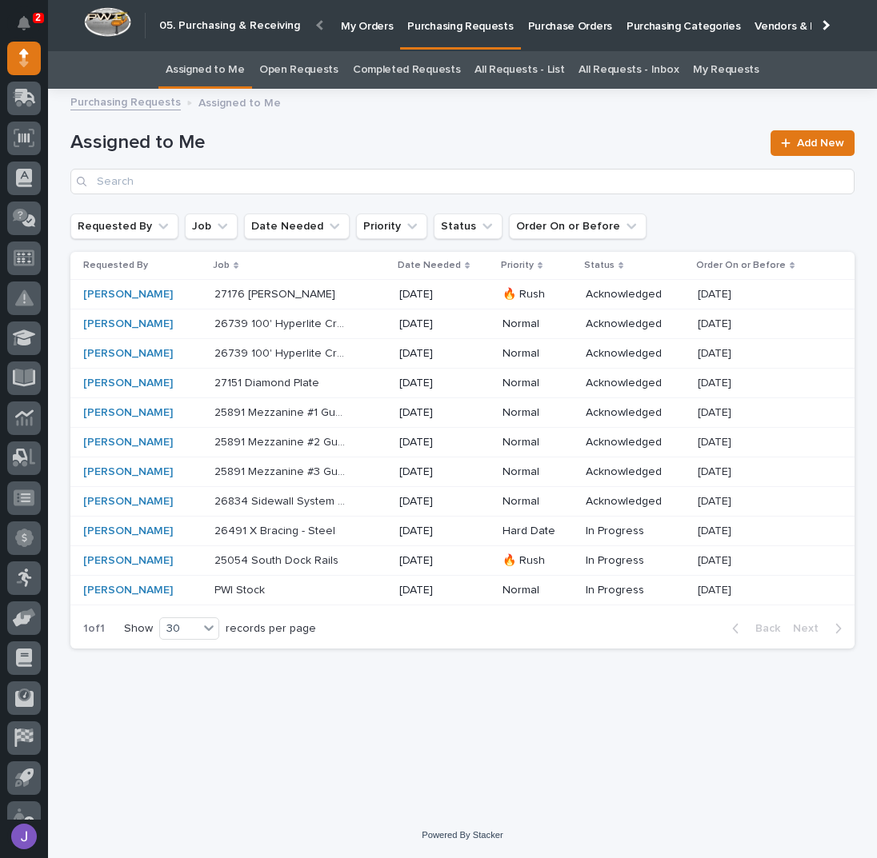
click at [306, 316] on p "26739 100' Hyperlite Crane" at bounding box center [282, 322] width 137 height 17
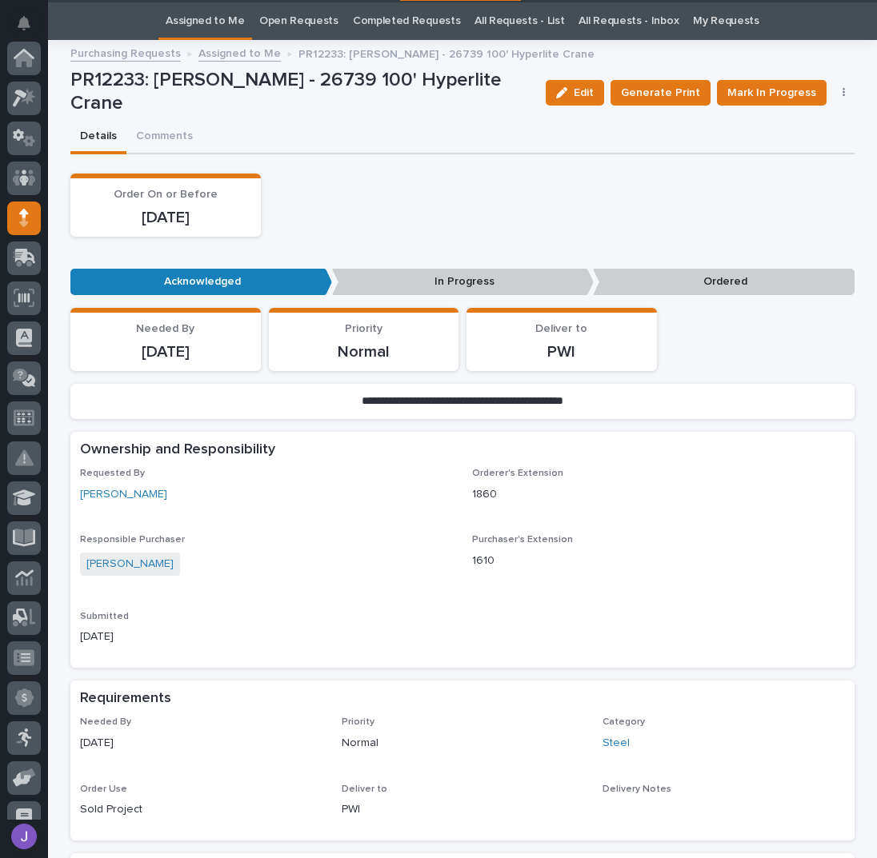
scroll to position [160, 0]
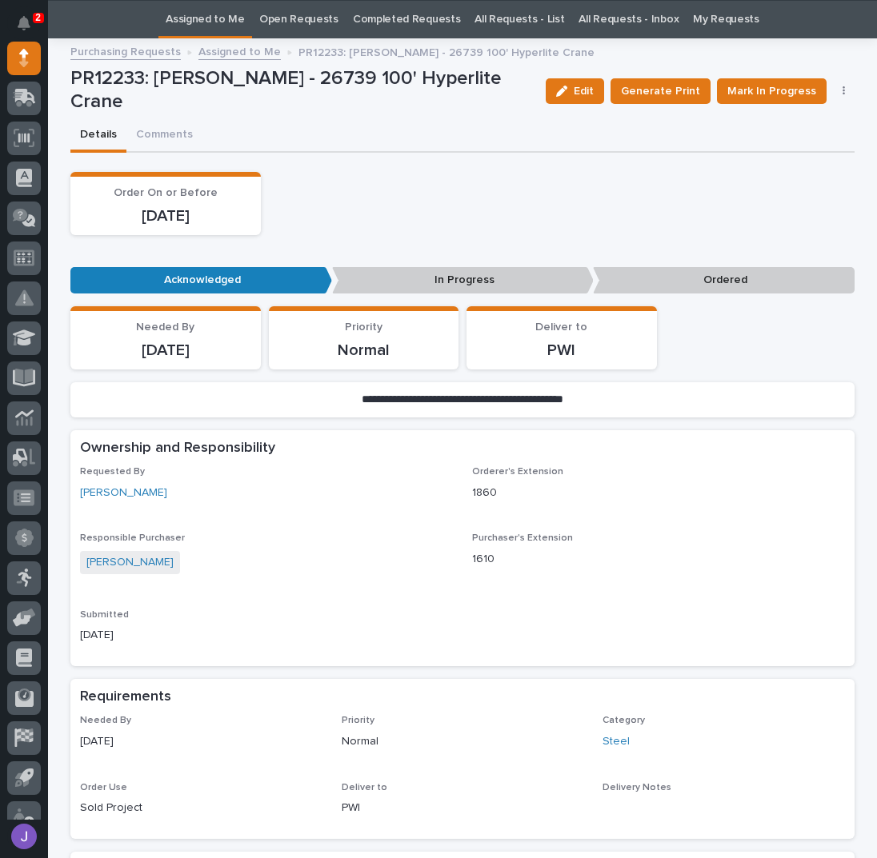
click at [202, 28] on link "Assigned to Me" at bounding box center [205, 20] width 79 height 38
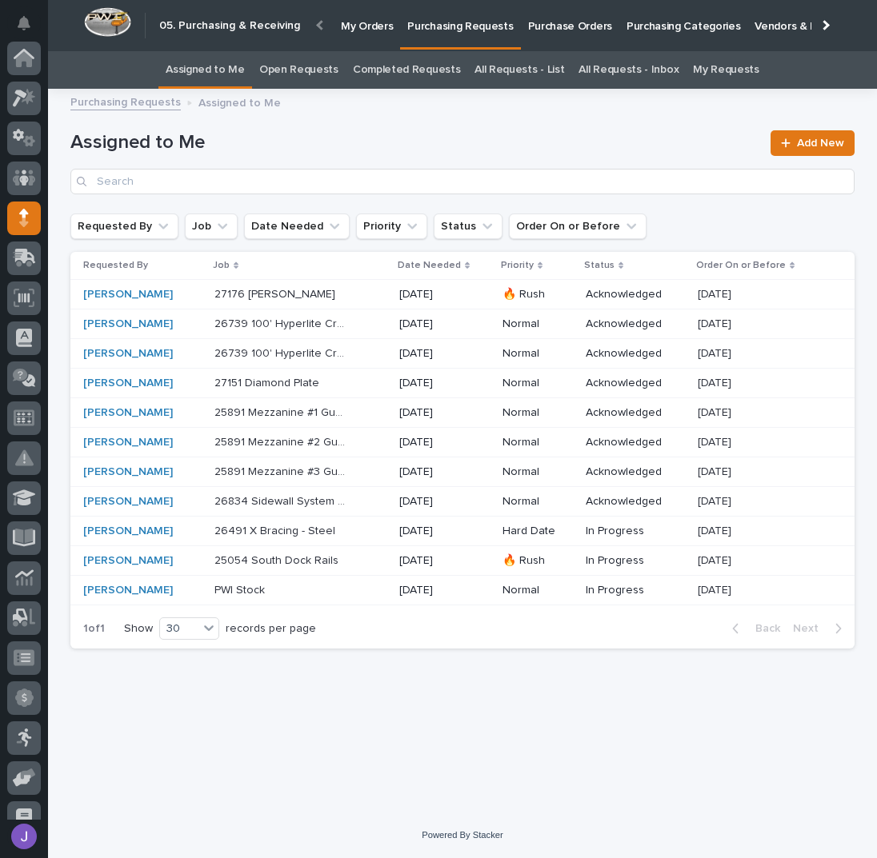
scroll to position [160, 0]
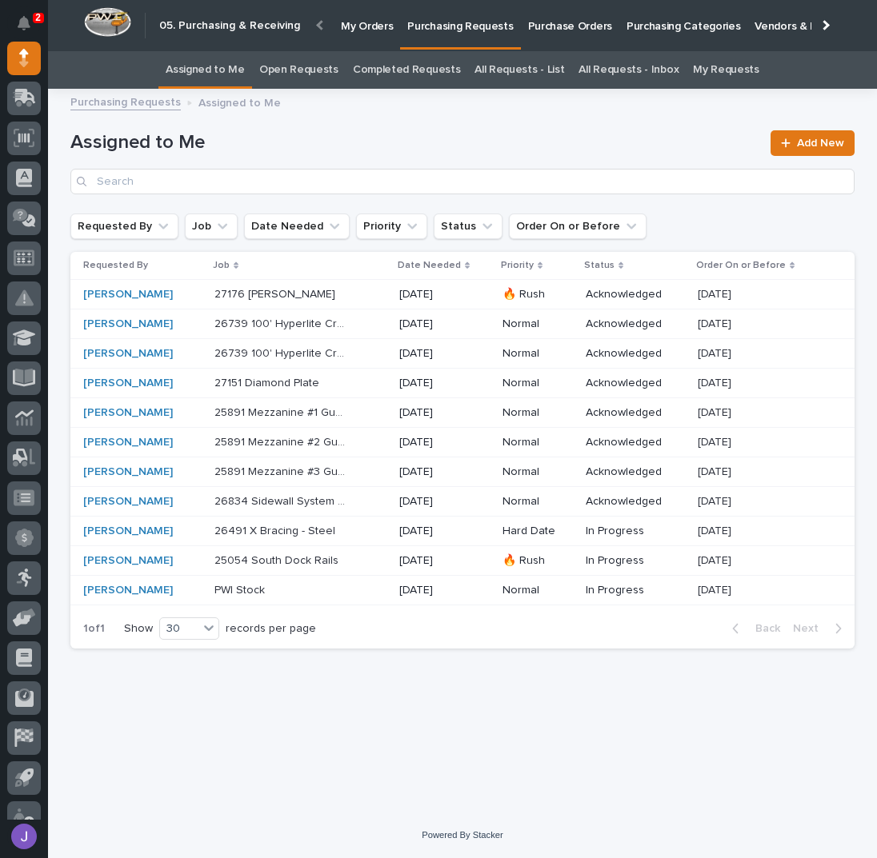
click at [381, 298] on div "27176 Jib Crane 27176 [PERSON_NAME]" at bounding box center [300, 295] width 172 height 26
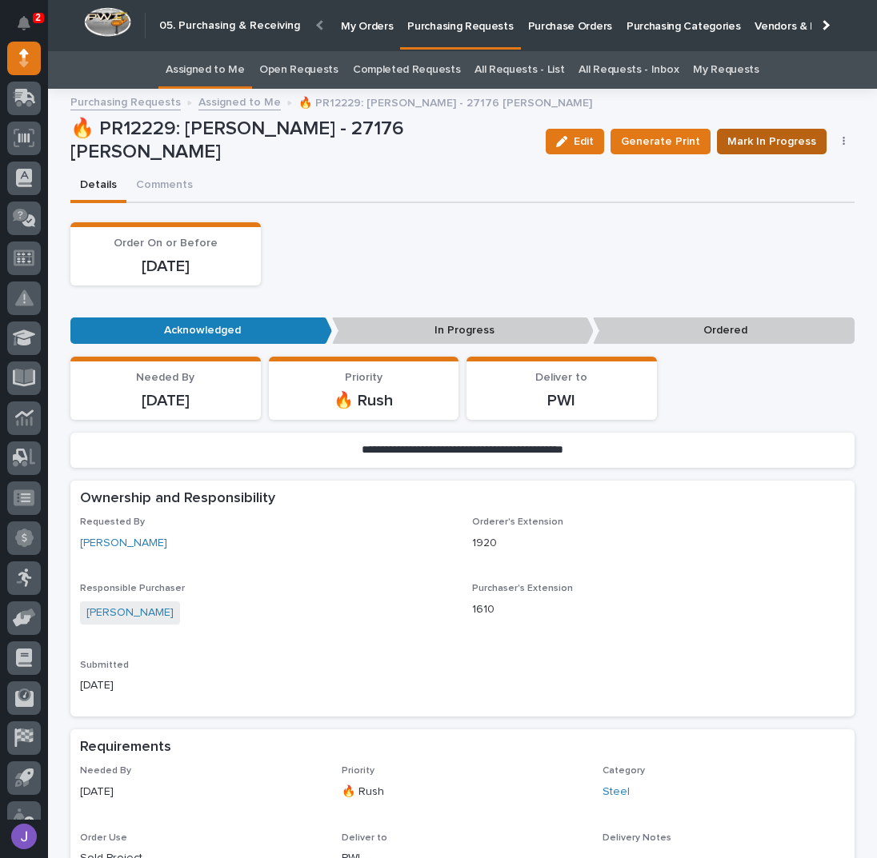
click at [778, 141] on span "Mark In Progress" at bounding box center [771, 141] width 89 height 19
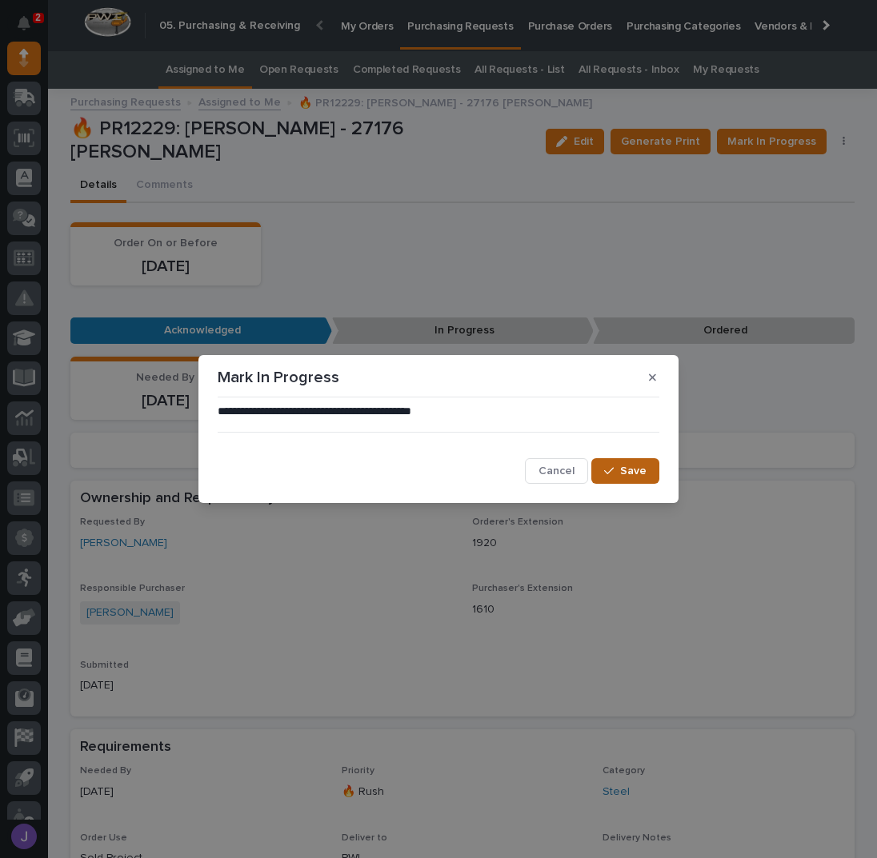
click at [629, 465] on span "Save" at bounding box center [633, 471] width 26 height 14
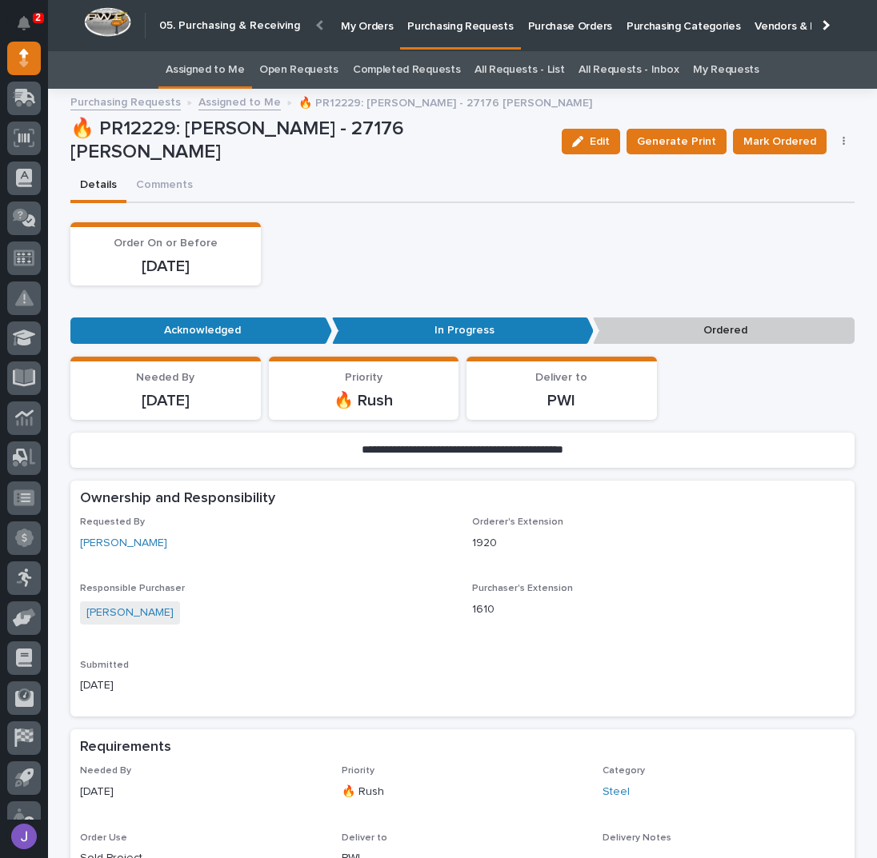
click at [213, 61] on link "Assigned to Me" at bounding box center [205, 70] width 79 height 38
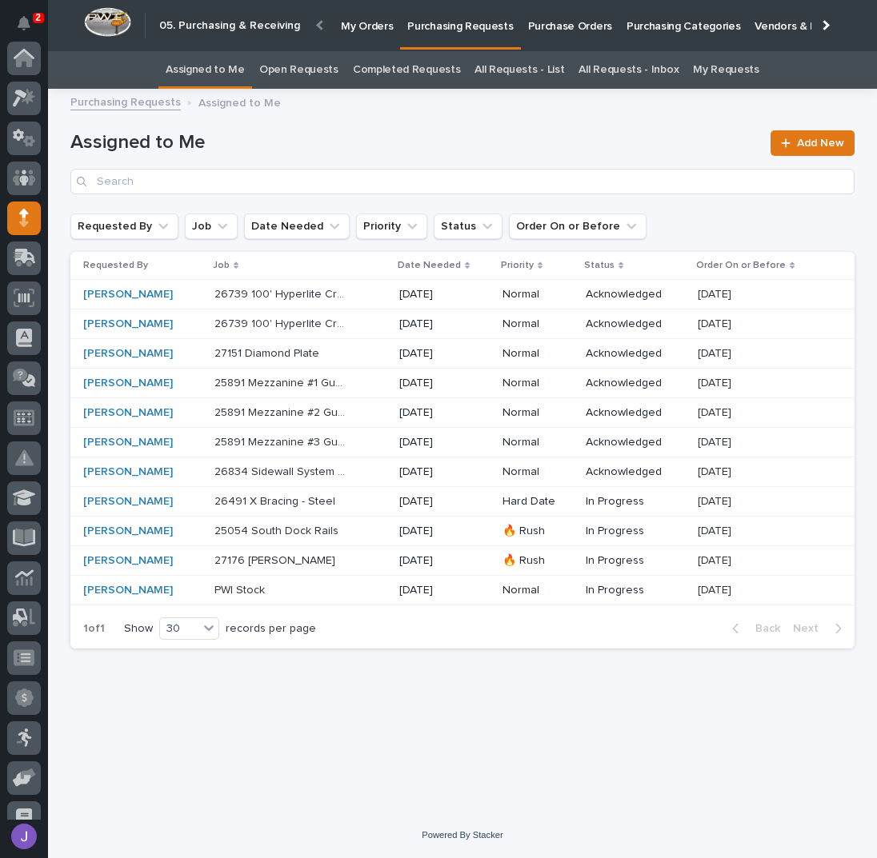
scroll to position [160, 0]
click at [454, 127] on div "Assigned to Me Add New" at bounding box center [462, 155] width 784 height 115
click at [513, 705] on div "Loading... Saving… Loading... Saving… Assigned to Me Add New Requested By Job D…" at bounding box center [462, 435] width 800 height 674
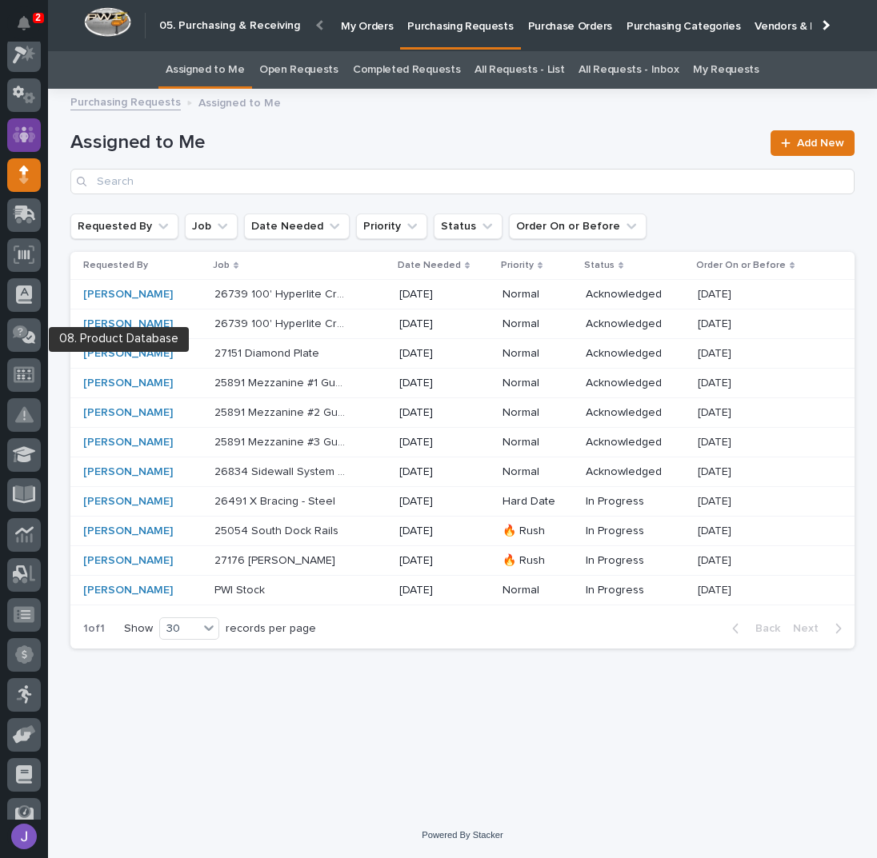
scroll to position [0, 0]
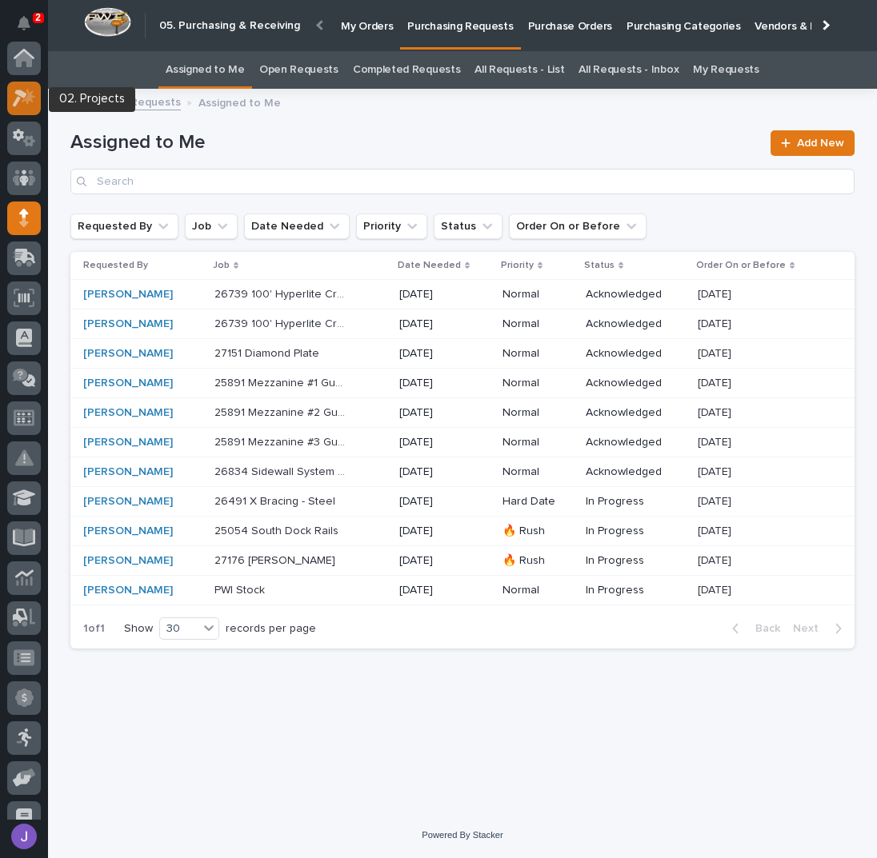
click at [22, 86] on div at bounding box center [24, 99] width 34 height 34
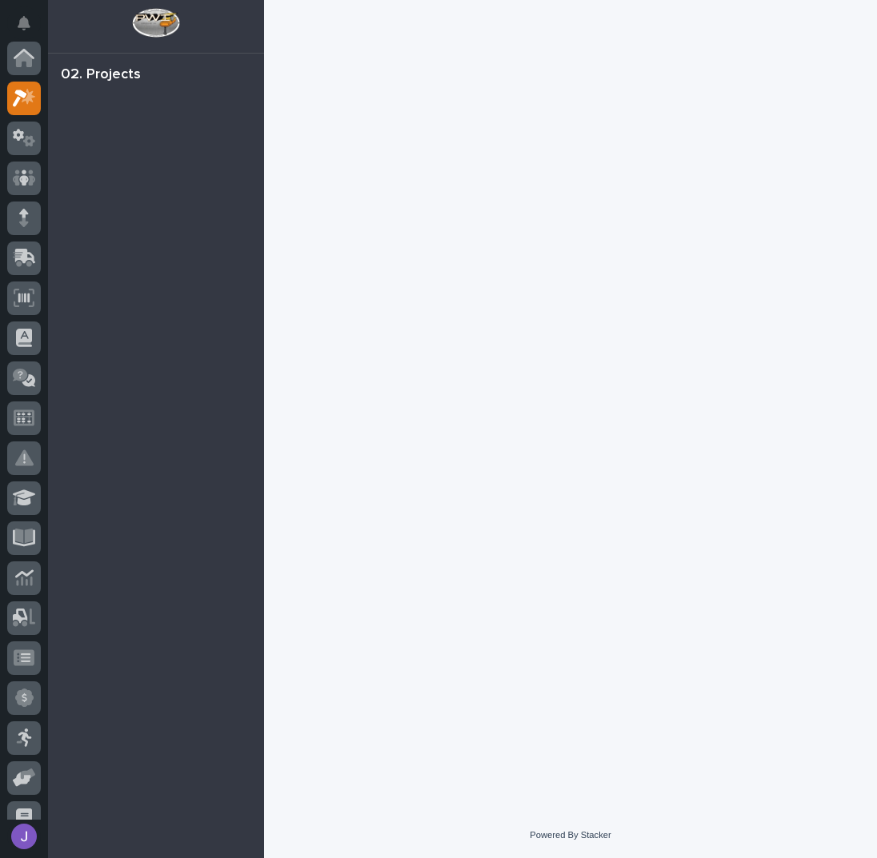
scroll to position [40, 0]
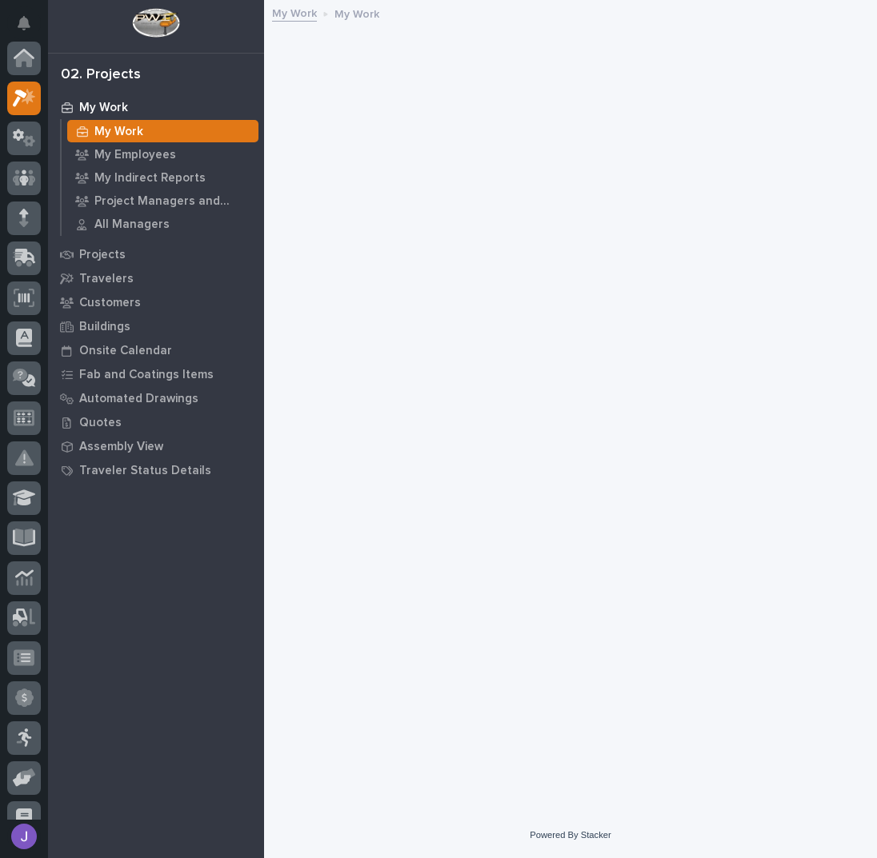
scroll to position [40, 0]
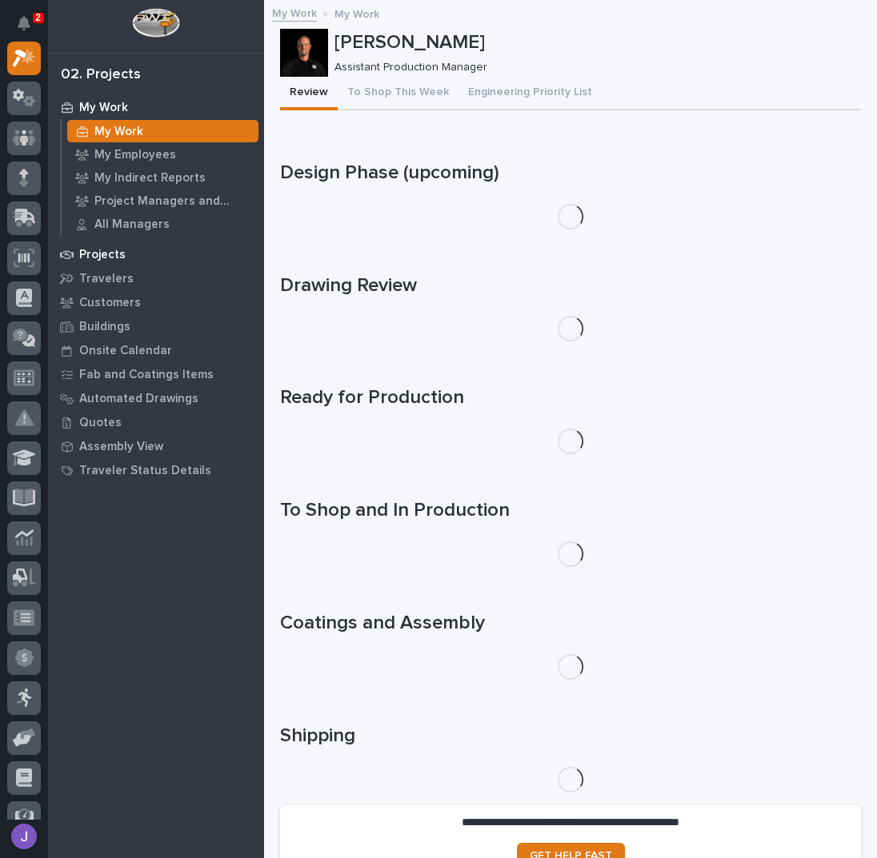
click at [134, 259] on div "Projects" at bounding box center [156, 254] width 208 height 22
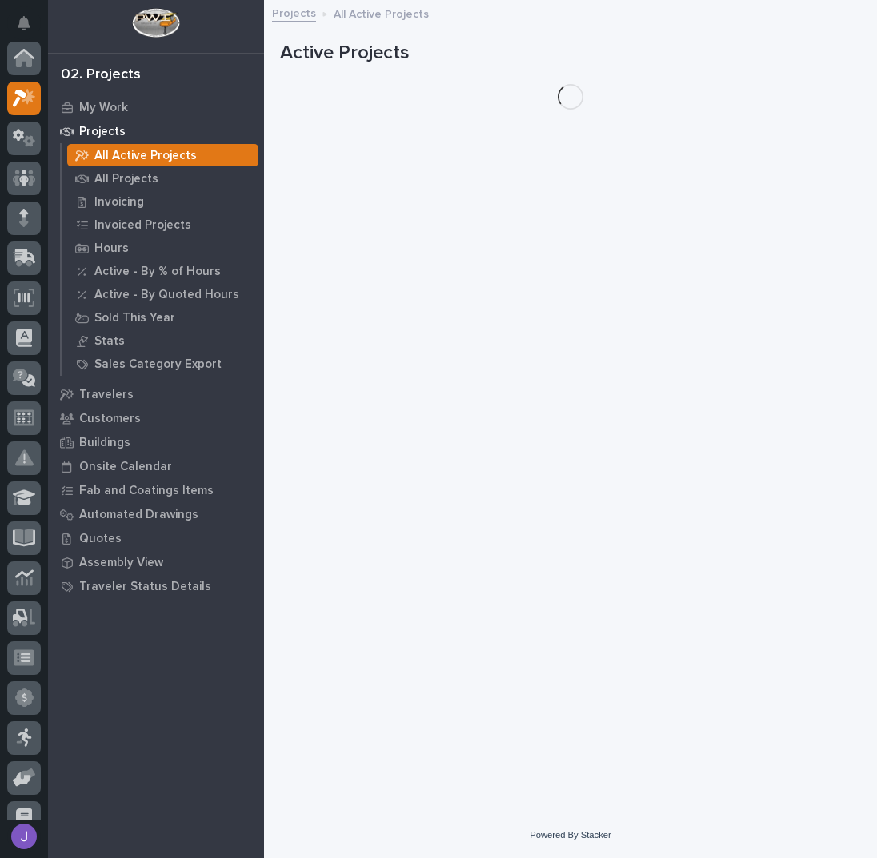
scroll to position [40, 0]
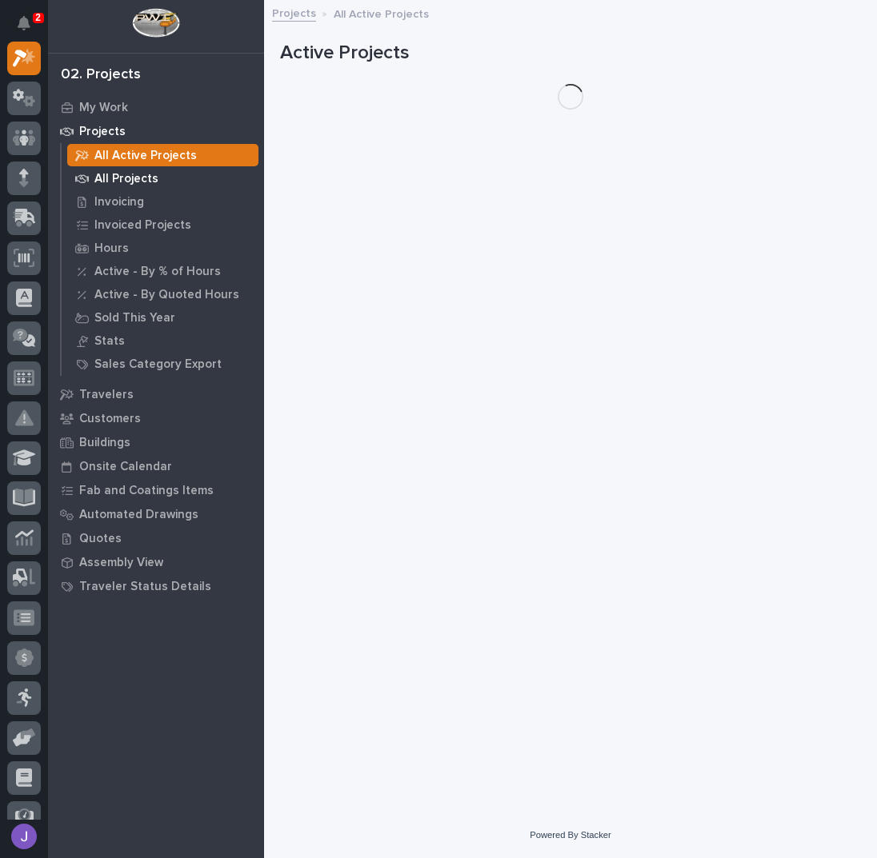
click at [131, 180] on p "All Projects" at bounding box center [126, 179] width 64 height 14
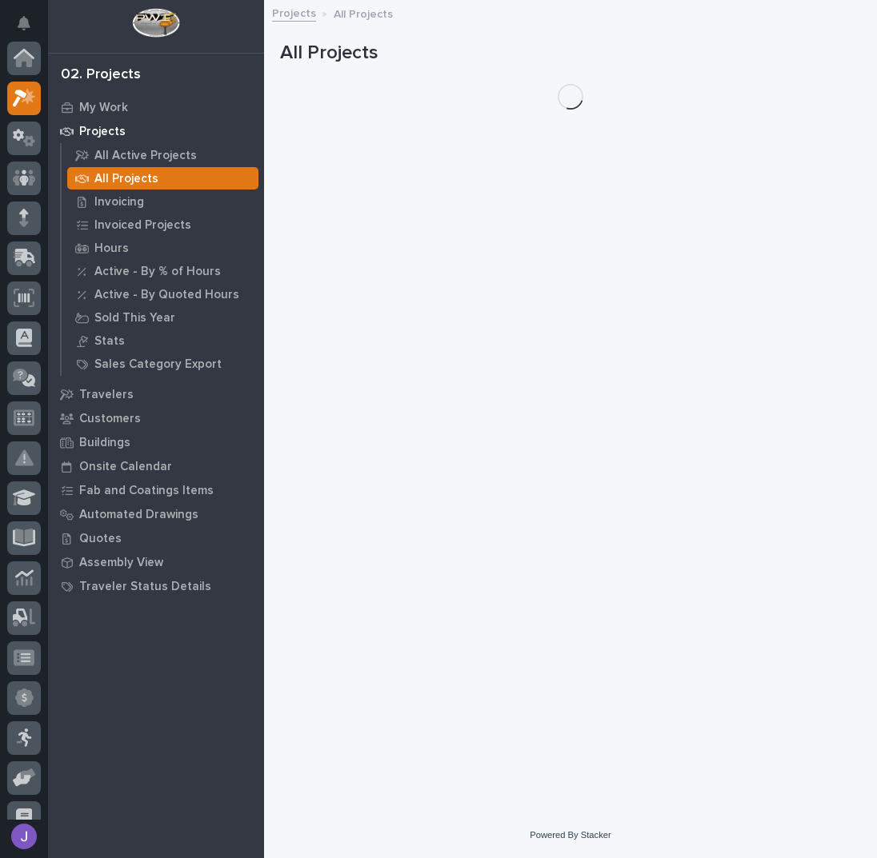
scroll to position [40, 0]
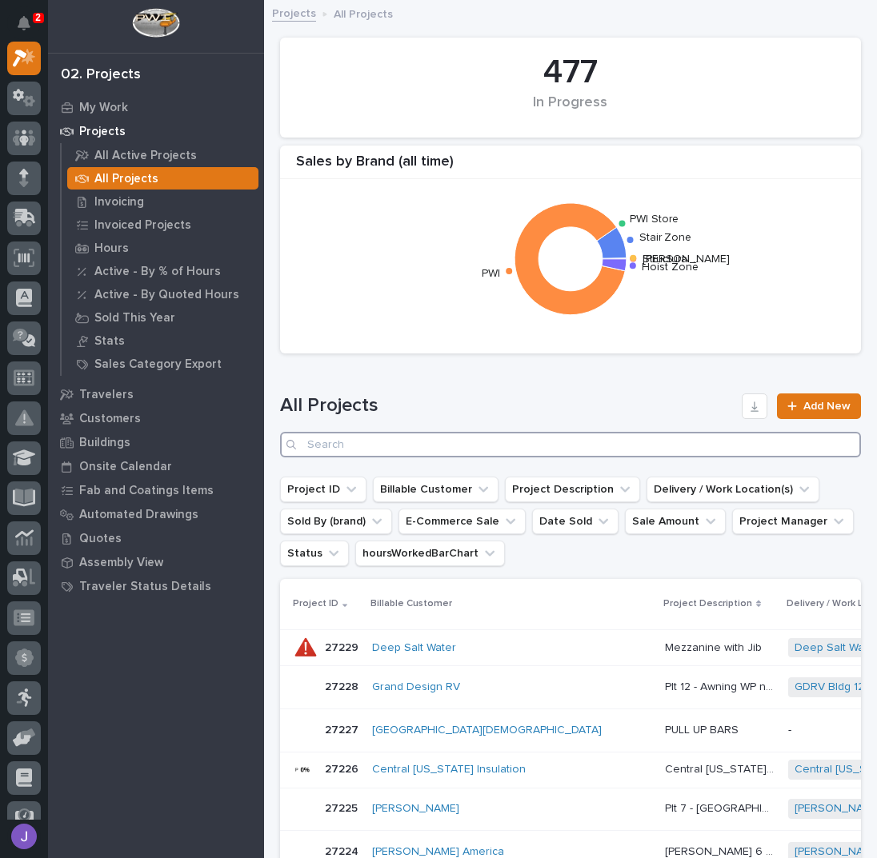
click at [369, 442] on input "Search" at bounding box center [570, 445] width 581 height 26
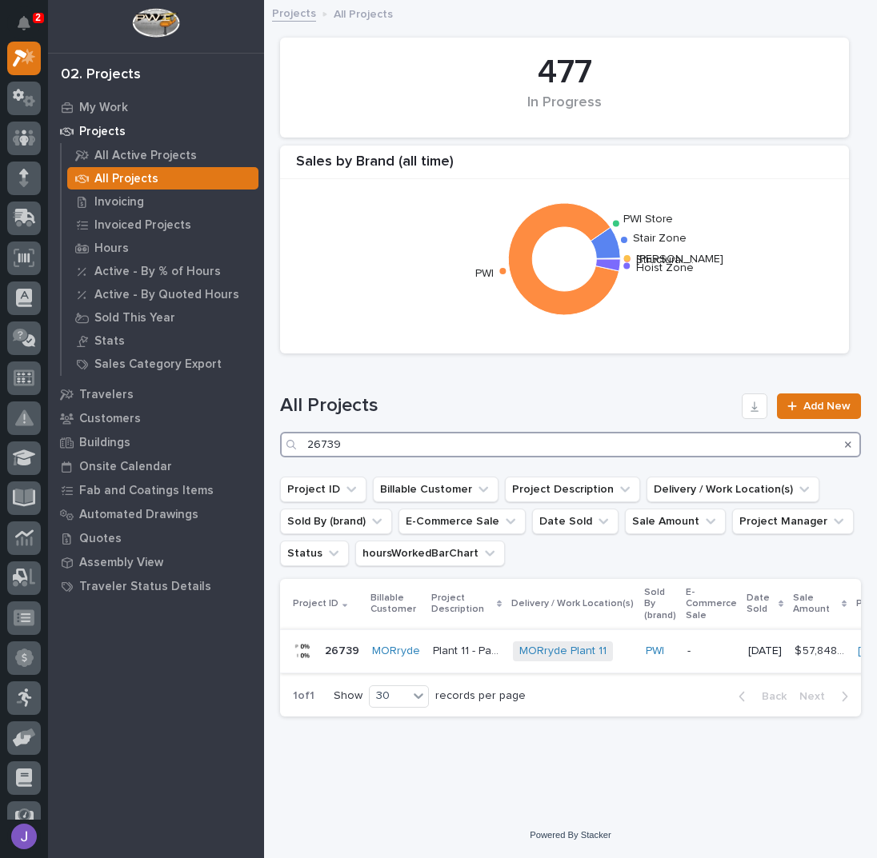
type input "26739"
click at [454, 646] on p "Plant 11 - Paint Line Hyperlite Pneumatic Crane" at bounding box center [468, 649] width 70 height 17
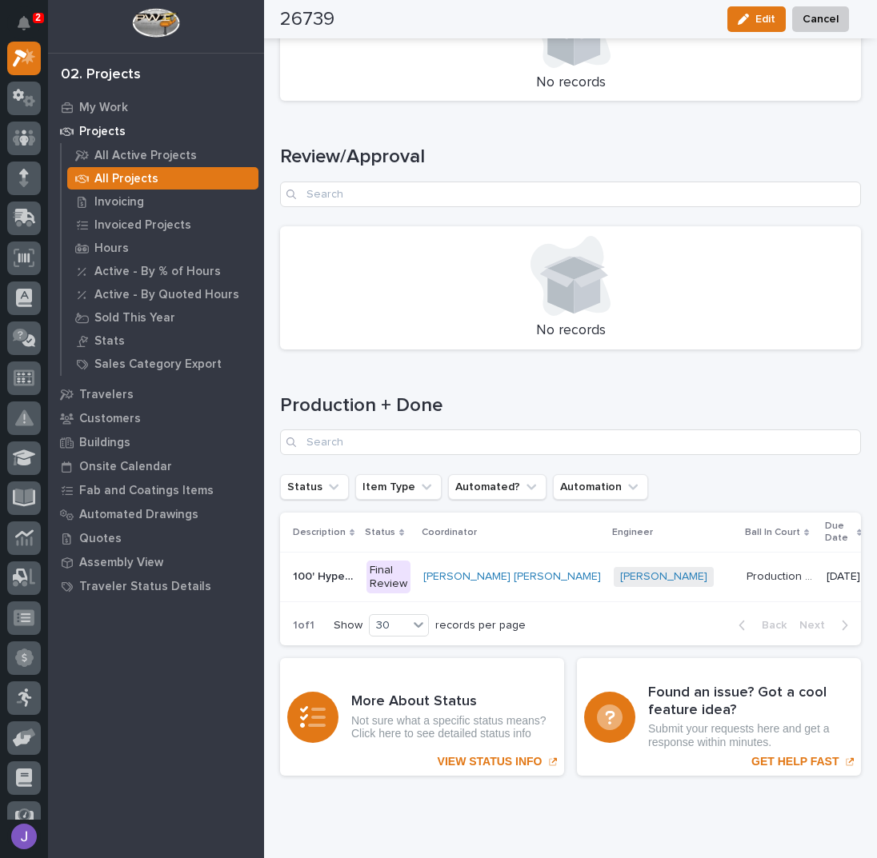
scroll to position [2163, 0]
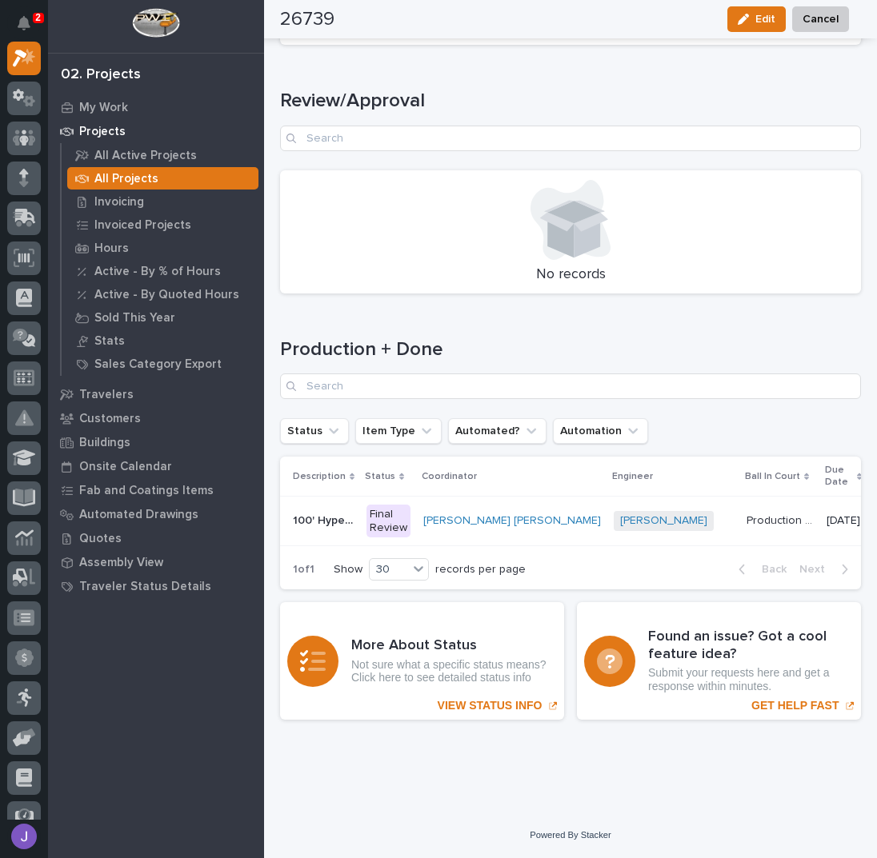
click at [388, 509] on div "Final Review" at bounding box center [388, 522] width 44 height 34
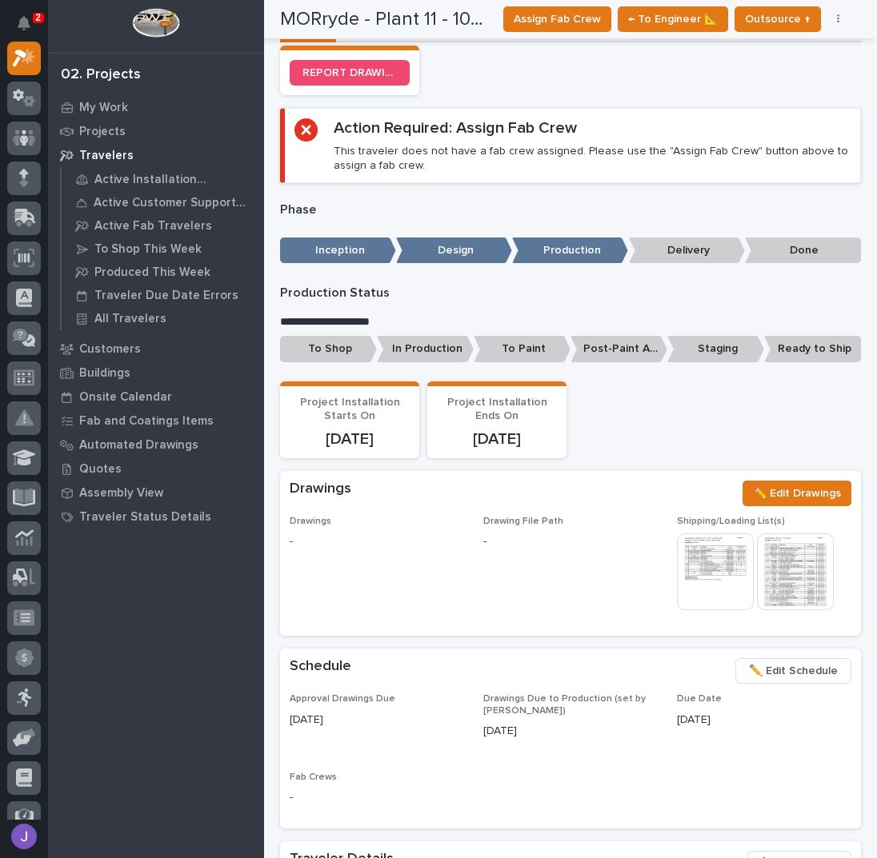
scroll to position [640, 0]
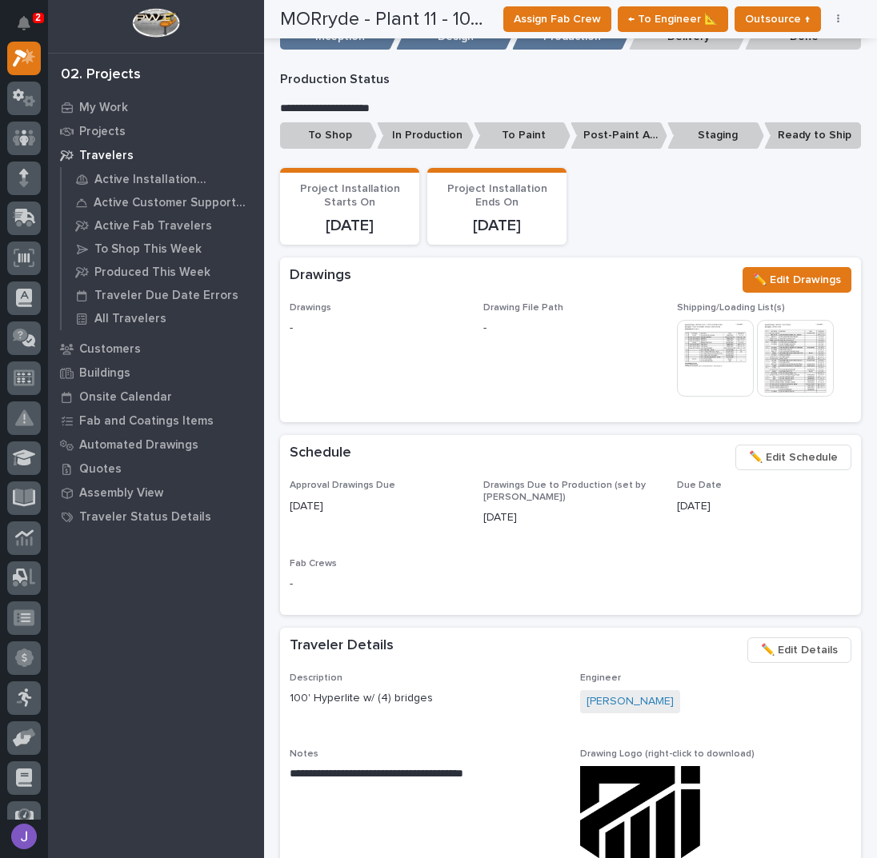
click at [729, 353] on img at bounding box center [715, 358] width 77 height 77
click at [784, 352] on img at bounding box center [795, 358] width 77 height 77
click at [711, 350] on img at bounding box center [715, 358] width 77 height 77
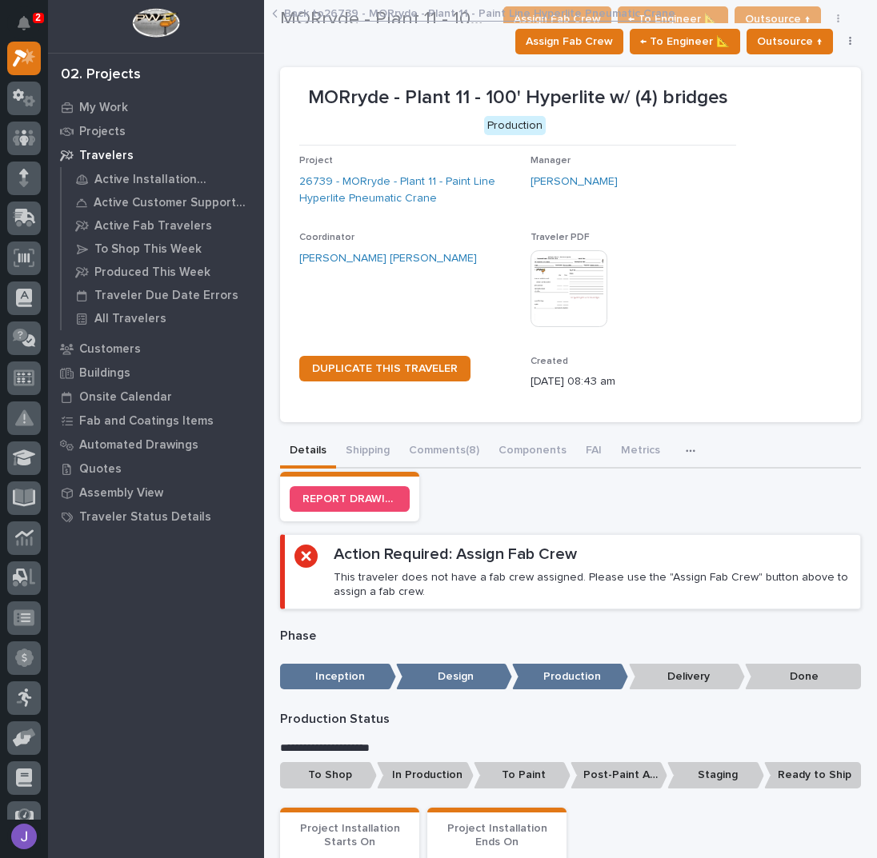
scroll to position [0, 0]
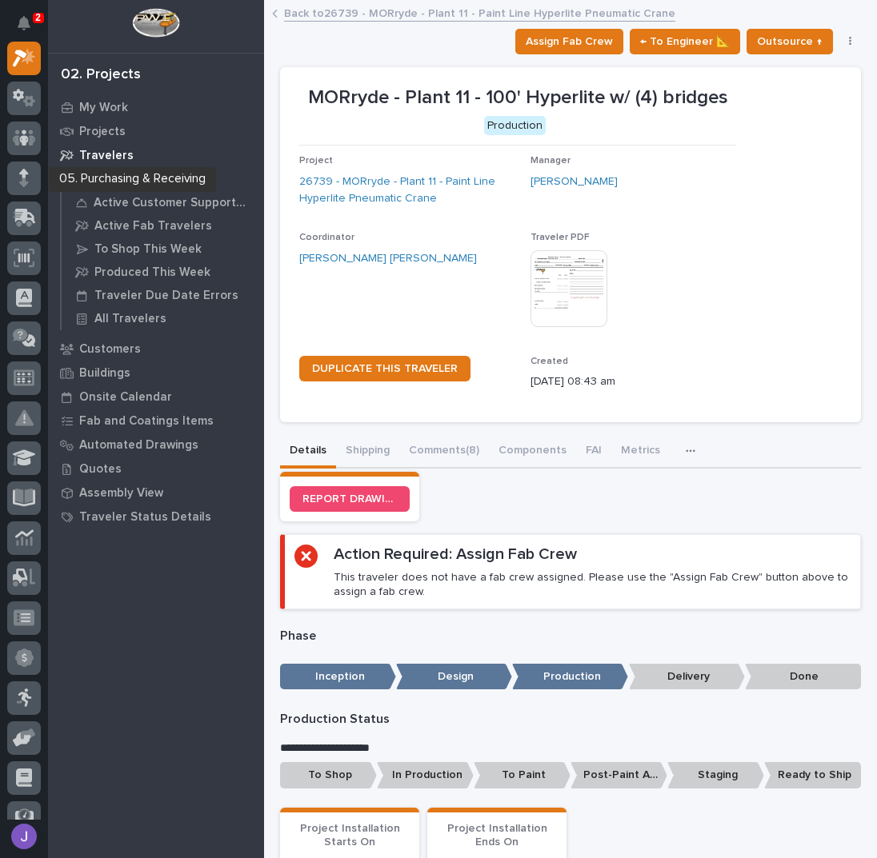
click at [6, 179] on div at bounding box center [24, 431] width 48 height 778
click at [22, 177] on icon at bounding box center [24, 178] width 10 height 18
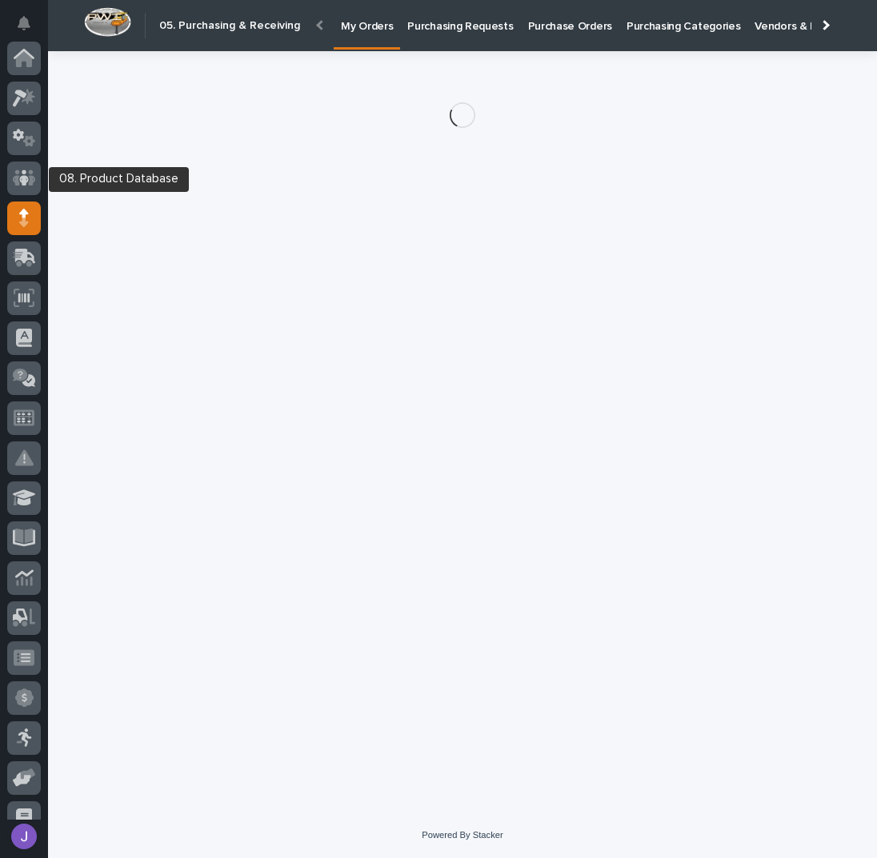
scroll to position [160, 0]
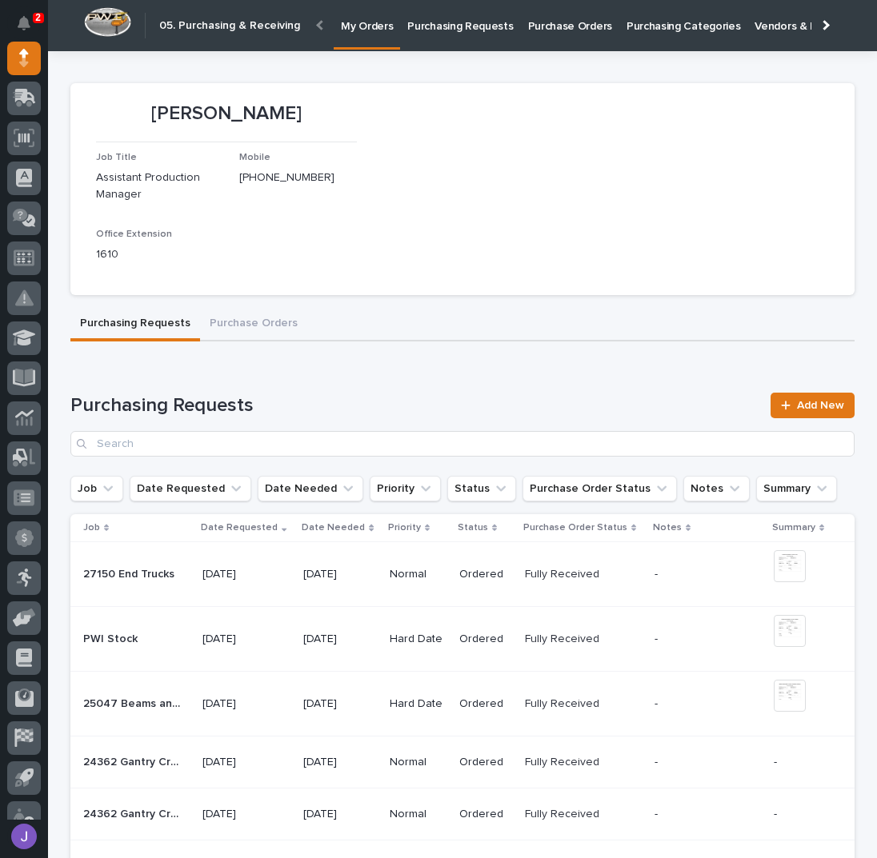
click at [466, 26] on p "Purchasing Requests" at bounding box center [460, 17] width 106 height 34
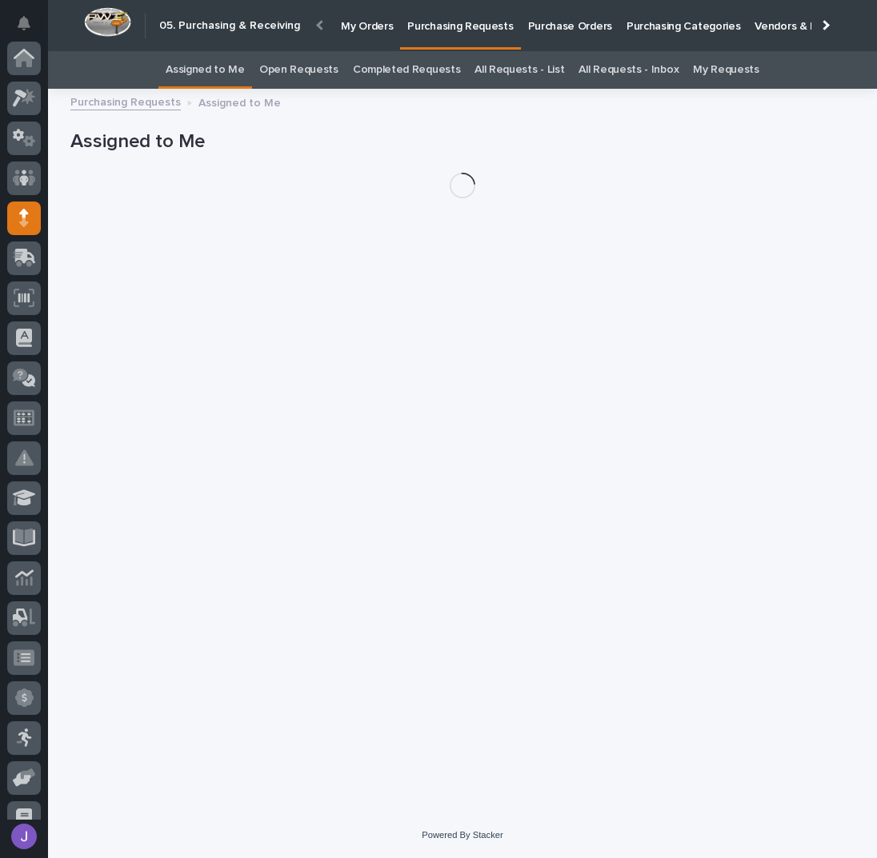
scroll to position [160, 0]
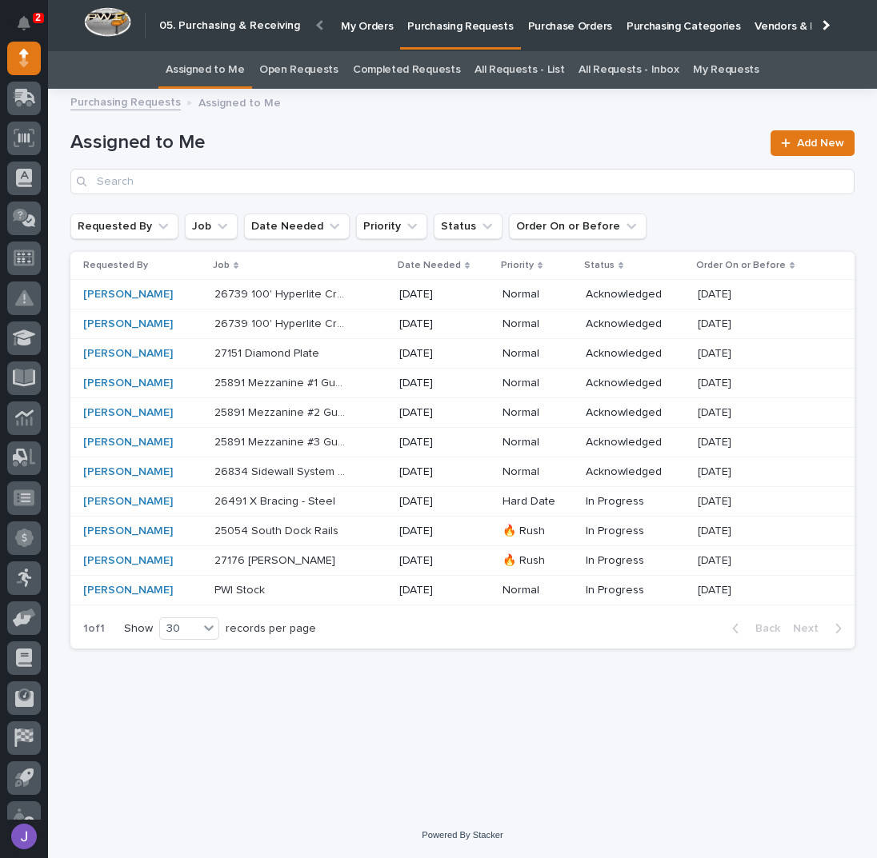
click at [198, 295] on div "[PERSON_NAME]" at bounding box center [142, 295] width 118 height 14
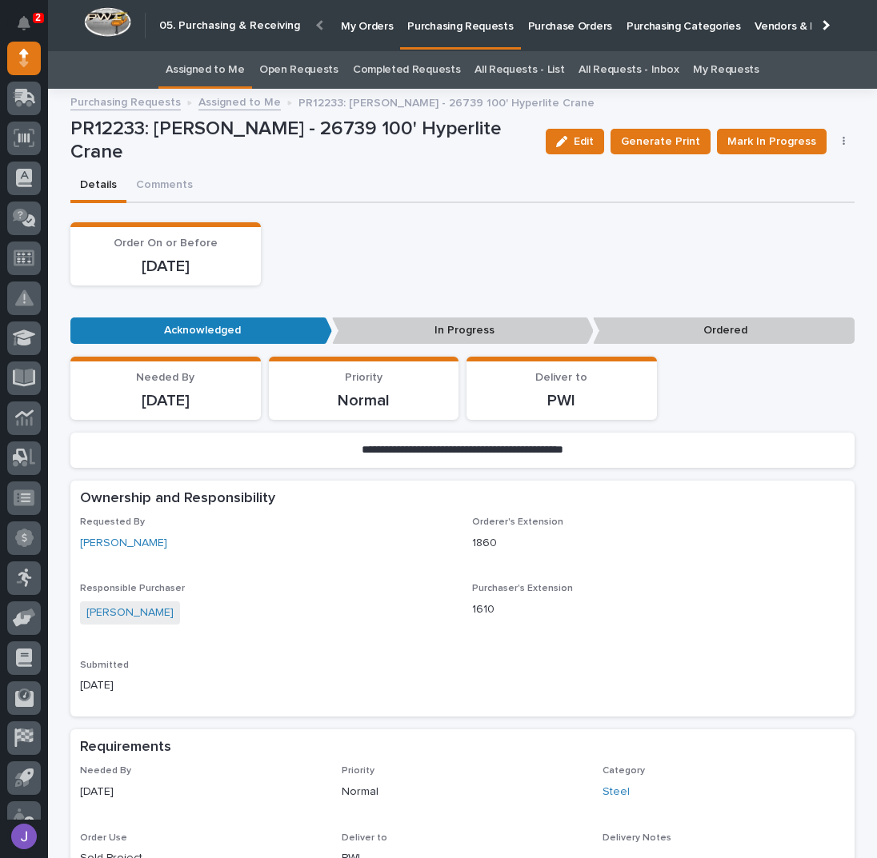
click at [222, 72] on link "Assigned to Me" at bounding box center [205, 70] width 79 height 38
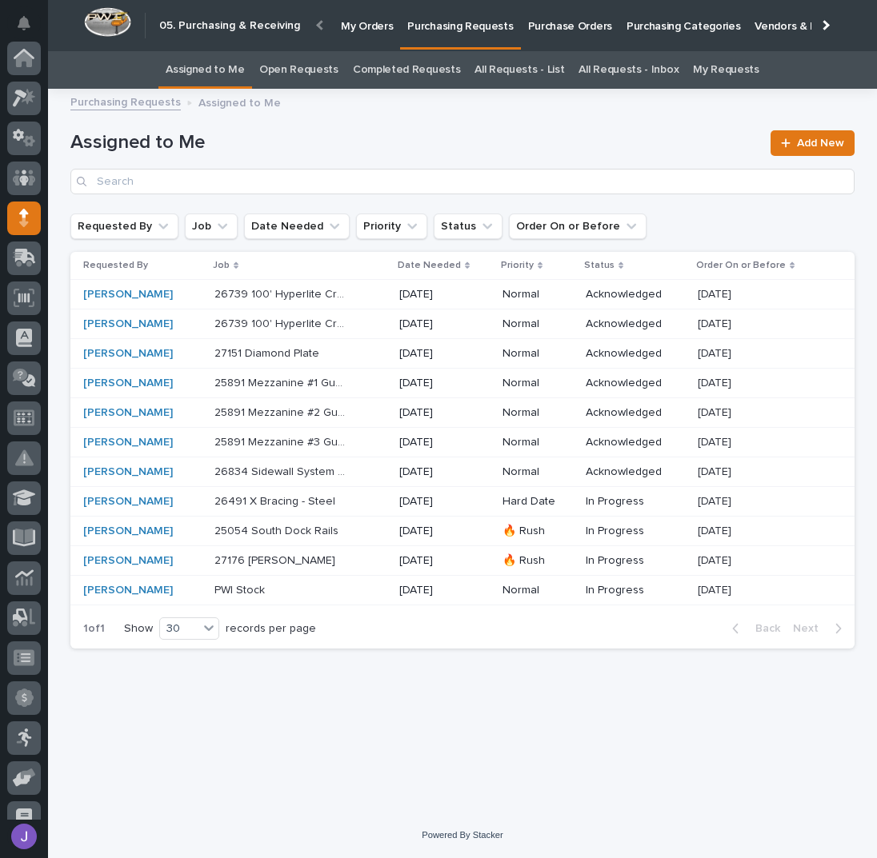
scroll to position [160, 0]
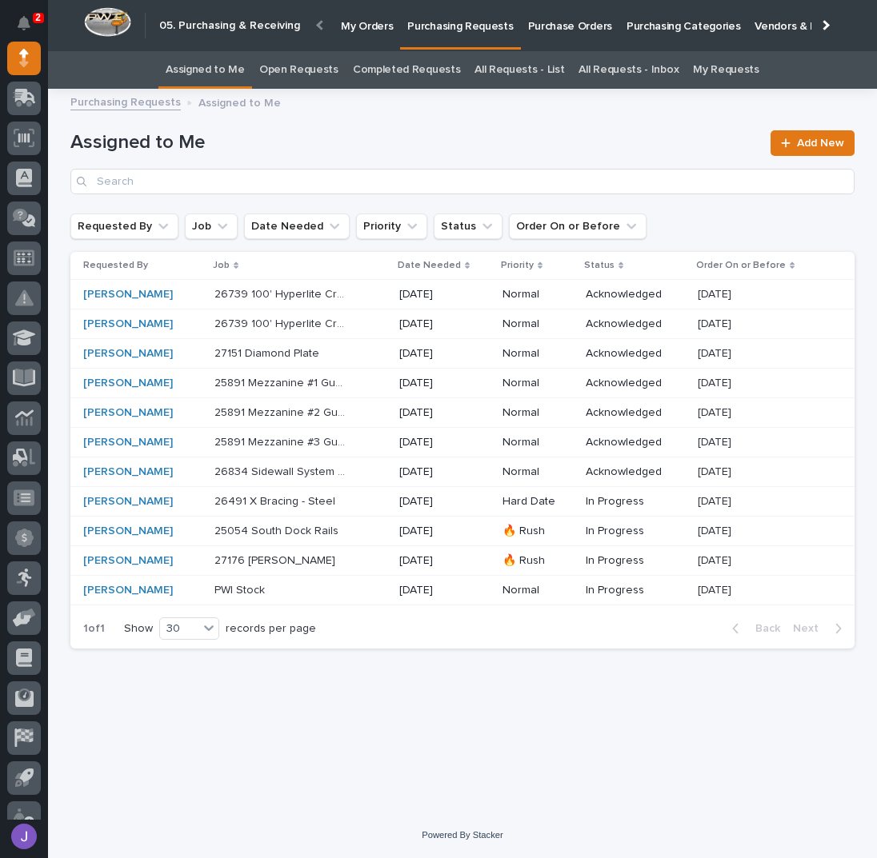
click at [171, 330] on div "[PERSON_NAME]" at bounding box center [142, 324] width 118 height 26
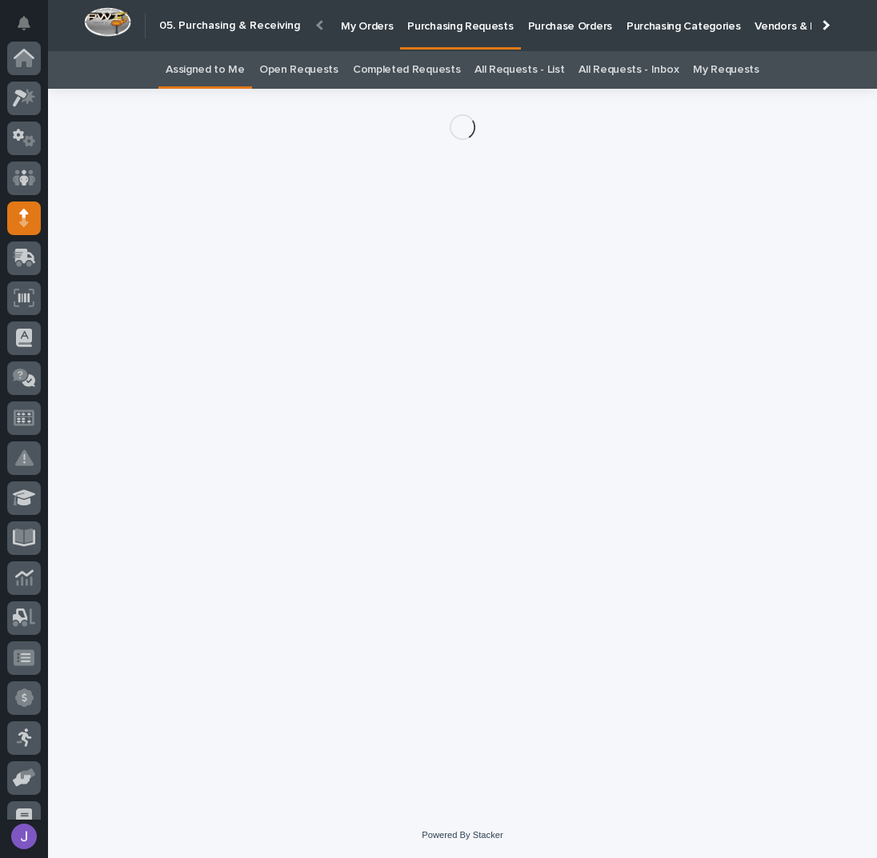
scroll to position [160, 0]
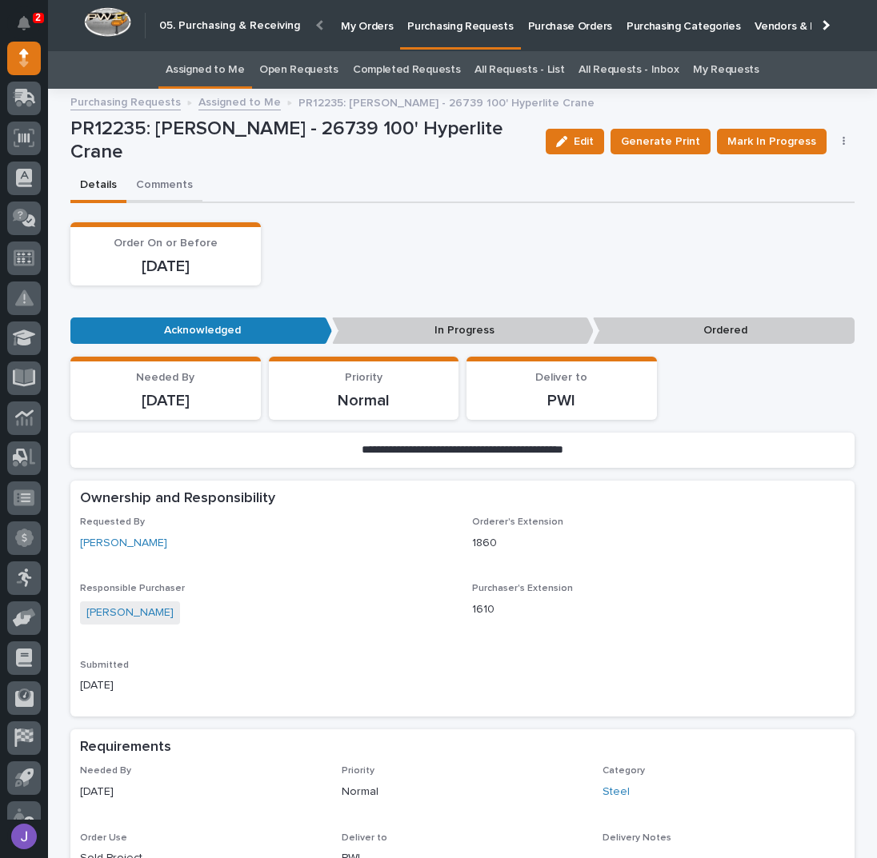
click at [163, 178] on button "Comments" at bounding box center [164, 187] width 76 height 34
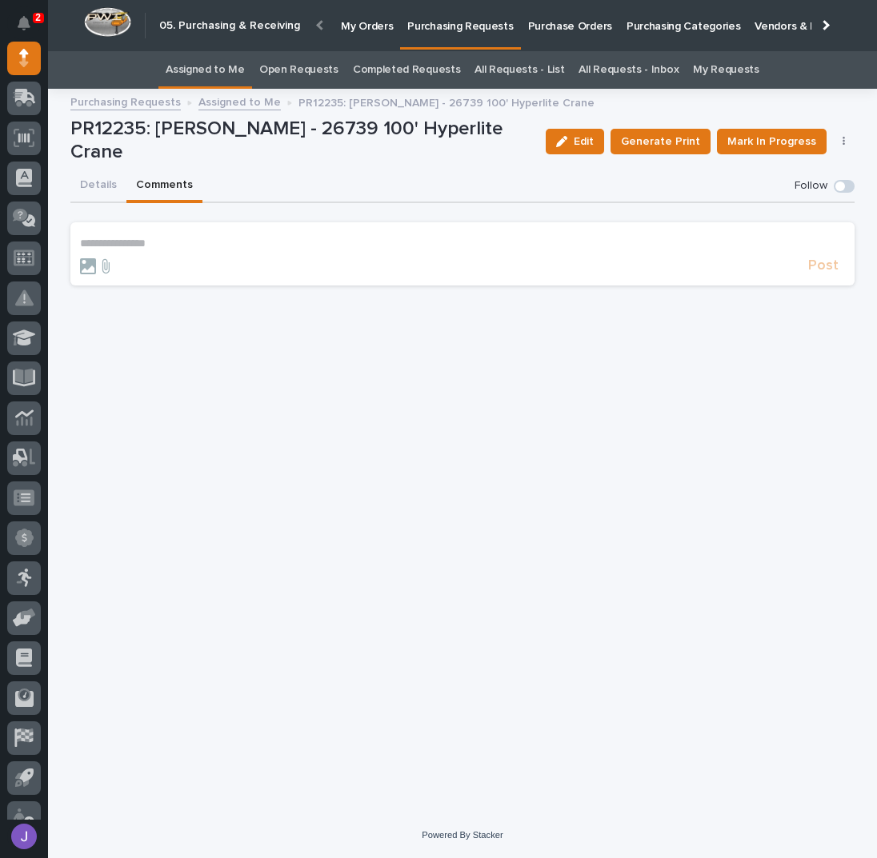
click at [170, 231] on section "**********" at bounding box center [462, 253] width 784 height 62
click at [176, 238] on p "**********" at bounding box center [462, 244] width 765 height 14
click at [820, 264] on span "Post" at bounding box center [823, 273] width 30 height 18
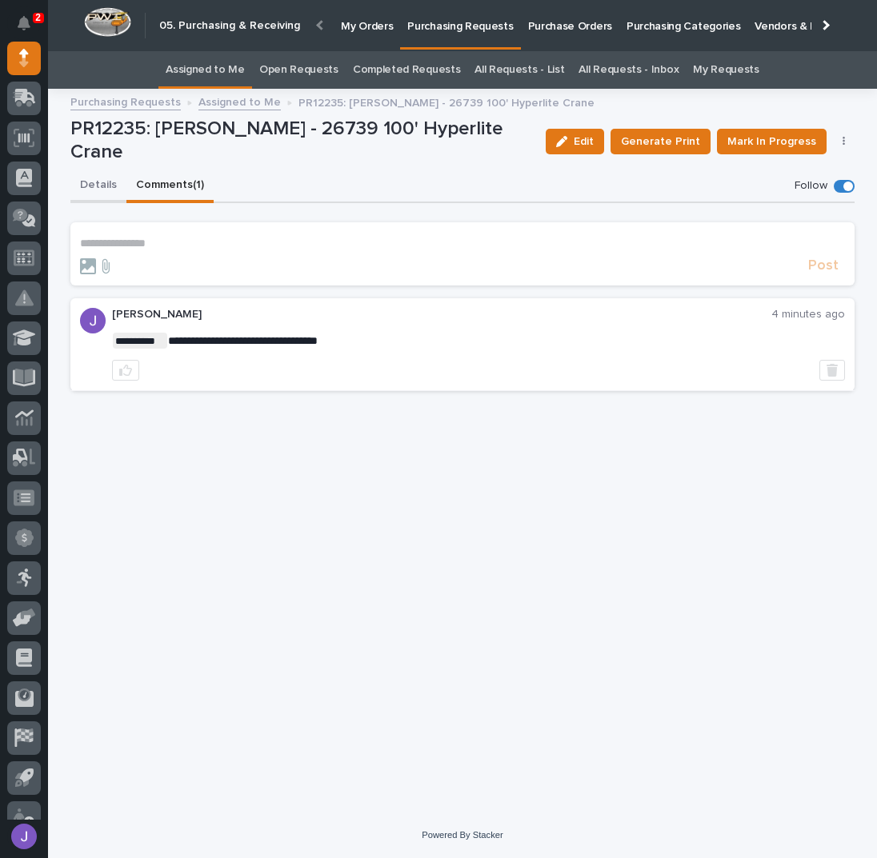
click at [106, 186] on button "Details" at bounding box center [98, 187] width 56 height 34
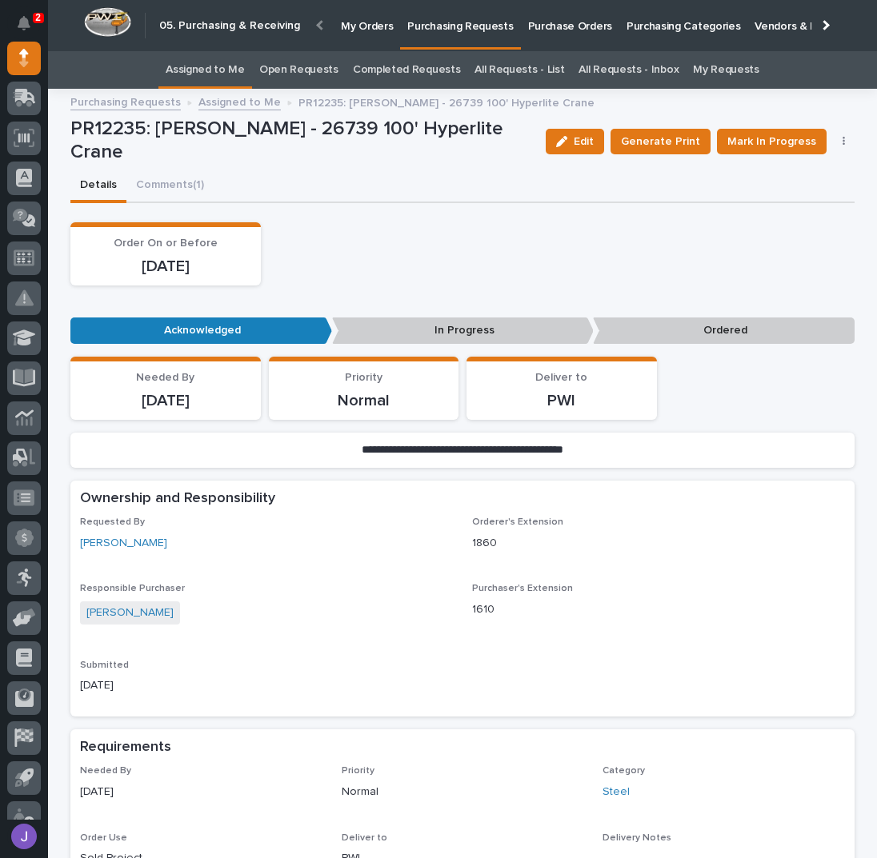
click at [352, 228] on div "Order On or Before [DATE]" at bounding box center [462, 253] width 784 height 63
click at [234, 82] on link "Assigned to Me" at bounding box center [205, 70] width 79 height 38
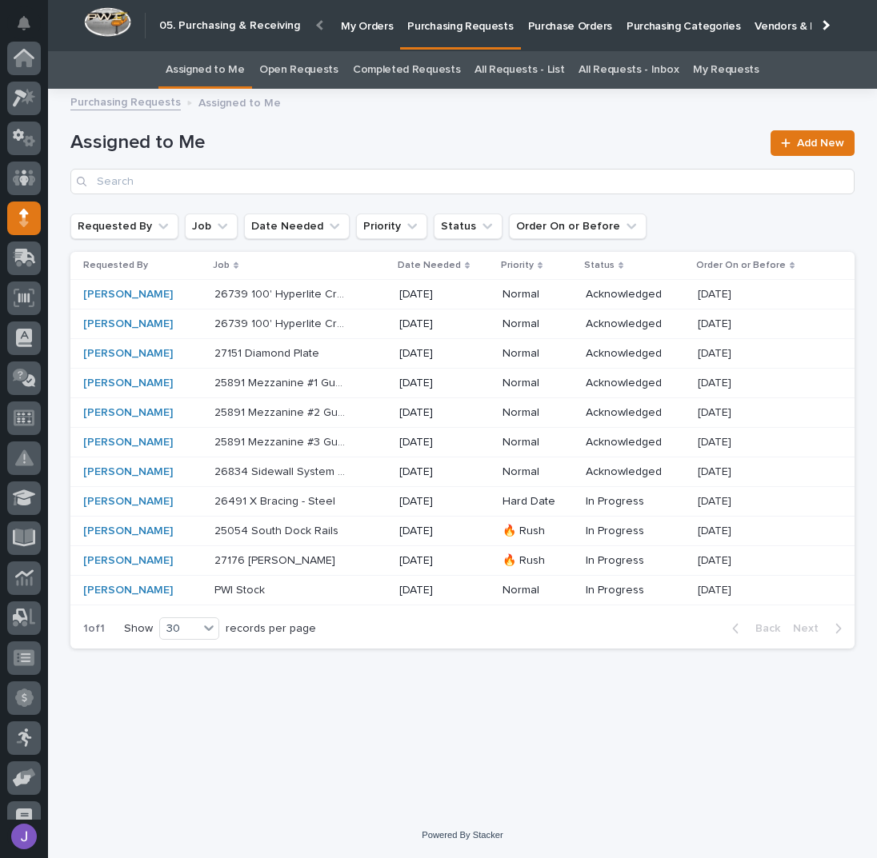
scroll to position [160, 0]
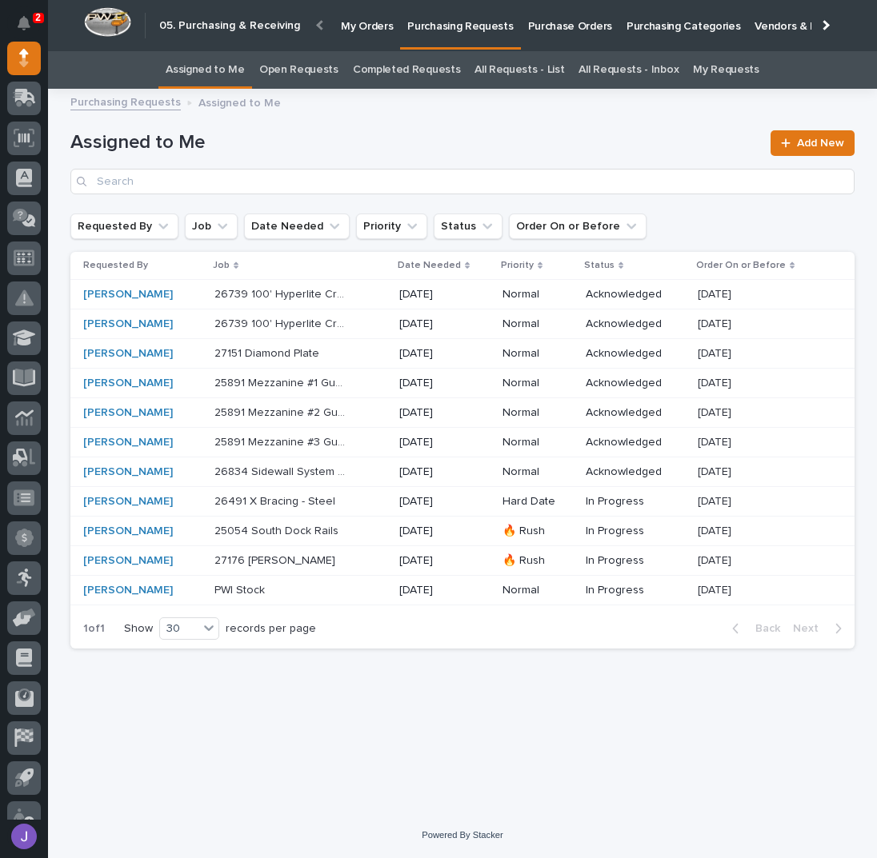
click at [163, 326] on div "[PERSON_NAME]" at bounding box center [142, 325] width 118 height 14
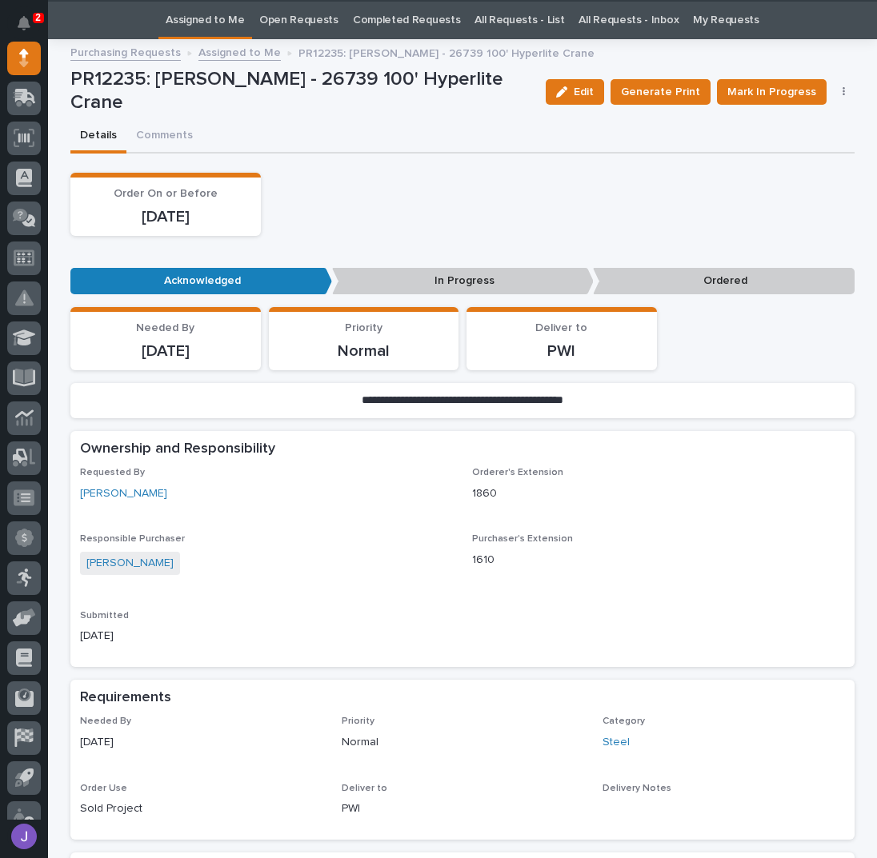
scroll to position [50, 0]
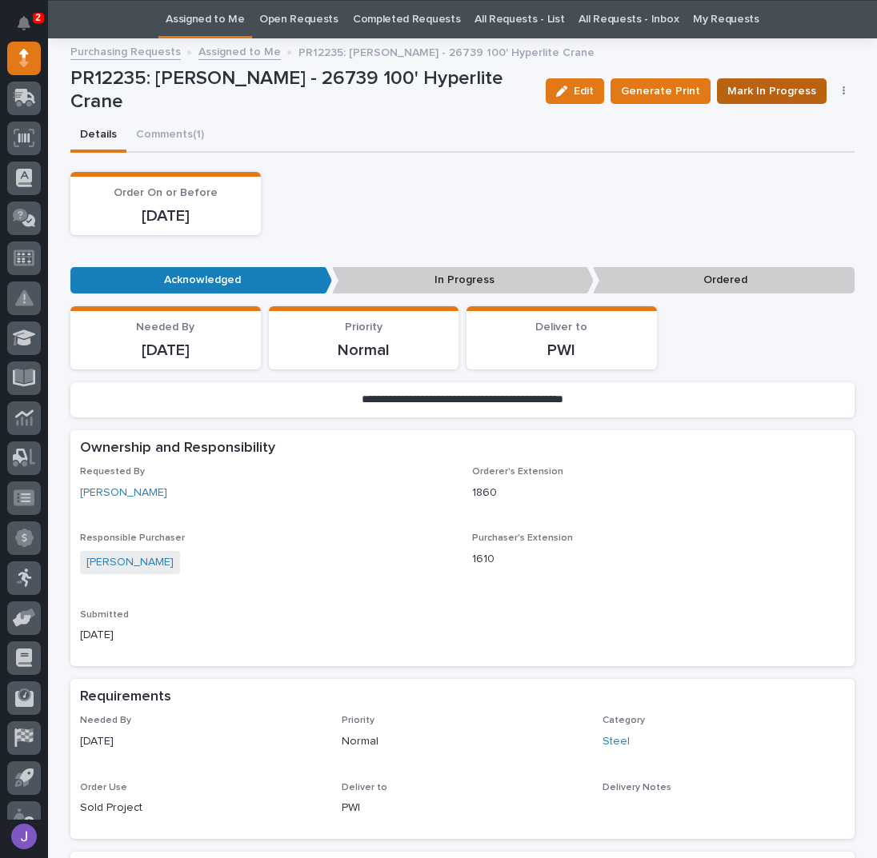
click at [765, 90] on span "Mark In Progress" at bounding box center [771, 91] width 89 height 19
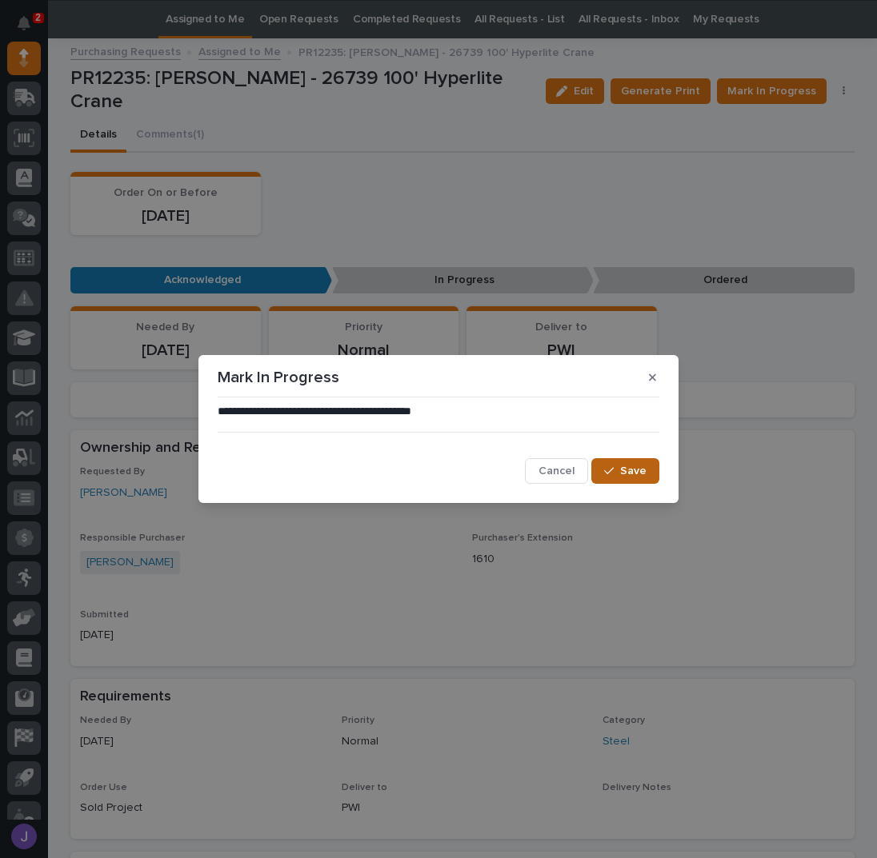
click at [647, 467] on button "Save" at bounding box center [625, 471] width 68 height 26
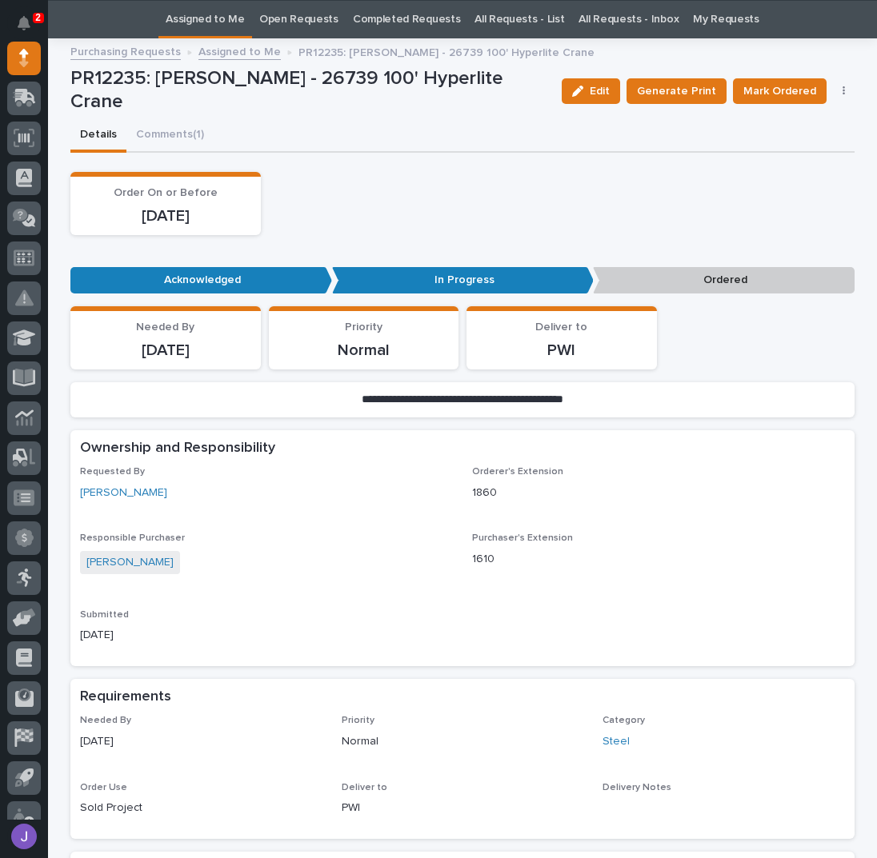
click at [381, 144] on div "Details Comments (1)" at bounding box center [462, 136] width 784 height 34
click at [252, 20] on div "Assigned to Me" at bounding box center [205, 20] width 94 height 38
click at [245, 20] on link "Assigned to Me" at bounding box center [205, 20] width 79 height 38
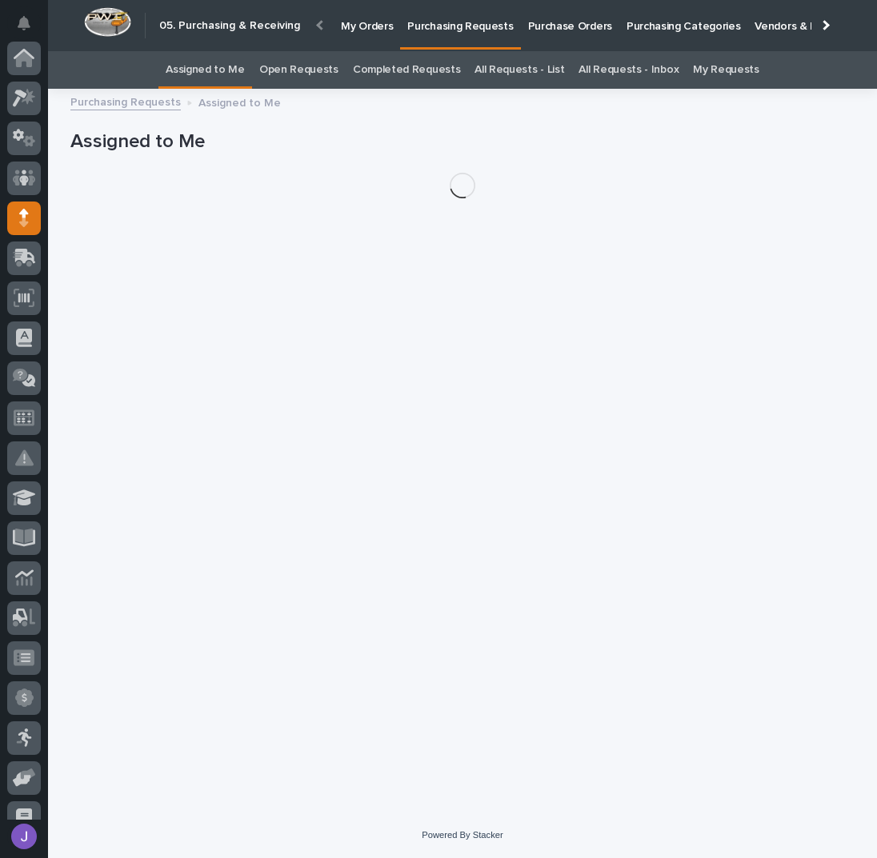
scroll to position [160, 0]
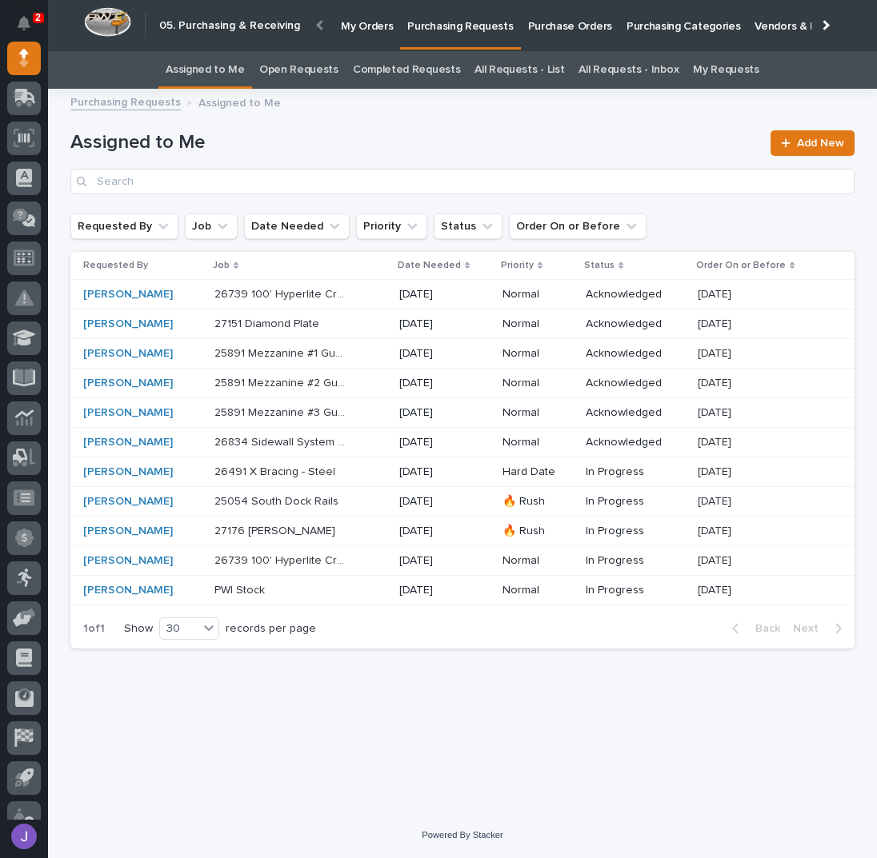
click at [318, 329] on p "27151 Diamond Plate" at bounding box center [268, 322] width 108 height 17
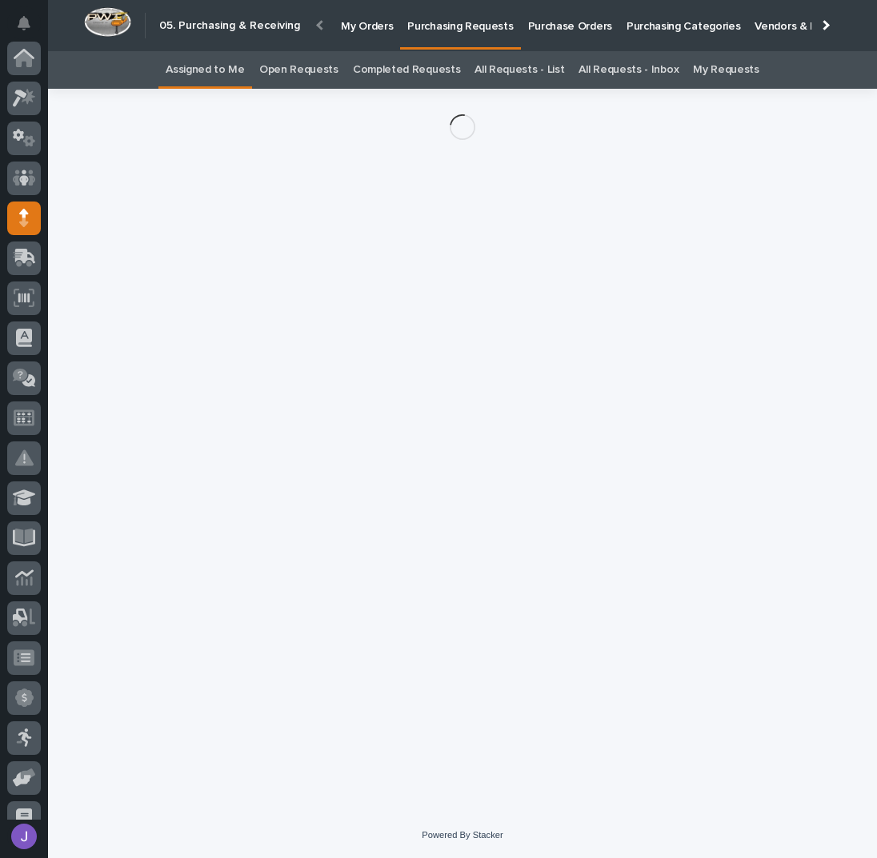
scroll to position [160, 0]
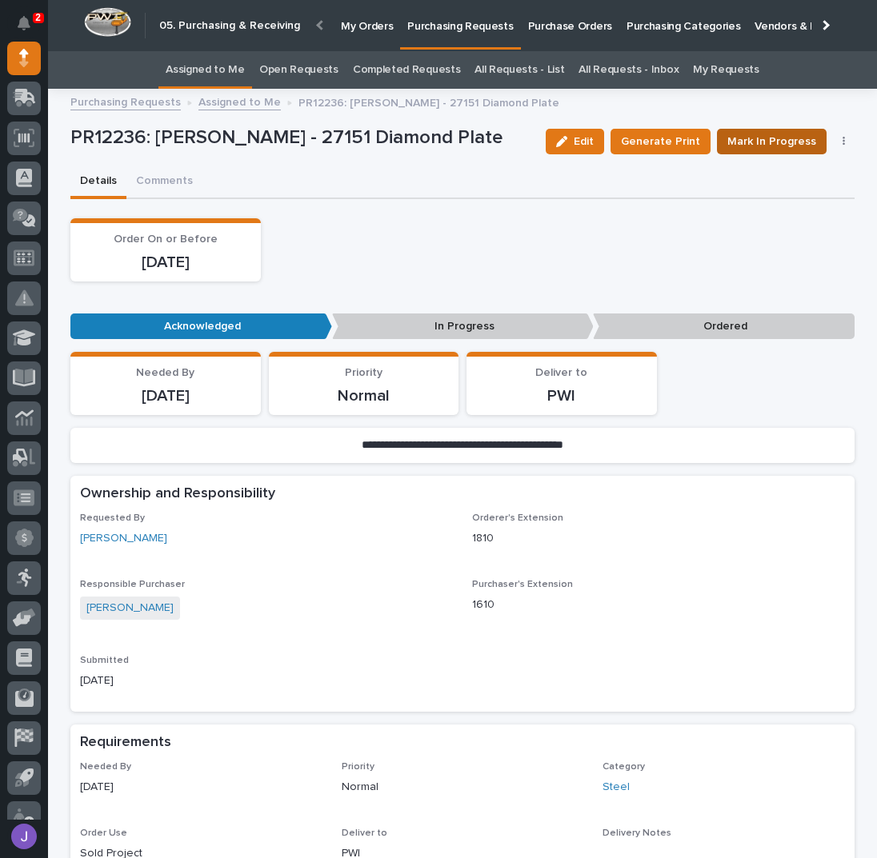
click at [775, 151] on button "Mark In Progress" at bounding box center [772, 142] width 110 height 26
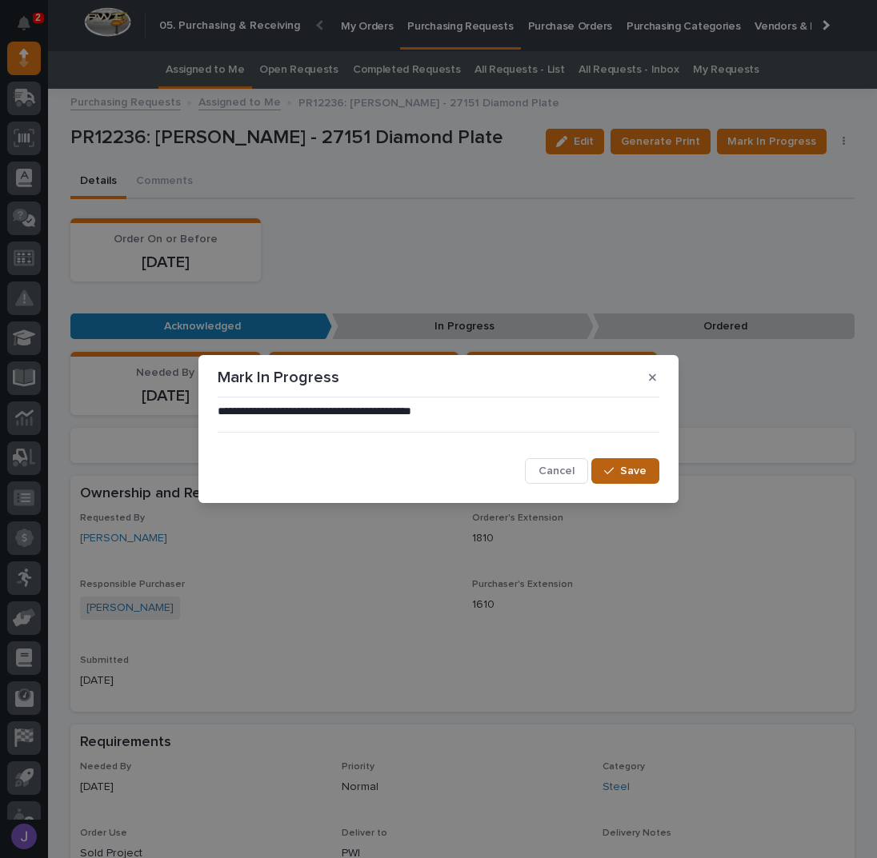
click at [630, 473] on span "Save" at bounding box center [633, 471] width 26 height 14
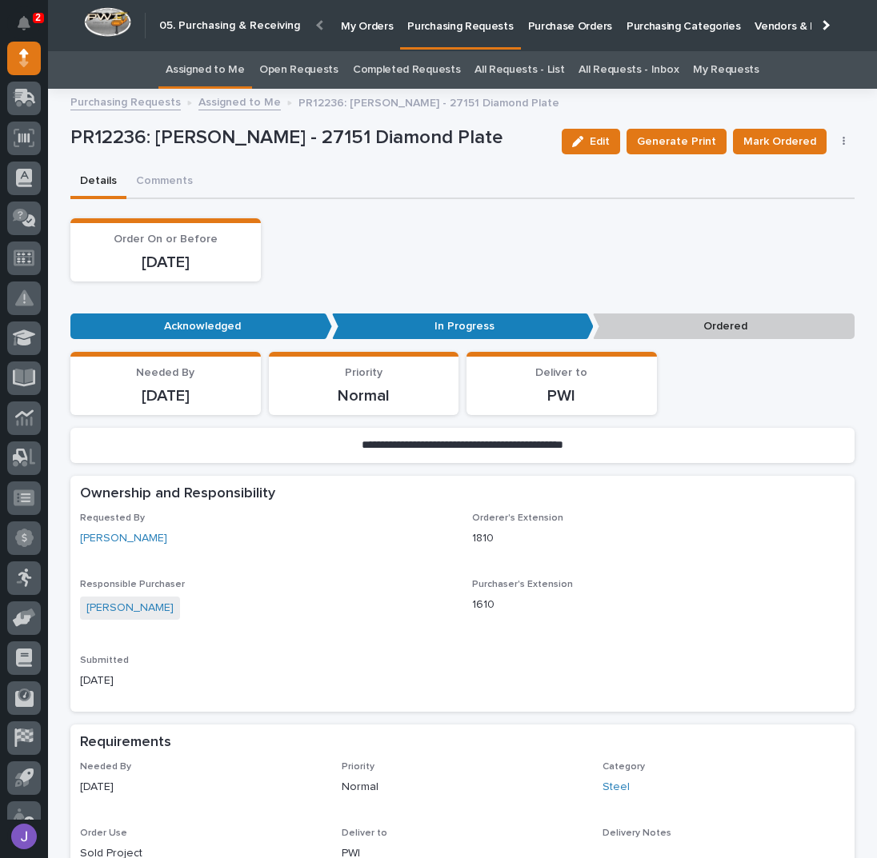
click at [413, 246] on div "Order On or Before [DATE]" at bounding box center [462, 249] width 784 height 63
click at [245, 68] on link "Assigned to Me" at bounding box center [205, 70] width 79 height 38
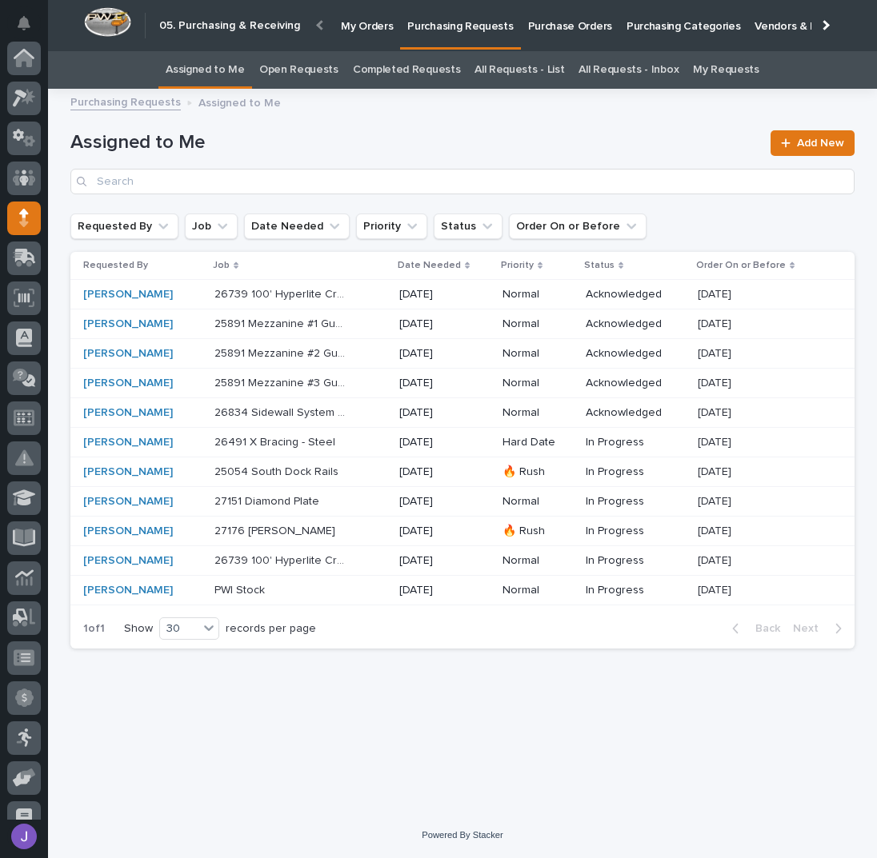
scroll to position [160, 0]
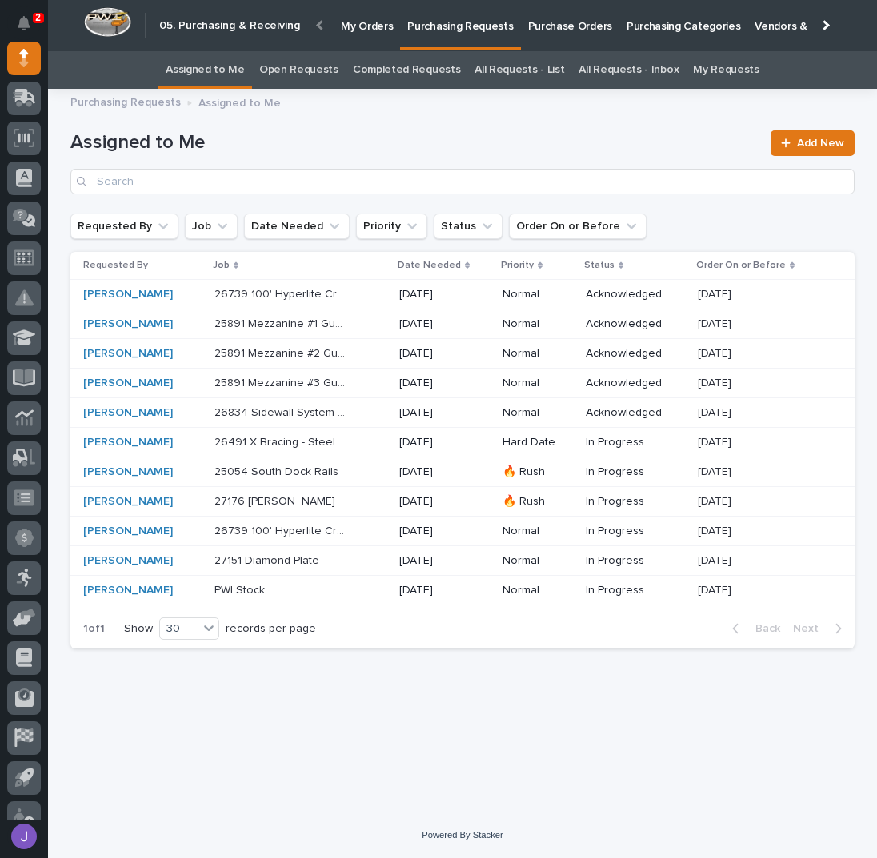
click at [311, 694] on div "Loading... Saving… Loading... Saving… Assigned to Me Add New Requested By Job D…" at bounding box center [462, 435] width 800 height 674
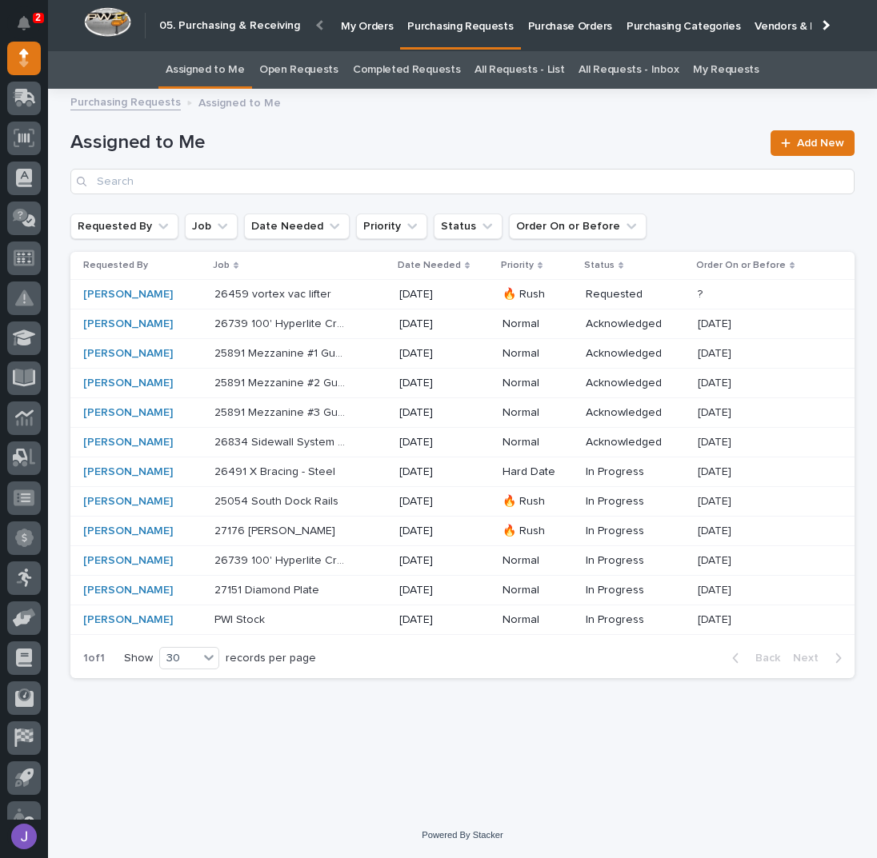
click at [354, 294] on div "26459 vortex vac lifter 26459 vortex vac lifter" at bounding box center [300, 295] width 172 height 26
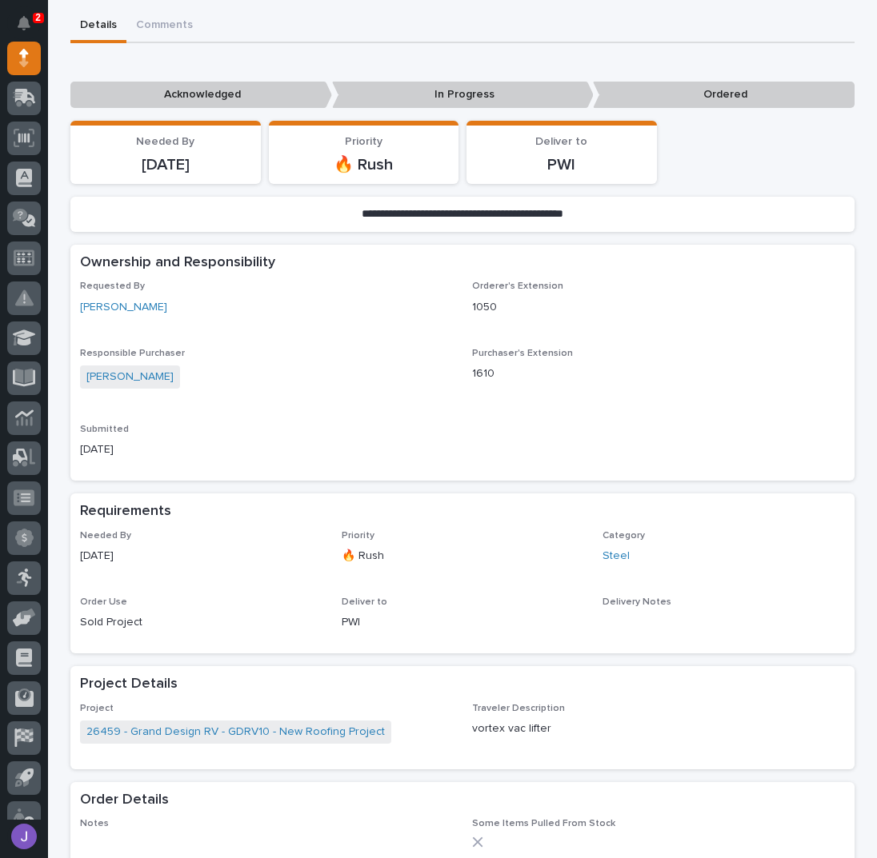
scroll to position [320, 0]
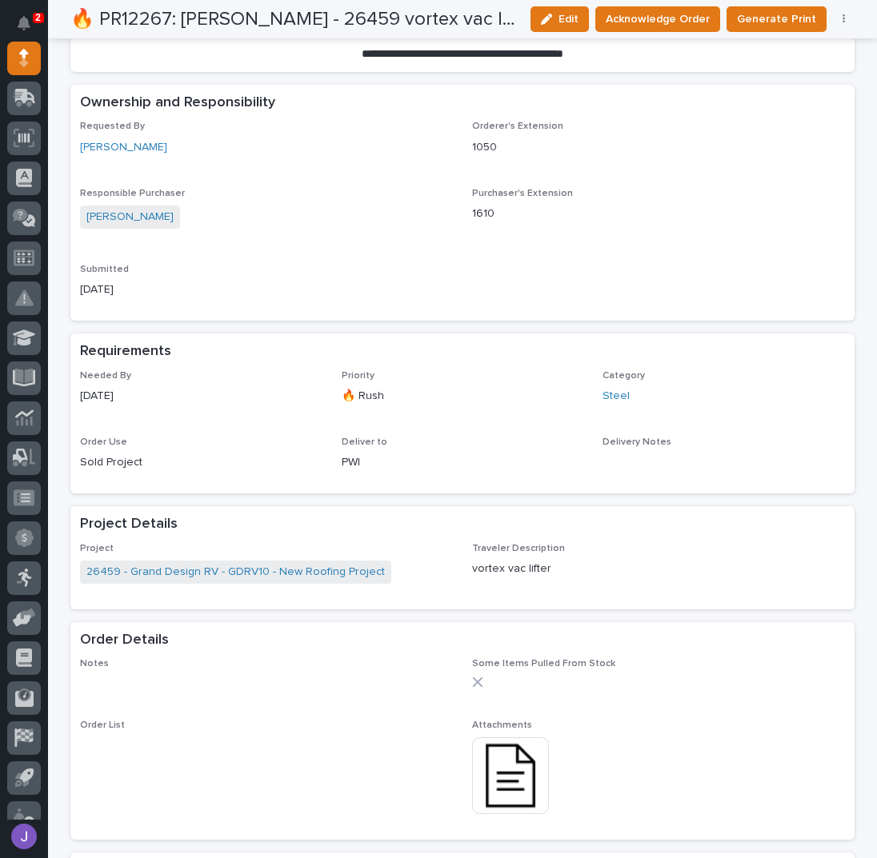
click at [498, 777] on img at bounding box center [510, 775] width 77 height 77
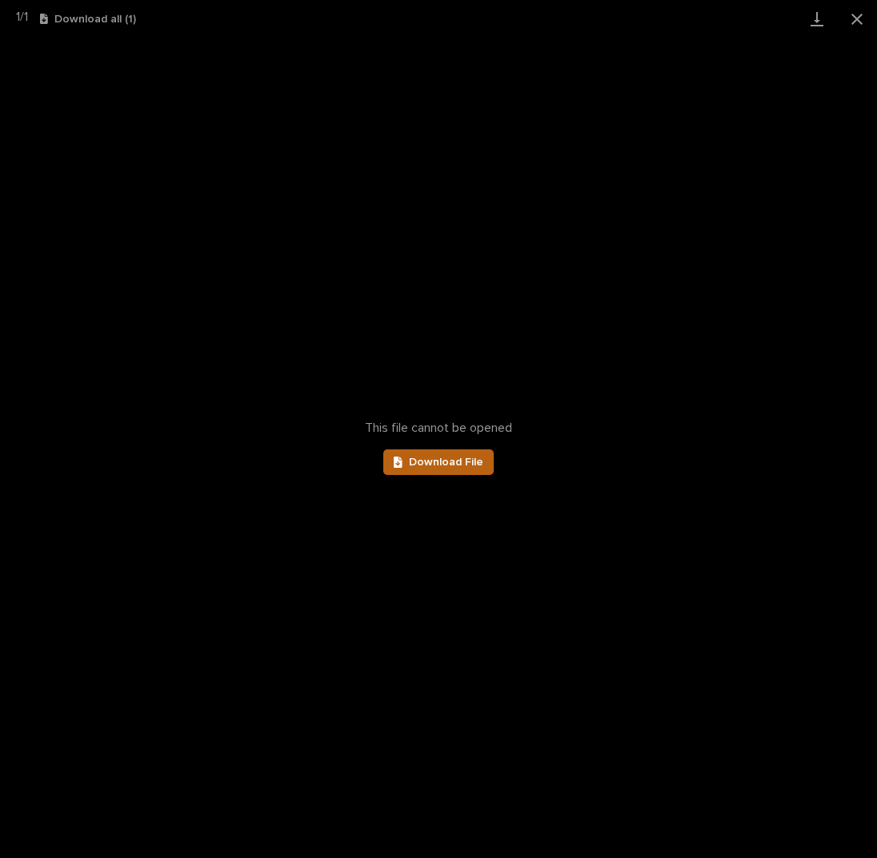
click at [446, 465] on span "Download File" at bounding box center [446, 462] width 74 height 11
click at [849, 20] on button "Close gallery" at bounding box center [857, 19] width 40 height 38
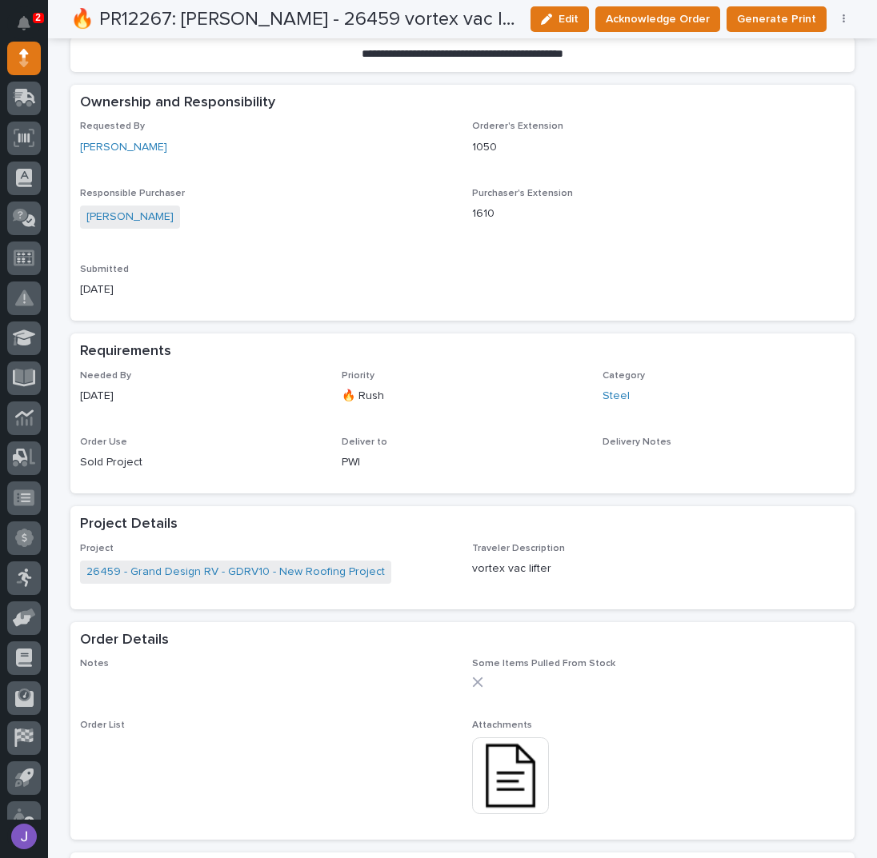
scroll to position [0, 0]
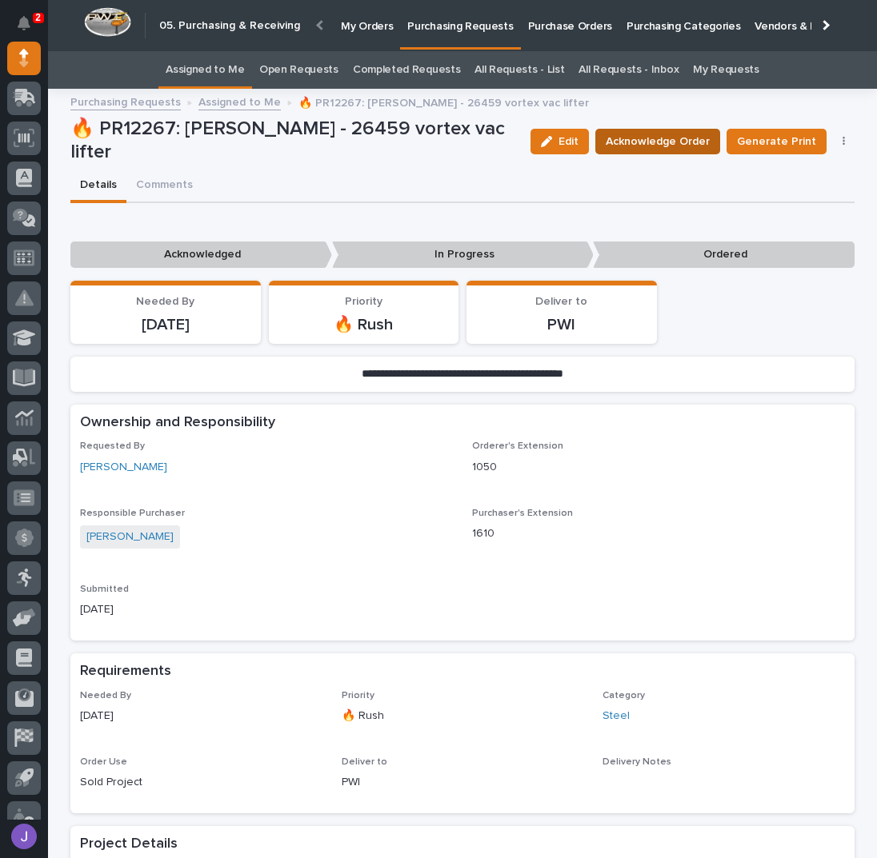
click at [634, 132] on span "Acknowledge Order" at bounding box center [657, 141] width 104 height 19
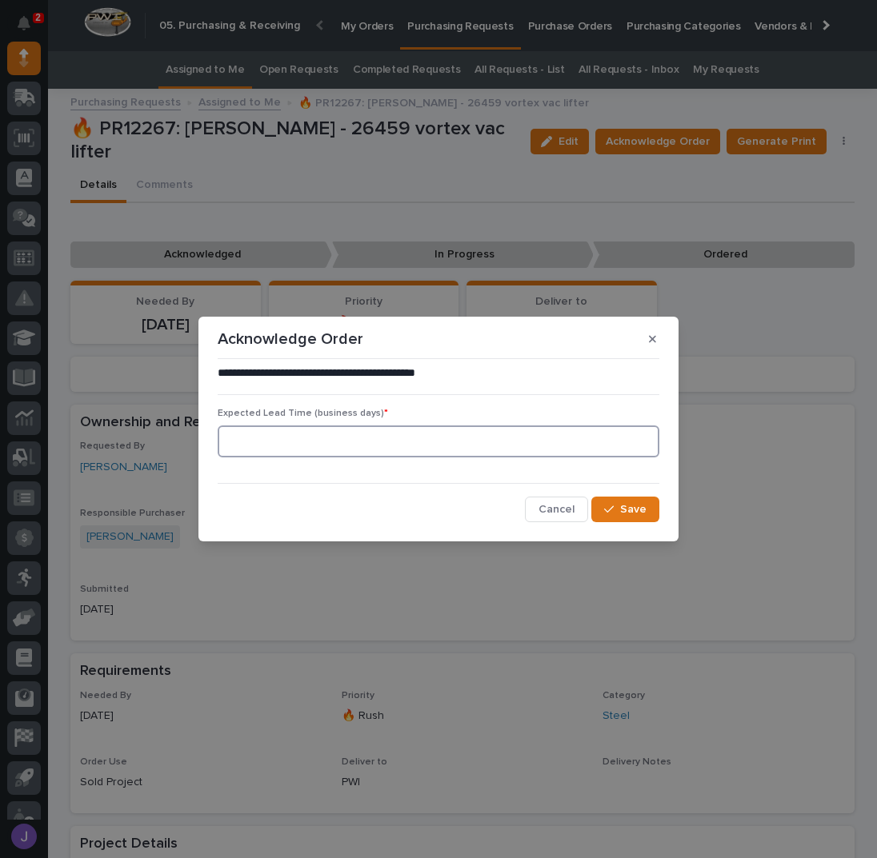
click at [383, 457] on input at bounding box center [439, 442] width 442 height 32
click at [382, 444] on input at bounding box center [439, 442] width 442 height 32
type input "0"
click at [613, 511] on icon "button" at bounding box center [609, 509] width 10 height 11
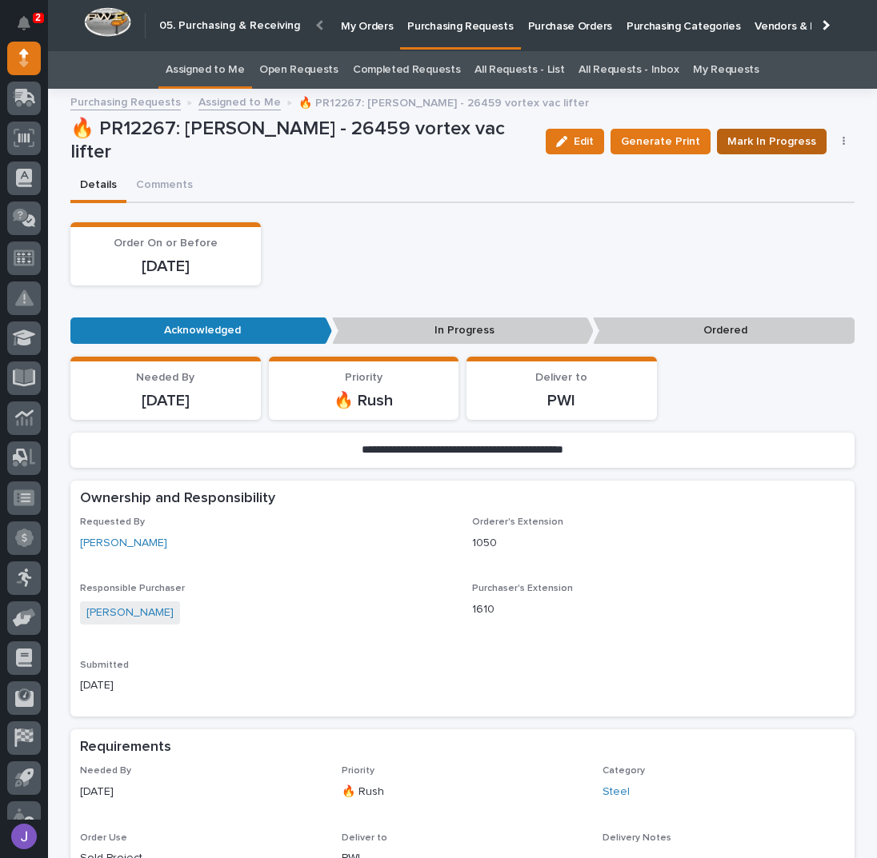
click at [765, 140] on span "Mark In Progress" at bounding box center [771, 141] width 89 height 19
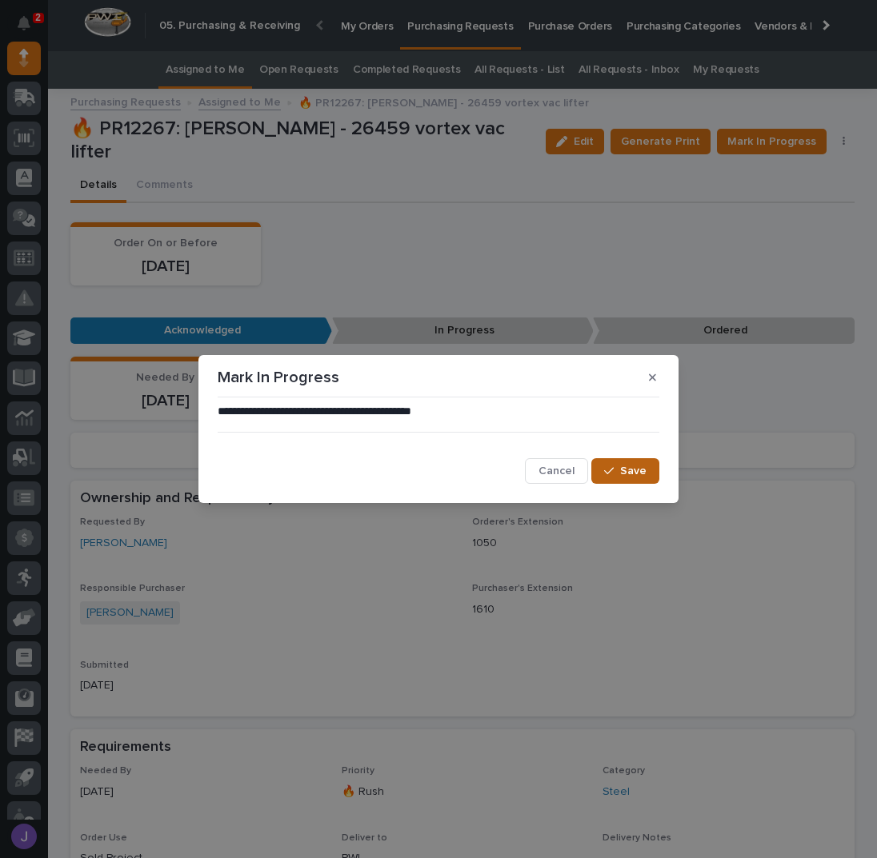
click at [631, 472] on span "Save" at bounding box center [633, 471] width 26 height 14
click at [525, 285] on div "**********" at bounding box center [438, 429] width 877 height 858
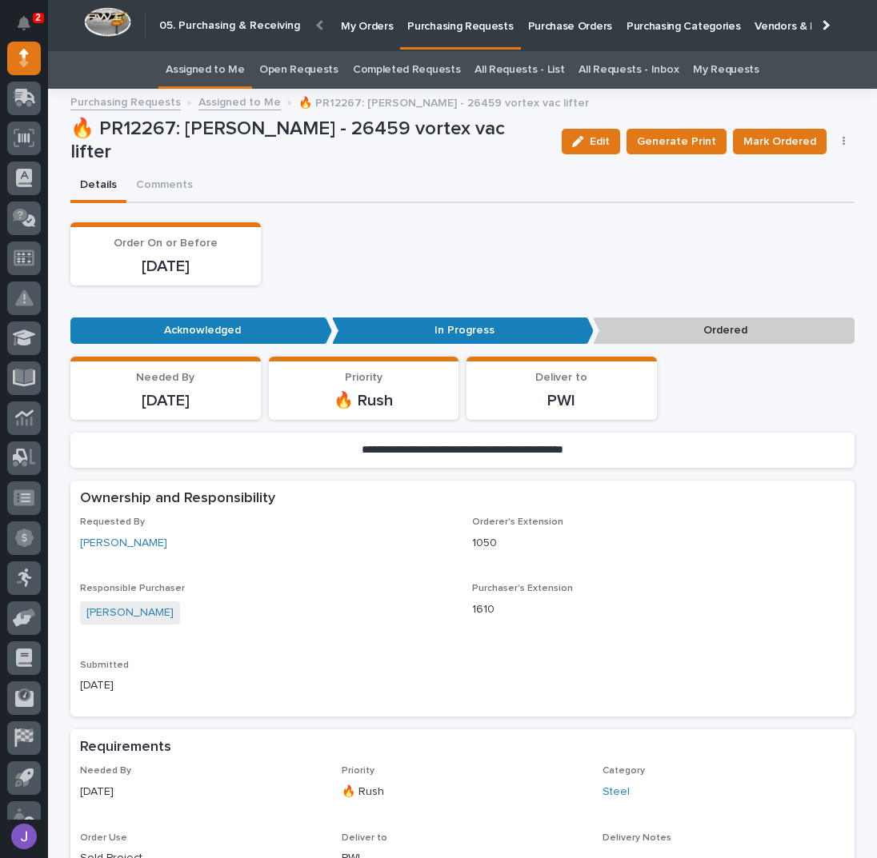
click at [196, 76] on link "Assigned to Me" at bounding box center [205, 70] width 79 height 38
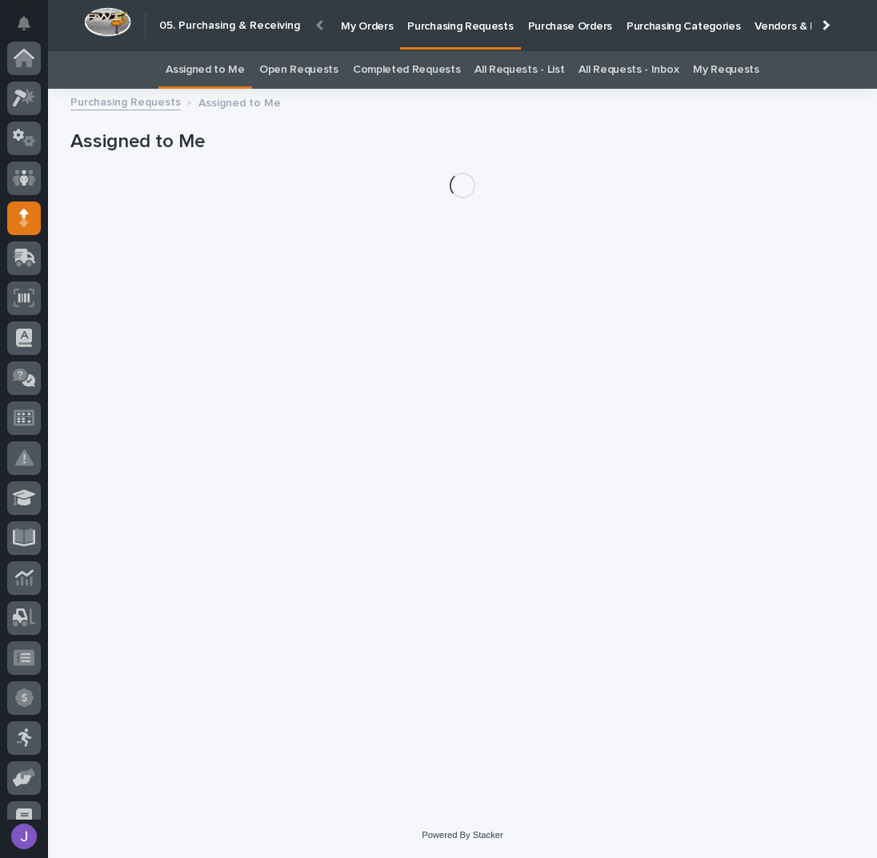
scroll to position [160, 0]
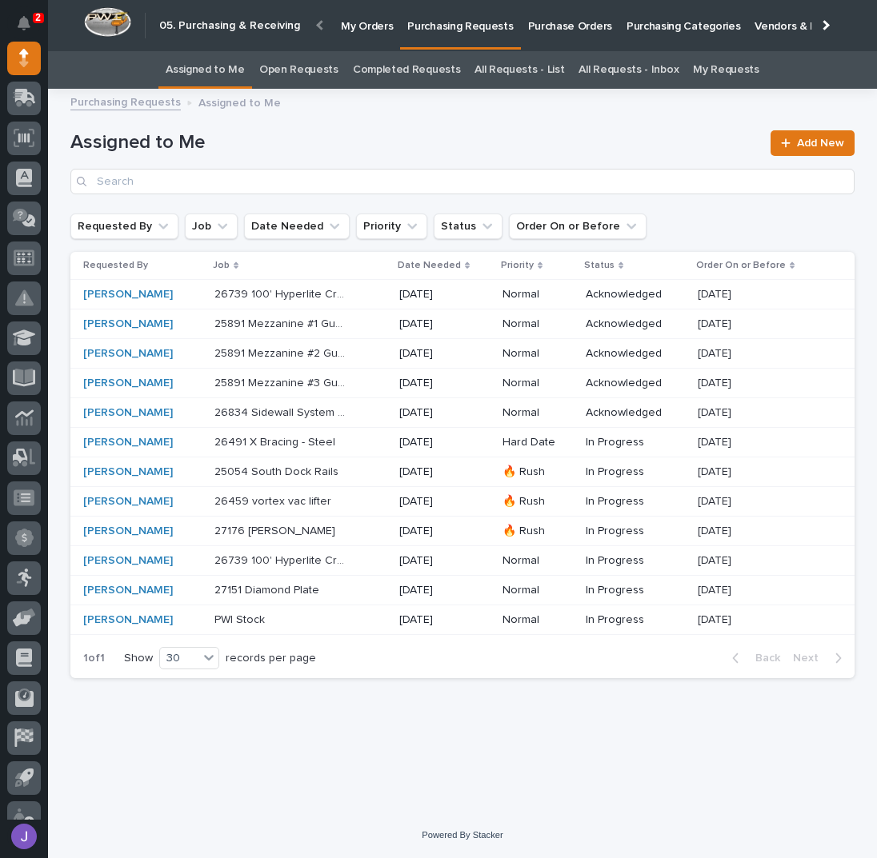
click at [162, 328] on div "[PERSON_NAME]" at bounding box center [142, 325] width 118 height 14
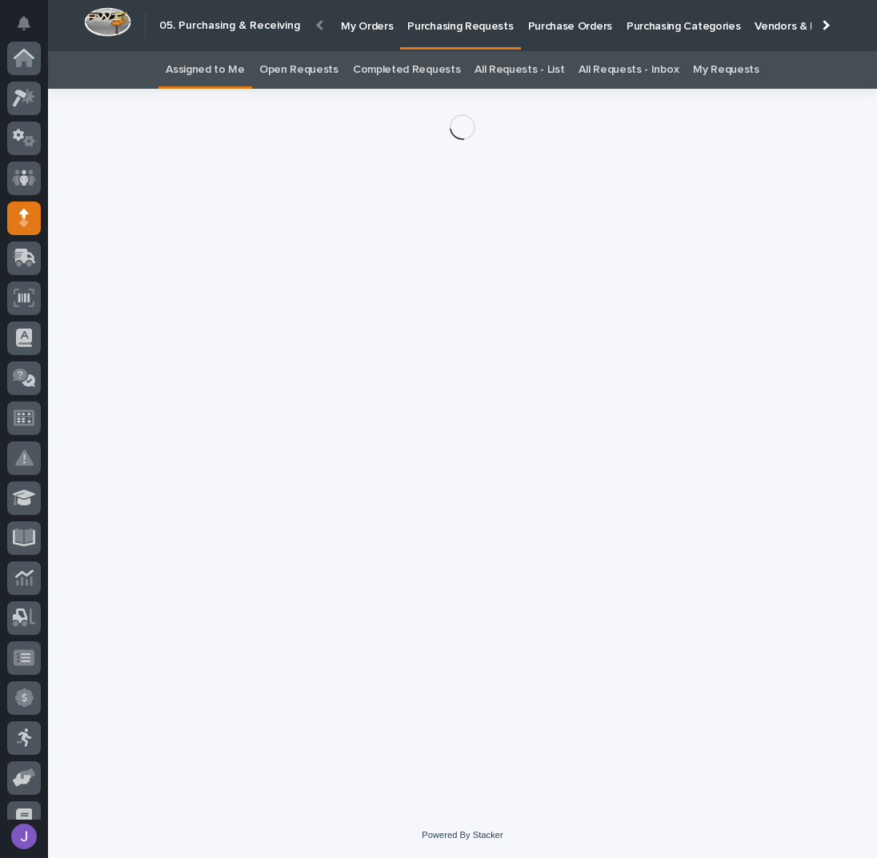
scroll to position [160, 0]
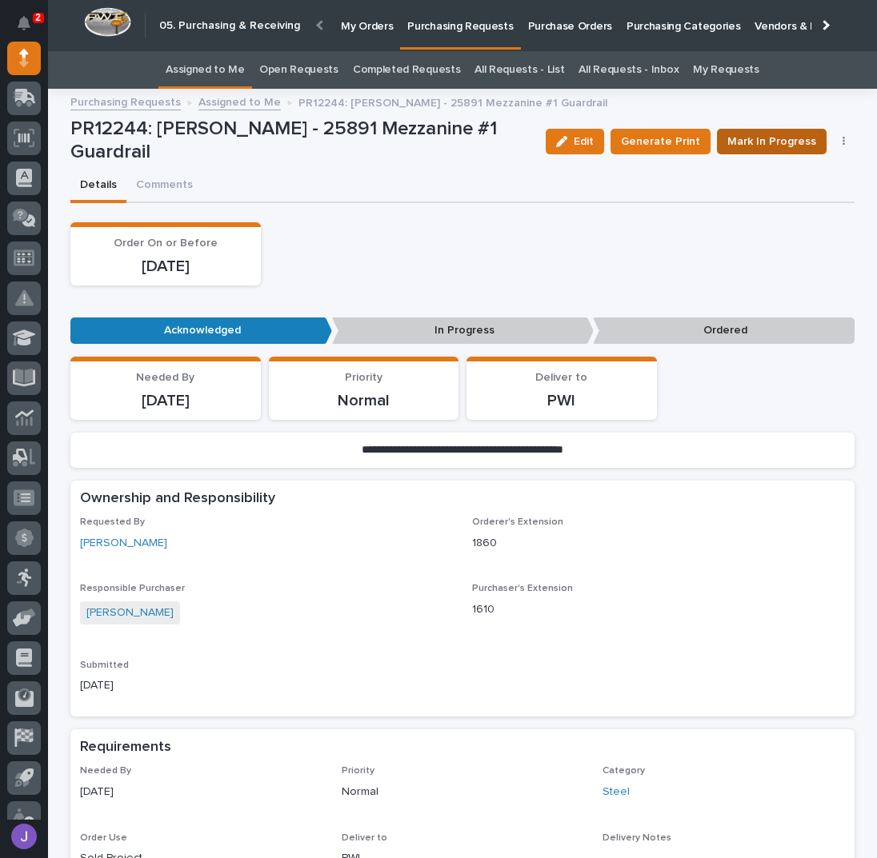
click at [753, 141] on span "Mark In Progress" at bounding box center [771, 141] width 89 height 19
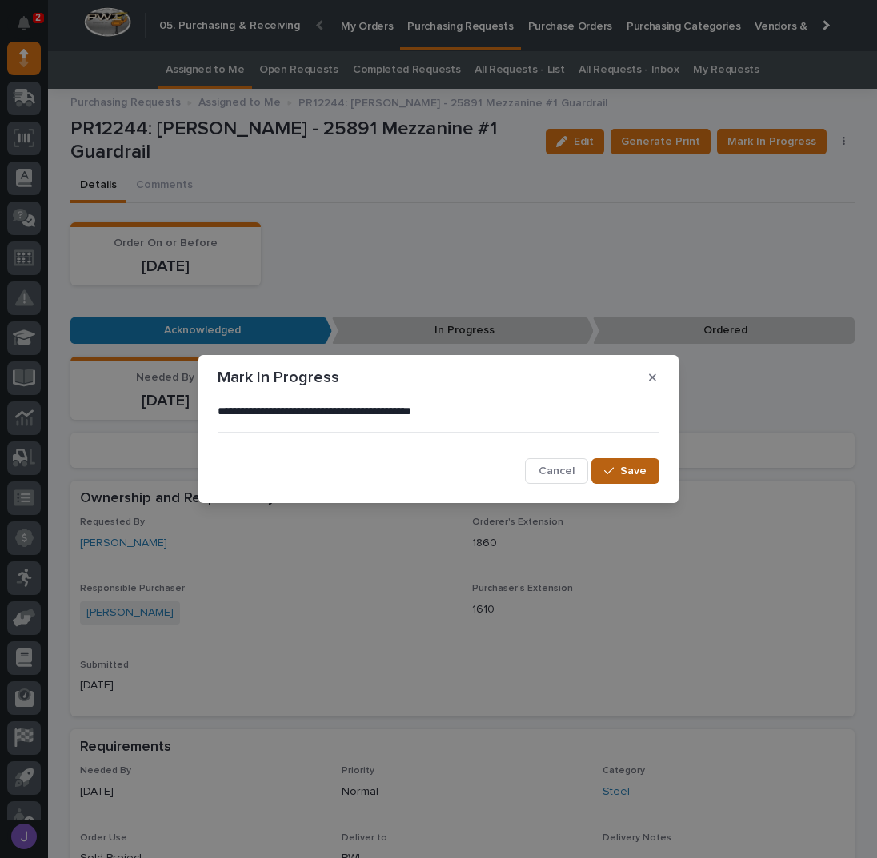
click at [625, 476] on span "Save" at bounding box center [633, 471] width 26 height 14
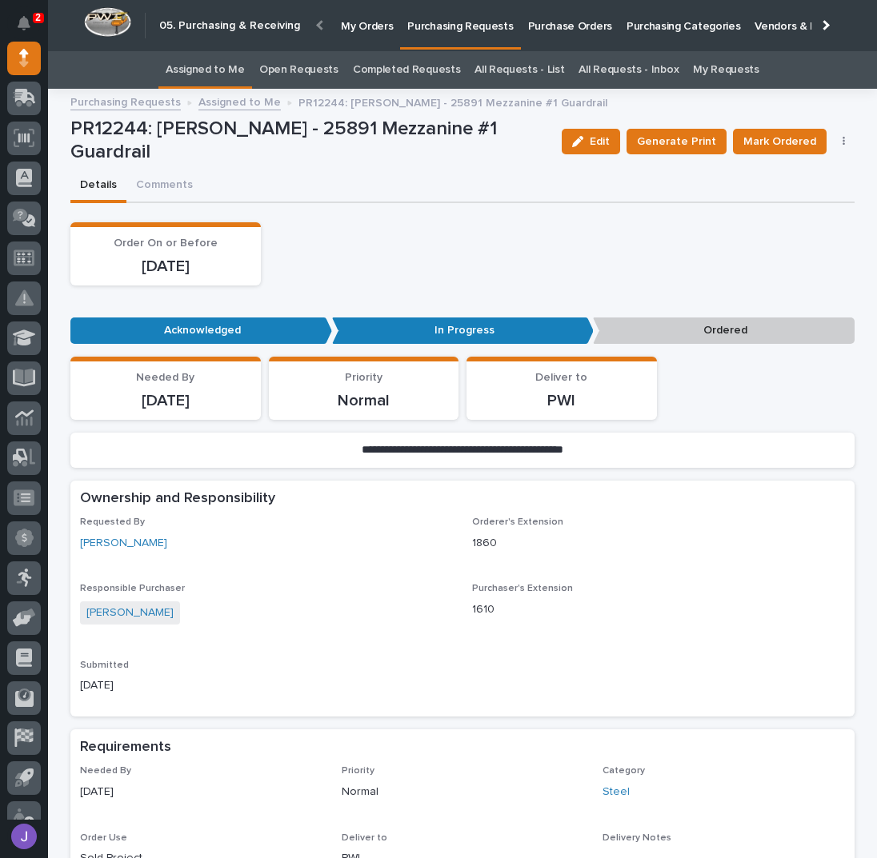
click at [206, 67] on link "Assigned to Me" at bounding box center [205, 70] width 79 height 38
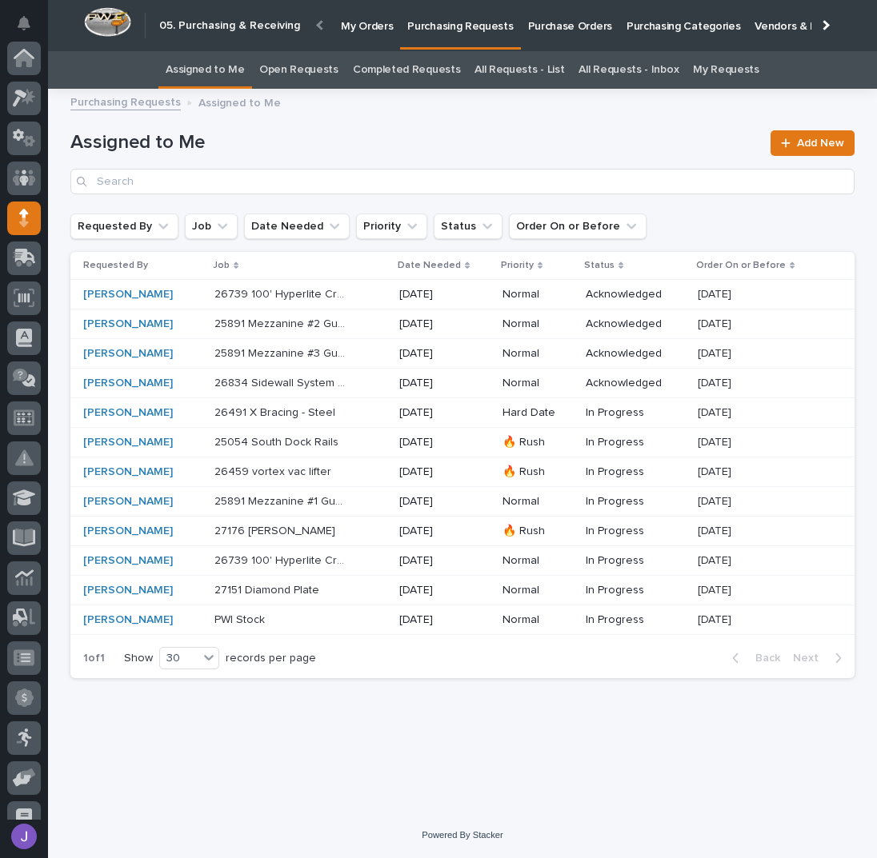
scroll to position [160, 0]
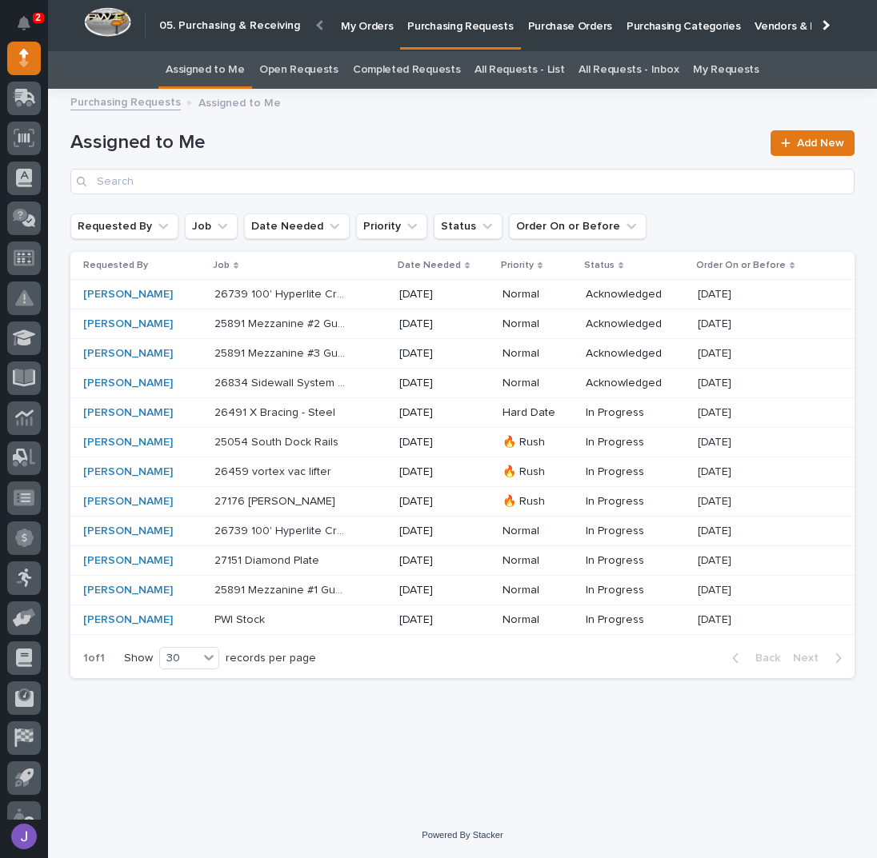
click at [177, 319] on div "[PERSON_NAME]" at bounding box center [142, 325] width 118 height 14
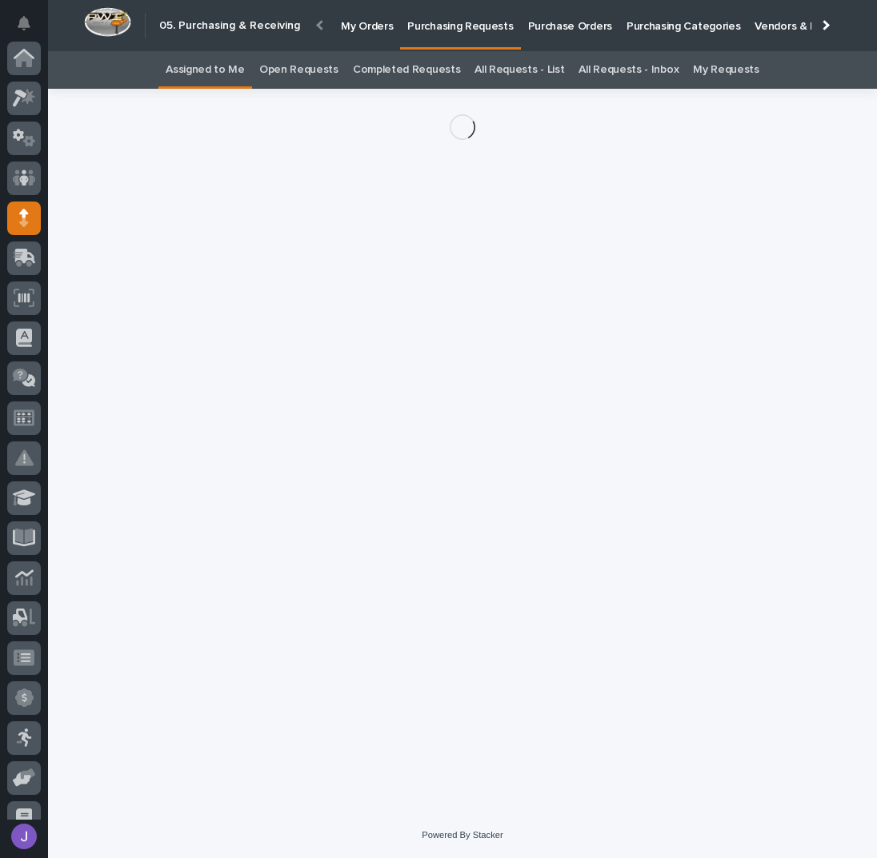
scroll to position [160, 0]
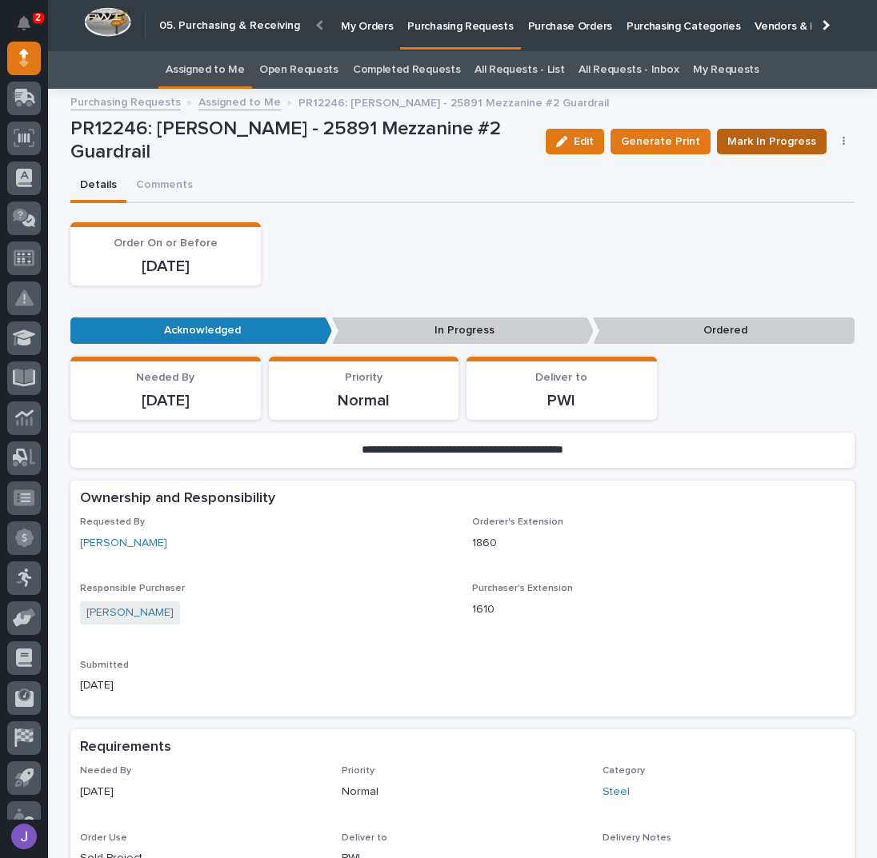
click at [734, 139] on span "Mark In Progress" at bounding box center [771, 141] width 89 height 19
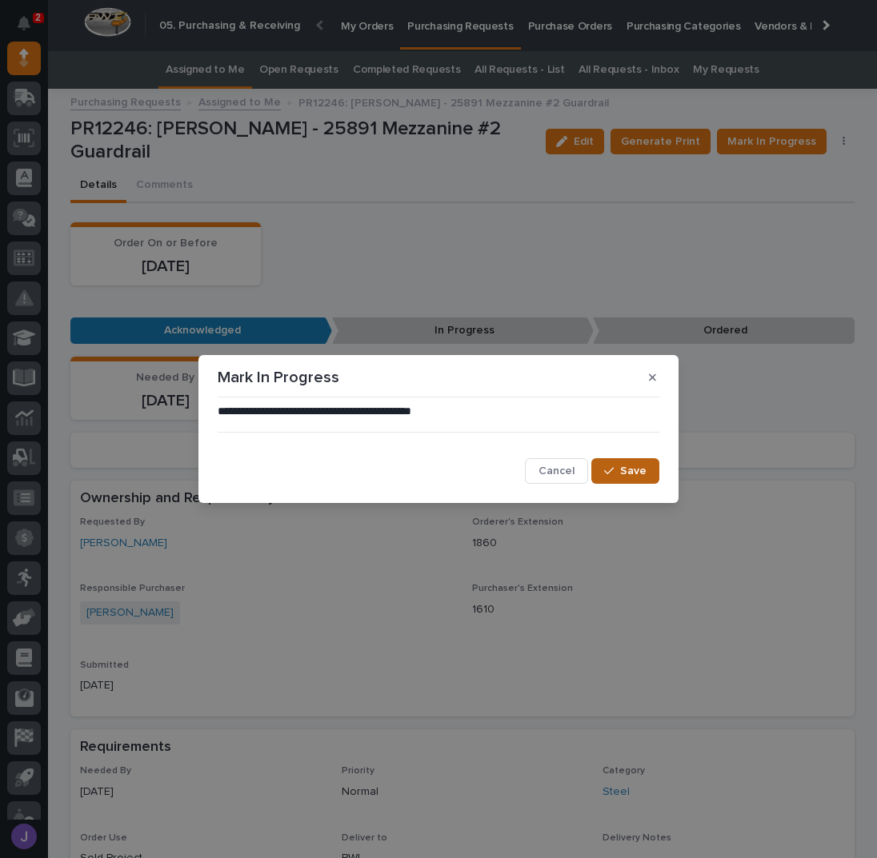
click at [631, 466] on span "Save" at bounding box center [633, 471] width 26 height 14
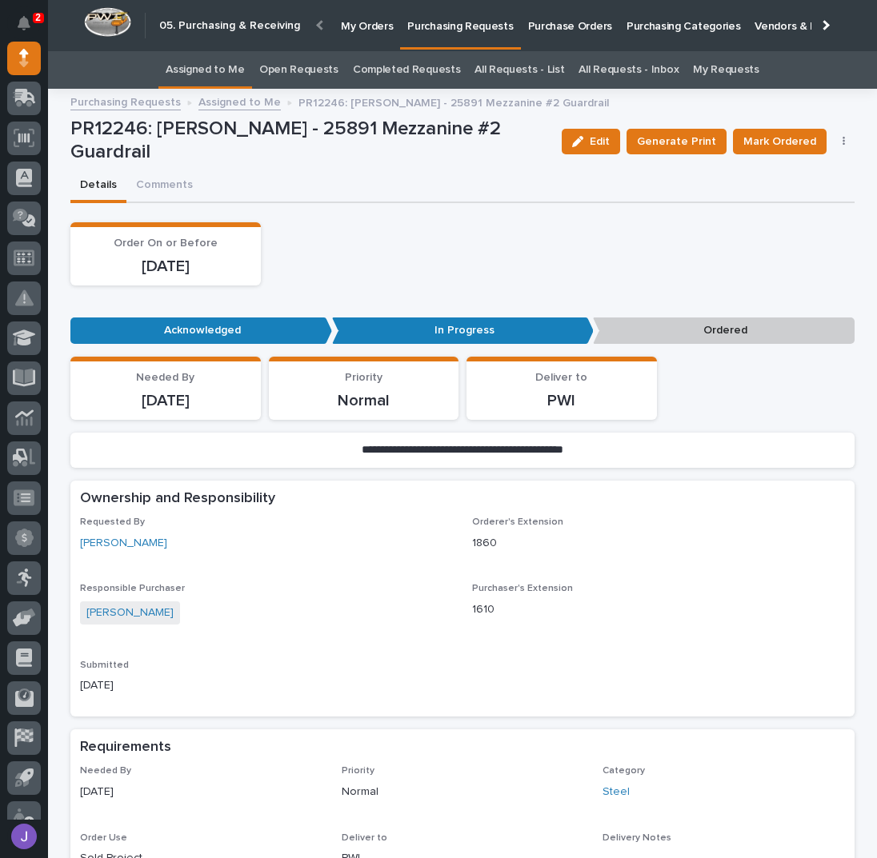
click at [225, 77] on link "Assigned to Me" at bounding box center [205, 70] width 79 height 38
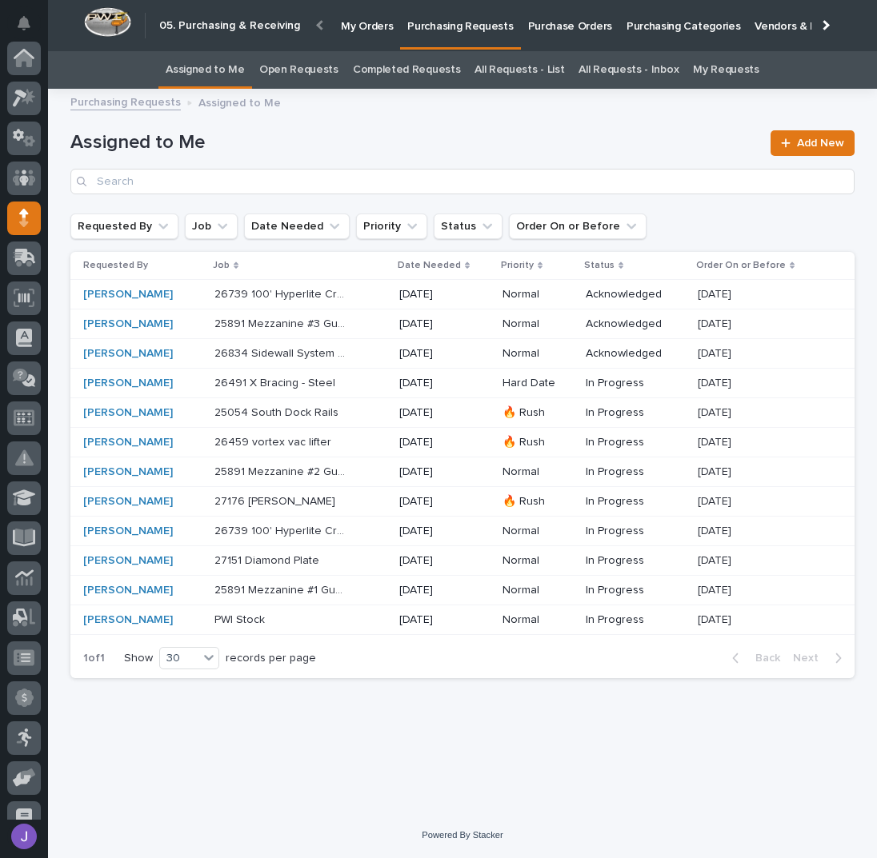
scroll to position [160, 0]
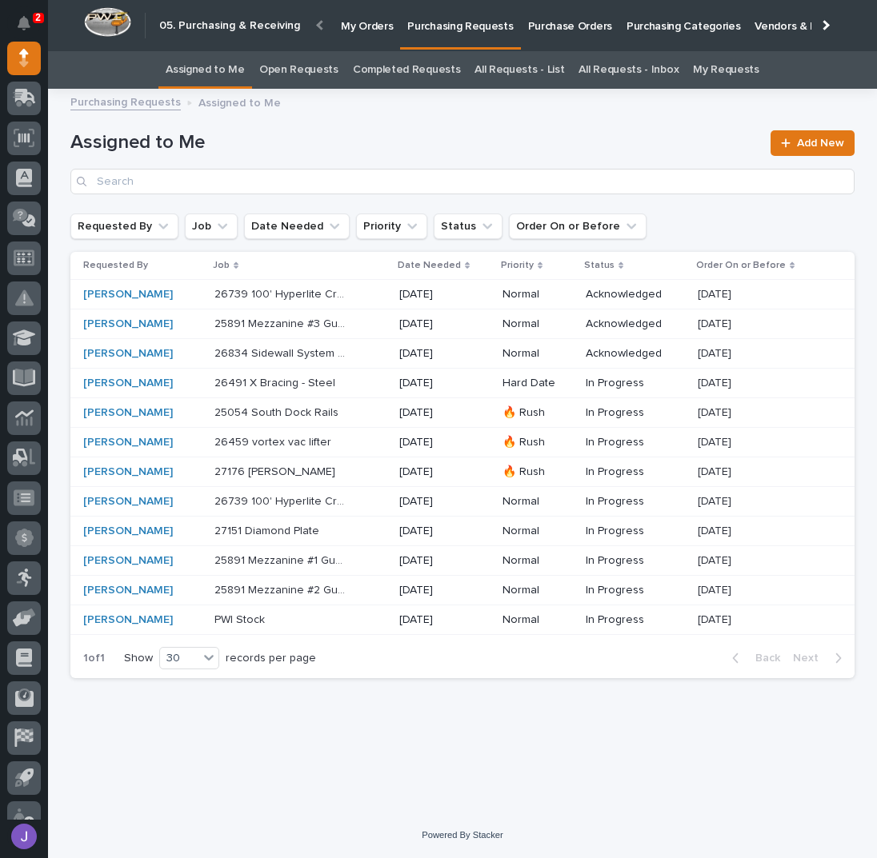
click at [356, 325] on div "25891 Mezzanine #3 Guardrail 25891 Mezzanine #3 Guardrail" at bounding box center [300, 324] width 172 height 26
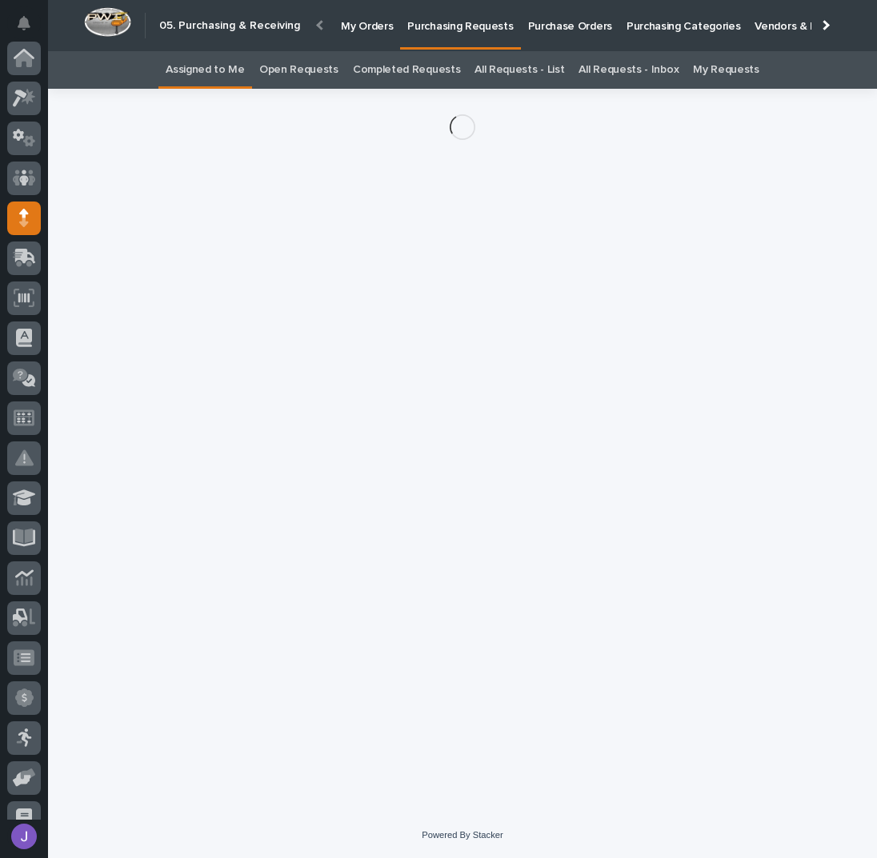
scroll to position [160, 0]
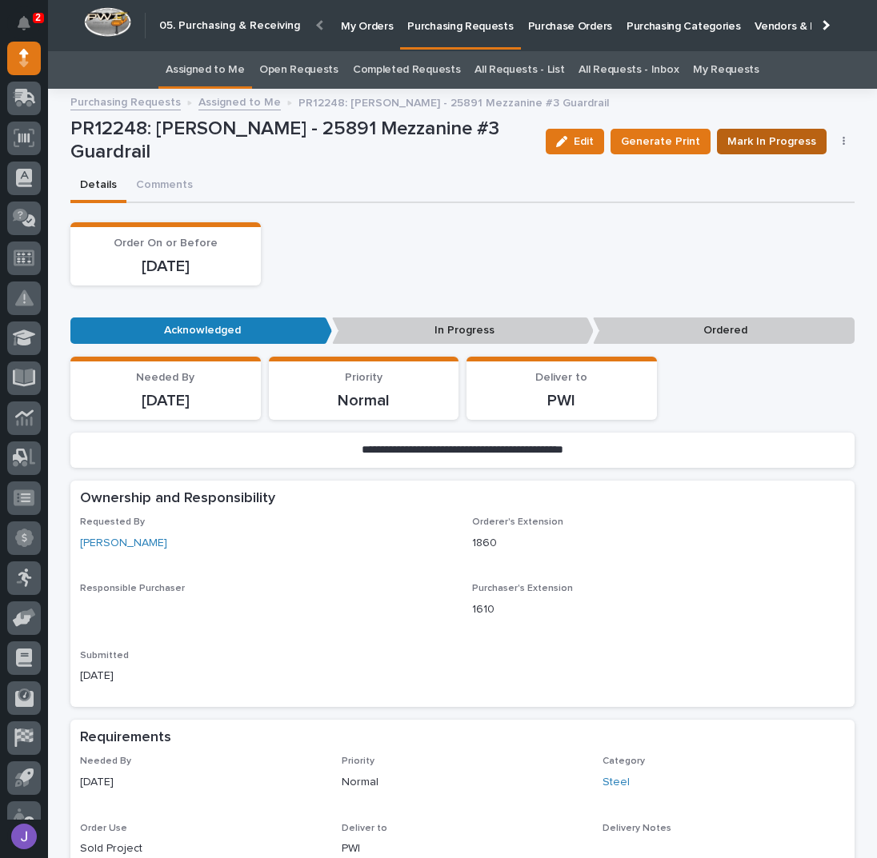
click at [736, 148] on span "Mark In Progress" at bounding box center [771, 141] width 89 height 19
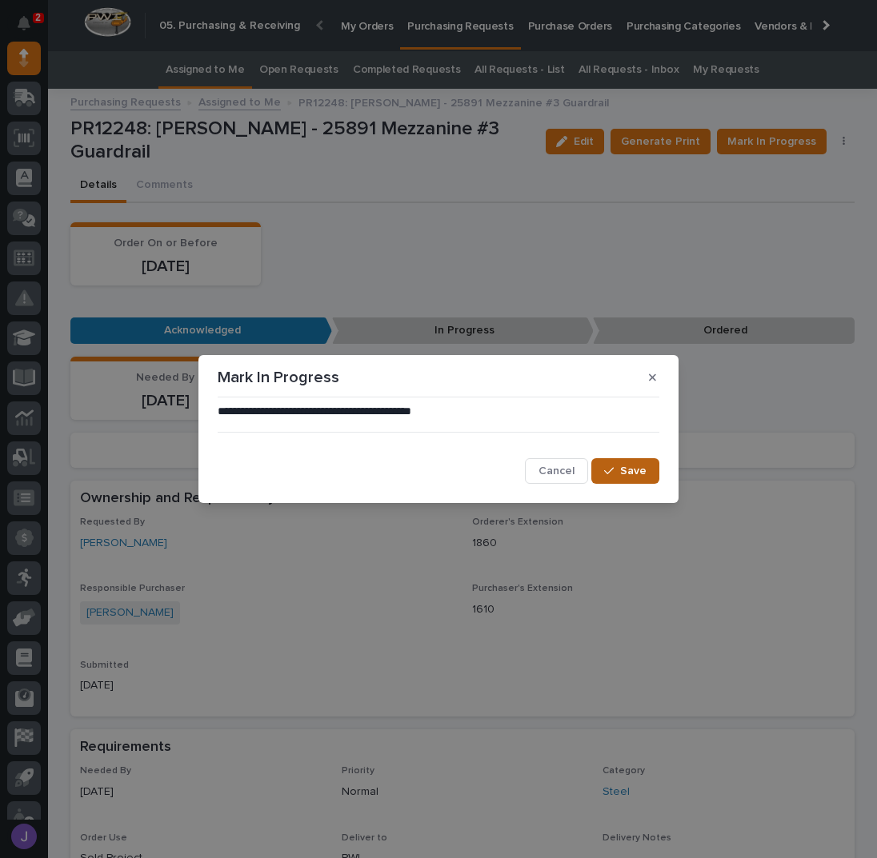
click at [635, 467] on span "Save" at bounding box center [633, 471] width 26 height 14
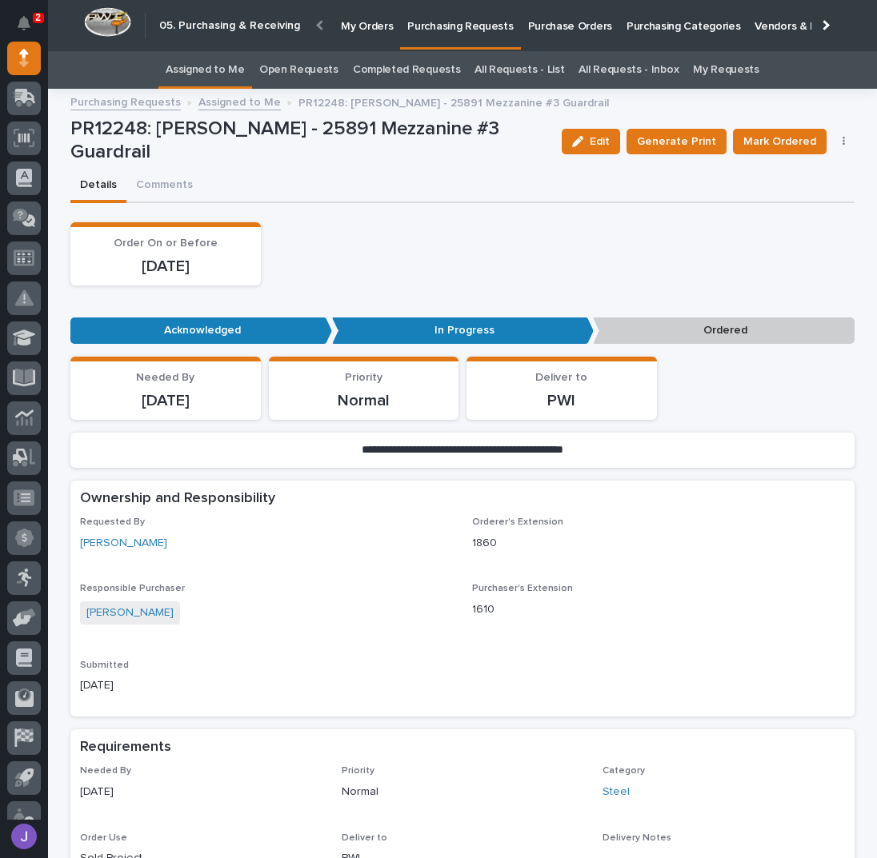
click at [429, 260] on div "Order On or Before [DATE]" at bounding box center [462, 253] width 784 height 63
click at [203, 70] on link "Assigned to Me" at bounding box center [205, 70] width 79 height 38
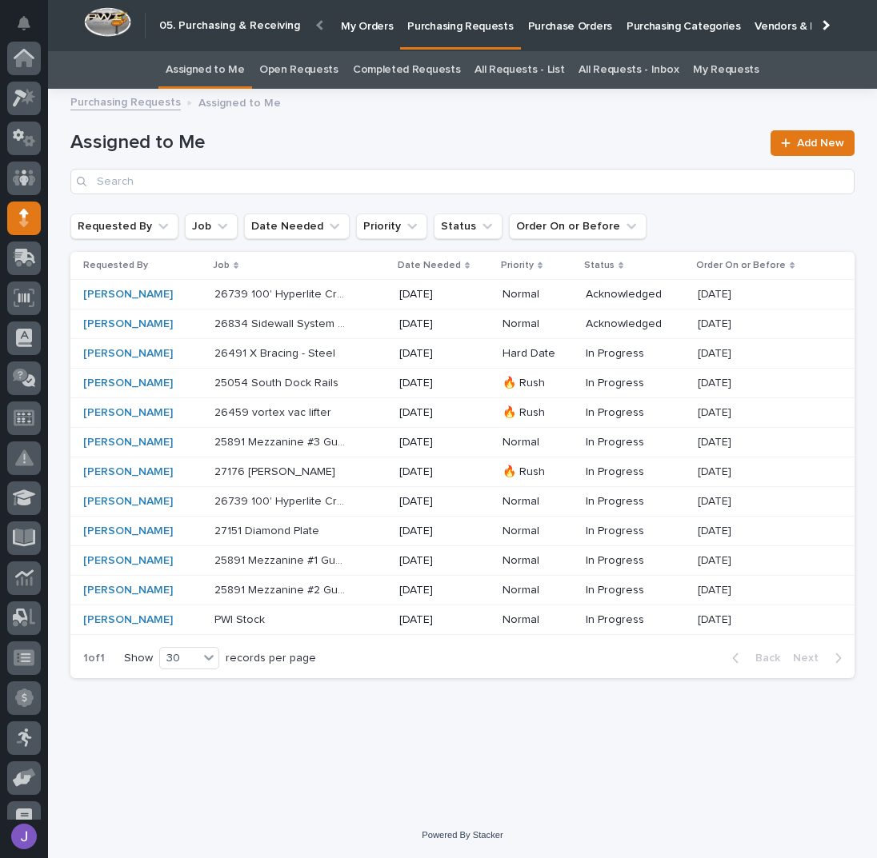
scroll to position [160, 0]
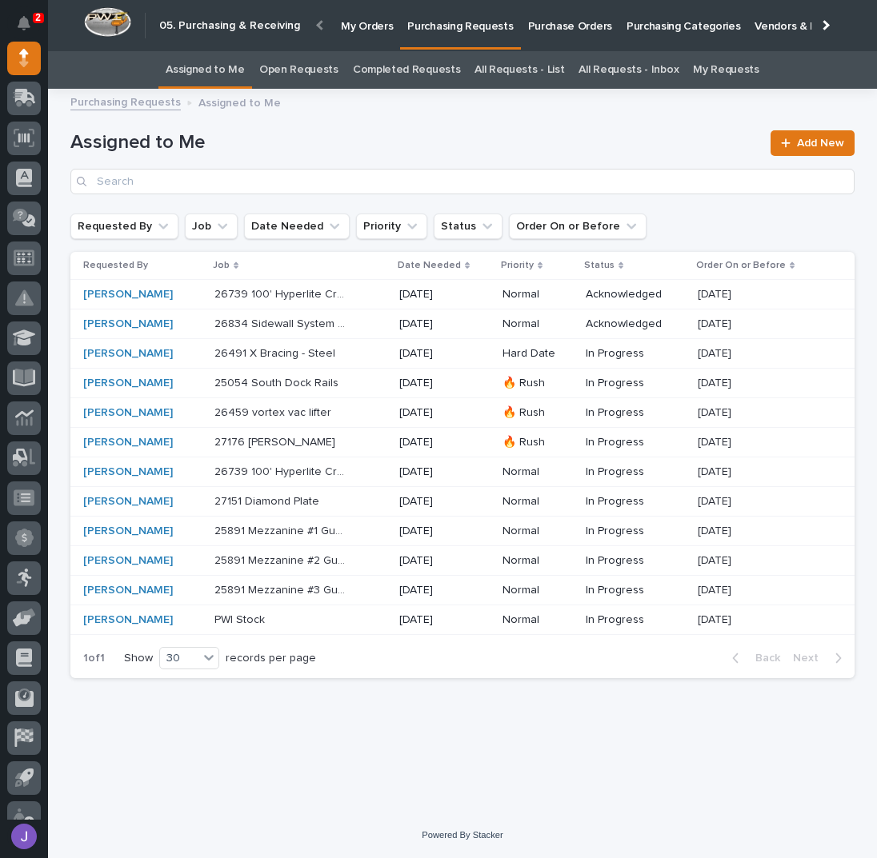
click at [513, 65] on link "All Requests - List" at bounding box center [519, 70] width 90 height 38
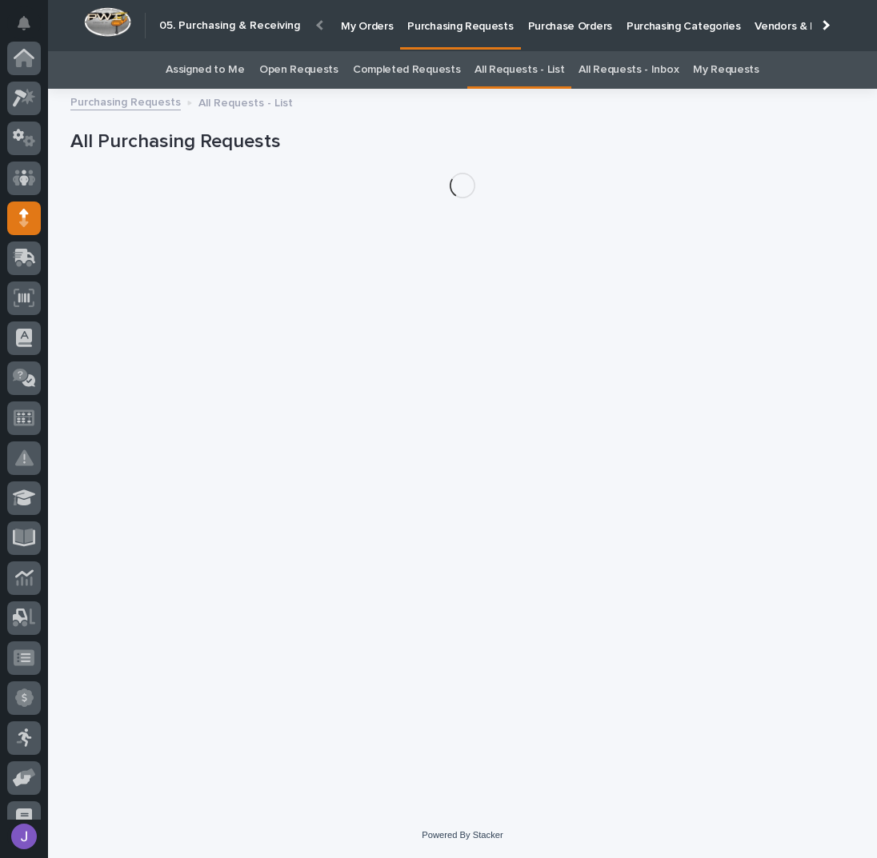
scroll to position [160, 0]
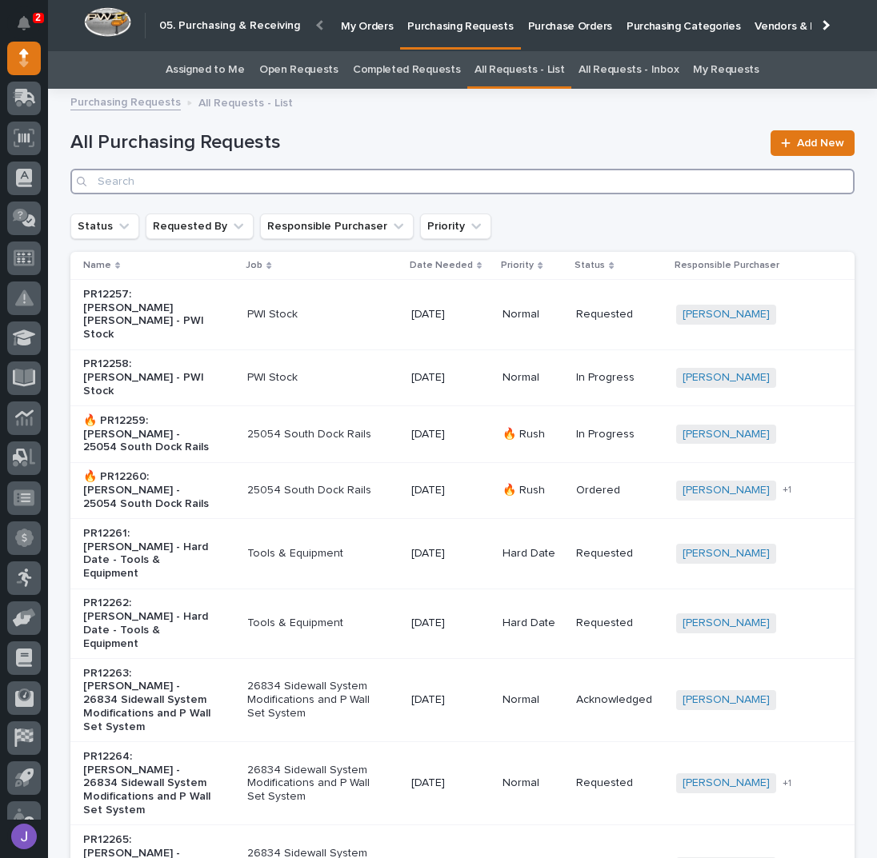
click at [240, 184] on input "Search" at bounding box center [462, 182] width 784 height 26
type input "26571"
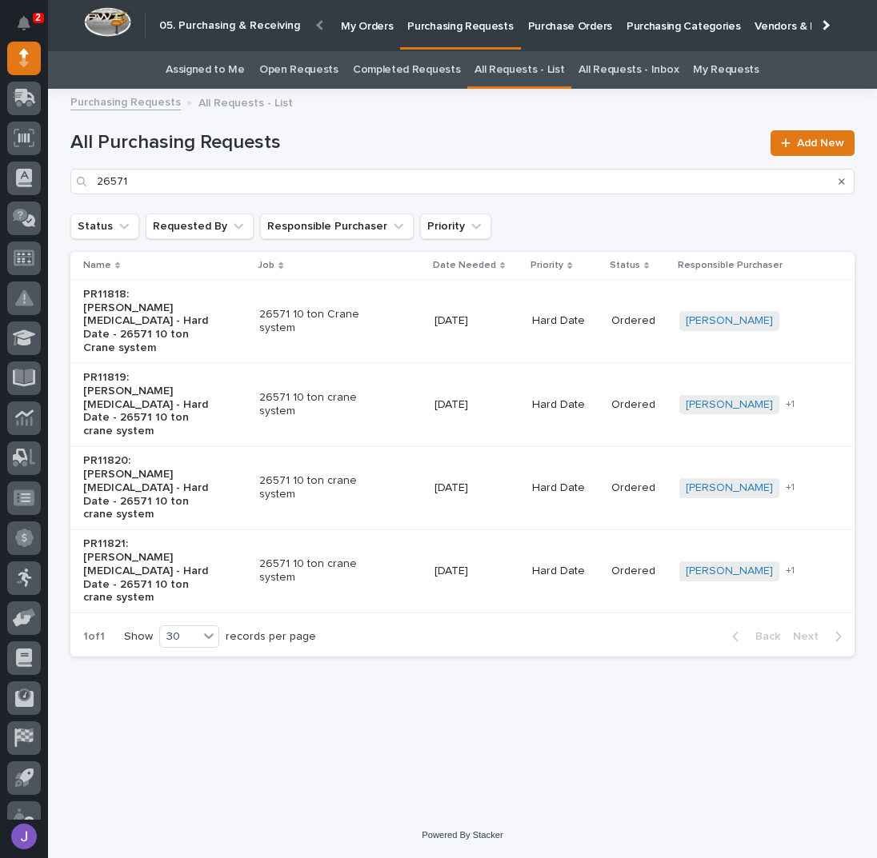
click at [196, 322] on p "PR11818: [PERSON_NAME][MEDICAL_DATA] - Hard Date - 26571 10 ton Crane system" at bounding box center [150, 321] width 134 height 67
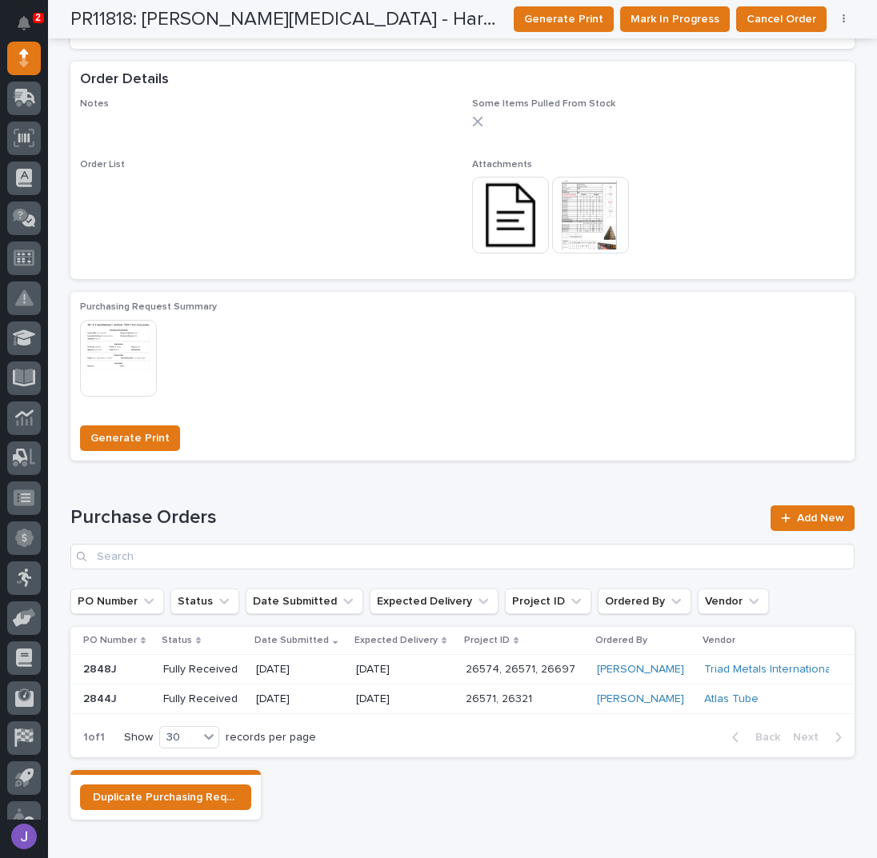
scroll to position [737, 0]
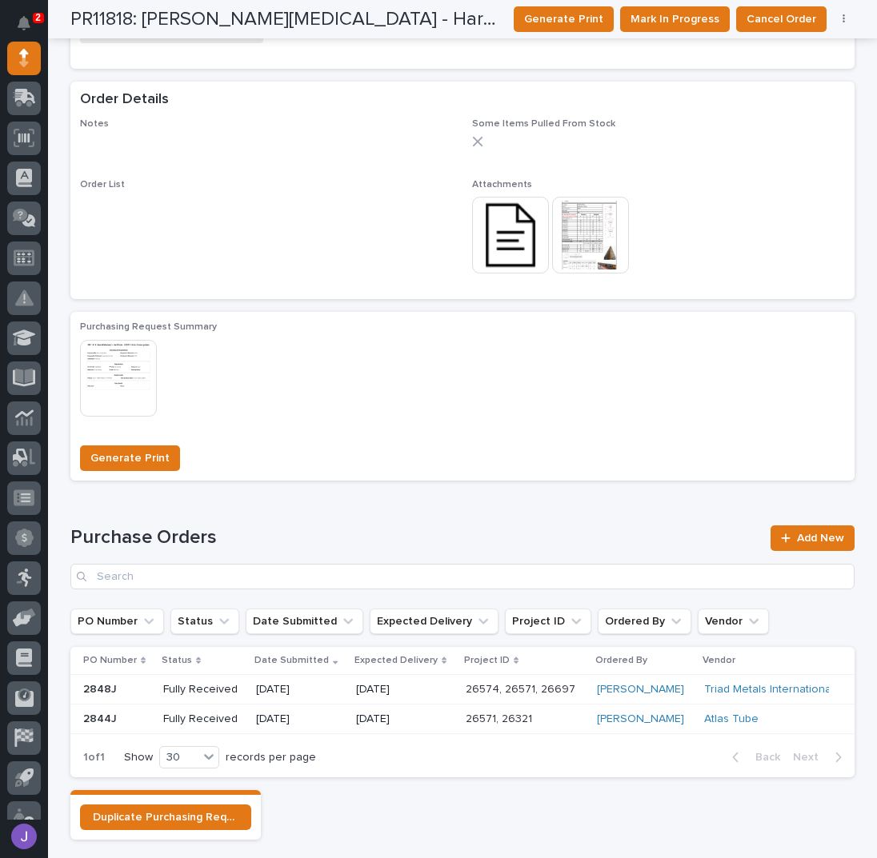
click at [512, 243] on img at bounding box center [510, 235] width 77 height 77
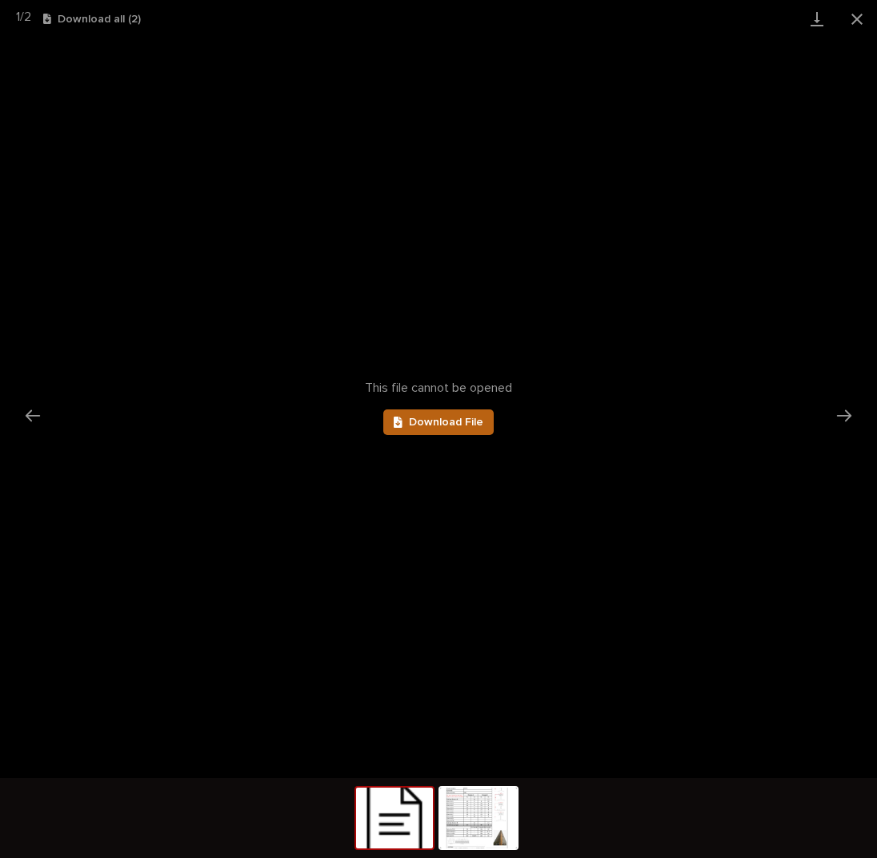
click at [432, 422] on span "Download File" at bounding box center [446, 422] width 74 height 11
click at [854, 22] on button "Close gallery" at bounding box center [857, 19] width 40 height 38
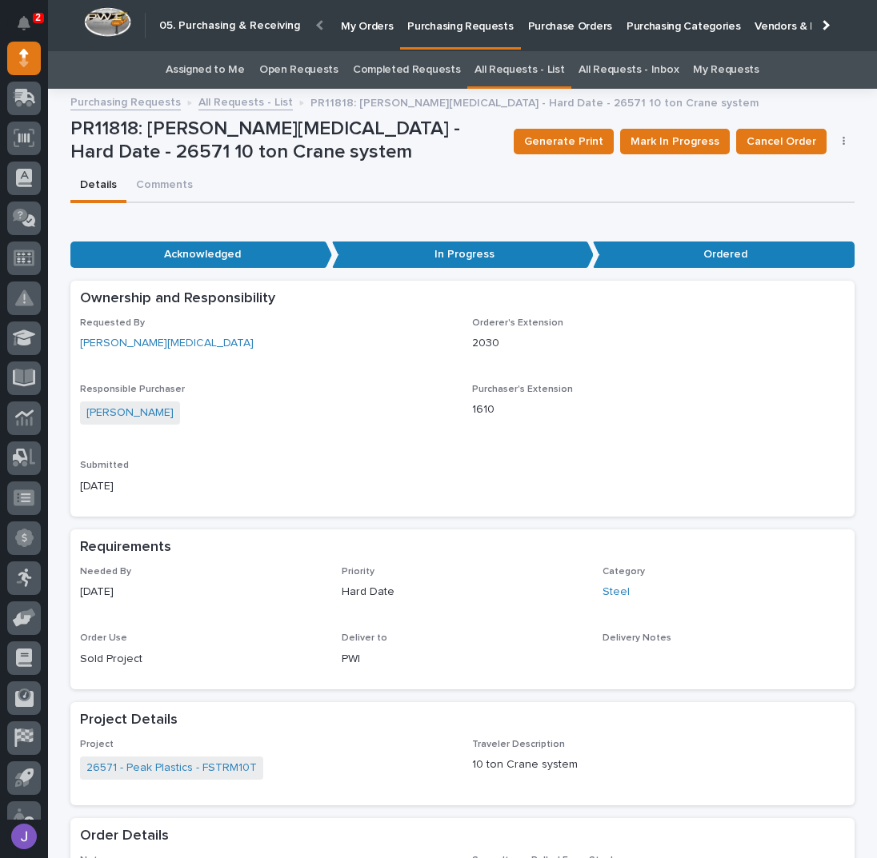
click at [226, 71] on link "Assigned to Me" at bounding box center [205, 70] width 79 height 38
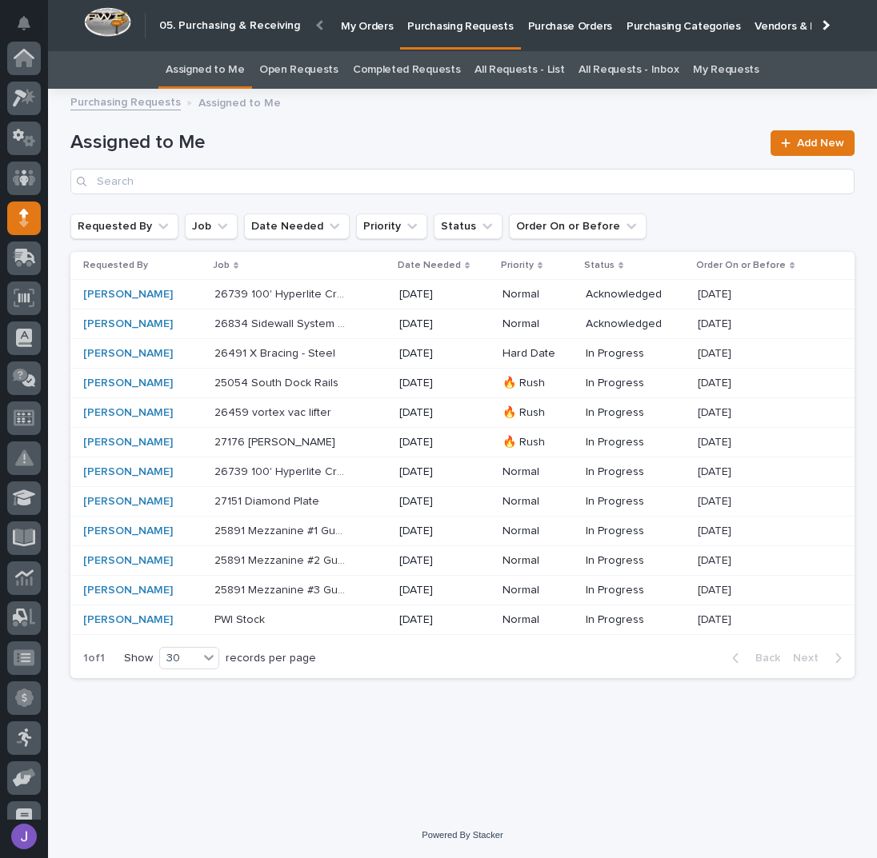
scroll to position [160, 0]
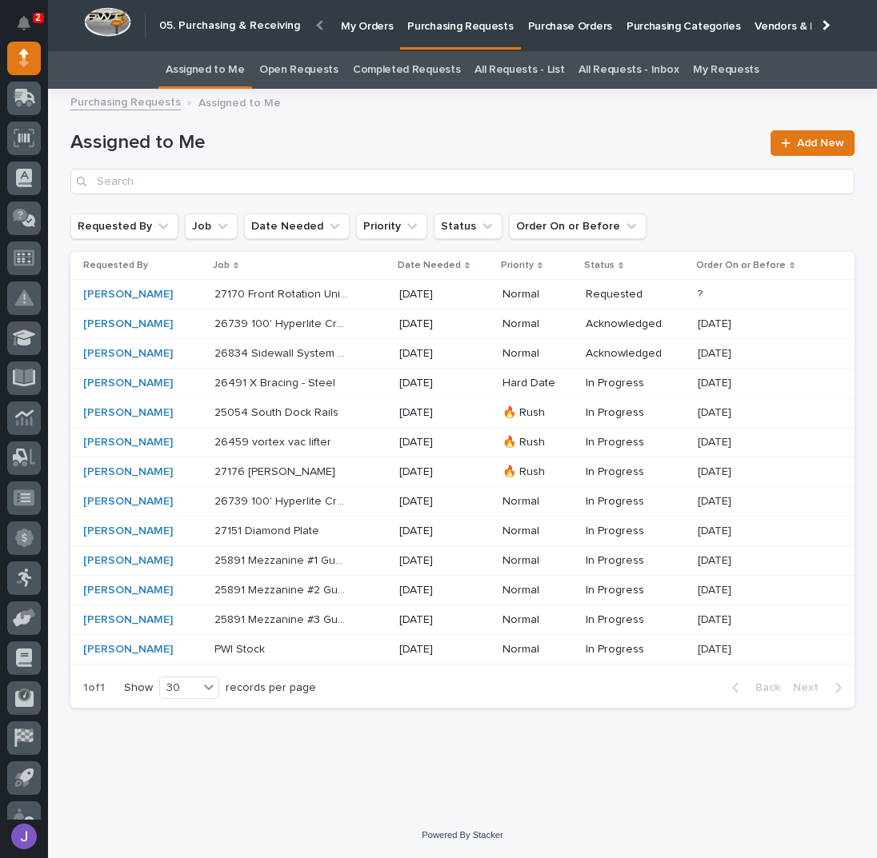
click at [342, 134] on h1 "Assigned to Me" at bounding box center [415, 142] width 690 height 23
click at [446, 130] on div "Assigned to Me Add New" at bounding box center [462, 162] width 784 height 64
